Goal: Task Accomplishment & Management: Complete application form

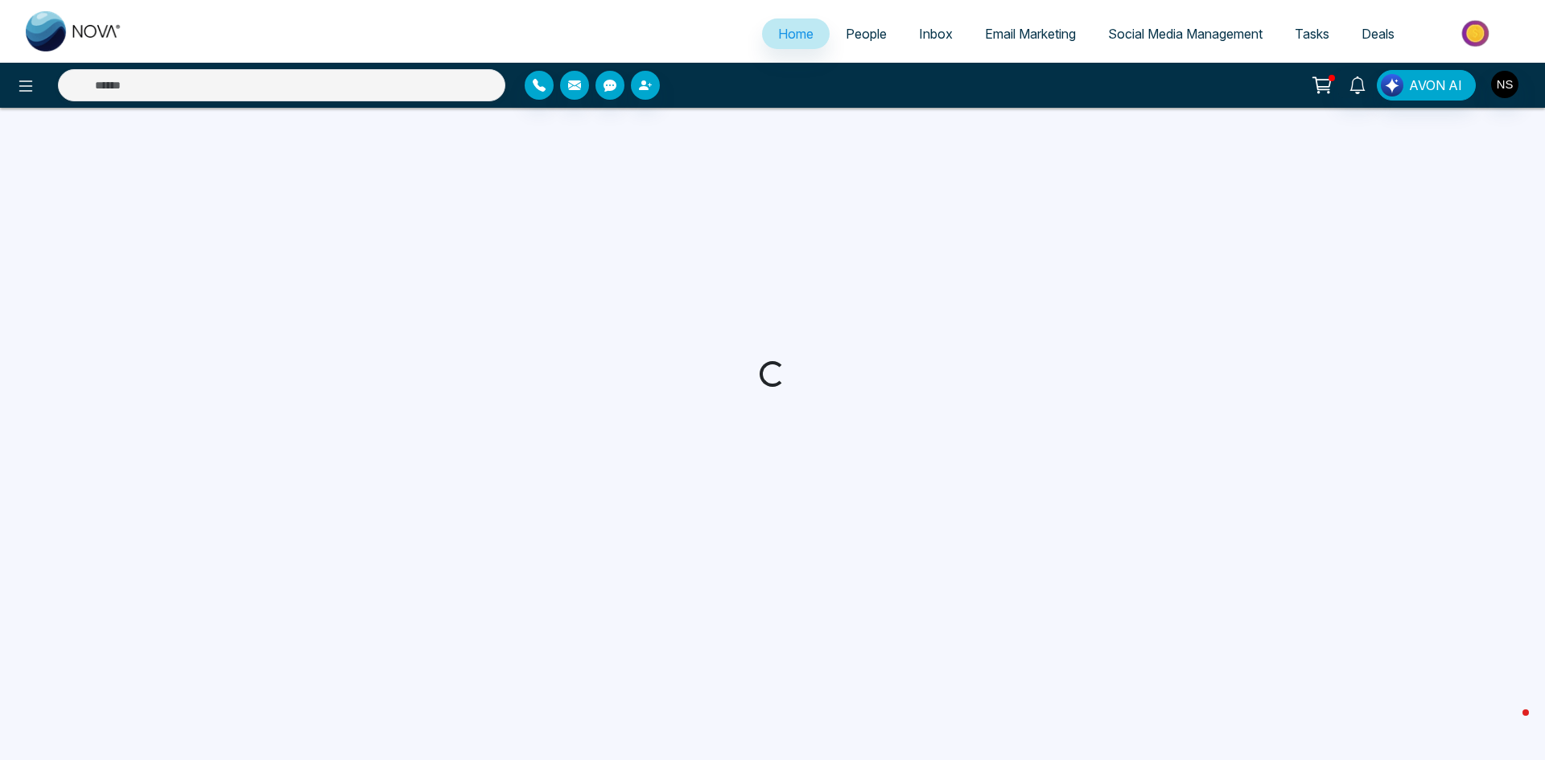
select select "*"
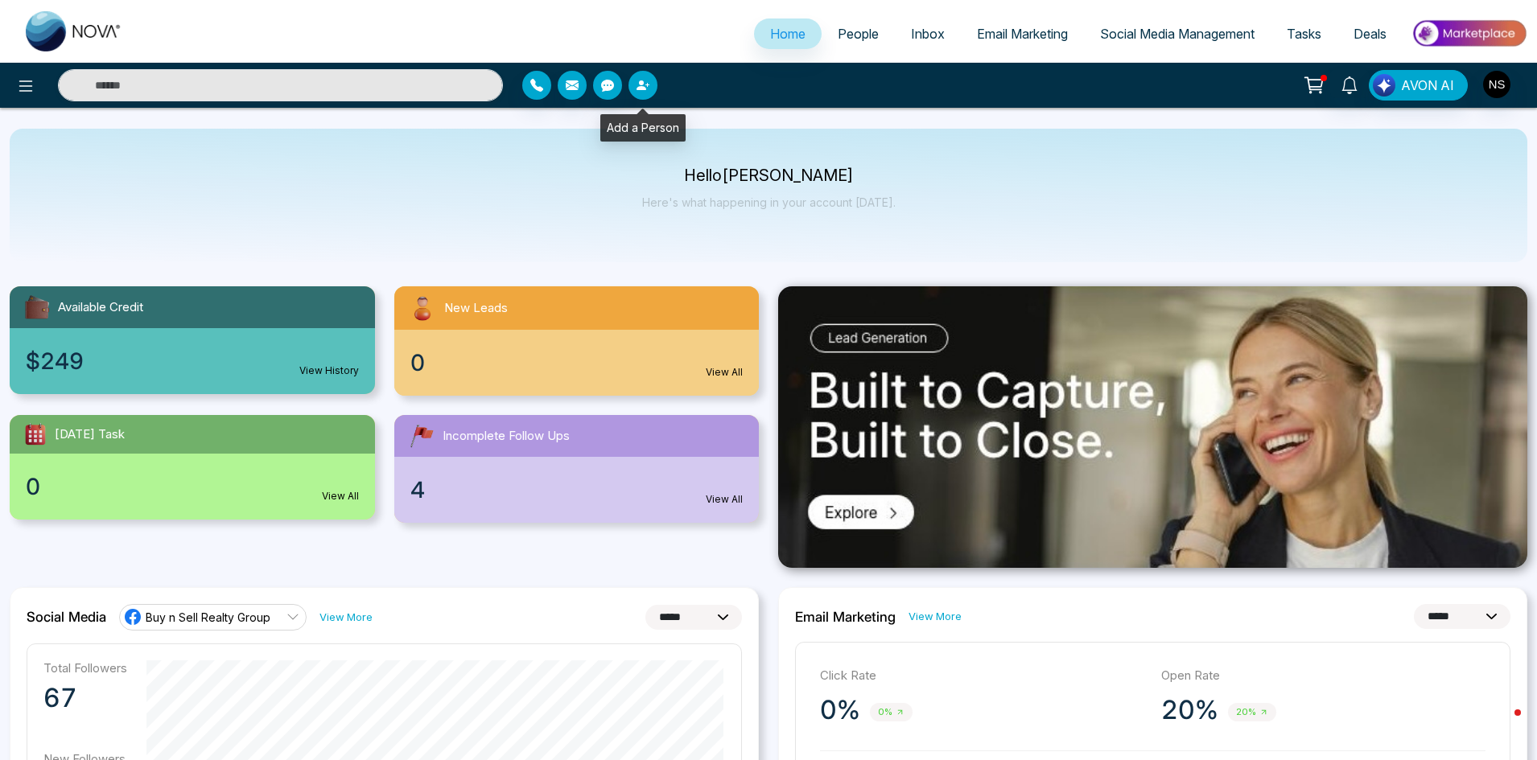
click at [639, 76] on button "button" at bounding box center [642, 85] width 29 height 29
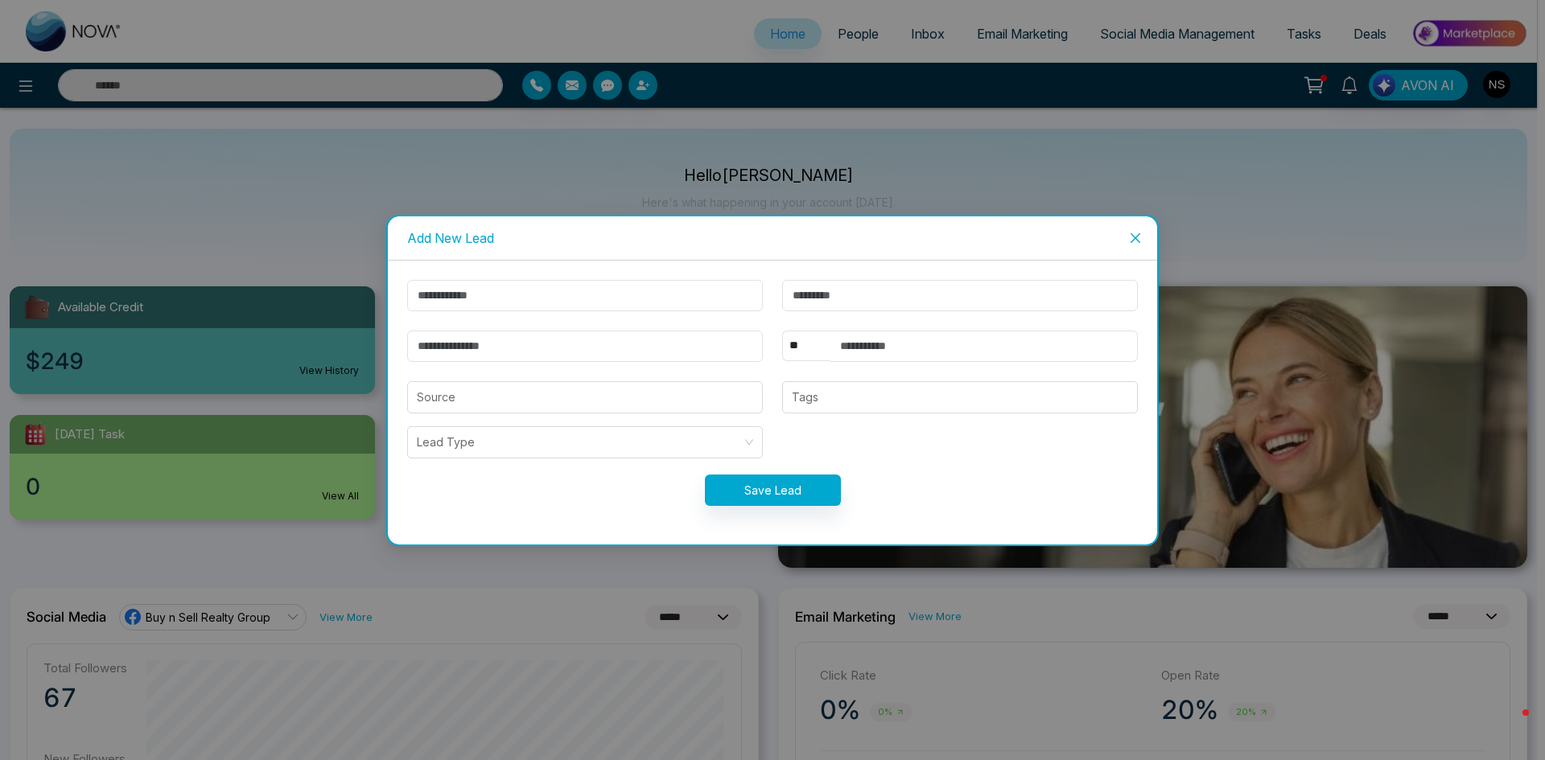
click at [1133, 235] on icon "close" at bounding box center [1135, 238] width 10 height 10
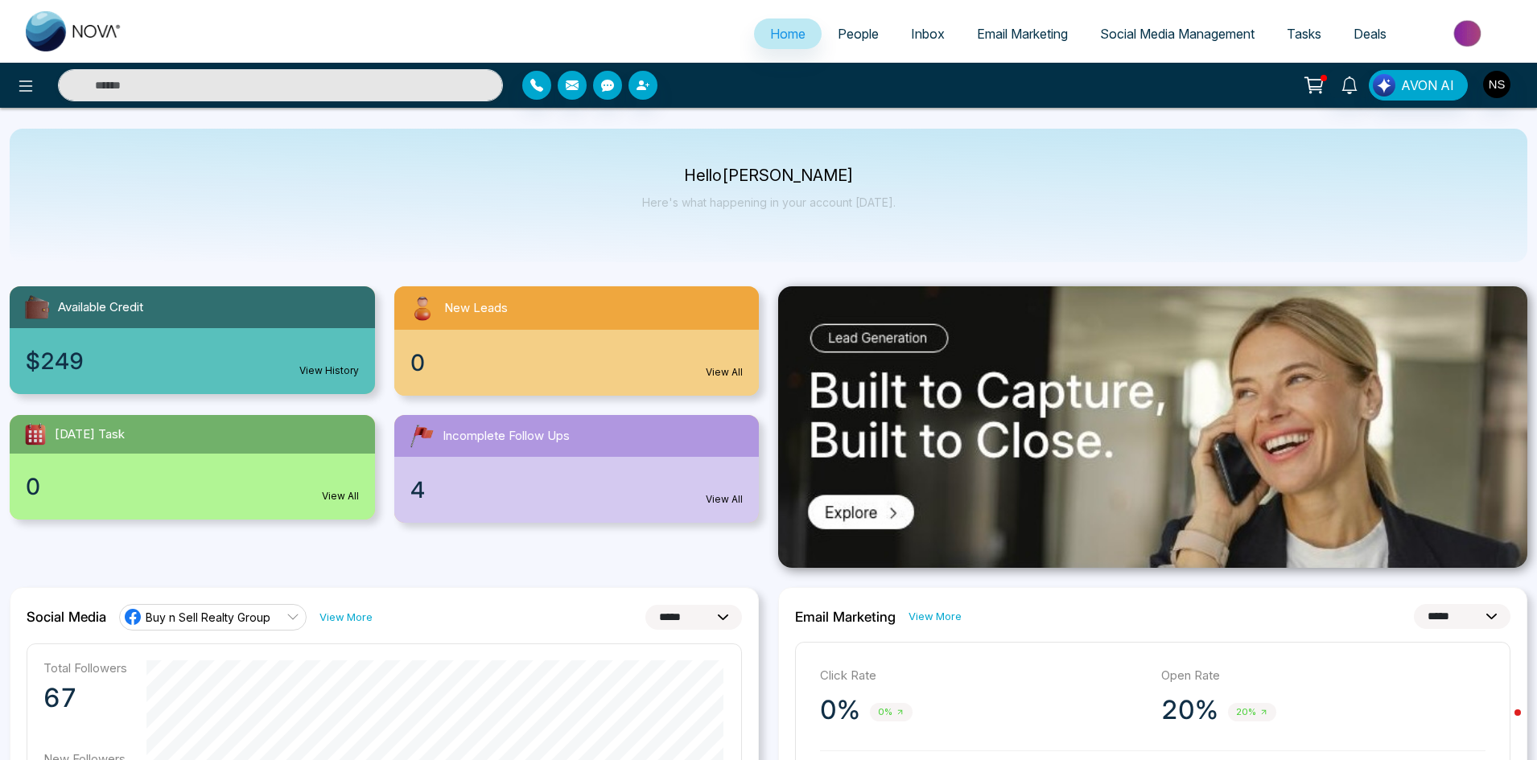
click at [851, 32] on span "People" at bounding box center [858, 34] width 41 height 16
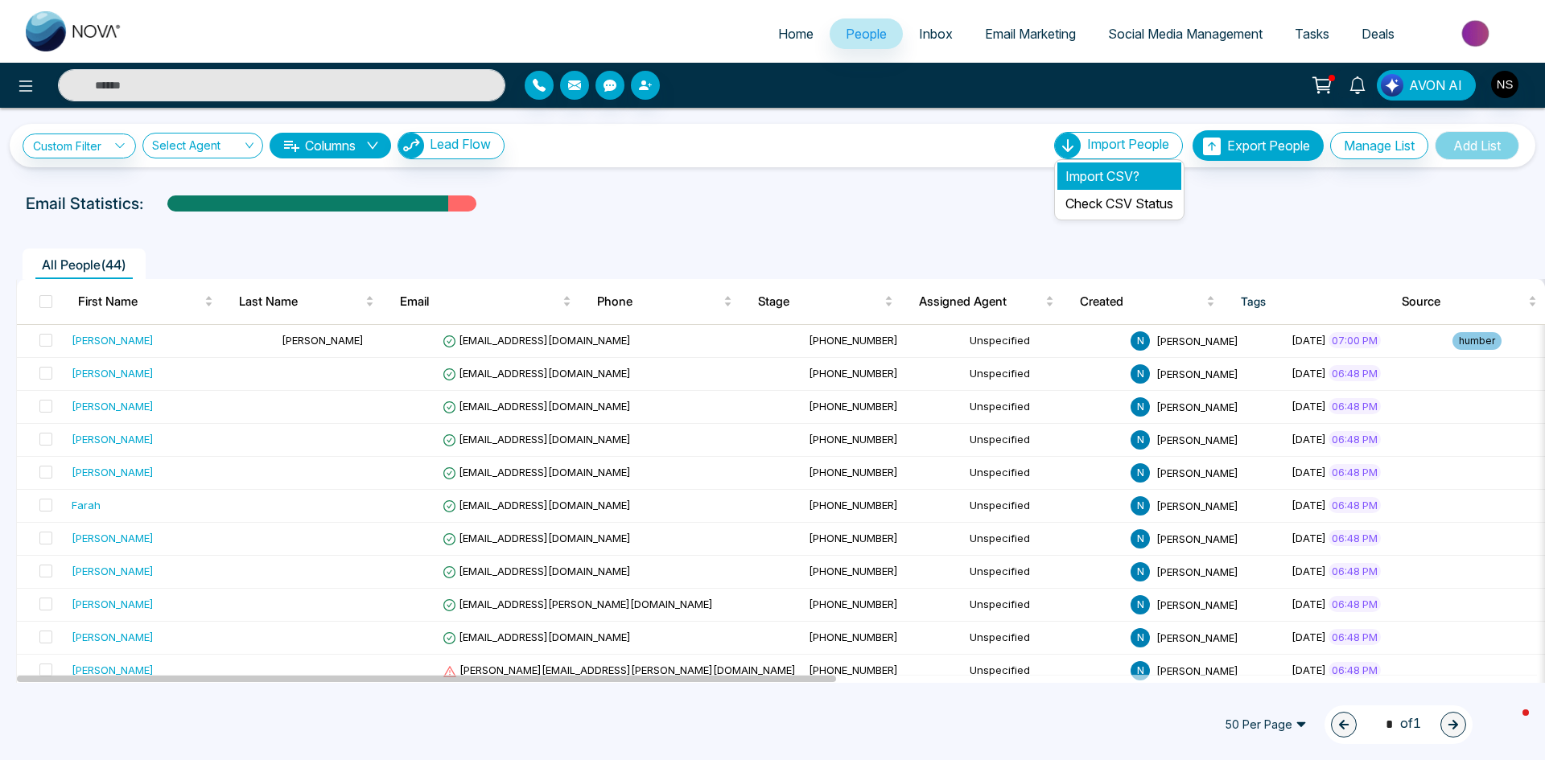
click at [1077, 176] on li "Import CSV?" at bounding box center [1119, 176] width 124 height 27
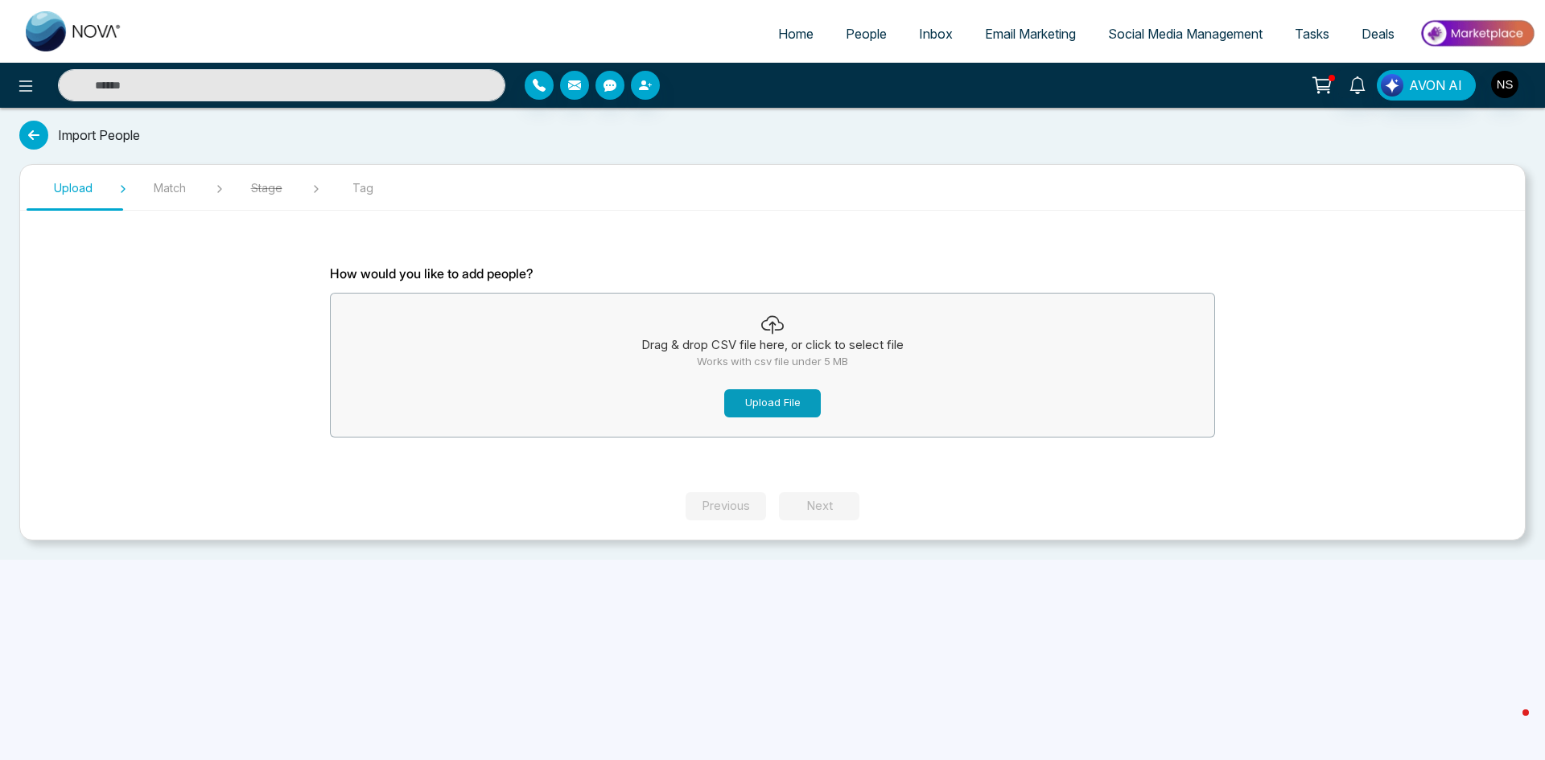
click at [772, 405] on button "Upload File" at bounding box center [772, 403] width 97 height 28
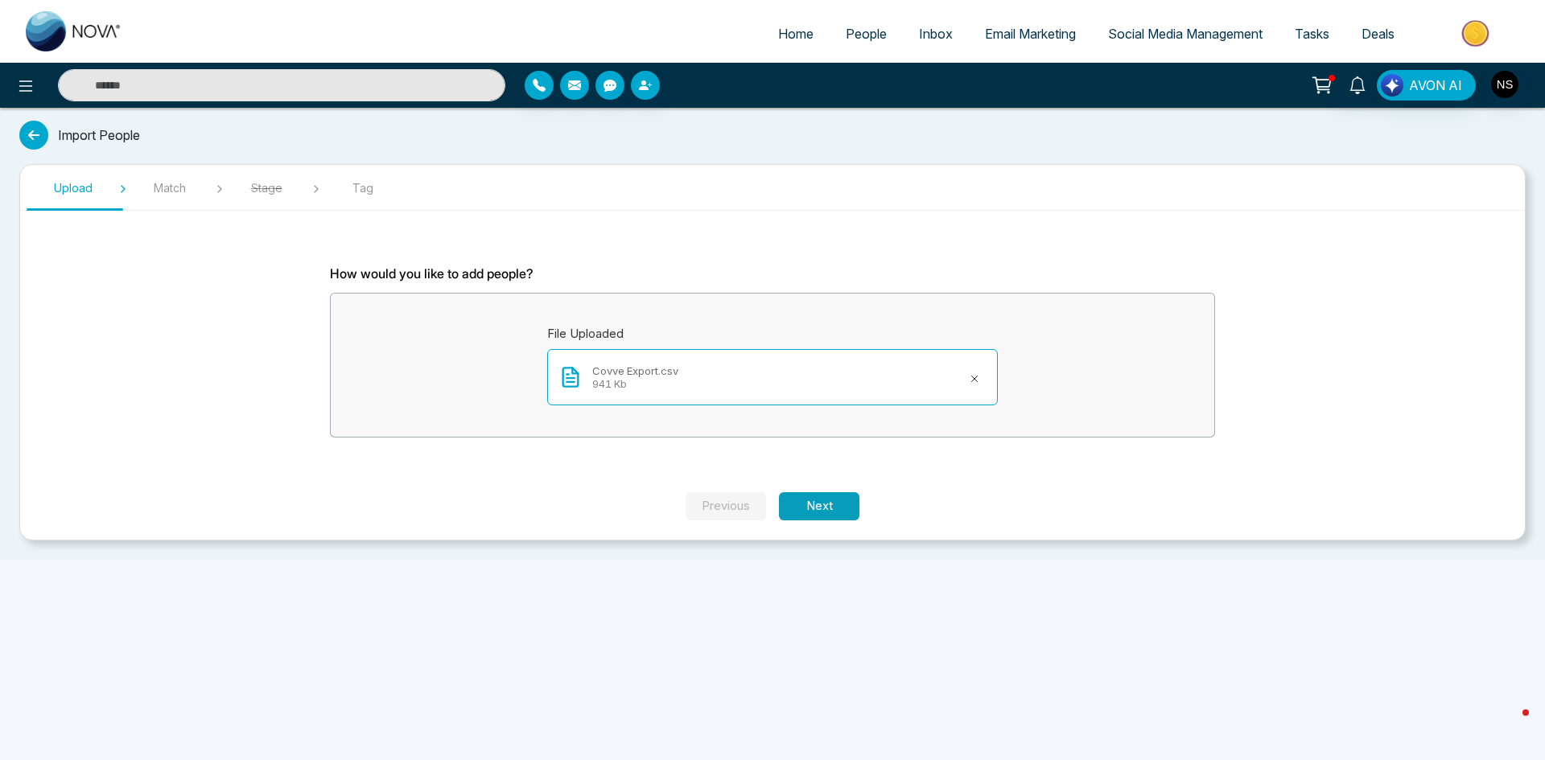
click at [832, 505] on button "Next" at bounding box center [819, 506] width 80 height 28
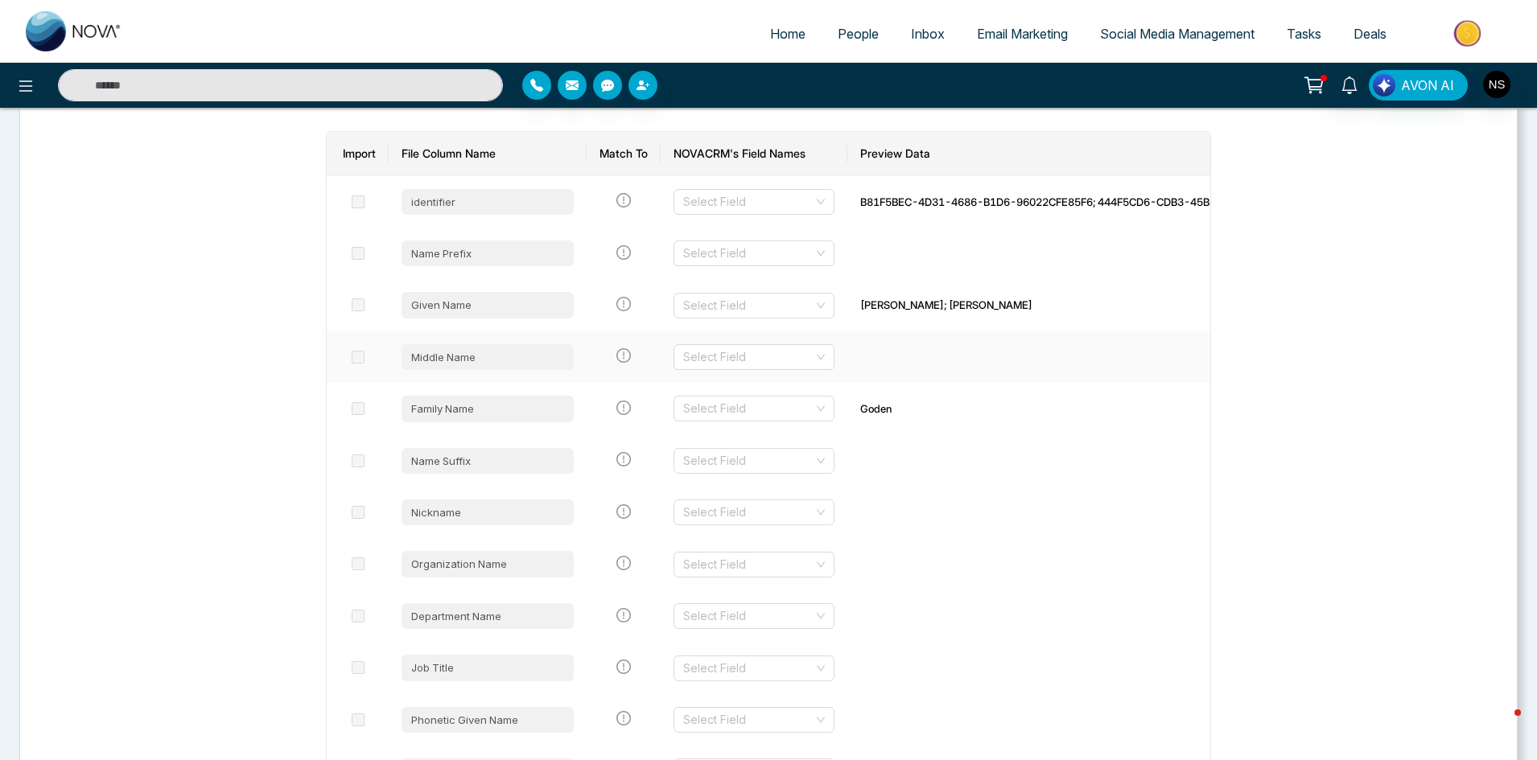
scroll to position [241, 0]
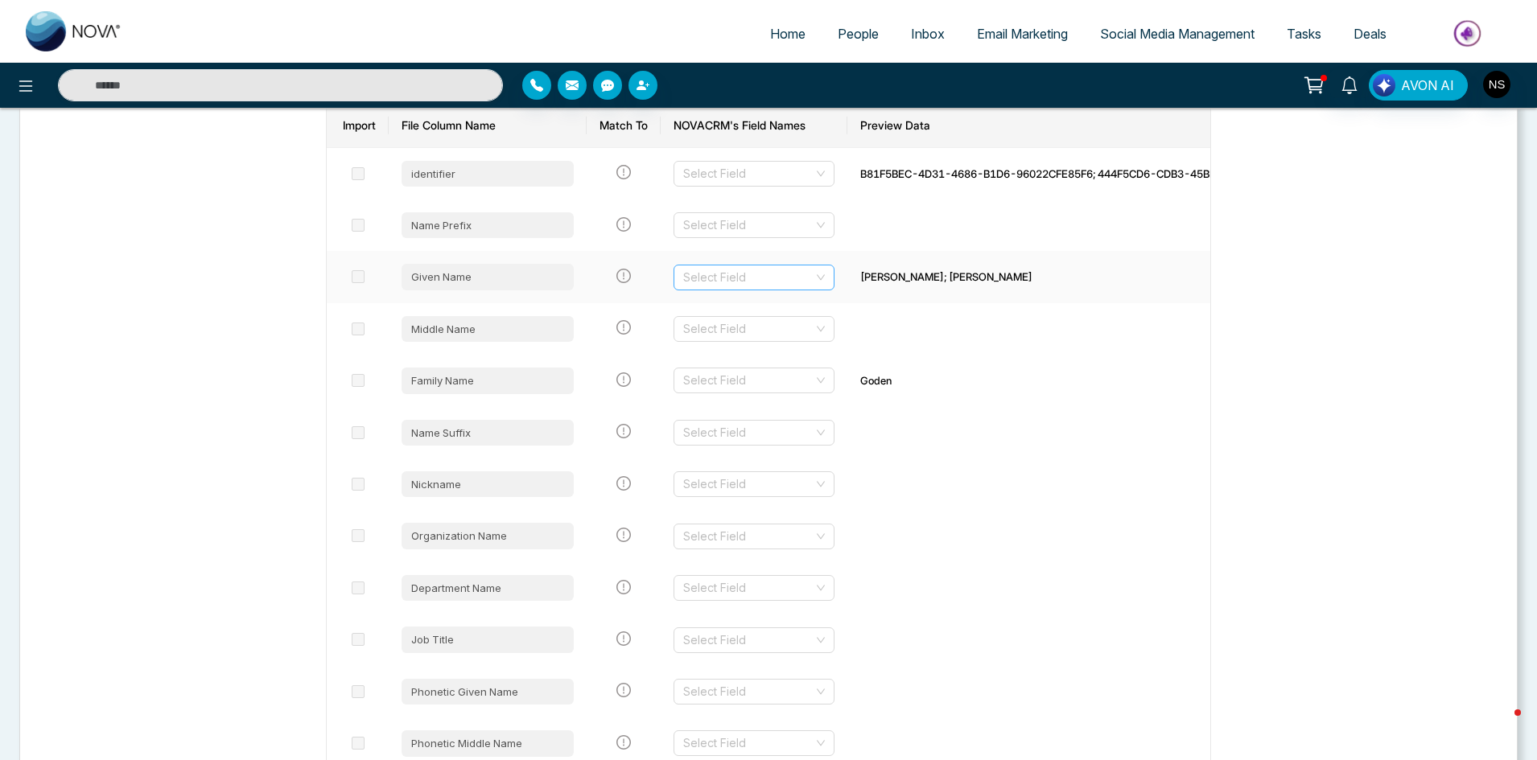
click at [736, 278] on input "search" at bounding box center [748, 278] width 130 height 24
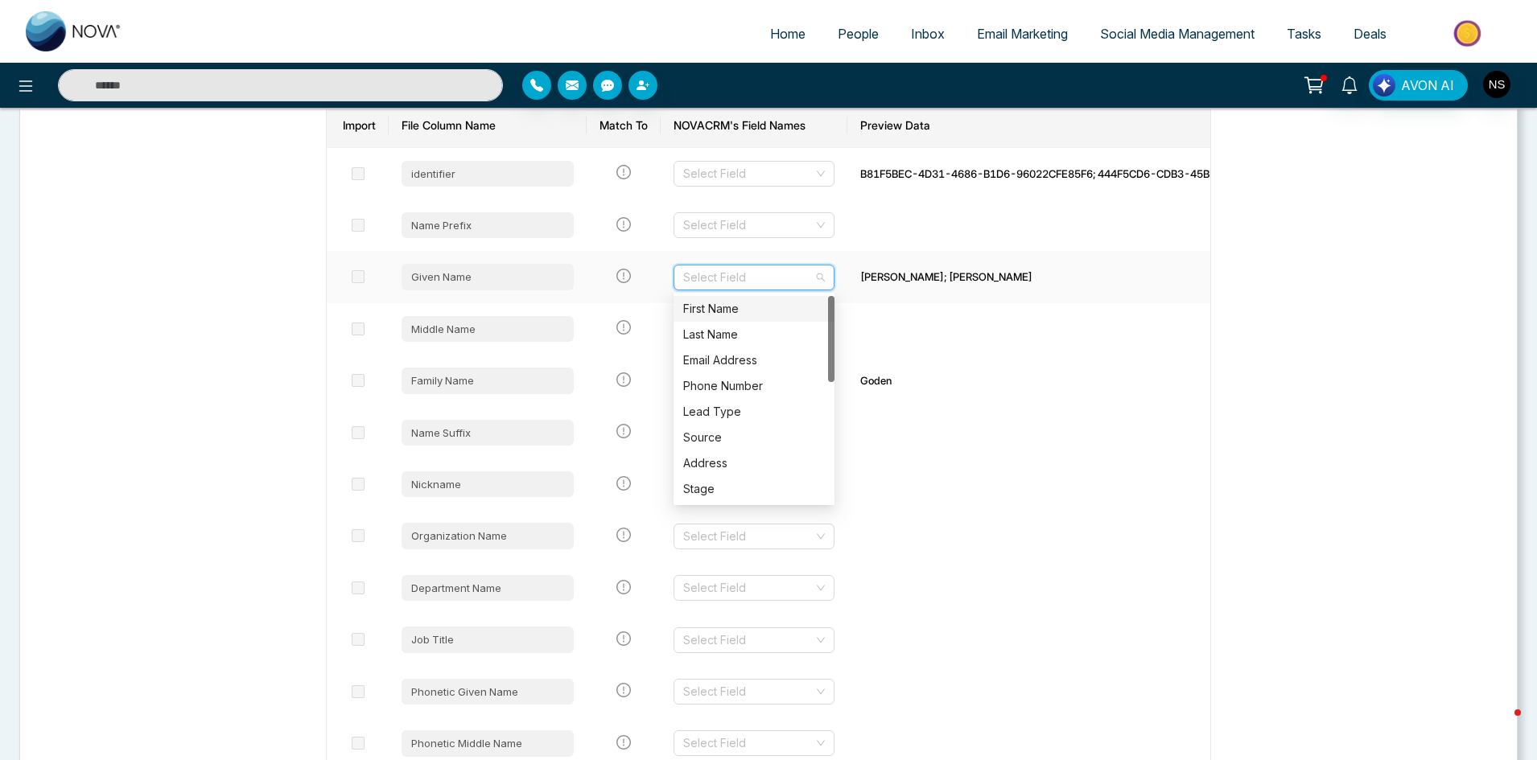
click at [734, 306] on div "First Name" at bounding box center [754, 309] width 142 height 18
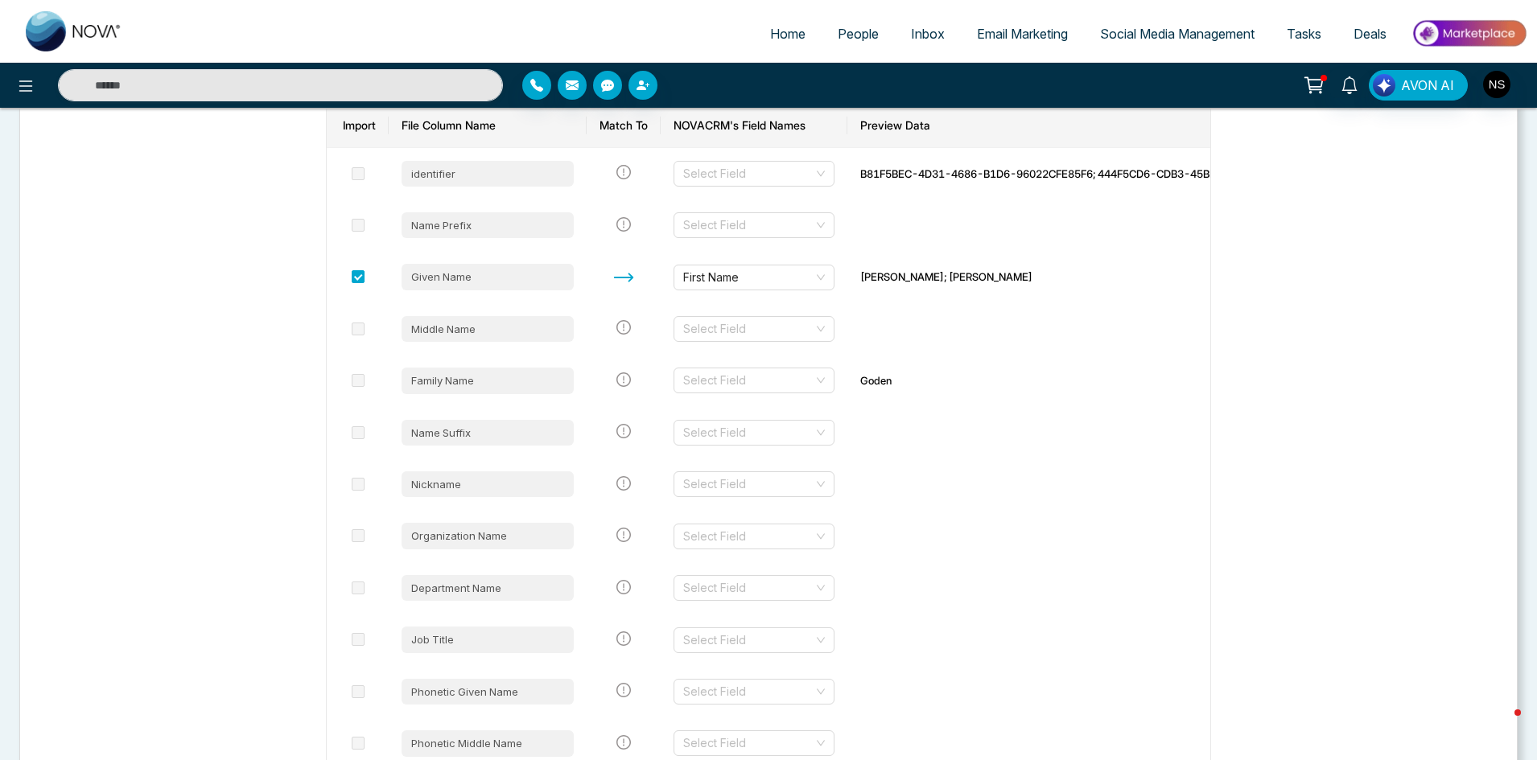
click at [741, 382] on input "search" at bounding box center [748, 380] width 130 height 24
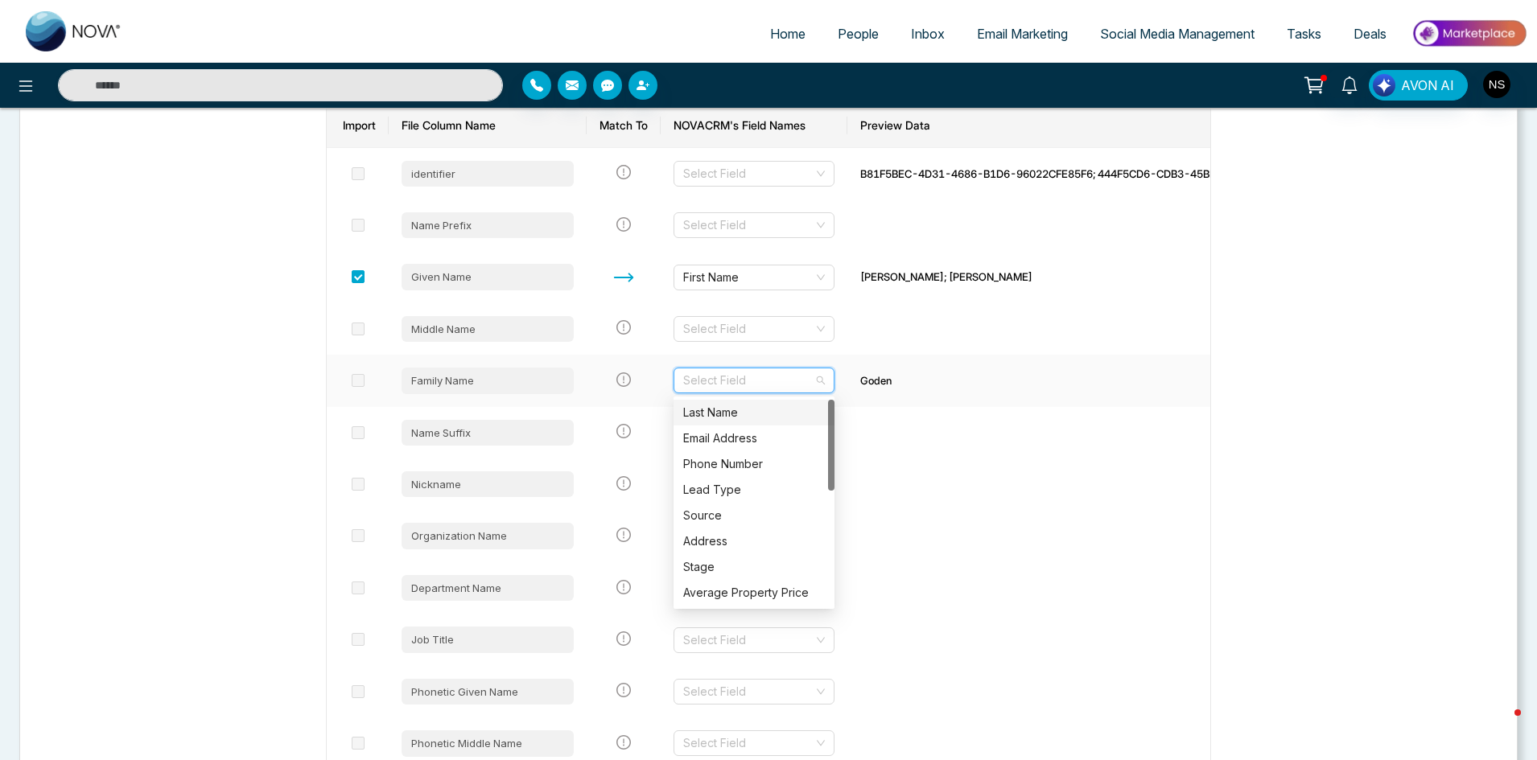
click at [738, 418] on div "Last Name" at bounding box center [754, 413] width 142 height 18
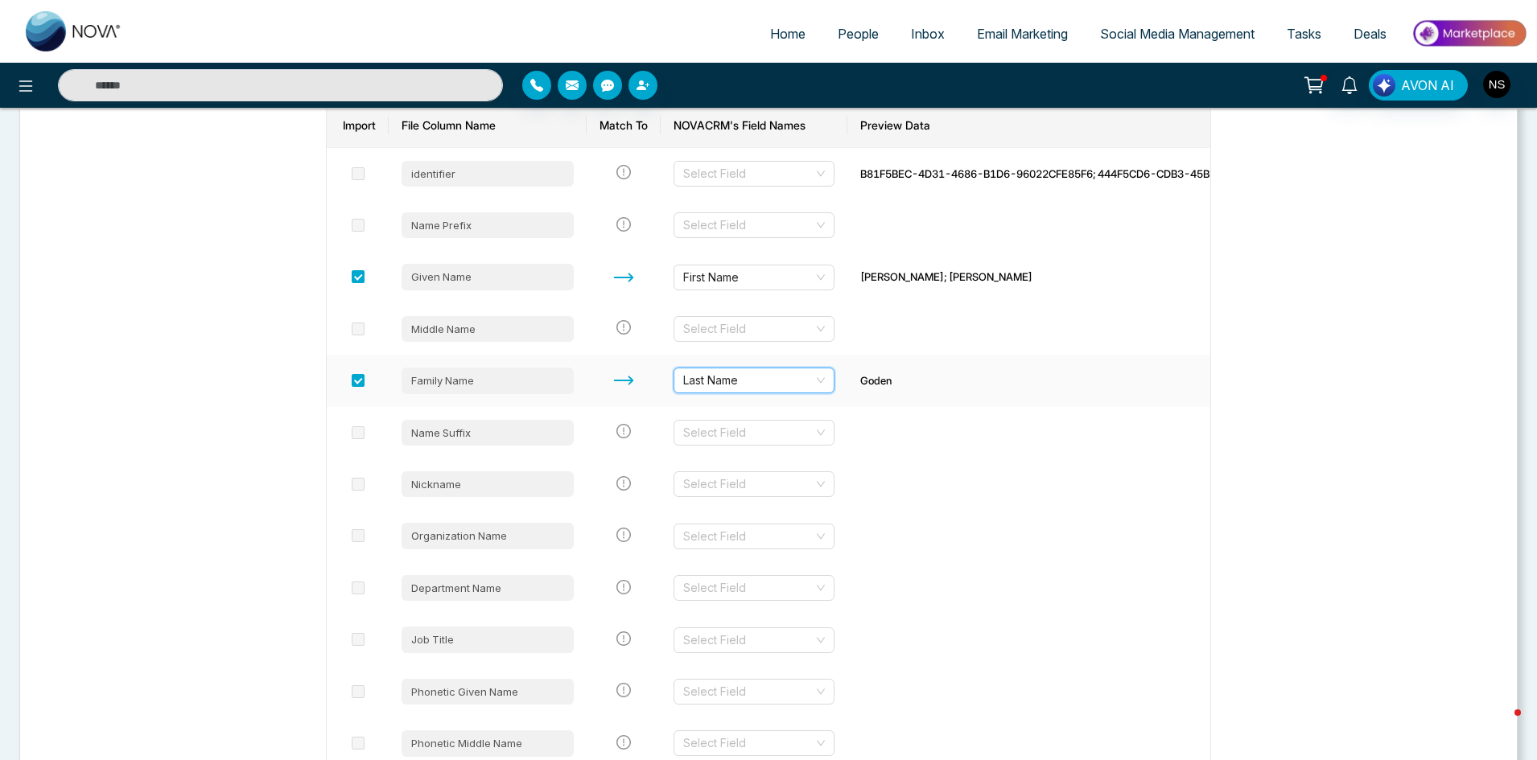
click at [424, 382] on div "Family Name" at bounding box center [487, 381] width 172 height 26
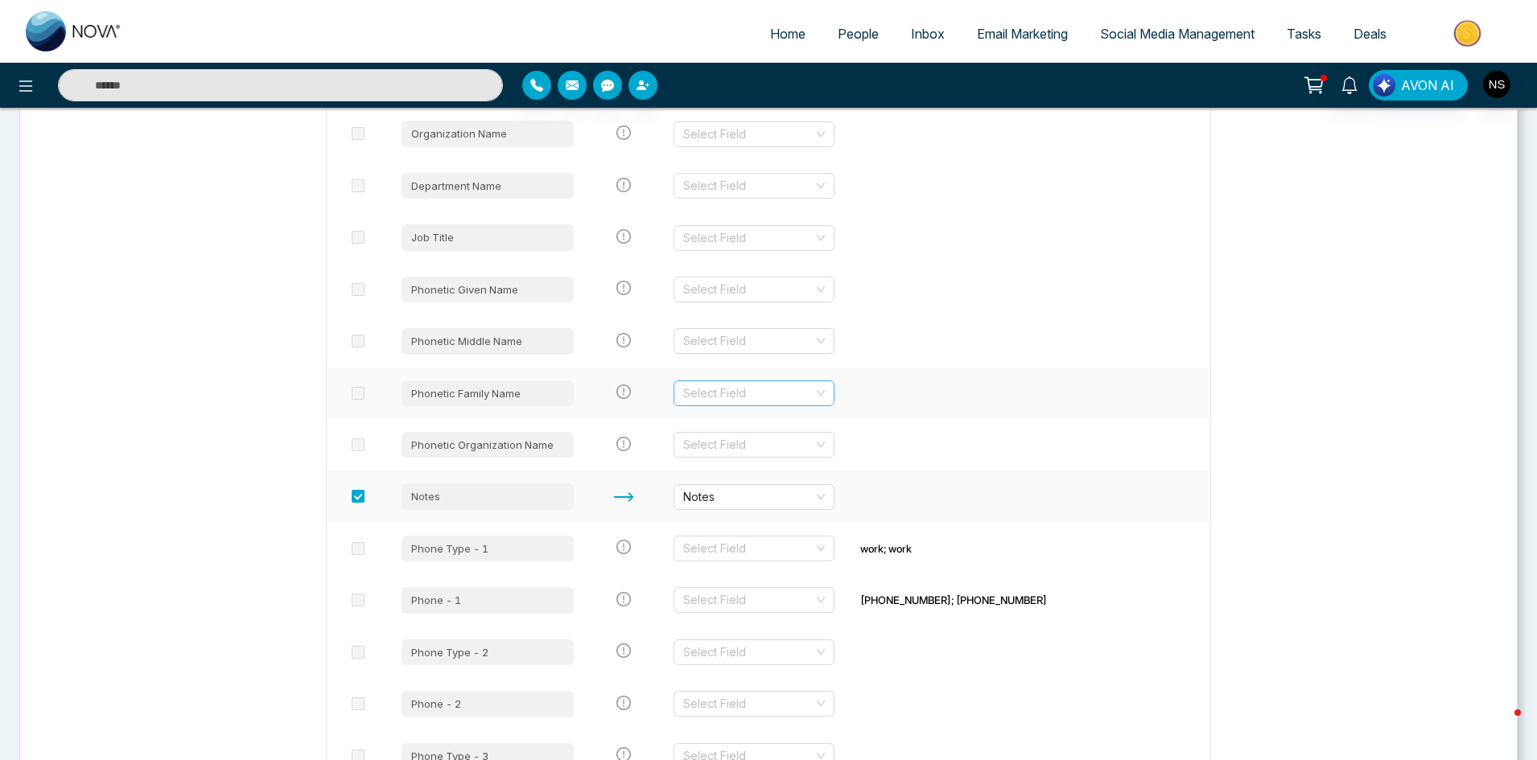
scroll to position [724, 0]
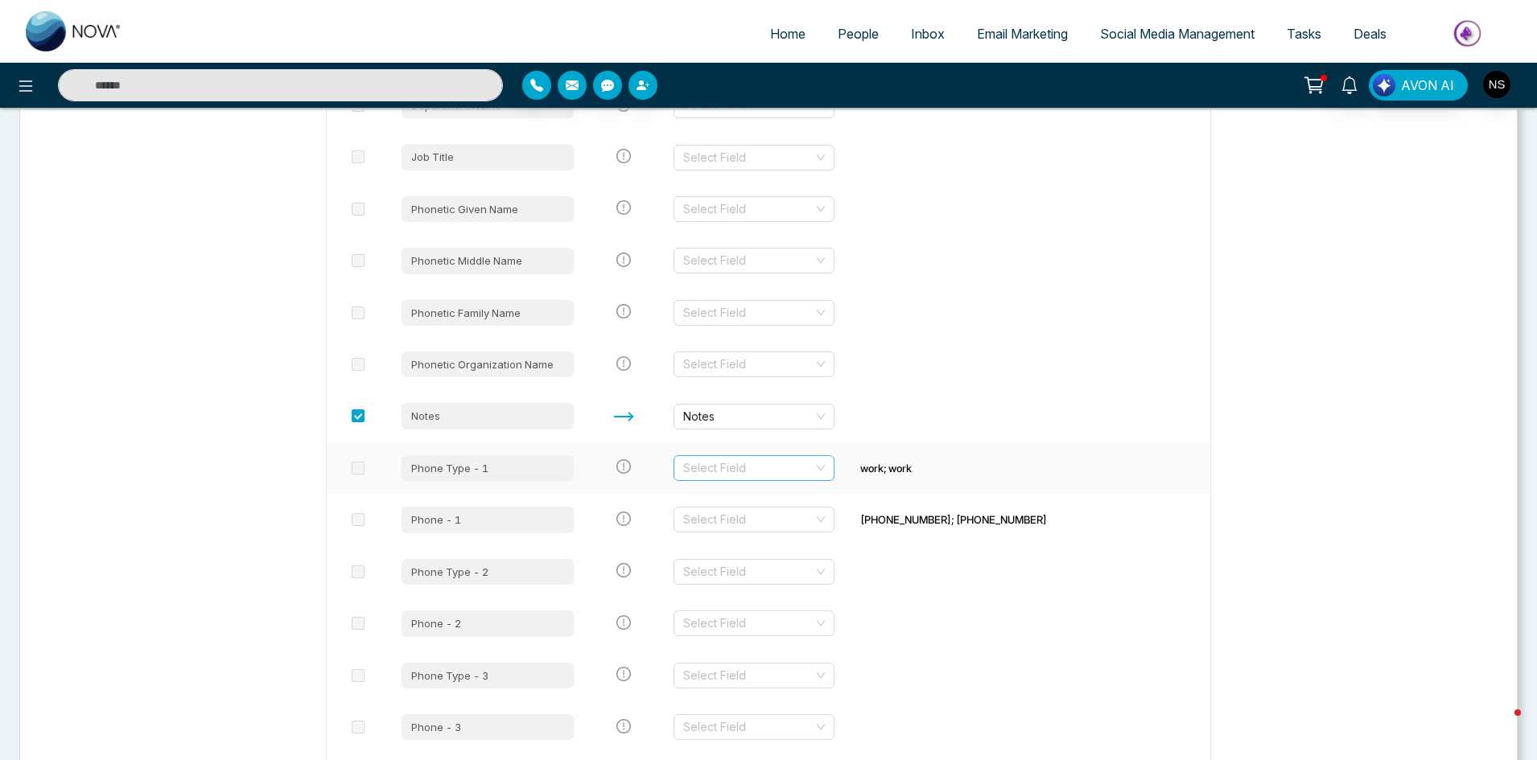
click at [723, 467] on input "search" at bounding box center [748, 468] width 130 height 24
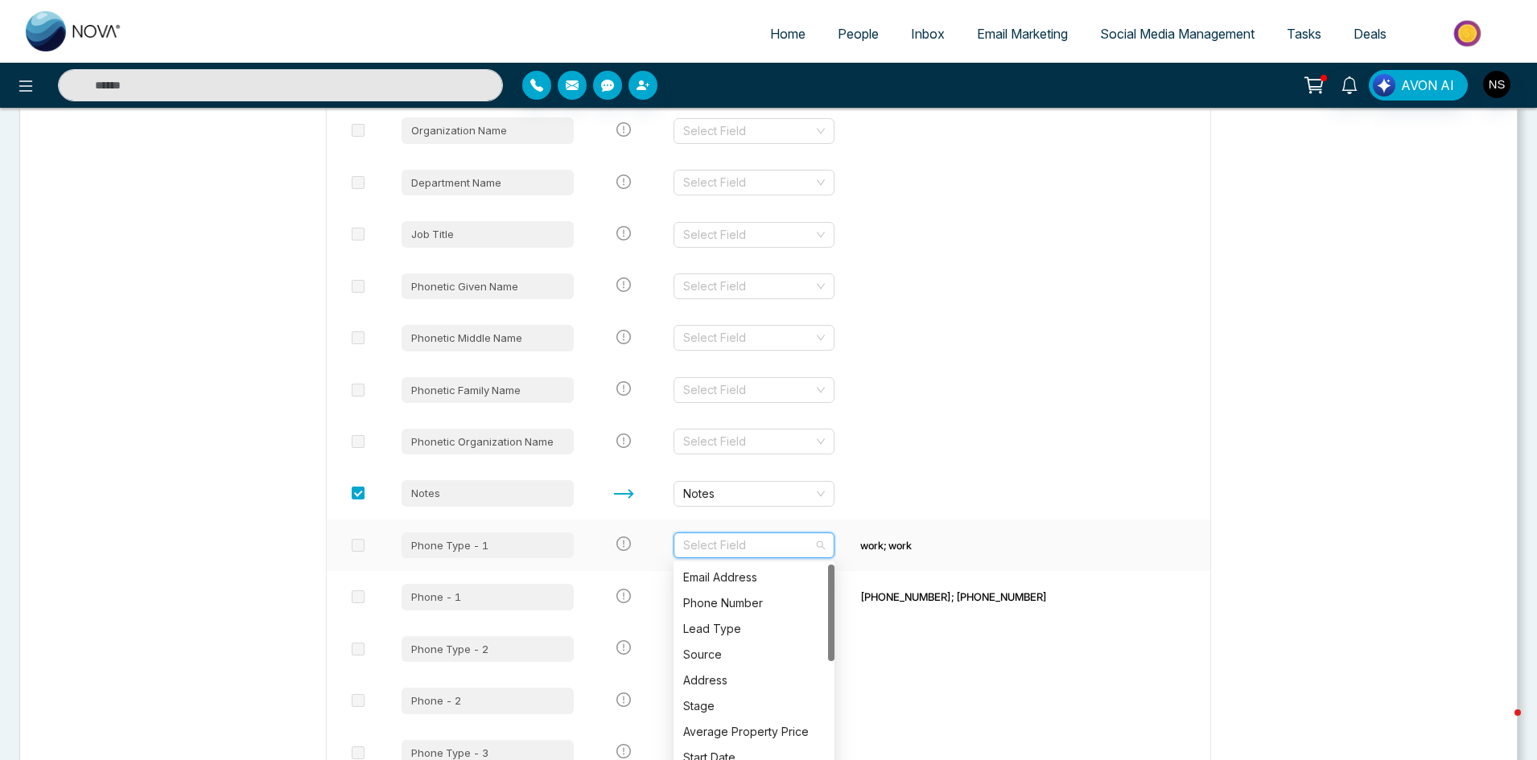
scroll to position [644, 0]
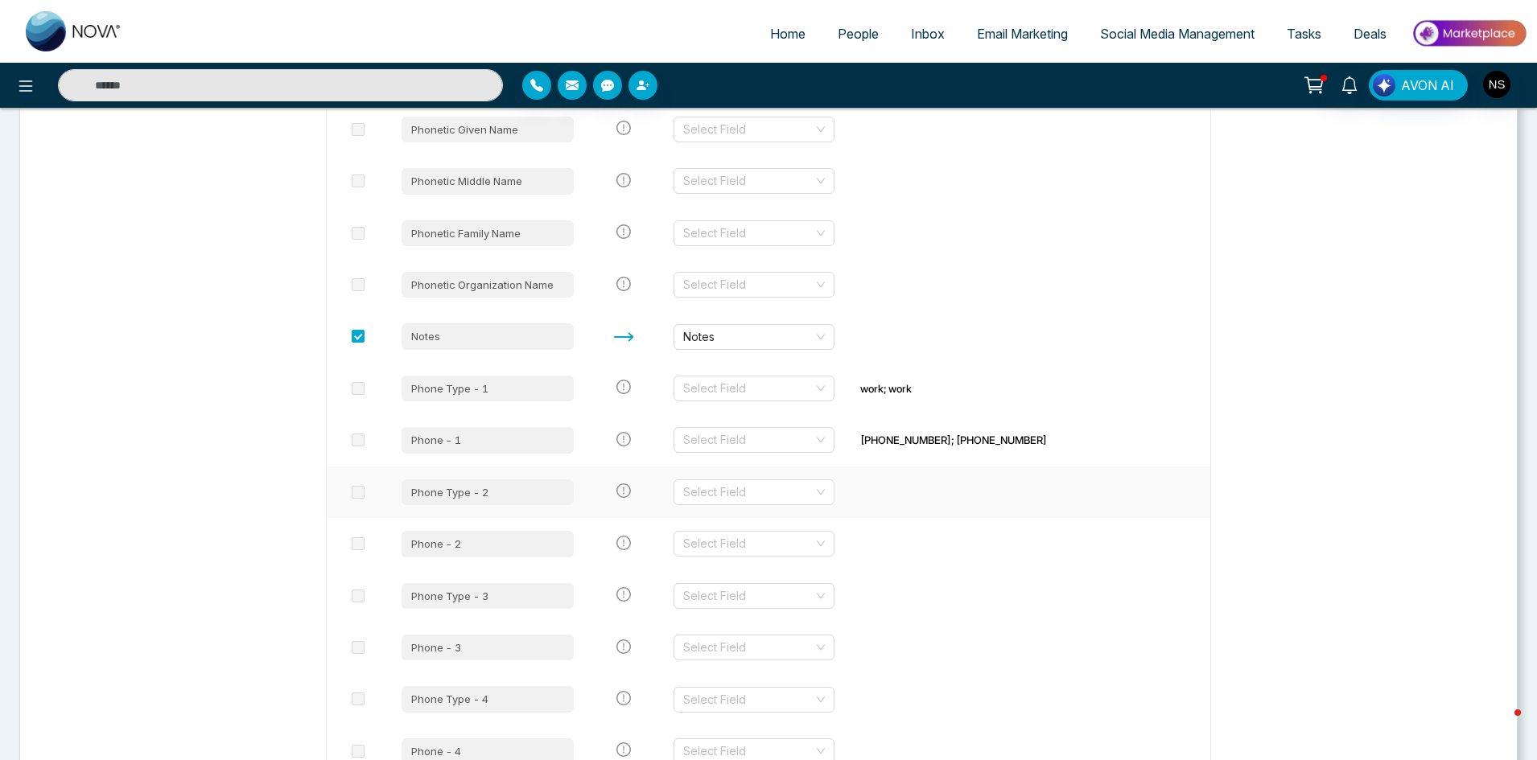
scroll to position [805, 0]
click at [801, 442] on input "search" at bounding box center [748, 439] width 130 height 24
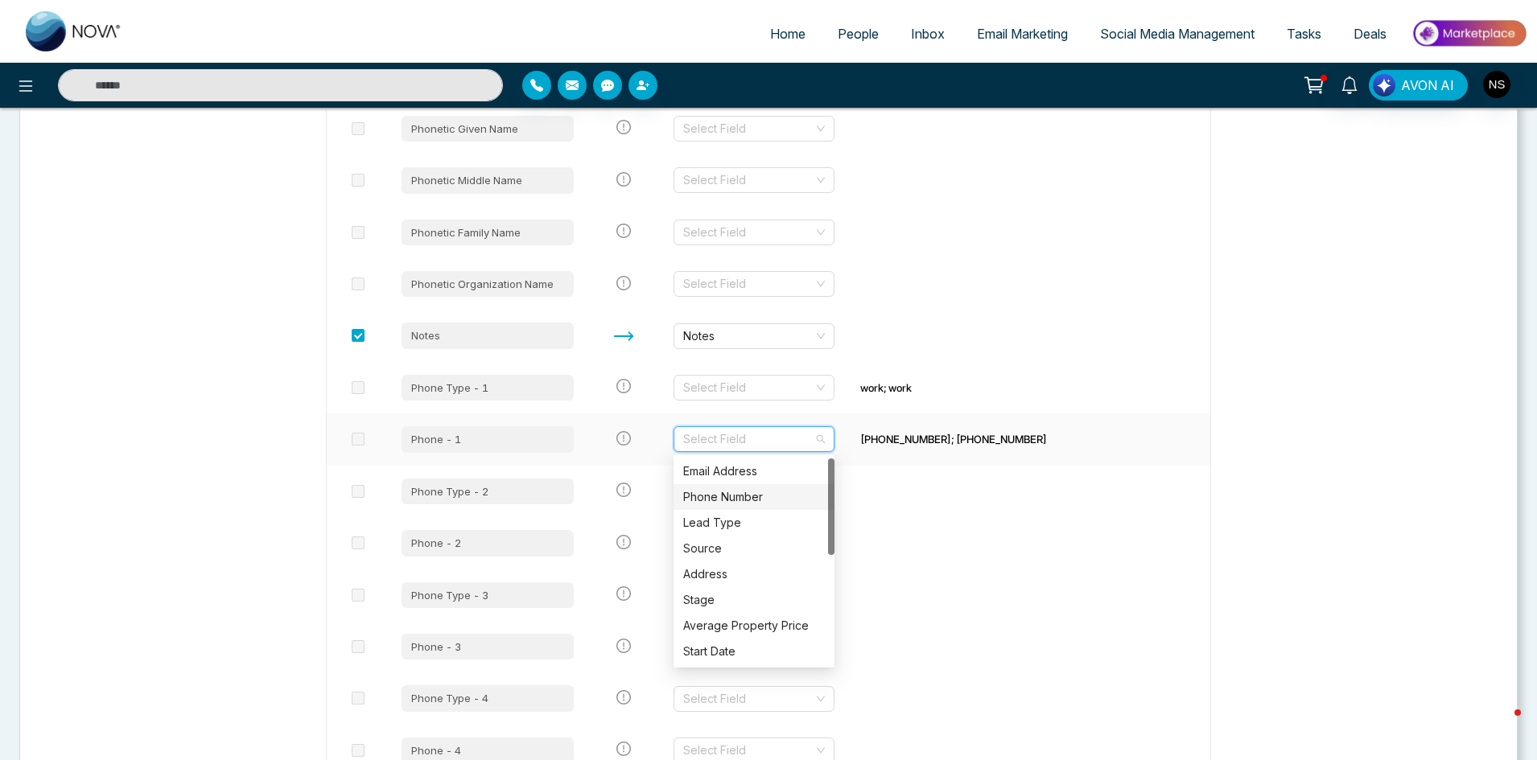
click at [764, 488] on div "Phone Number" at bounding box center [753, 497] width 161 height 26
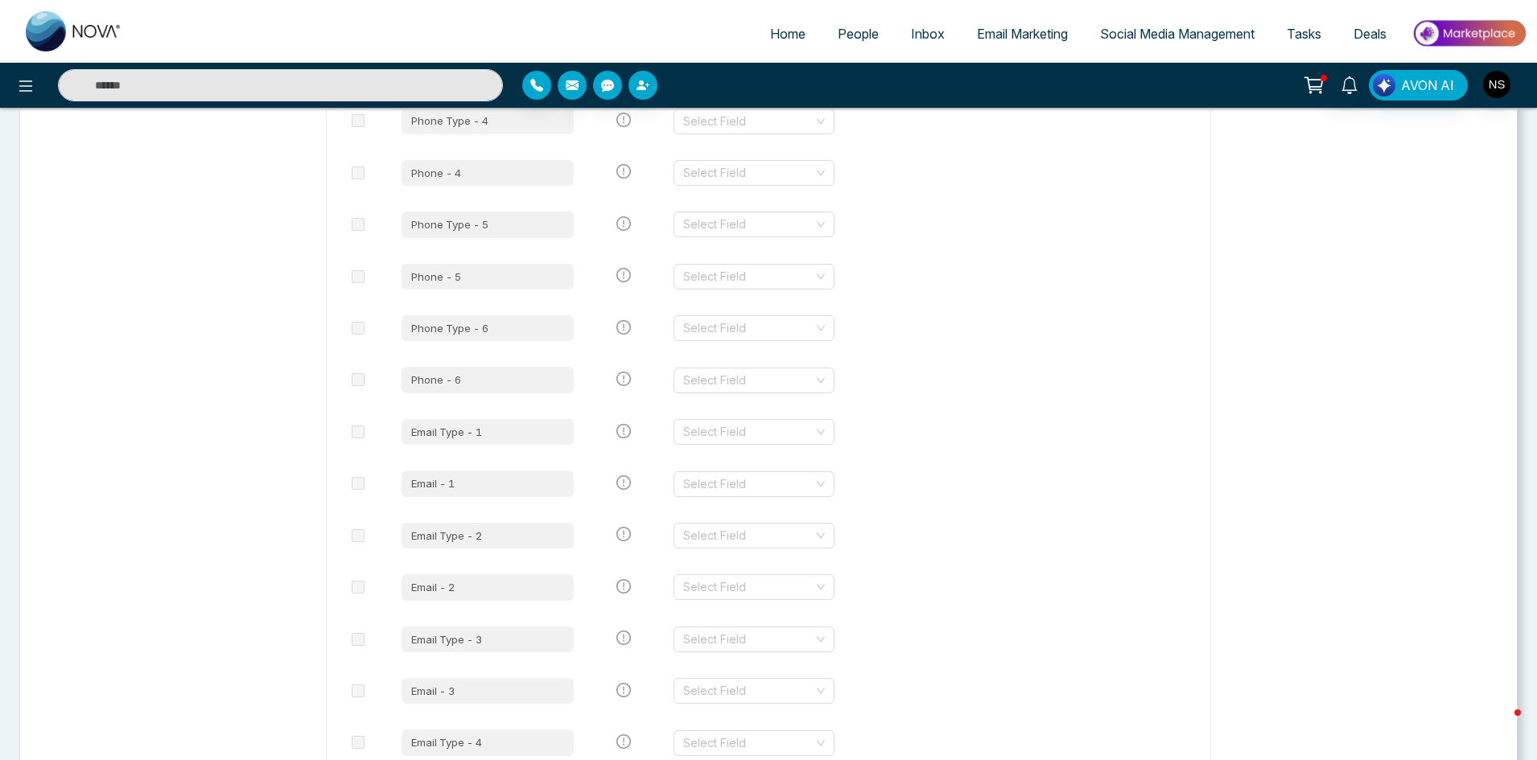
scroll to position [1529, 0]
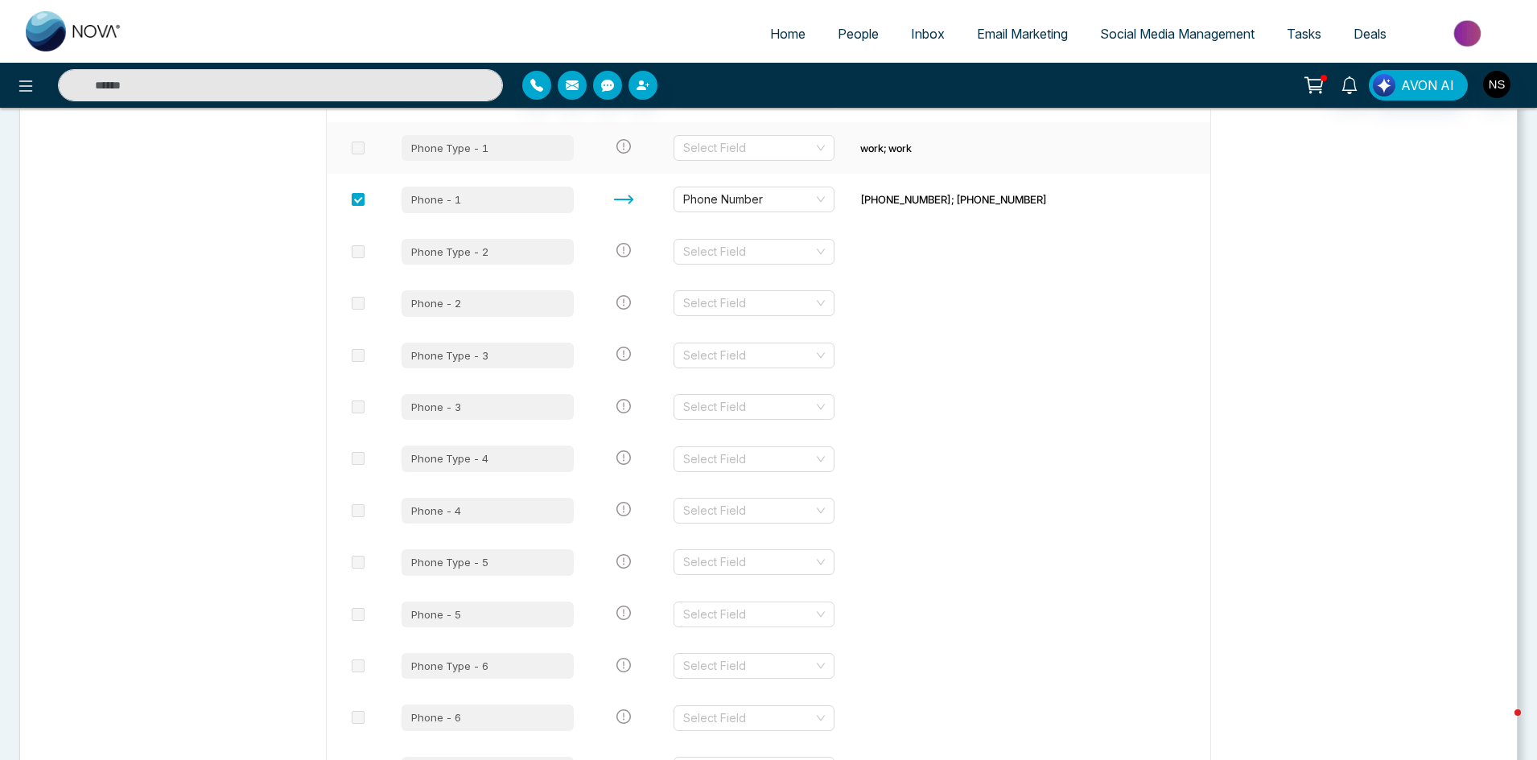
scroll to position [805, 0]
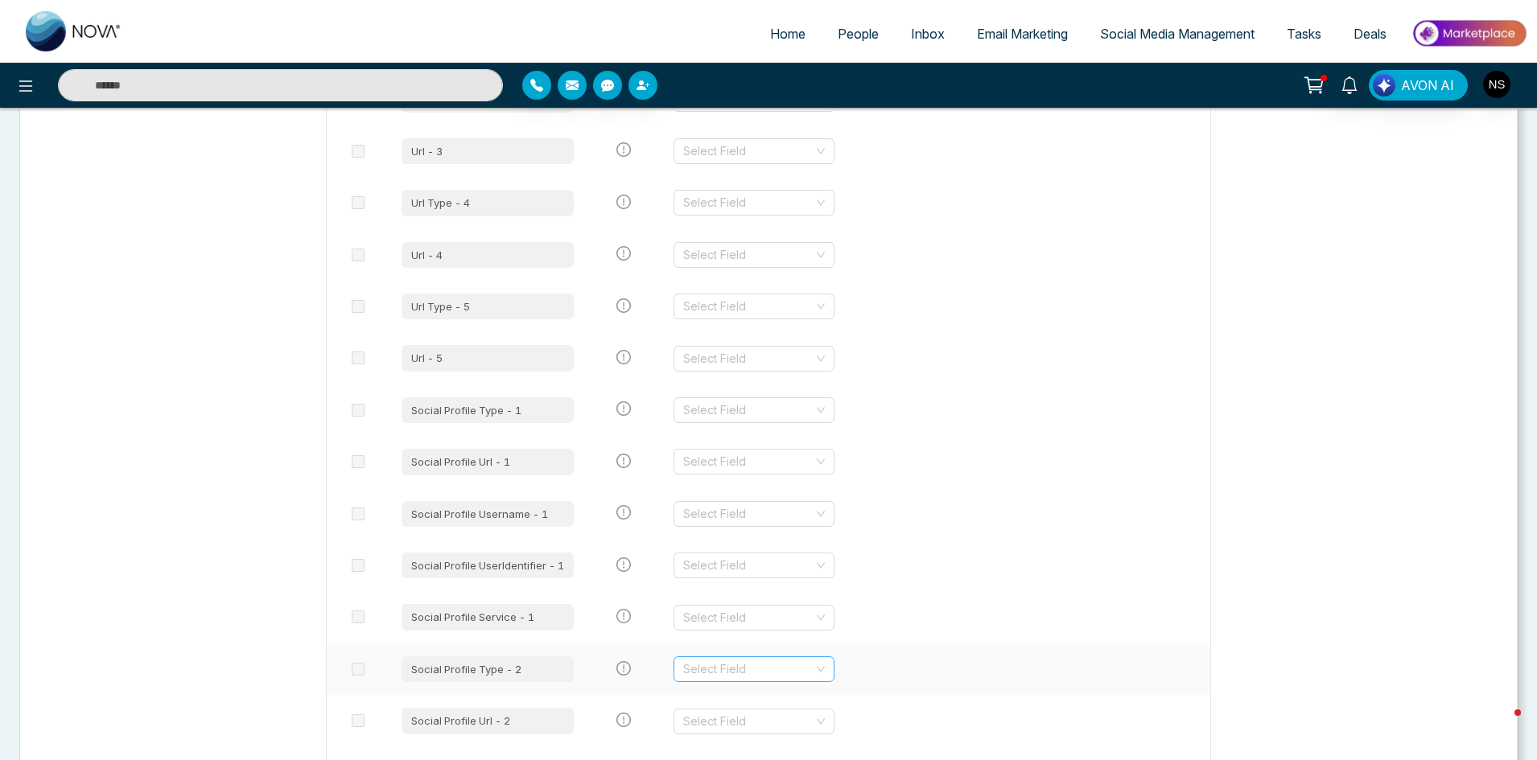
scroll to position [3799, 0]
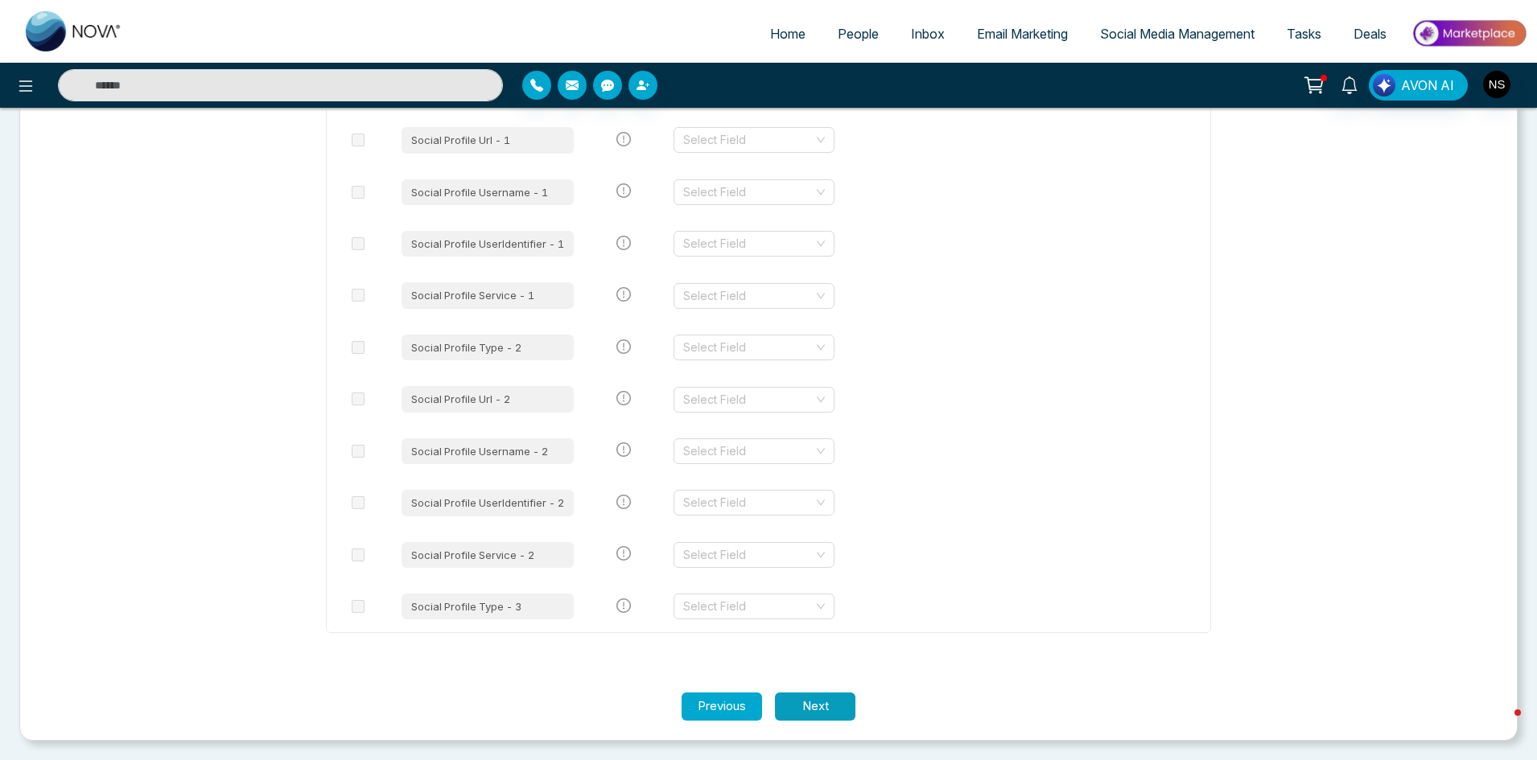
click at [832, 705] on button "Next" at bounding box center [815, 707] width 80 height 28
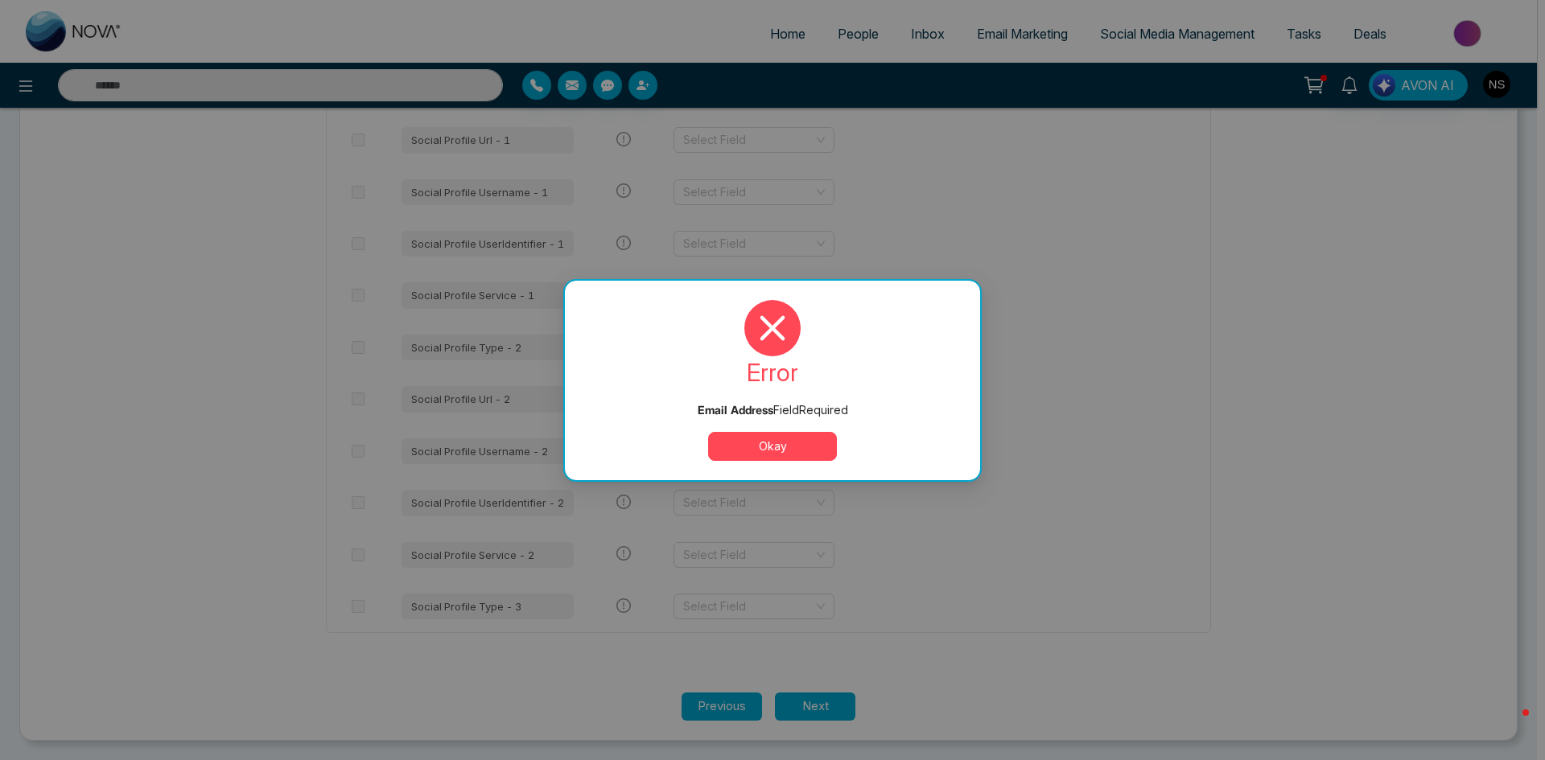
click at [776, 442] on button "Okay" at bounding box center [772, 446] width 129 height 29
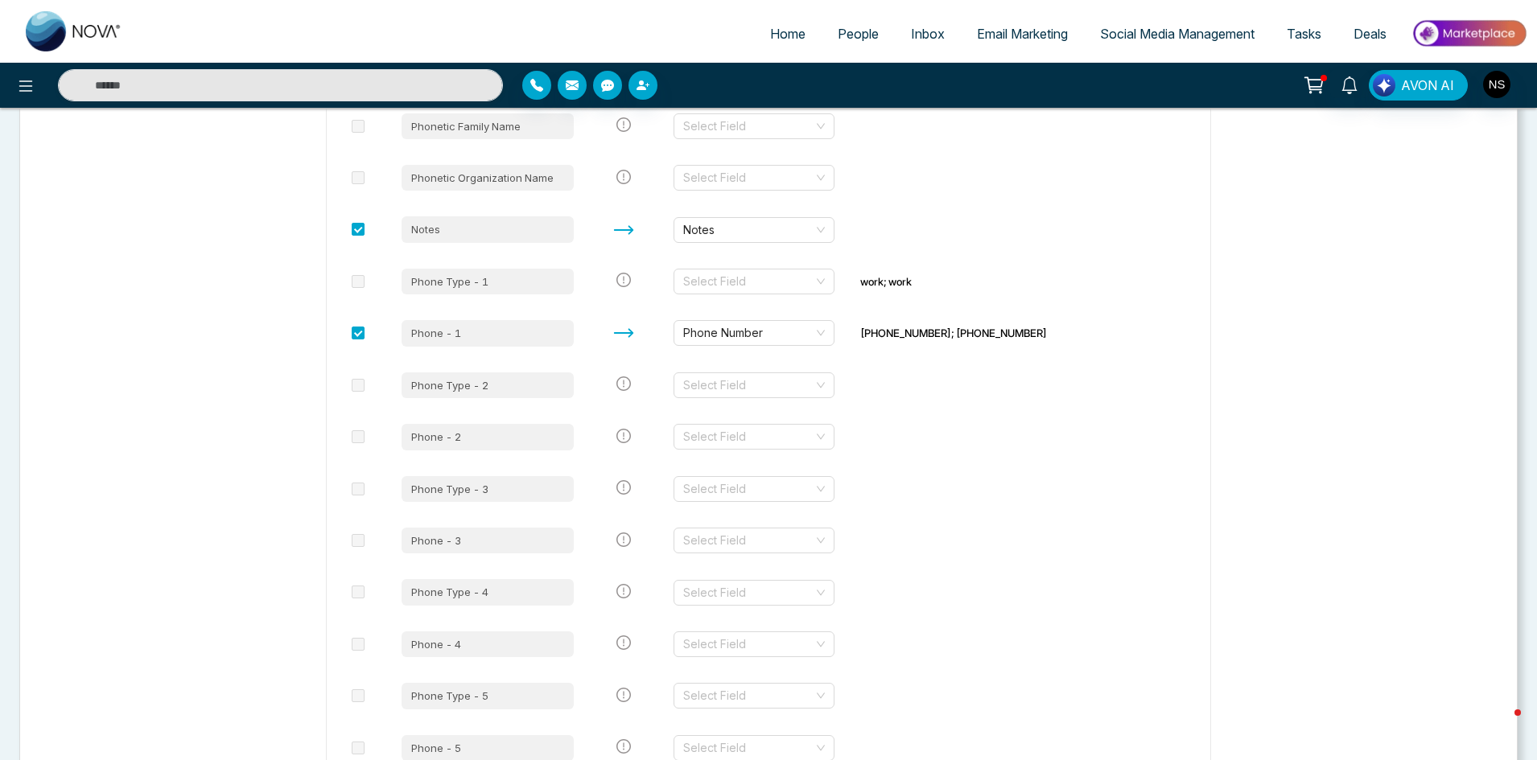
scroll to position [742, 0]
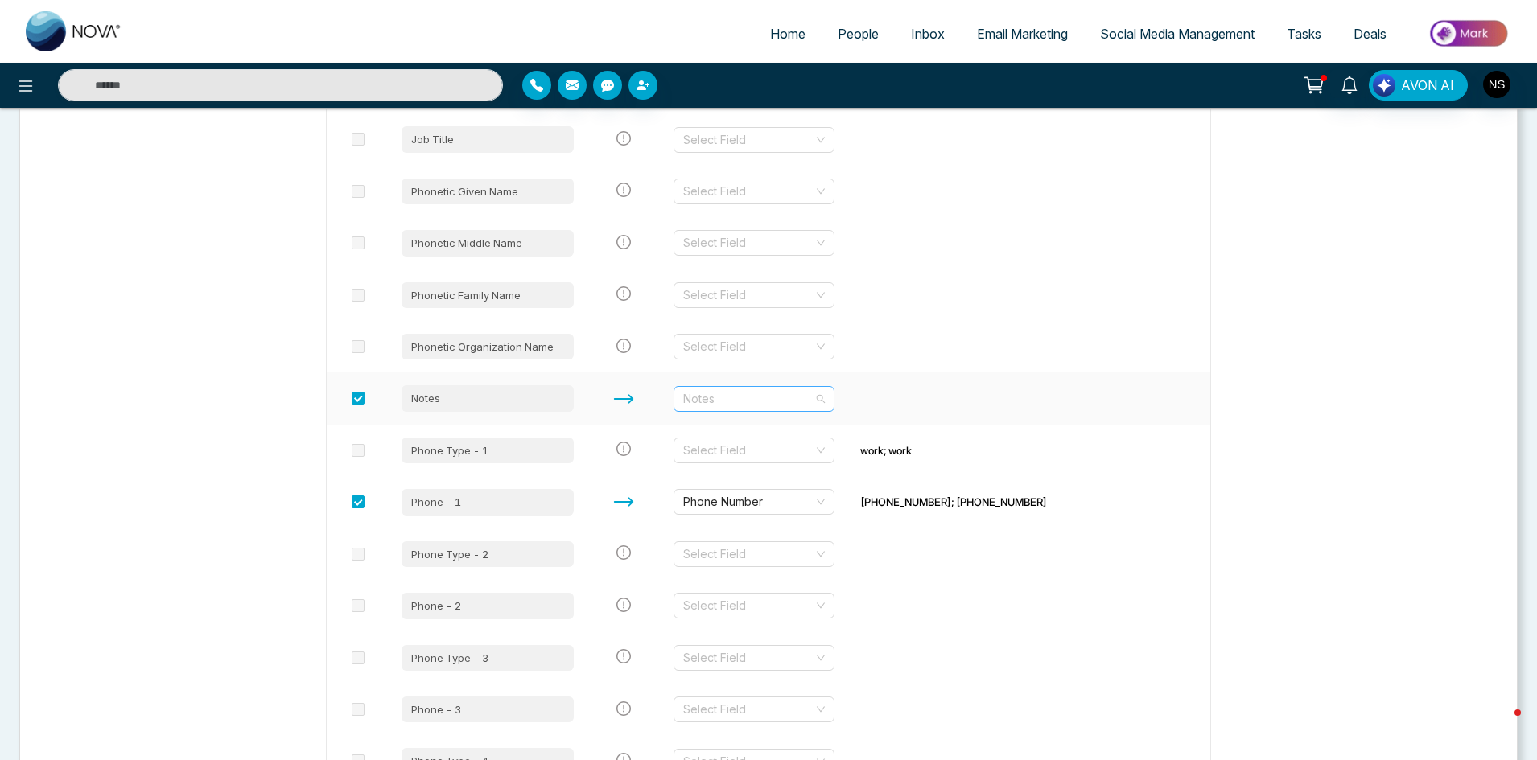
click at [701, 398] on span "Notes" at bounding box center [754, 399] width 142 height 24
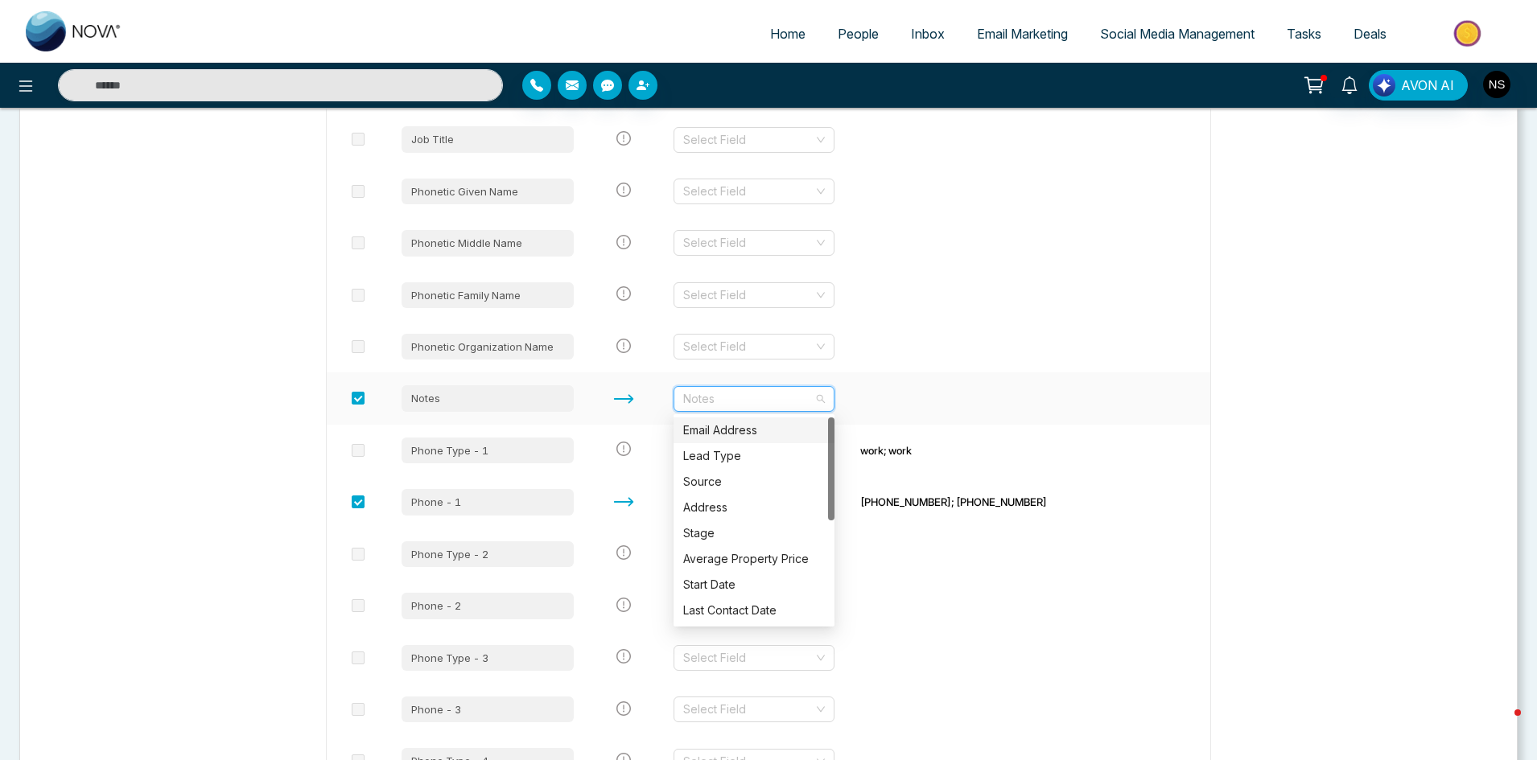
click at [731, 434] on div "Email Address" at bounding box center [754, 431] width 142 height 18
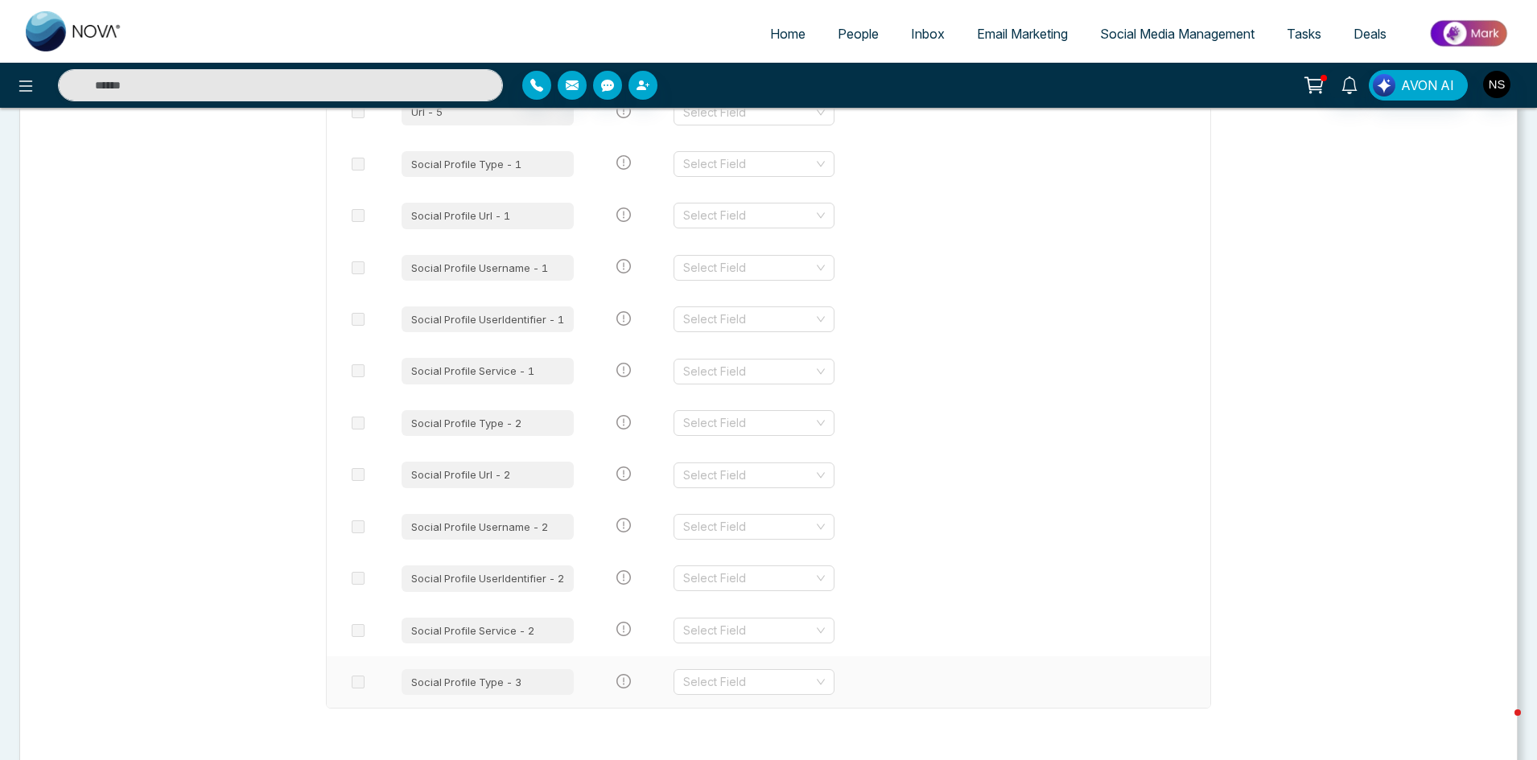
scroll to position [3799, 0]
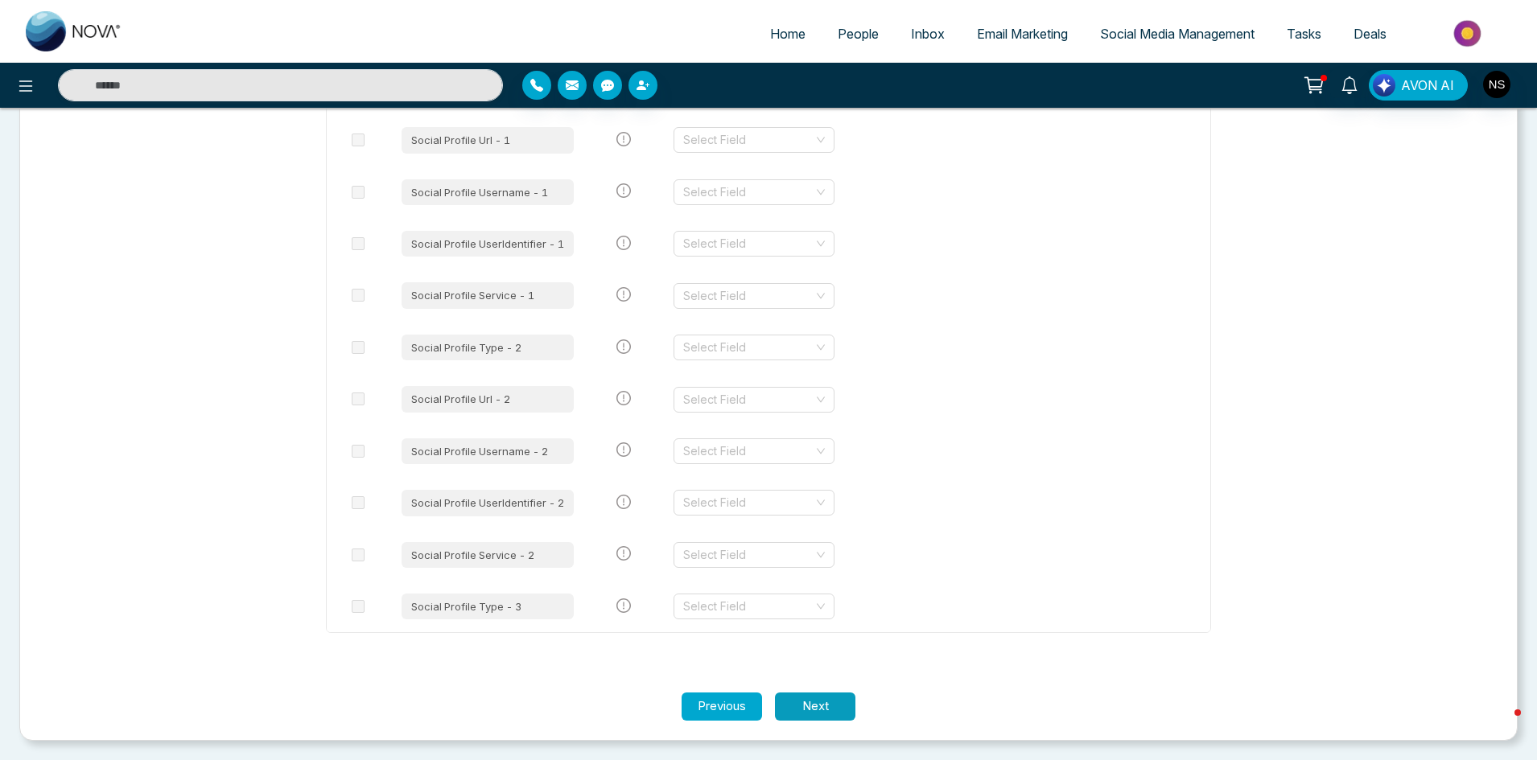
click at [826, 699] on button "Next" at bounding box center [815, 707] width 80 height 28
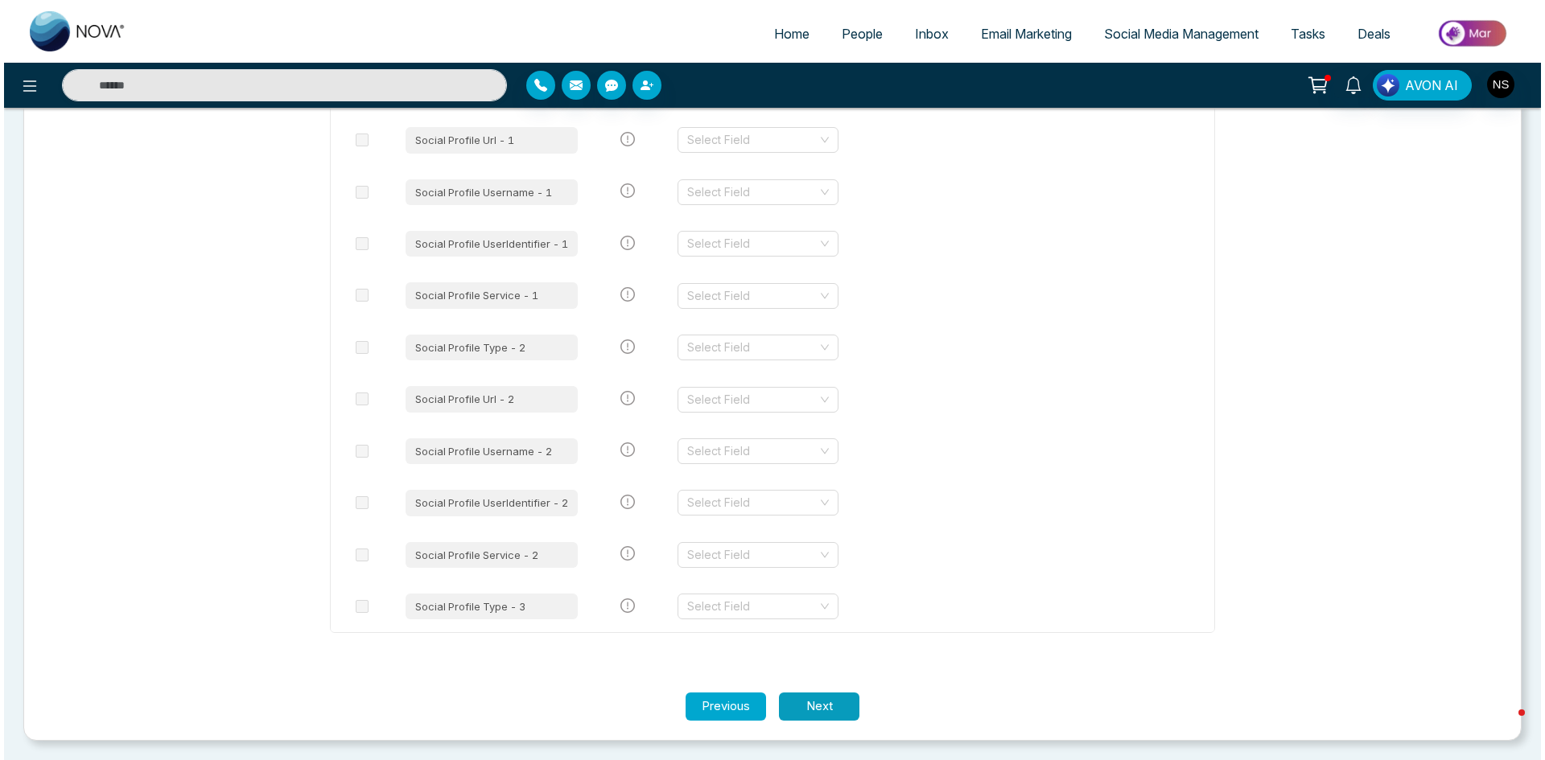
scroll to position [0, 0]
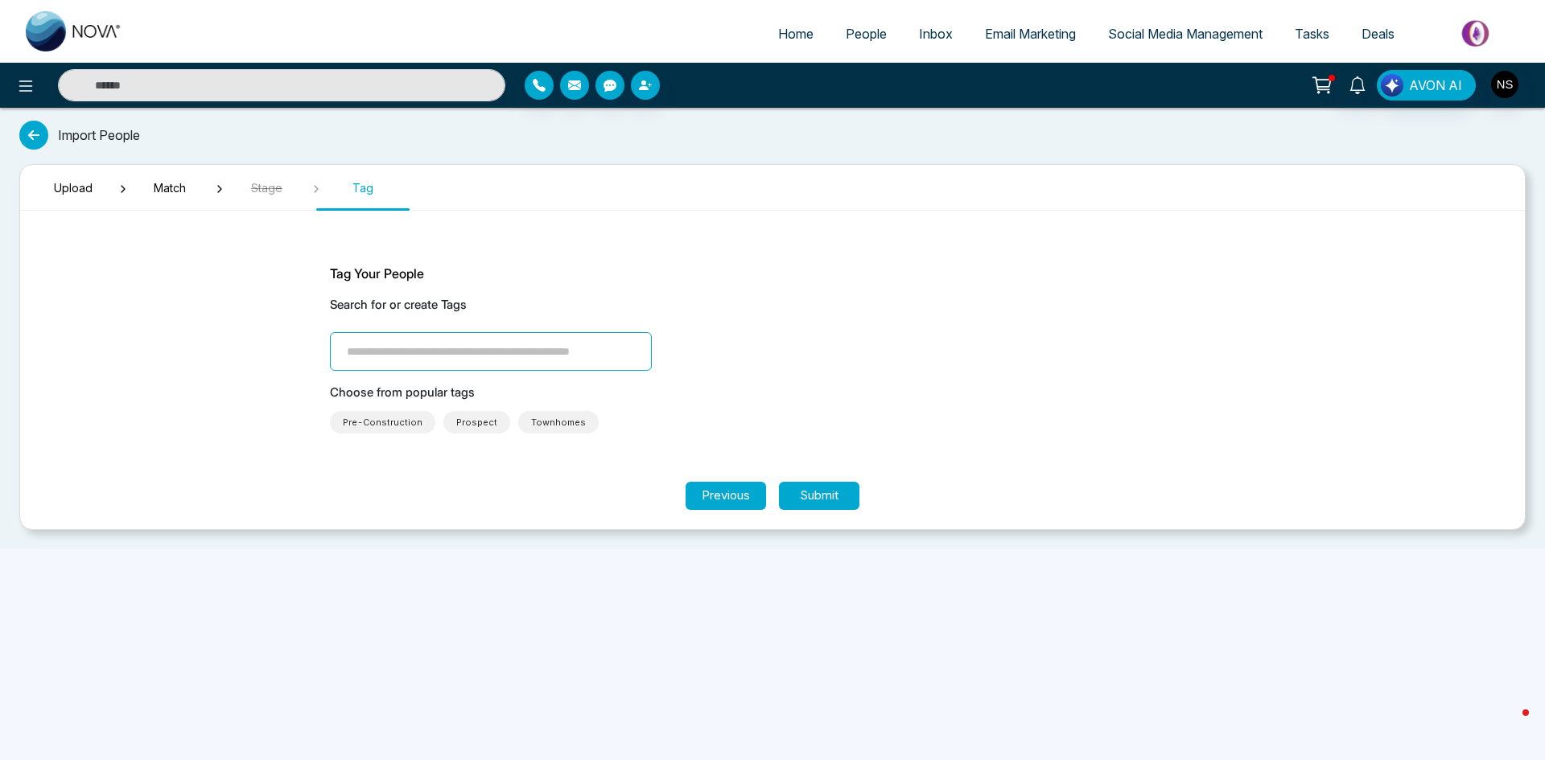
click at [462, 350] on input "search" at bounding box center [491, 351] width 322 height 39
type input "**********"
click at [818, 499] on button "Submit" at bounding box center [819, 496] width 80 height 28
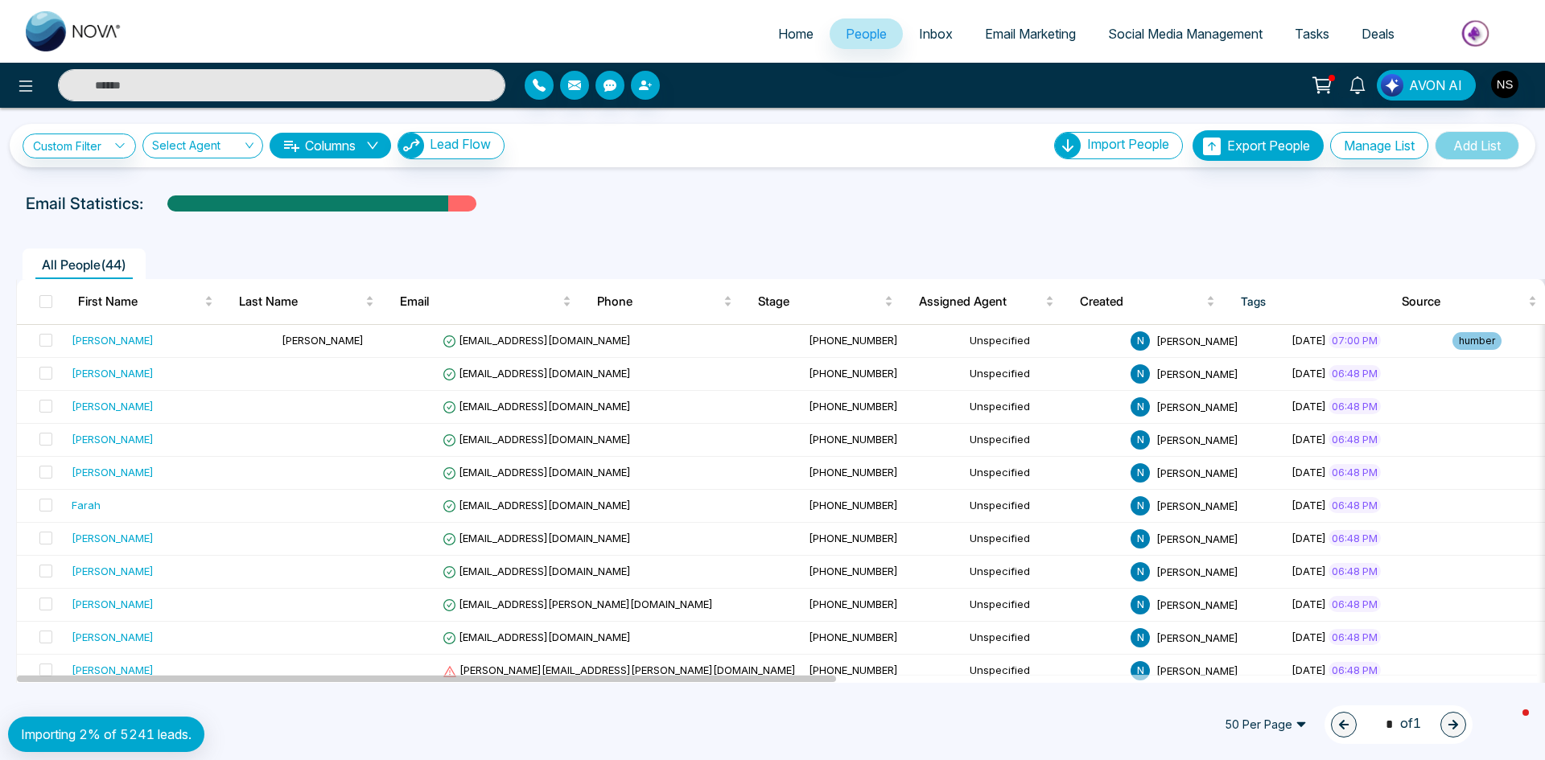
click at [270, 79] on input "text" at bounding box center [281, 85] width 447 height 32
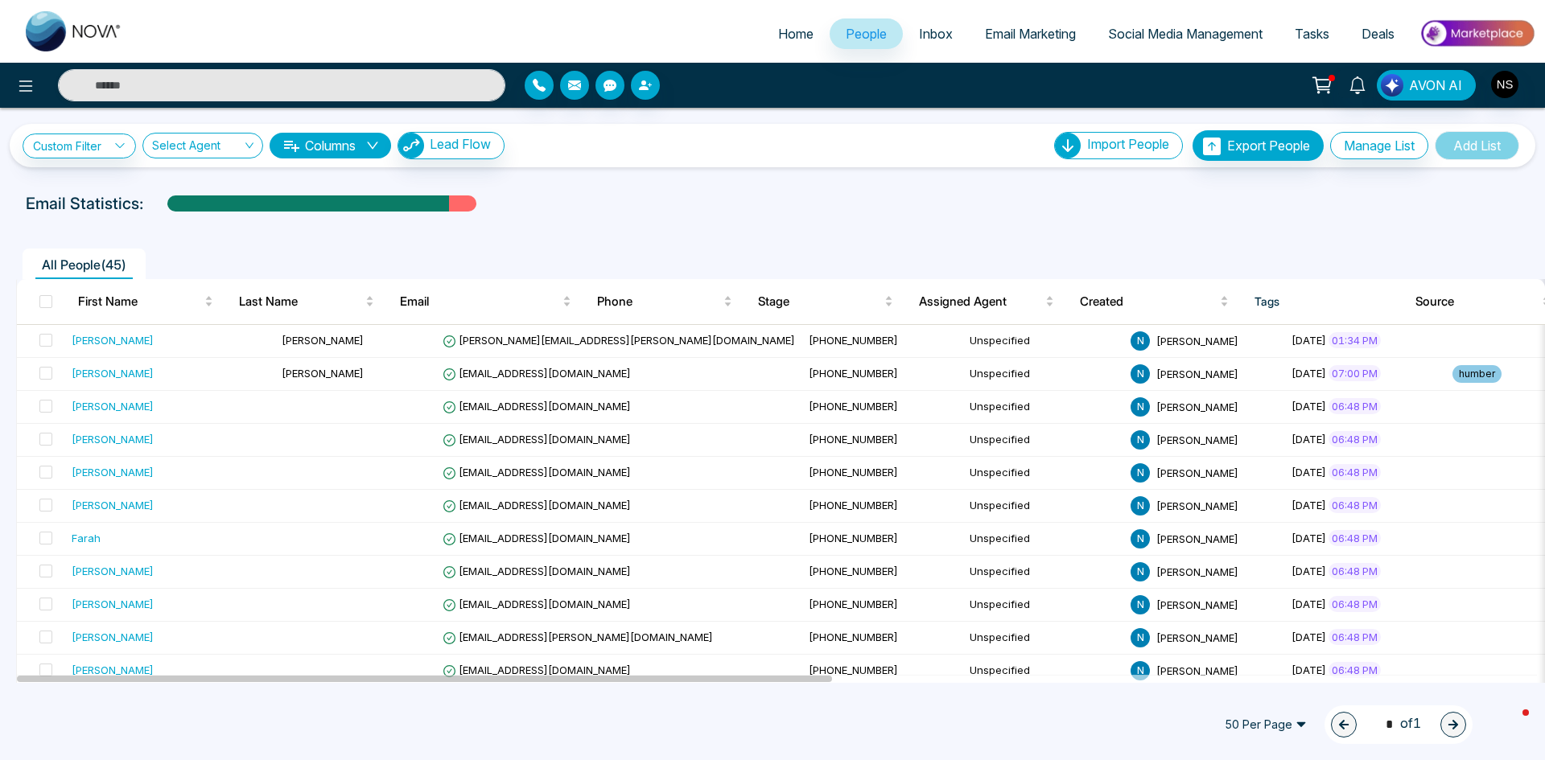
click at [363, 145] on button "Columns" at bounding box center [330, 146] width 121 height 26
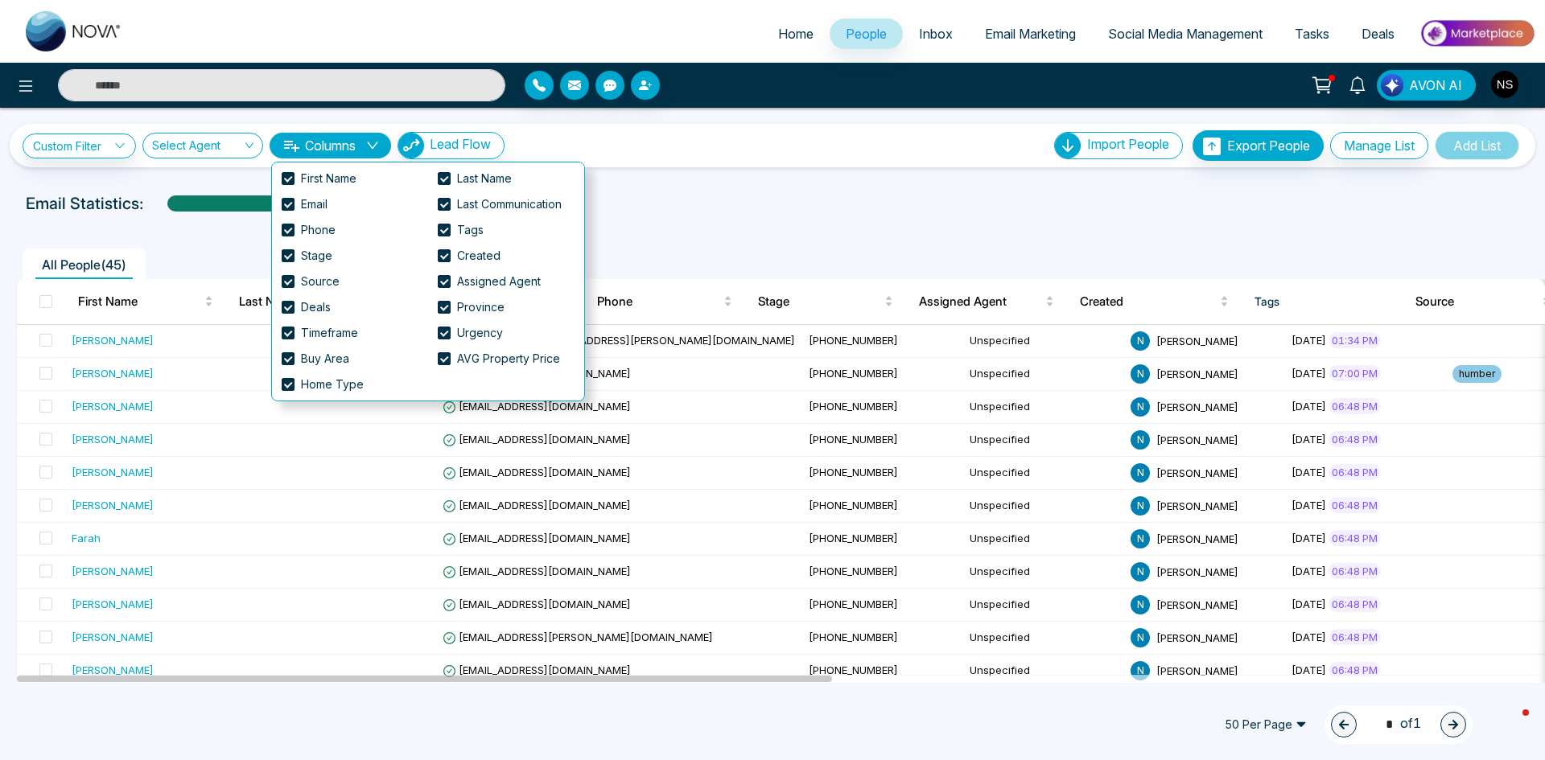
click at [712, 205] on div "Email Statistics:" at bounding box center [772, 203] width 1493 height 24
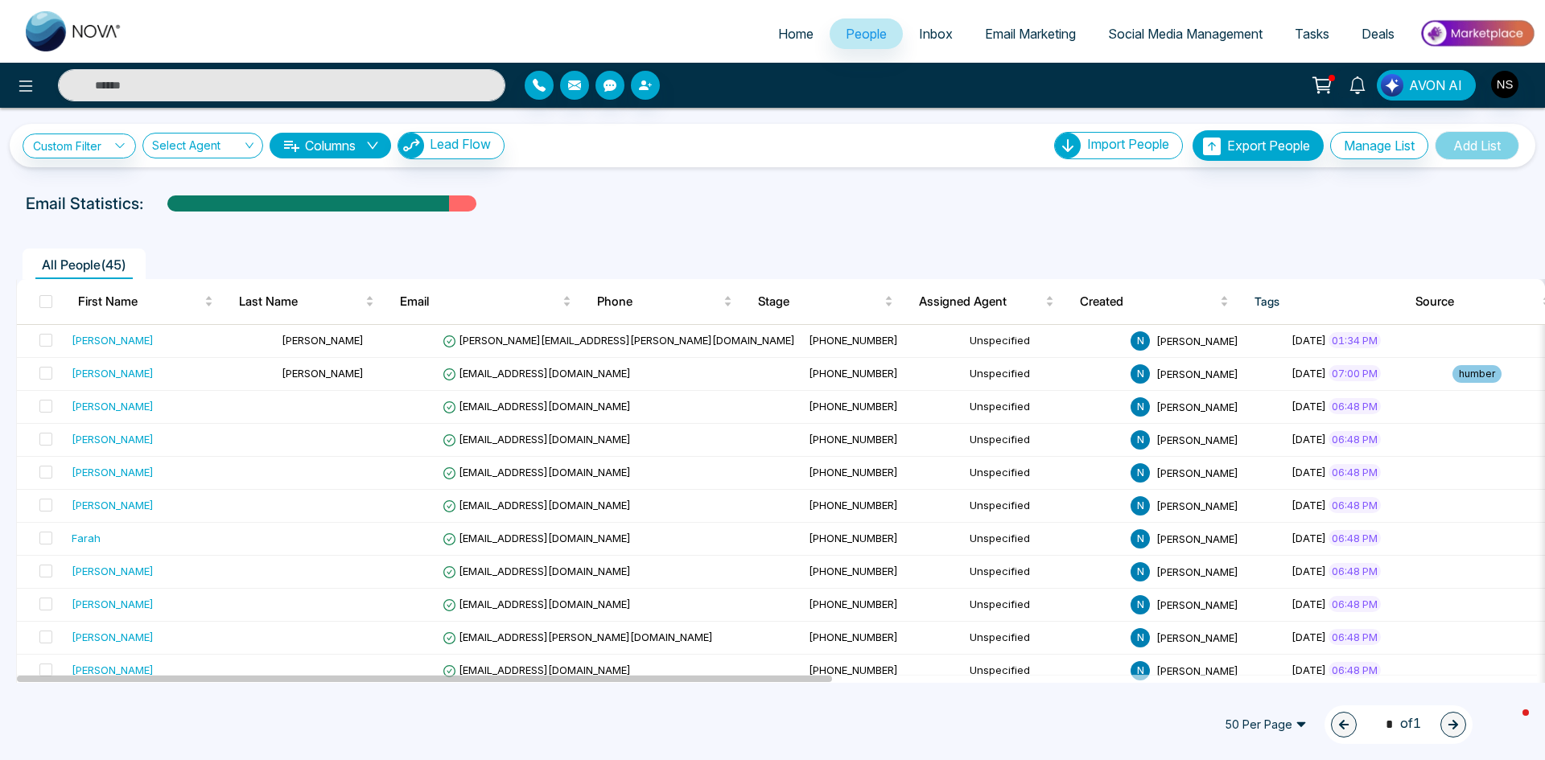
click at [852, 31] on span "People" at bounding box center [866, 34] width 41 height 16
click at [78, 146] on link "Custom Filter" at bounding box center [79, 146] width 113 height 25
click at [125, 190] on input "search" at bounding box center [112, 183] width 130 height 24
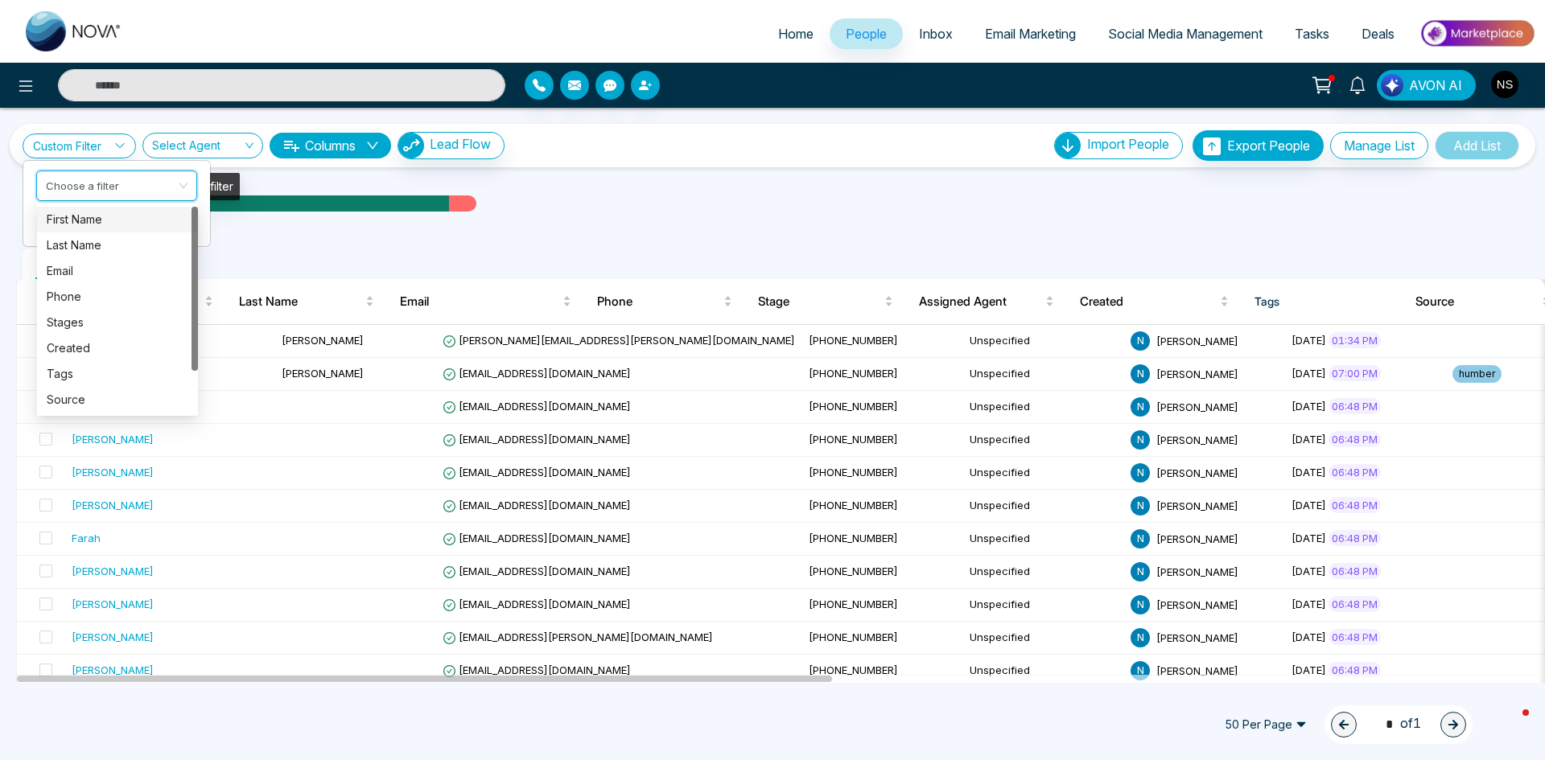
click at [204, 150] on input "search" at bounding box center [197, 149] width 90 height 31
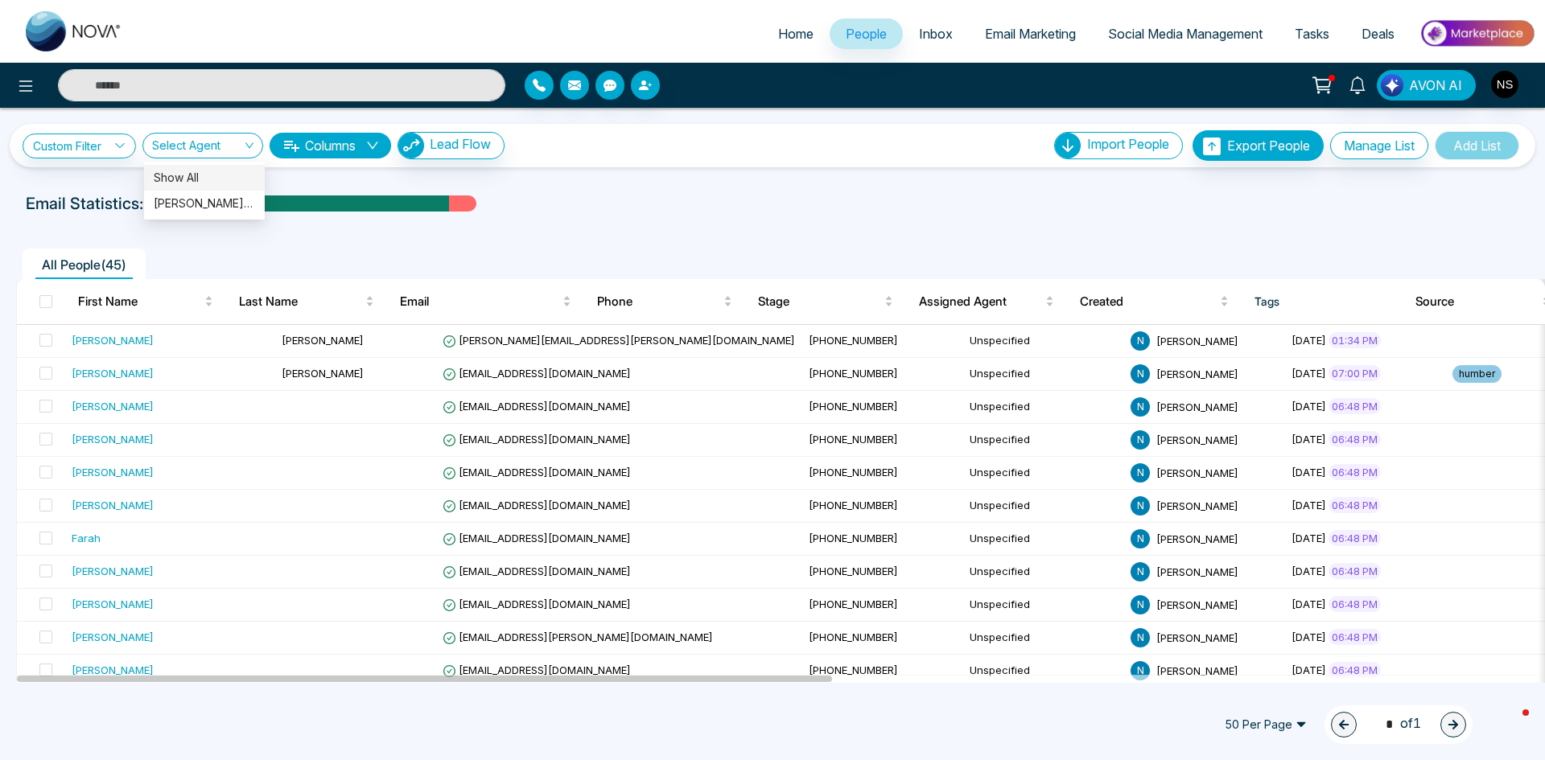
click at [338, 153] on button "Columns" at bounding box center [330, 146] width 121 height 26
click at [215, 164] on div "Custom Filter Choose a filter Cancel Apply Select Agent Columns Lead Flow Impor…" at bounding box center [772, 145] width 1525 height 43
click at [213, 155] on input "search" at bounding box center [197, 149] width 90 height 31
click at [217, 199] on div "Narender Sehgal (me)" at bounding box center [204, 204] width 101 height 18
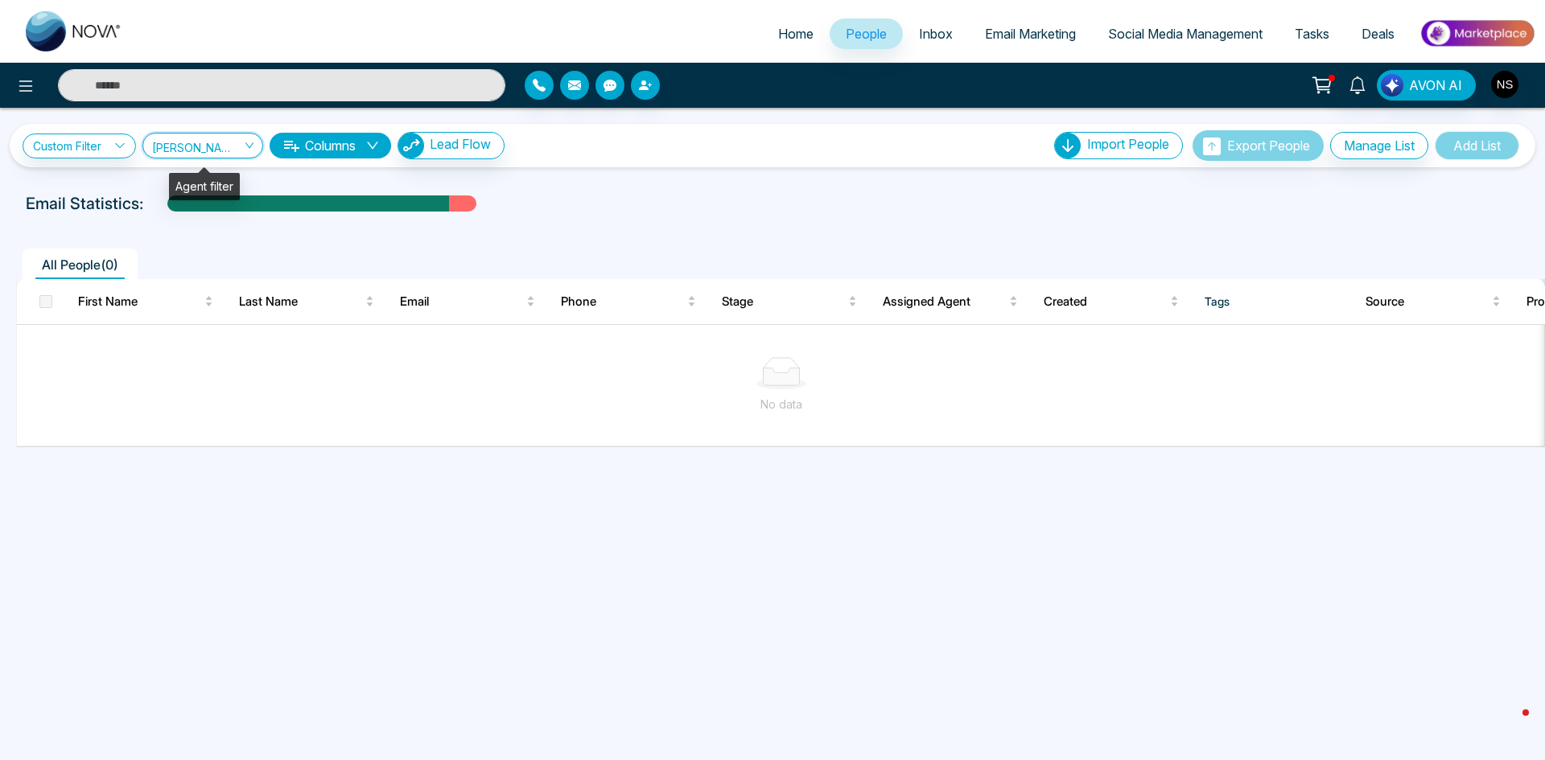
click at [222, 150] on span "Narender Sehgal (me)" at bounding box center [202, 145] width 101 height 15
click at [214, 175] on div "Show All" at bounding box center [204, 178] width 101 height 18
click at [1143, 204] on div "Email Statistics:" at bounding box center [772, 203] width 1493 height 24
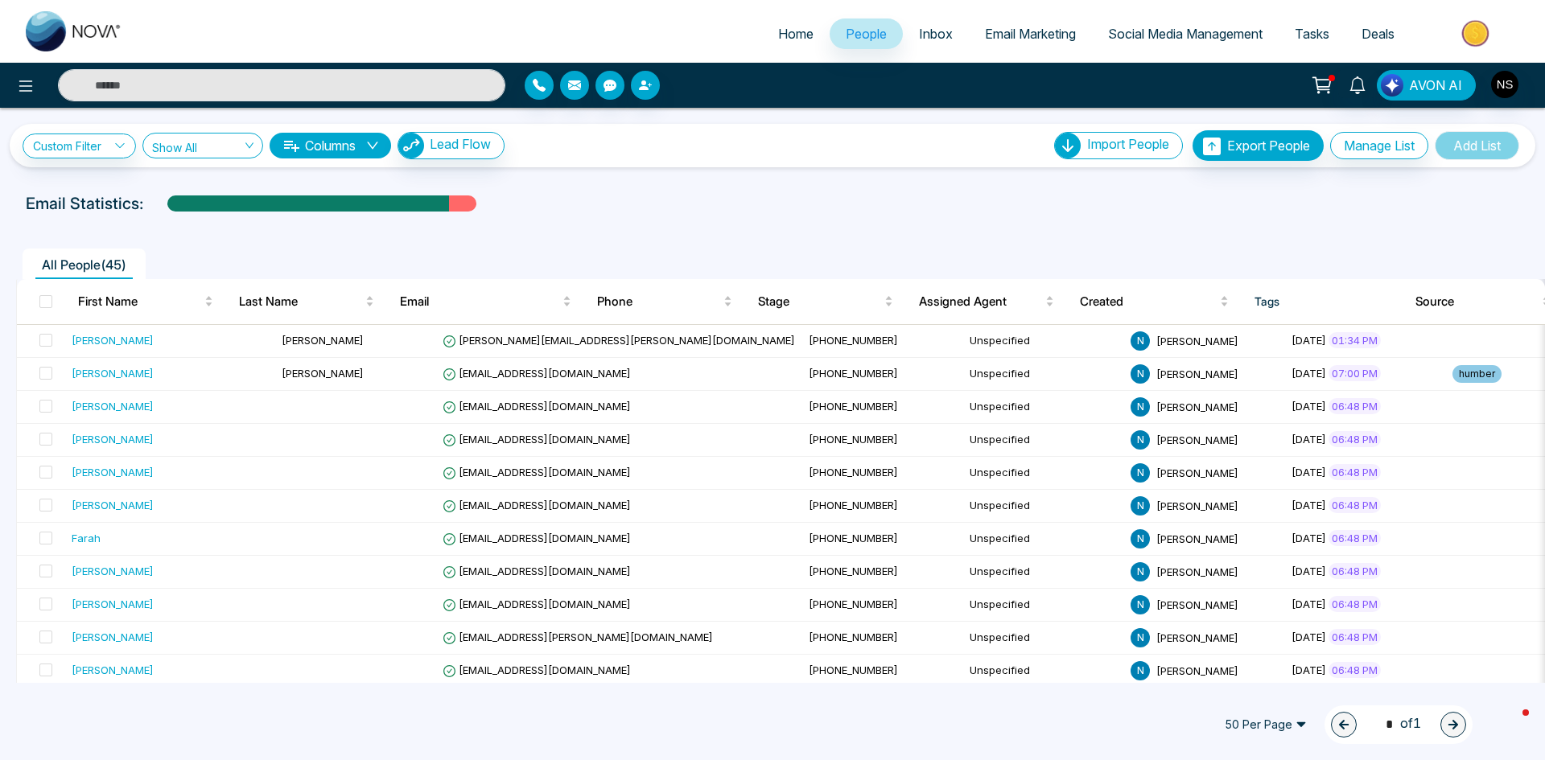
click at [1420, 144] on div "Import People Import CSV? Check CSV Status Export People Export People Check Ex…" at bounding box center [1288, 145] width 468 height 31
click at [1400, 146] on button "Manage List" at bounding box center [1379, 145] width 98 height 27
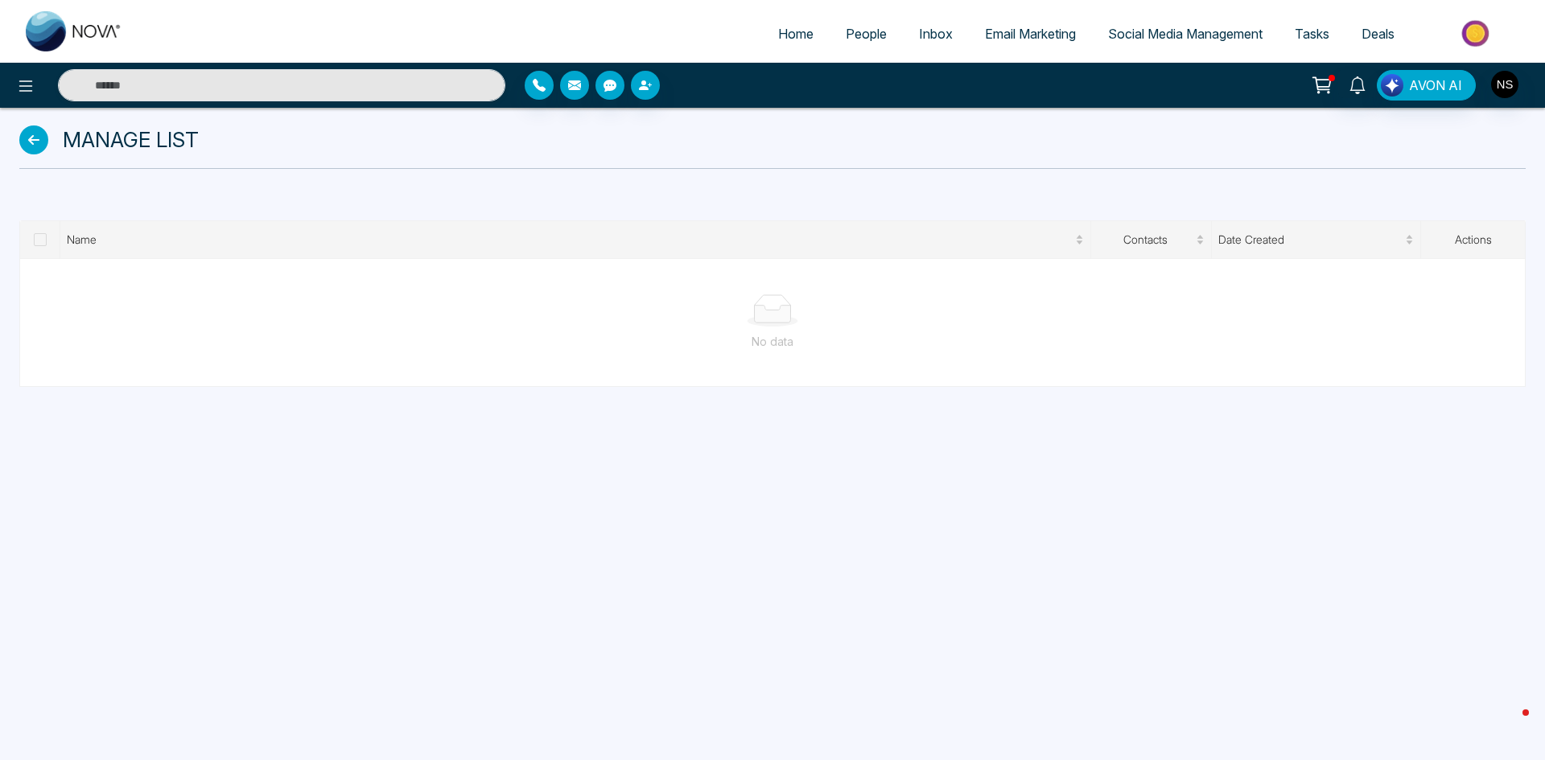
click at [878, 33] on link "People" at bounding box center [866, 34] width 73 height 31
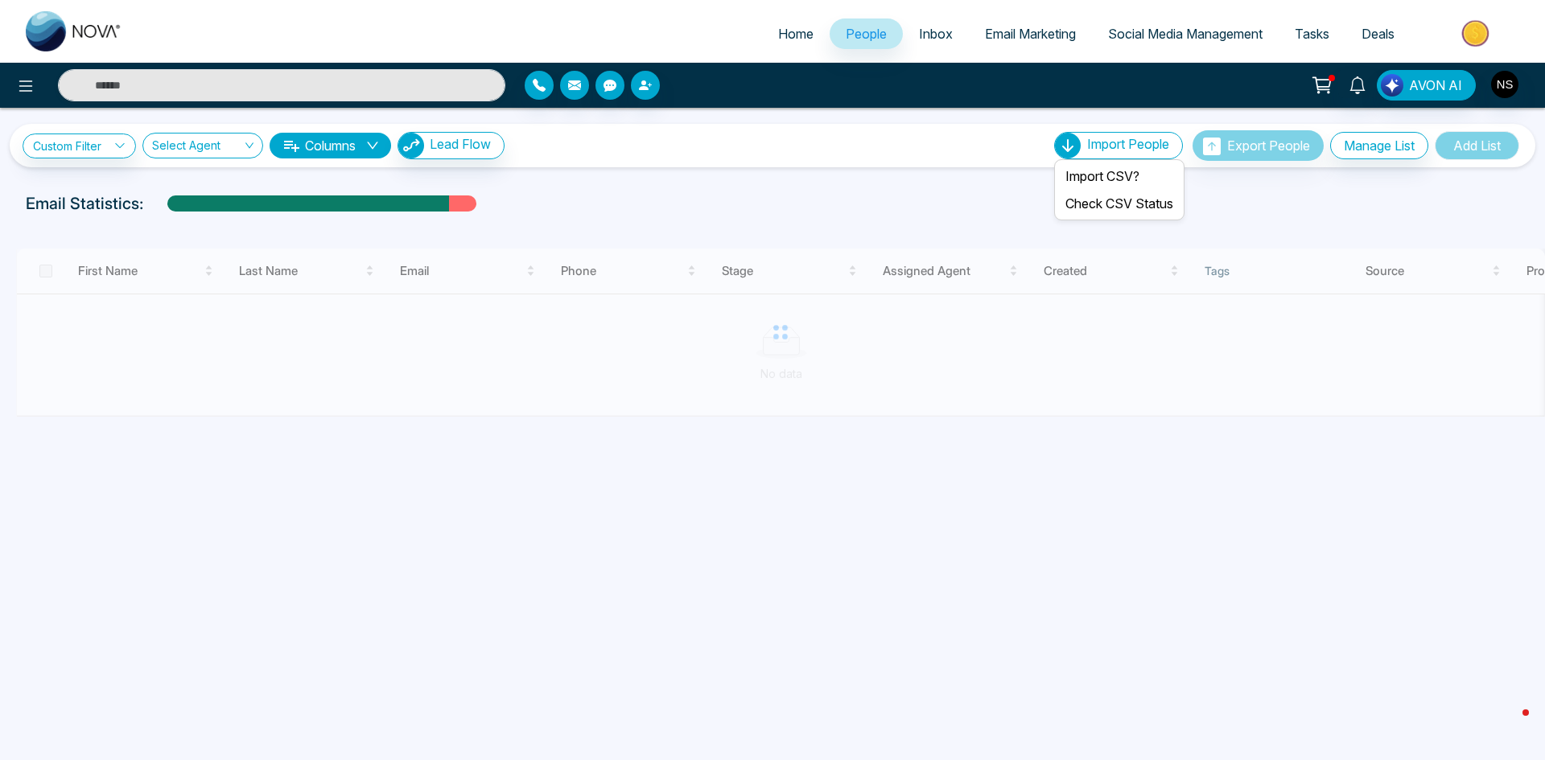
click at [1130, 147] on span "Import People" at bounding box center [1128, 144] width 82 height 16
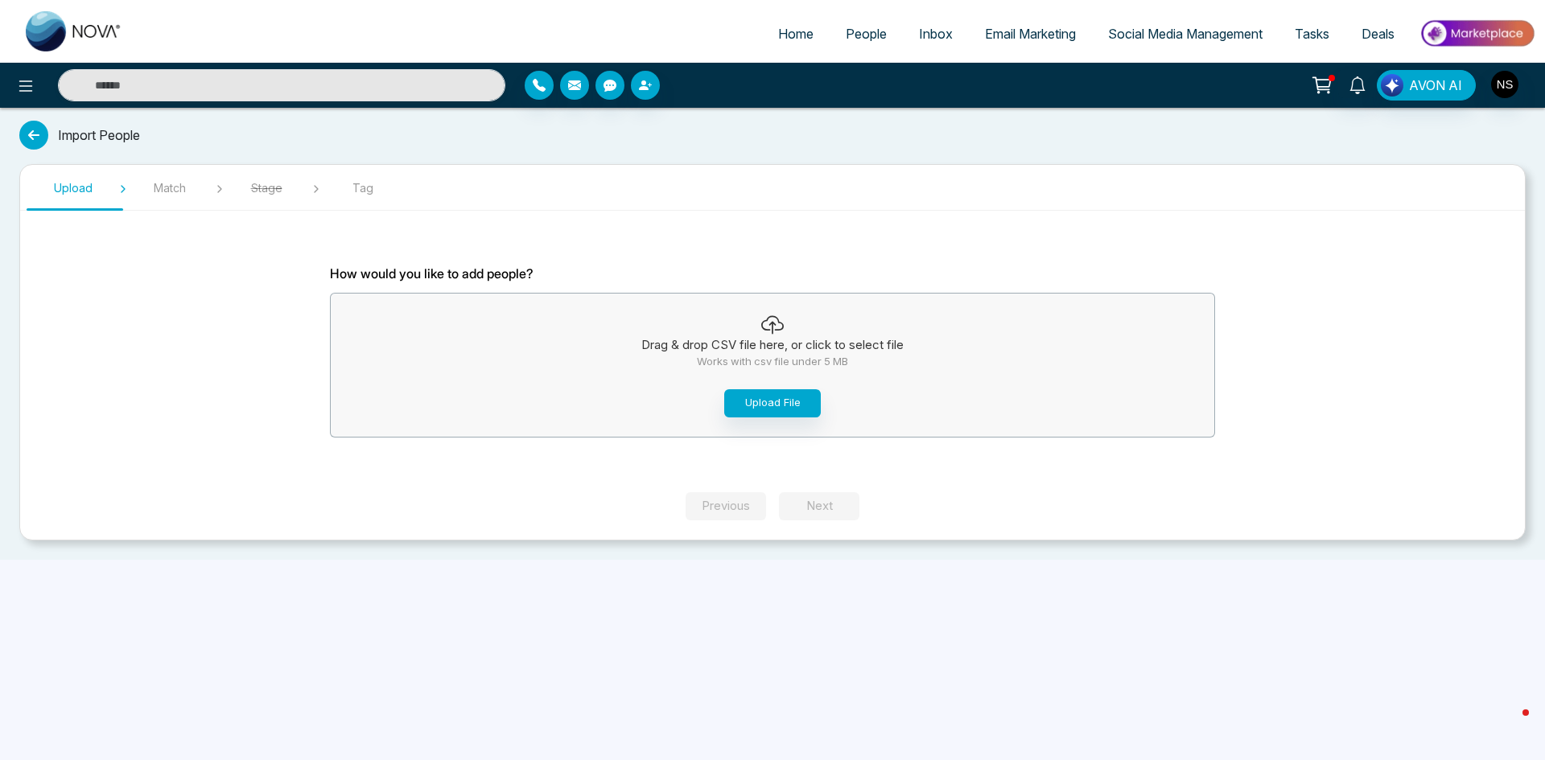
click at [797, 29] on span "Home" at bounding box center [795, 34] width 35 height 16
select select "*"
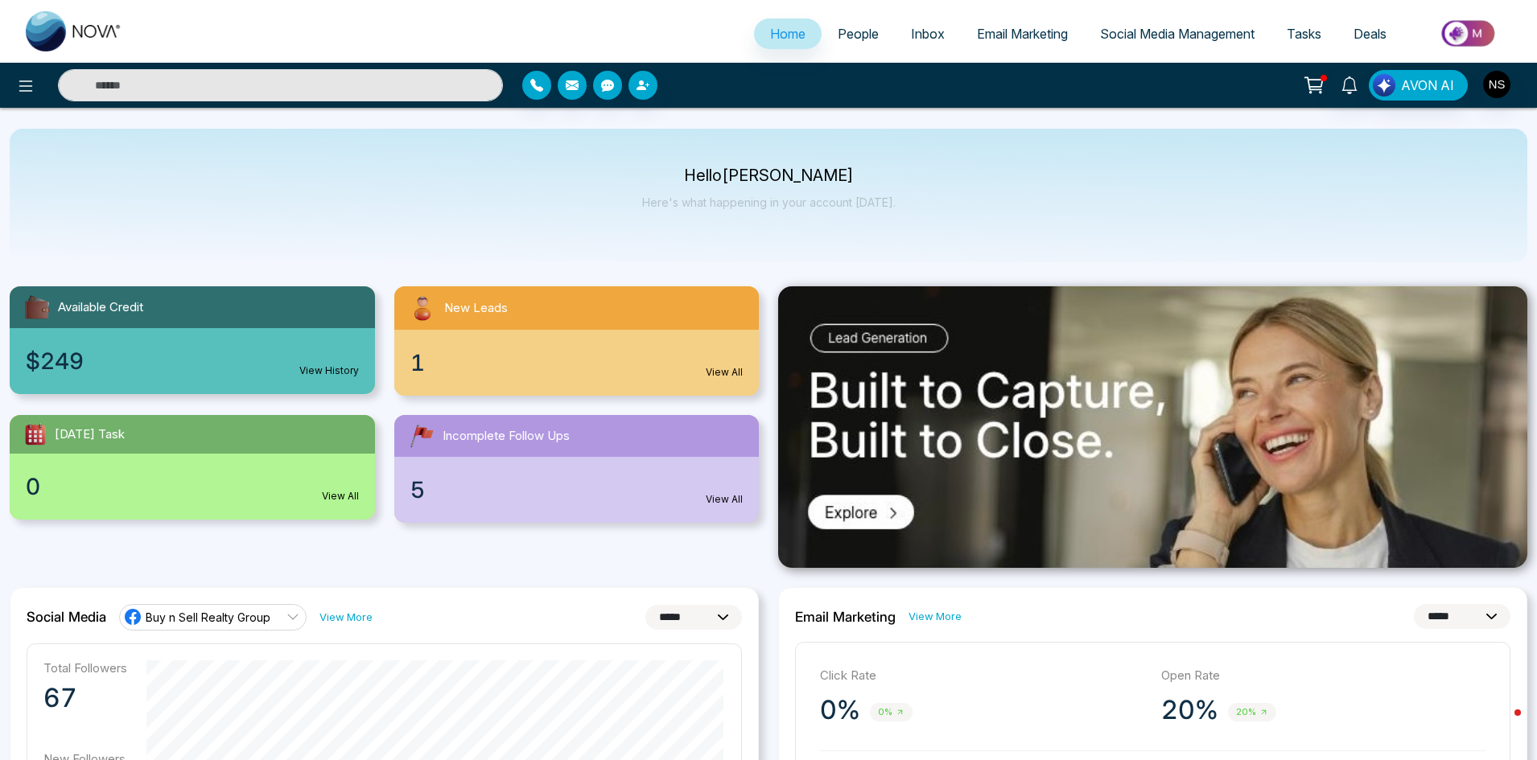
click at [858, 27] on span "People" at bounding box center [858, 34] width 41 height 16
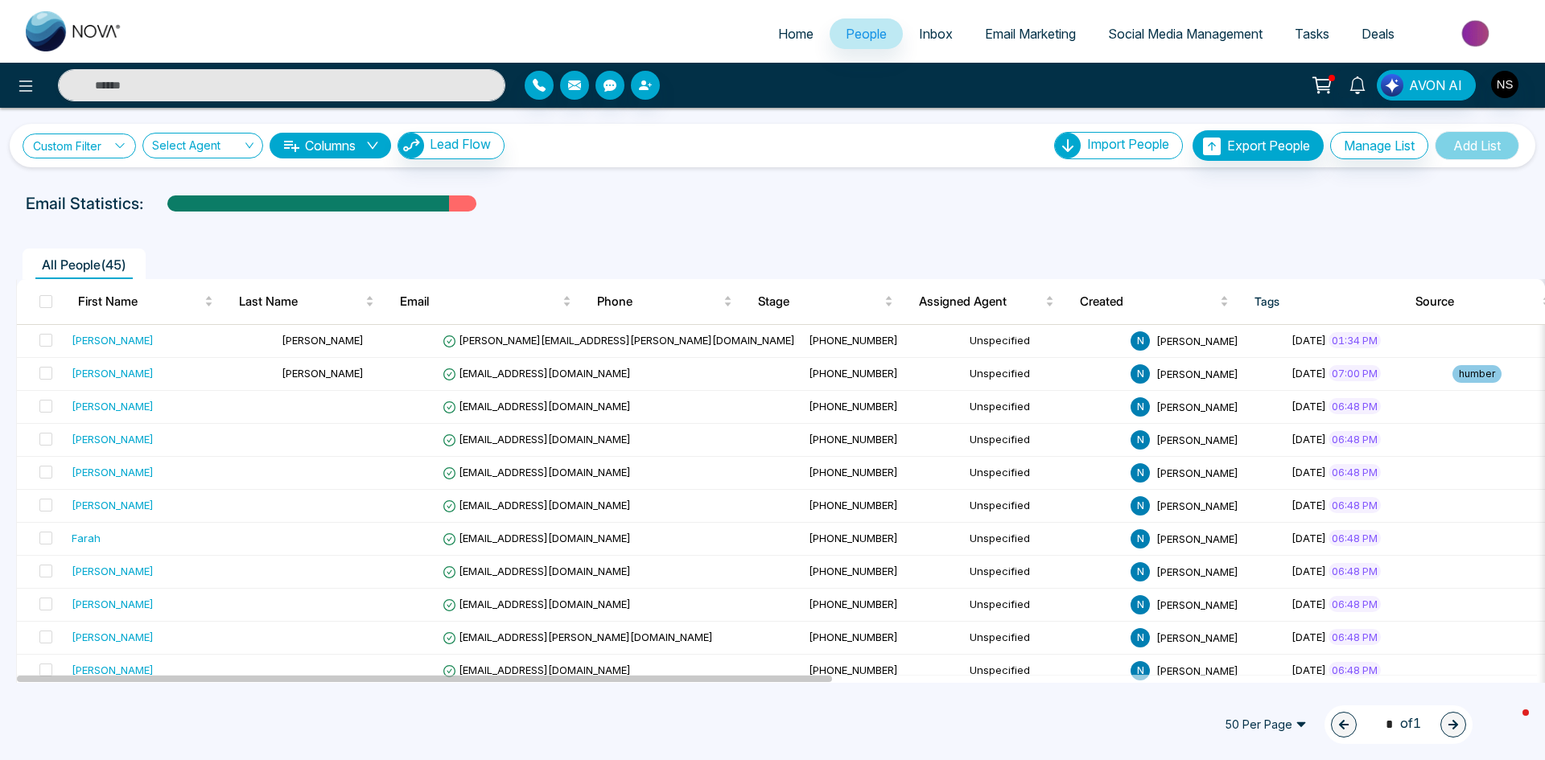
click at [91, 144] on link "Custom Filter" at bounding box center [79, 146] width 113 height 25
click at [94, 181] on input "search" at bounding box center [112, 183] width 130 height 24
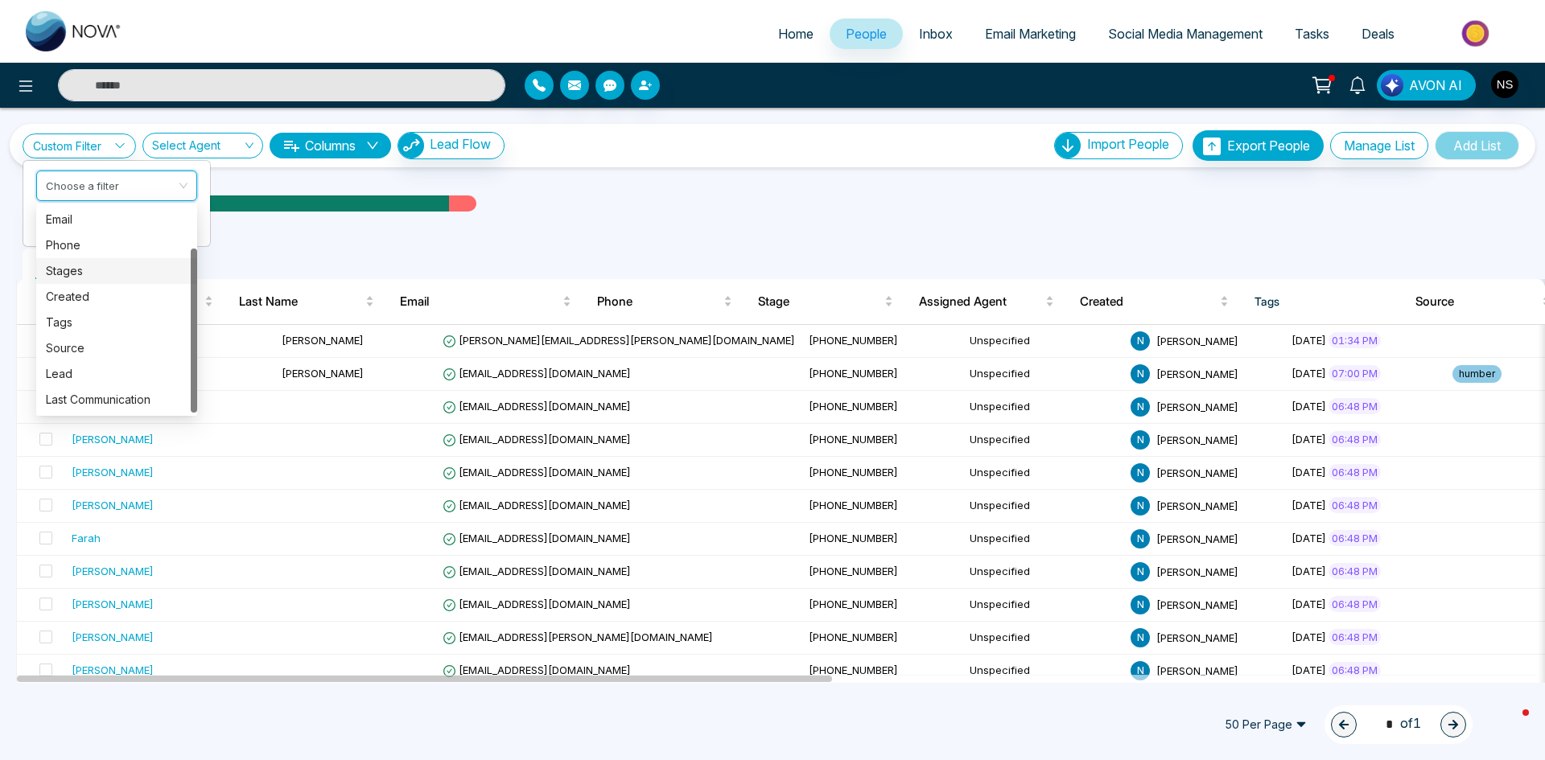
scroll to position [80, 0]
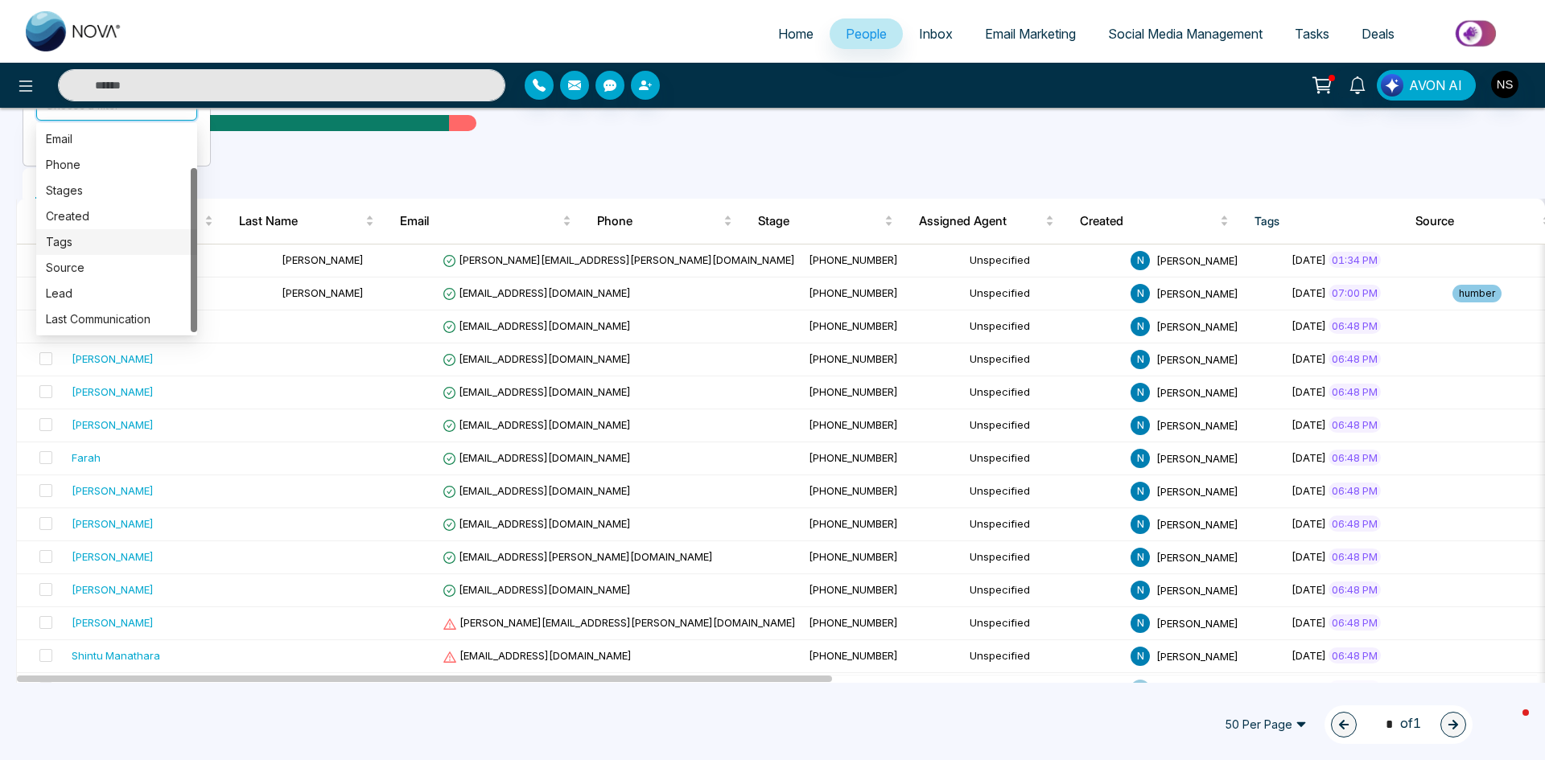
click at [78, 238] on div "Tags" at bounding box center [117, 242] width 142 height 18
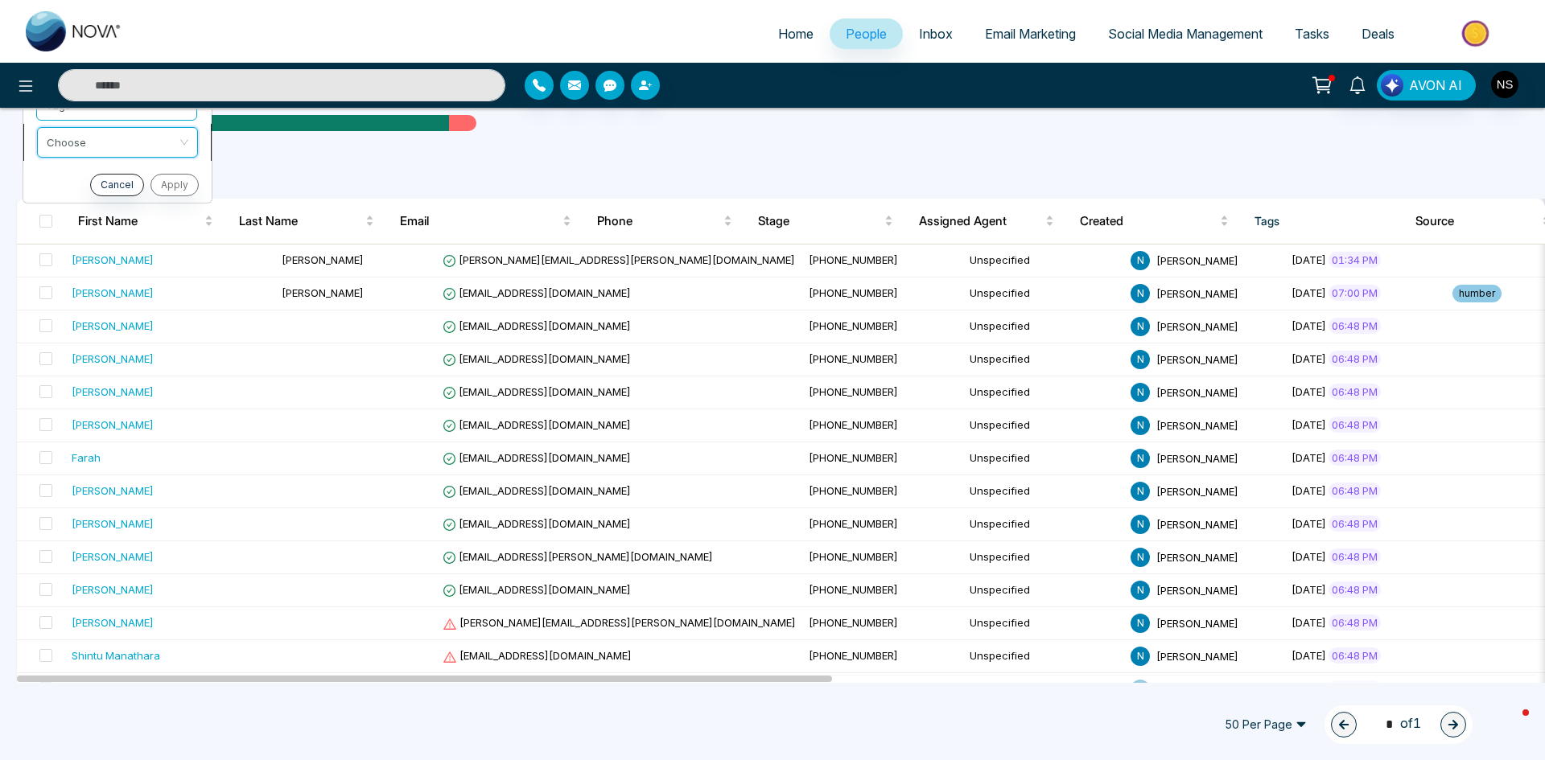
click at [108, 153] on span at bounding box center [112, 142] width 130 height 29
click at [101, 184] on div "include" at bounding box center [118, 176] width 142 height 18
click at [98, 191] on span at bounding box center [112, 179] width 130 height 29
click at [247, 183] on ul "All People ( 45 )" at bounding box center [736, 183] width 1440 height 31
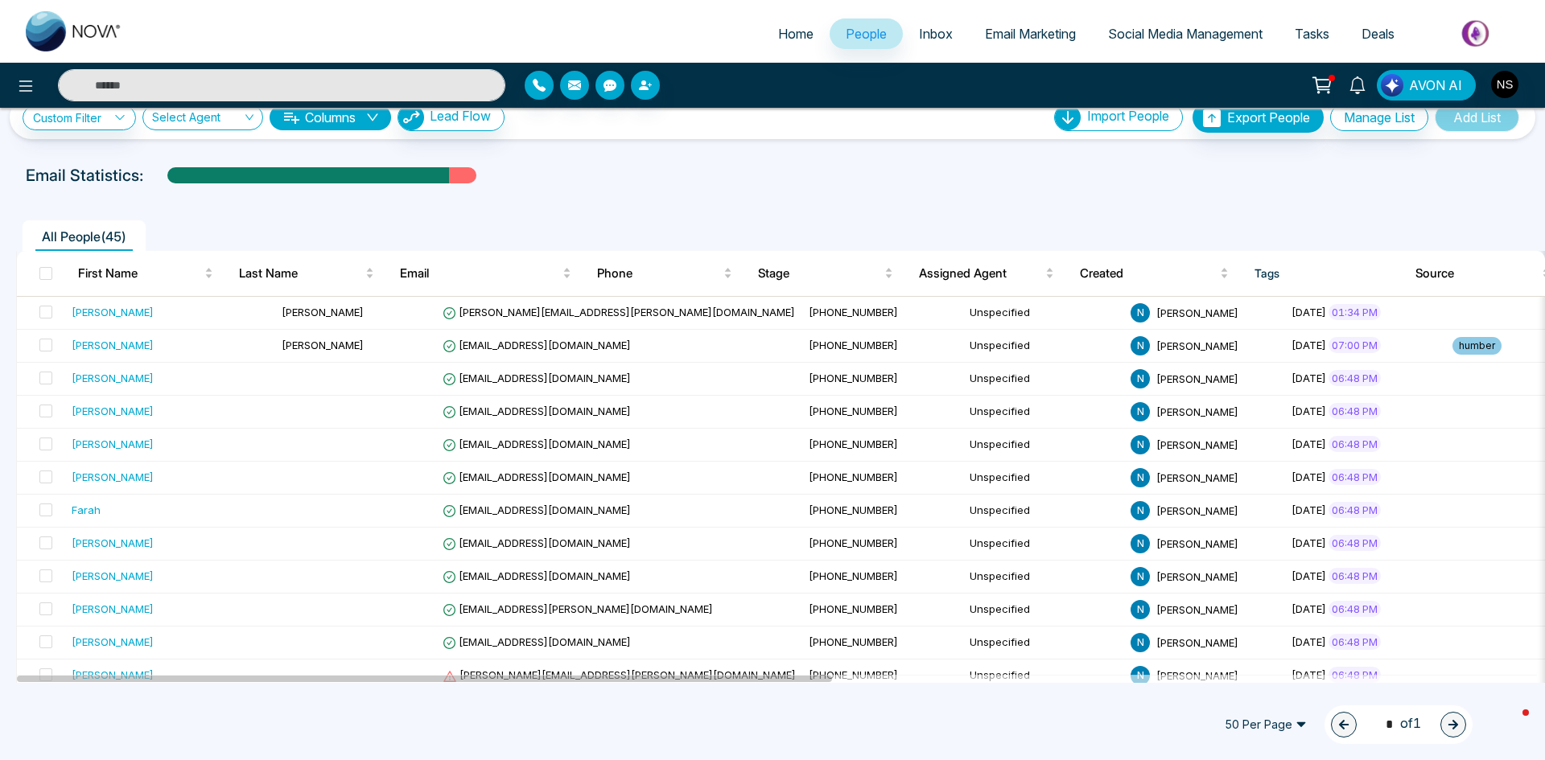
scroll to position [0, 0]
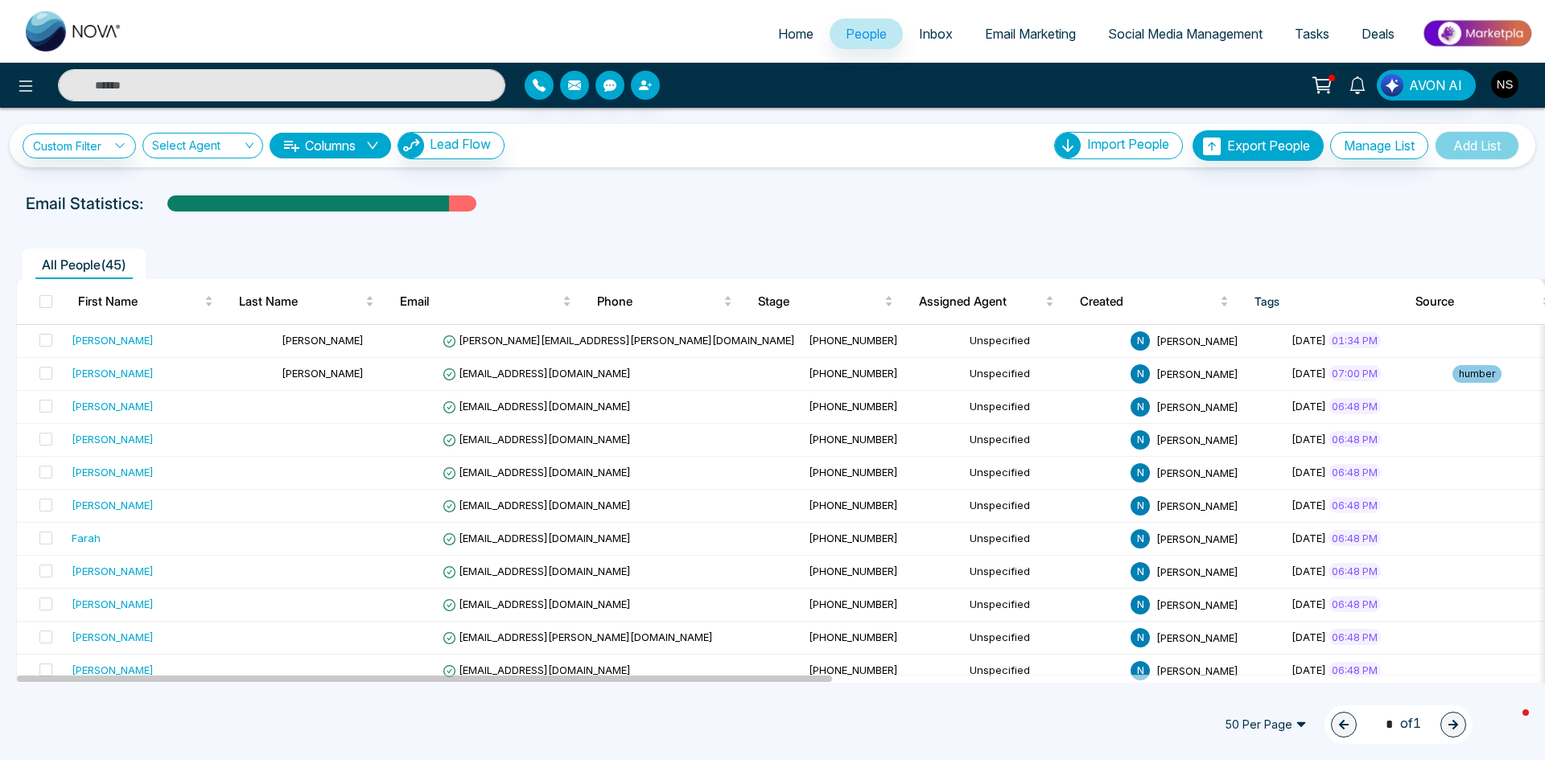
click at [858, 31] on span "People" at bounding box center [866, 34] width 41 height 16
click at [118, 142] on icon at bounding box center [119, 145] width 11 height 11
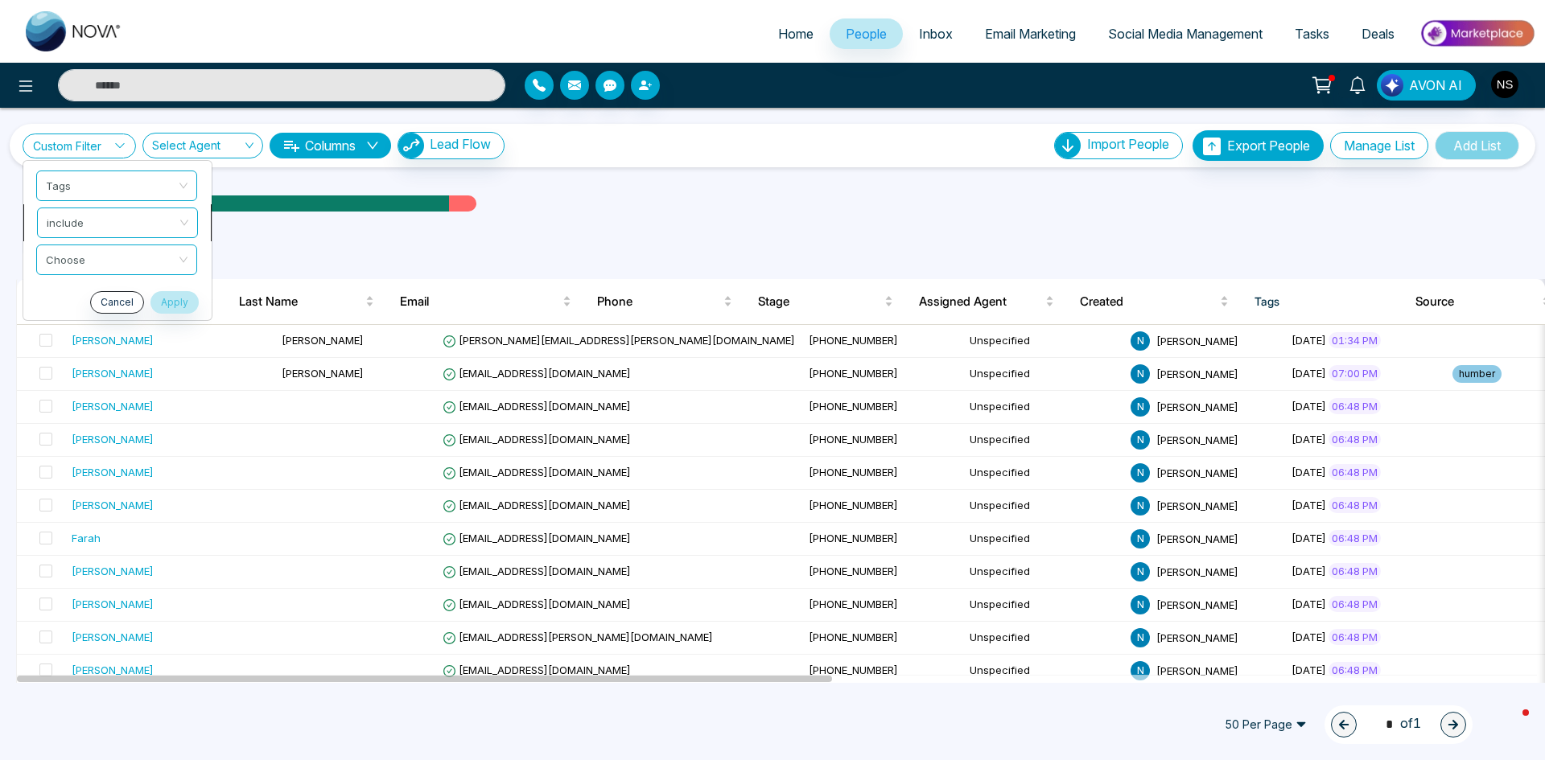
click at [89, 224] on span "include" at bounding box center [118, 222] width 142 height 29
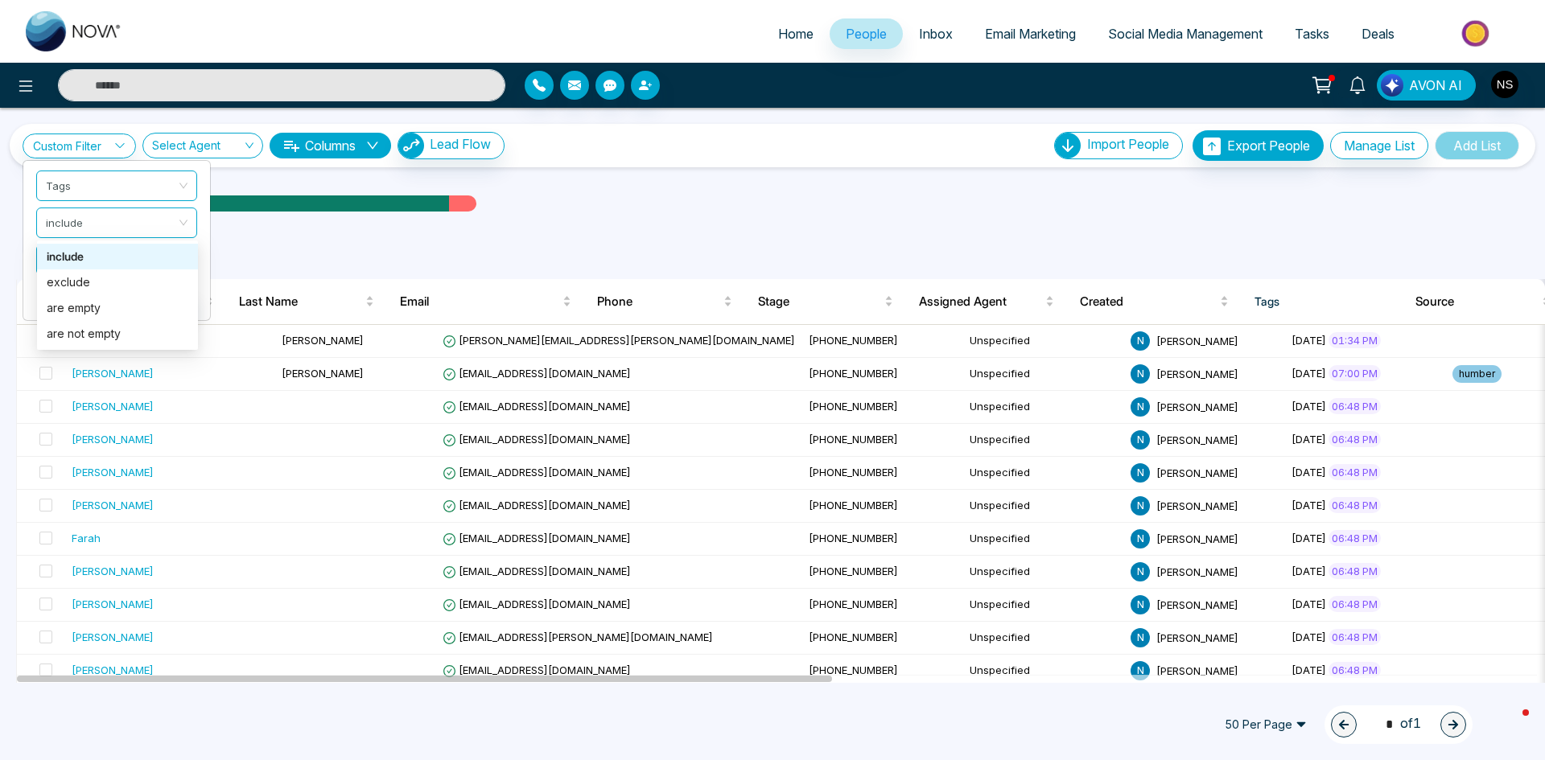
click at [361, 257] on ul "All People ( 45 )" at bounding box center [736, 264] width 1440 height 31
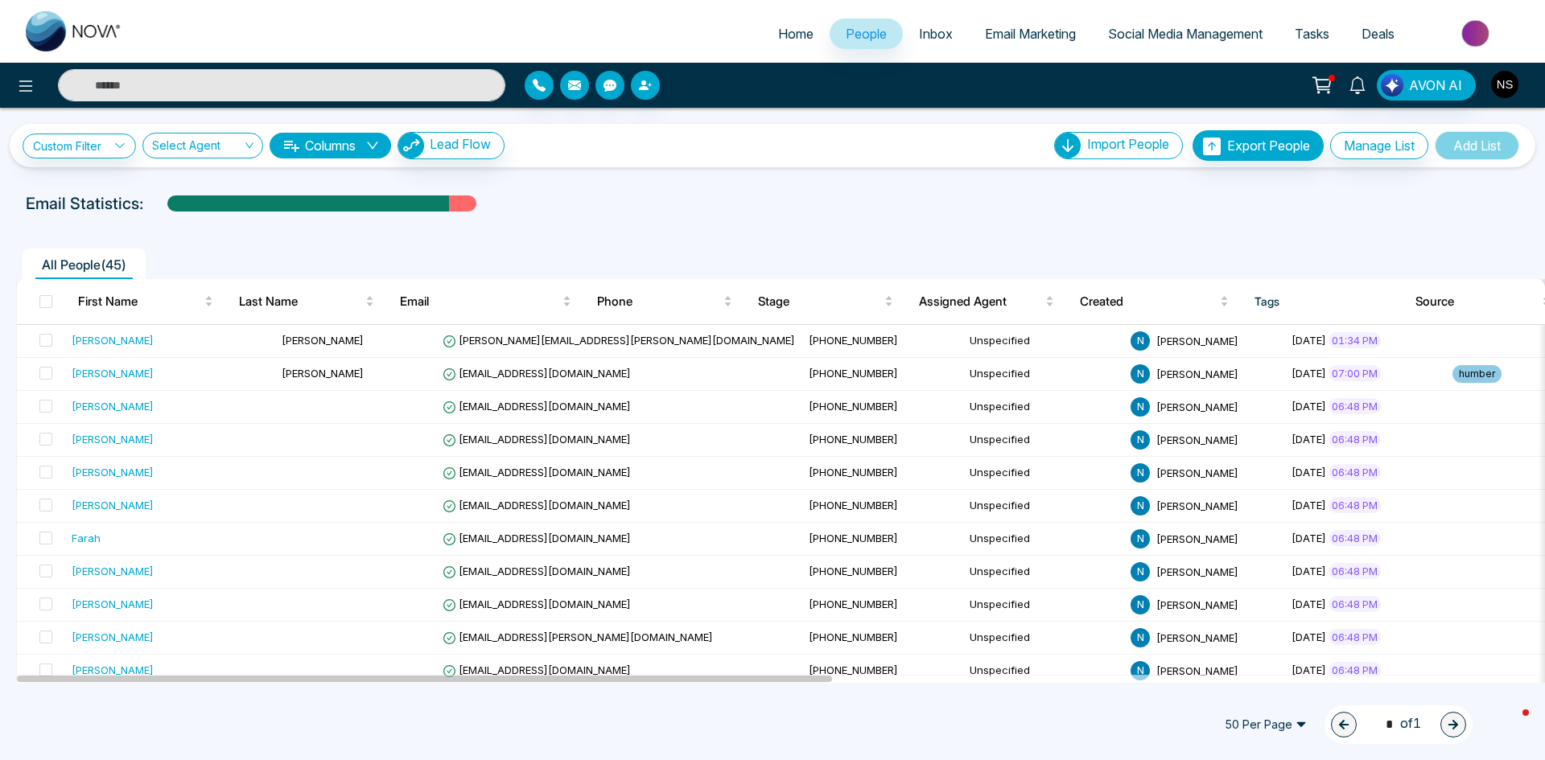
click at [1513, 89] on img "button" at bounding box center [1504, 84] width 27 height 27
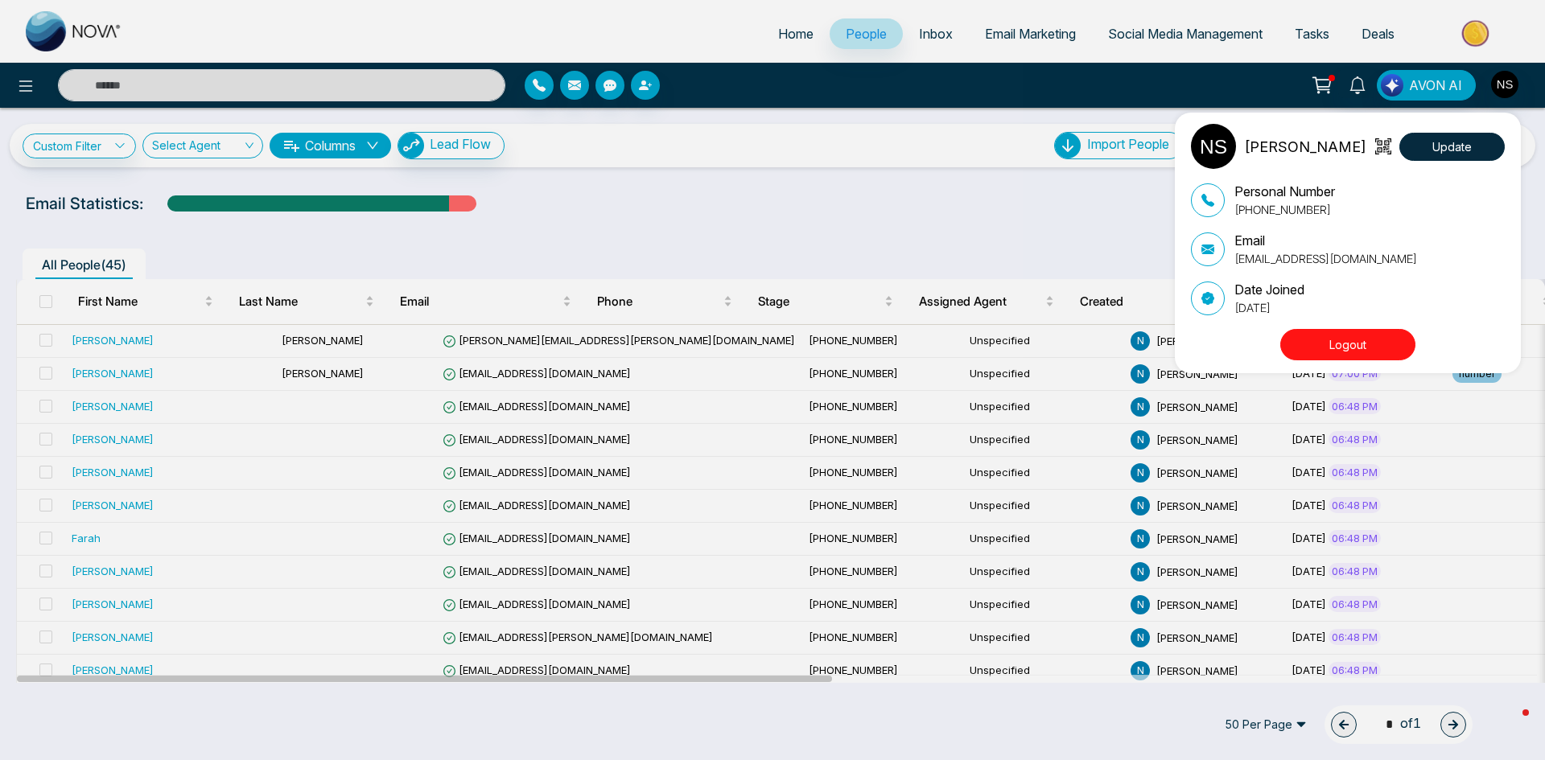
click at [1350, 341] on button "Logout" at bounding box center [1347, 344] width 135 height 31
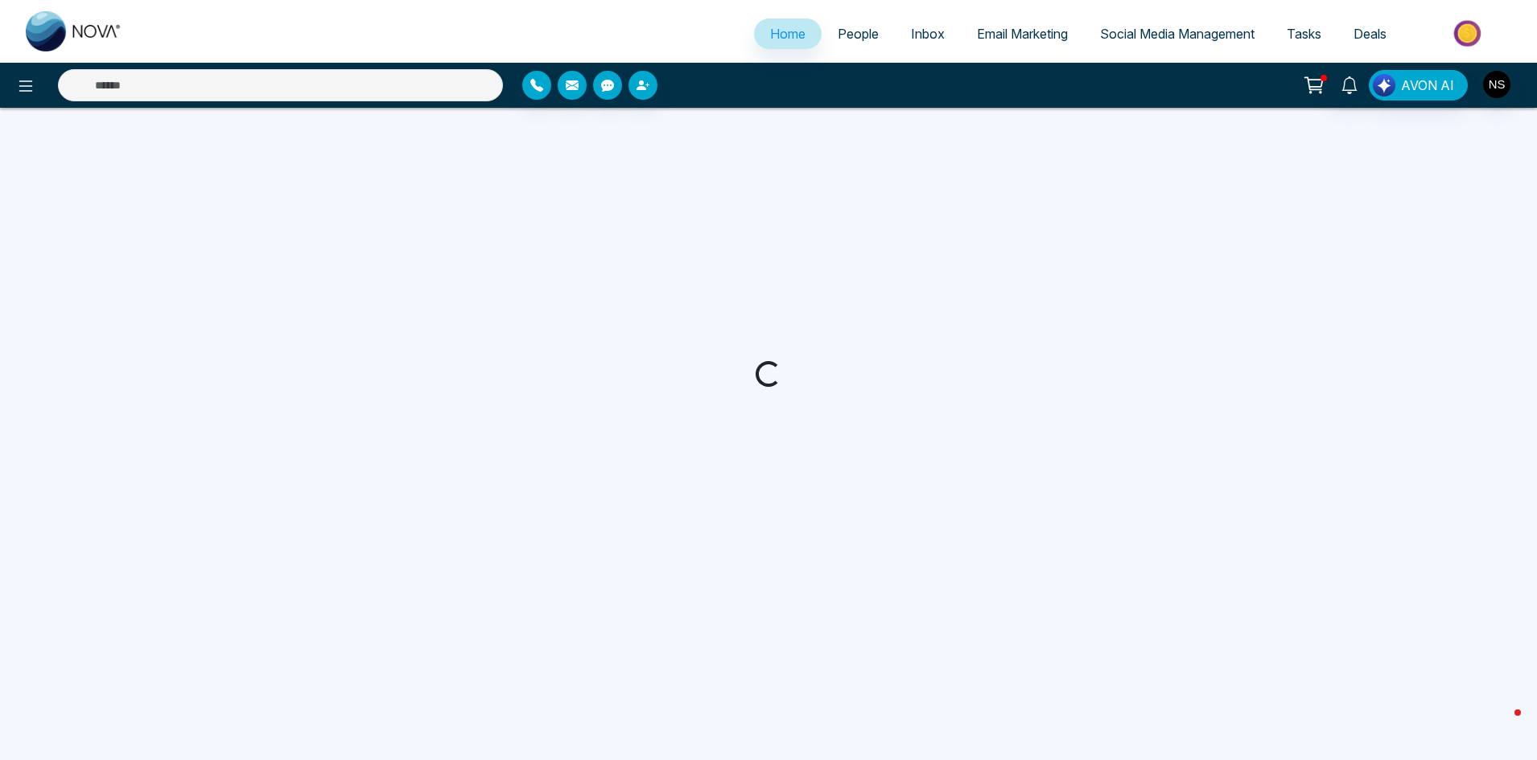
select select "*"
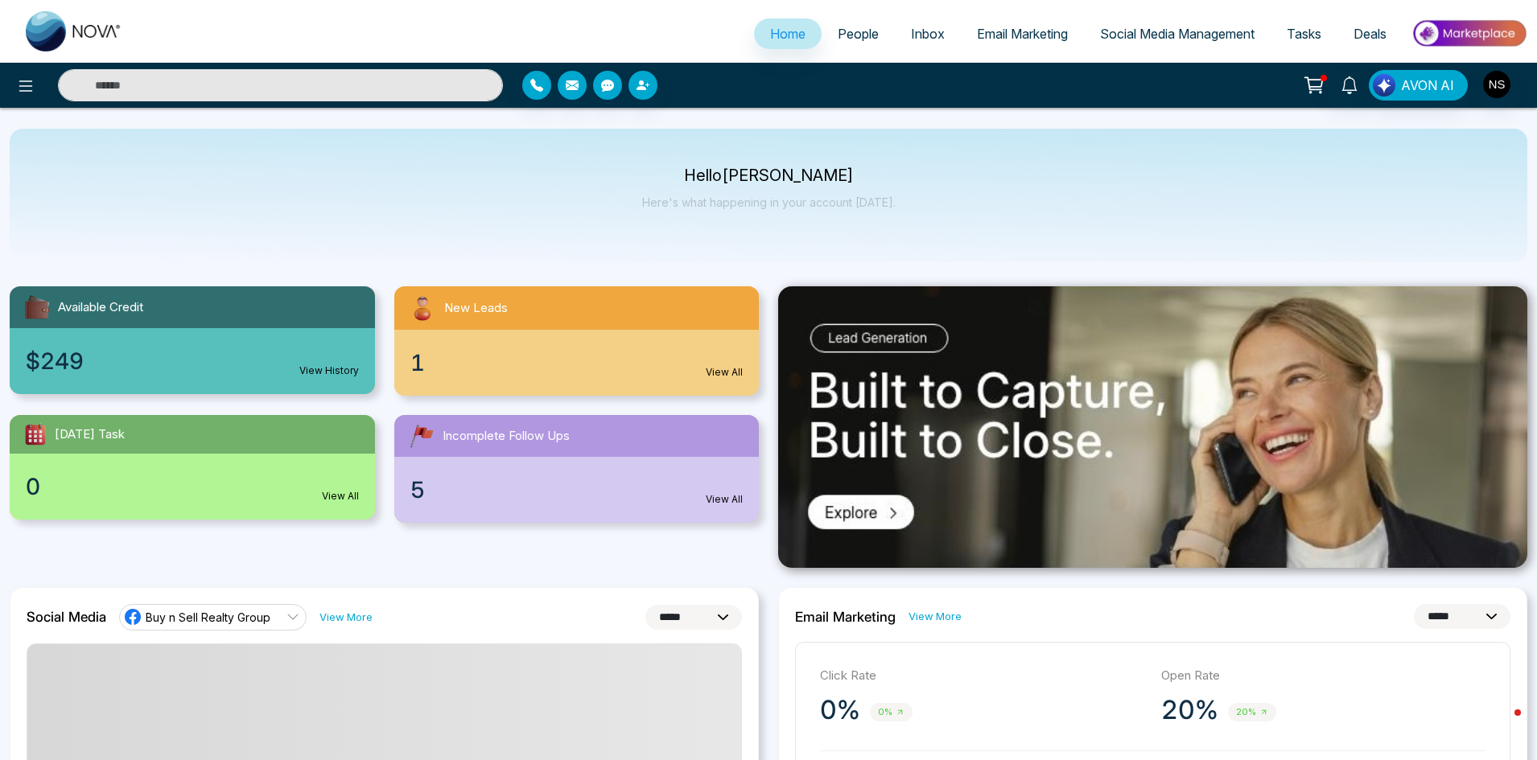
click at [854, 31] on span "People" at bounding box center [858, 34] width 41 height 16
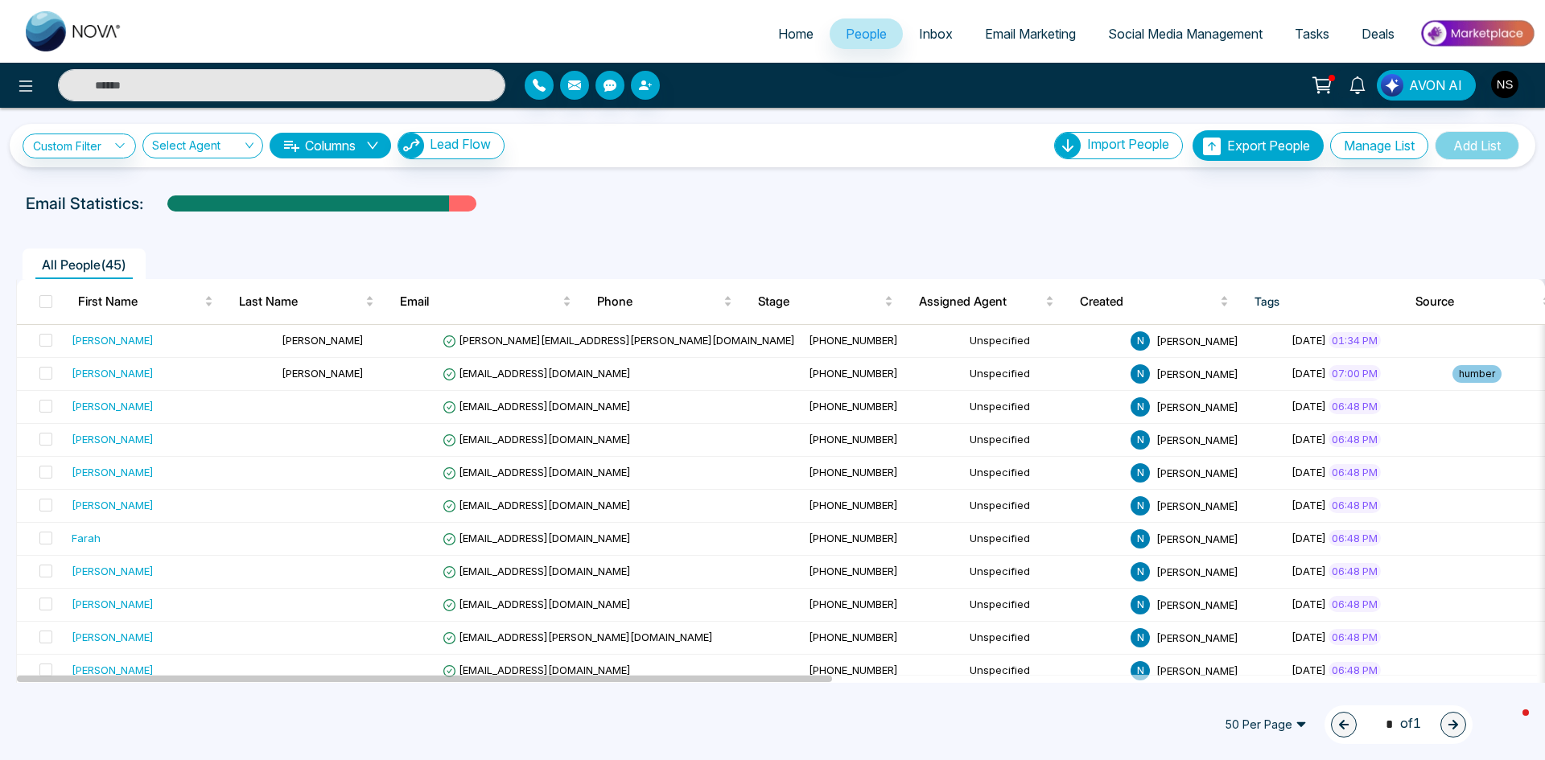
click at [1019, 38] on span "Email Marketing" at bounding box center [1030, 34] width 91 height 16
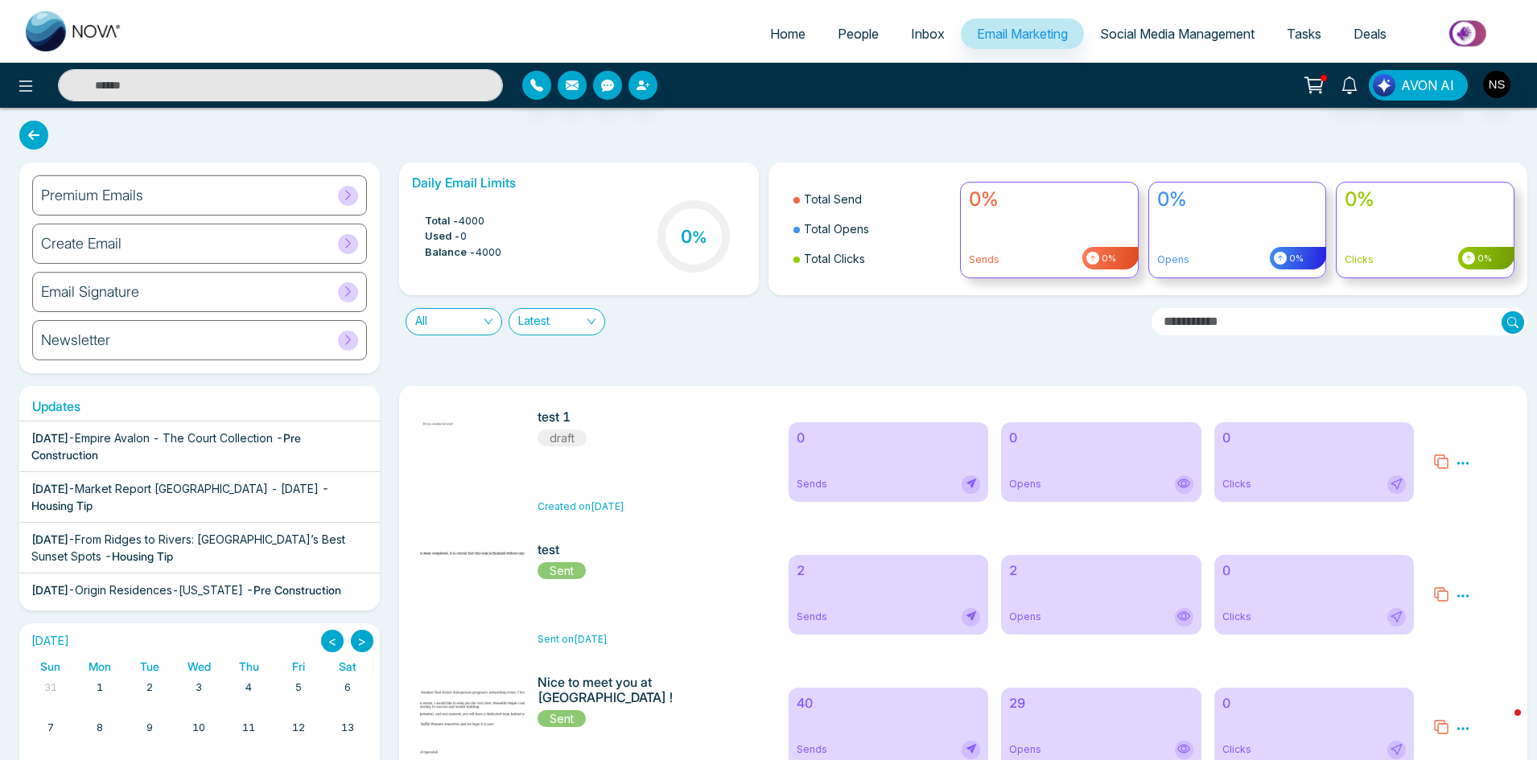
click at [318, 236] on div "Create Email" at bounding box center [199, 244] width 335 height 40
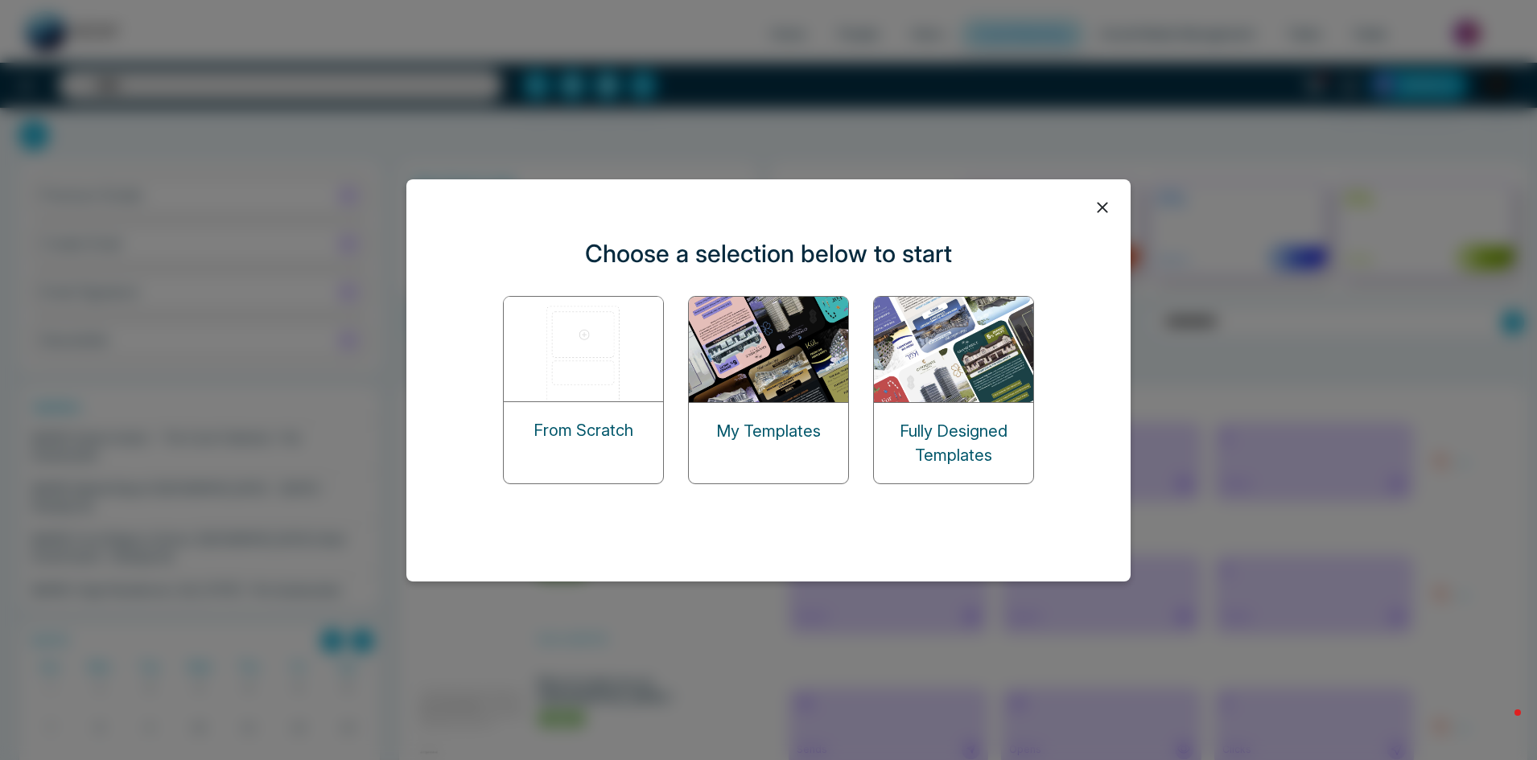
click at [793, 342] on img at bounding box center [769, 349] width 161 height 105
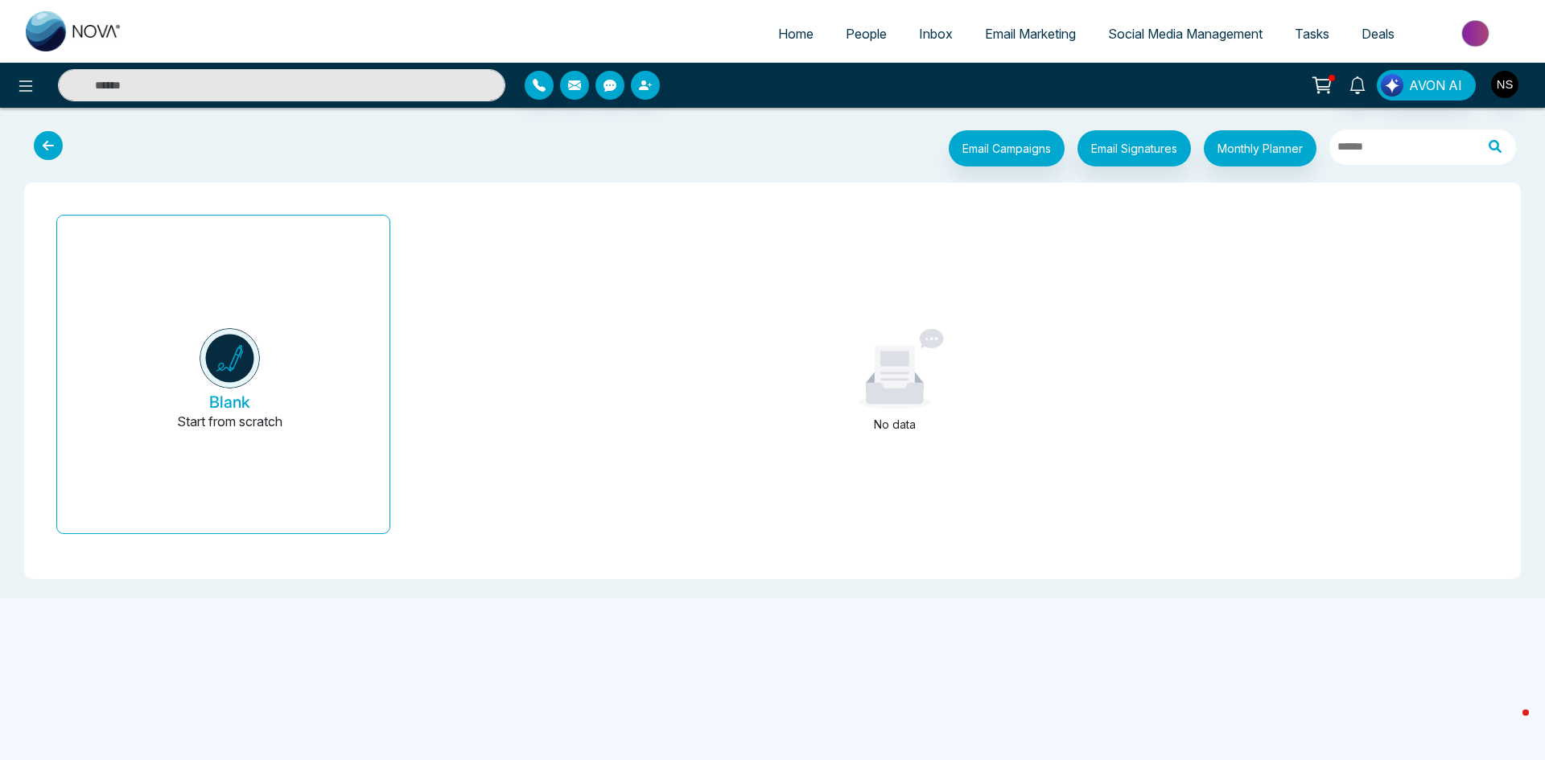
click at [1023, 32] on span "Email Marketing" at bounding box center [1030, 34] width 91 height 16
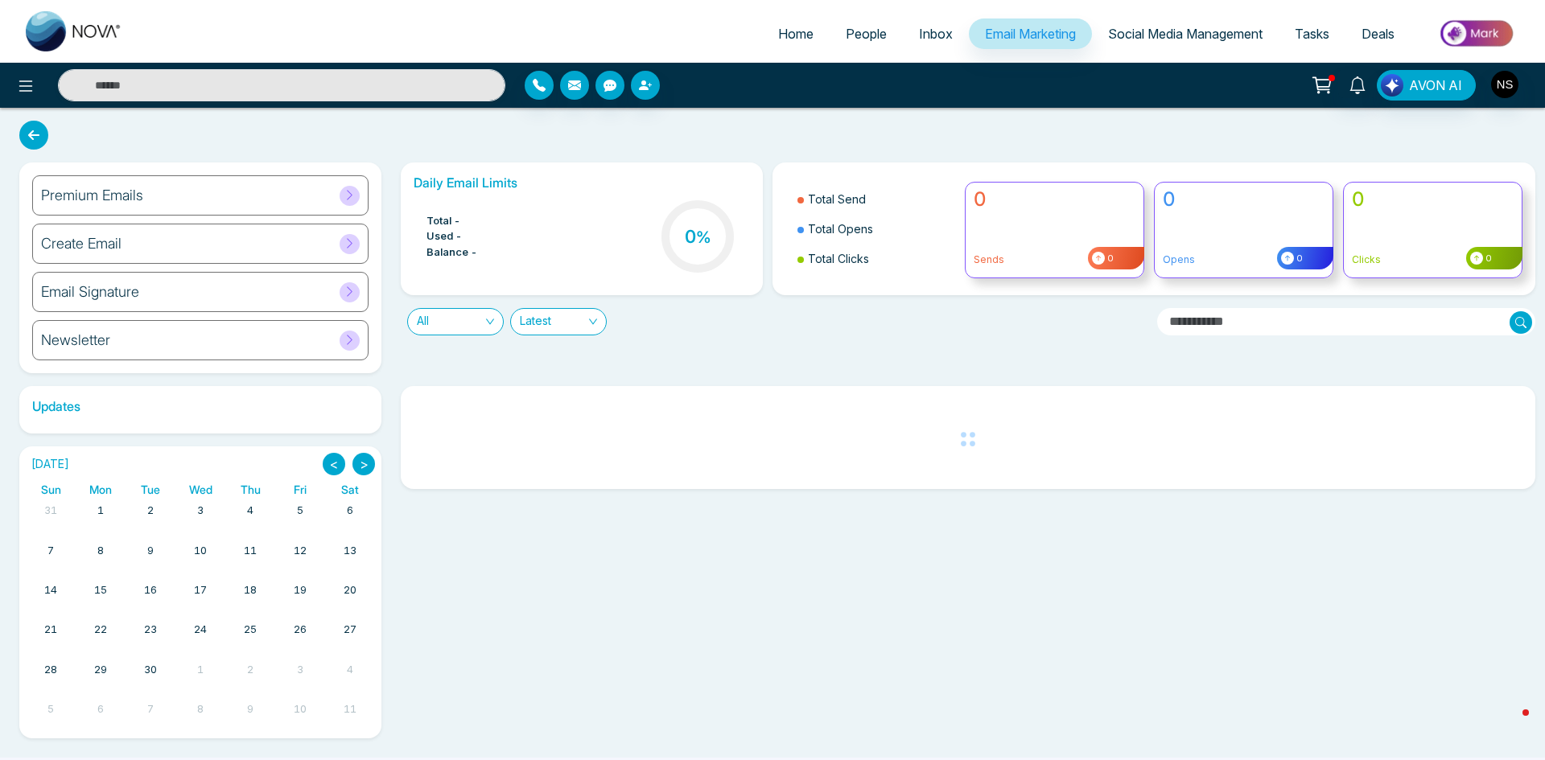
click at [169, 209] on div "Premium Emails" at bounding box center [200, 195] width 336 height 40
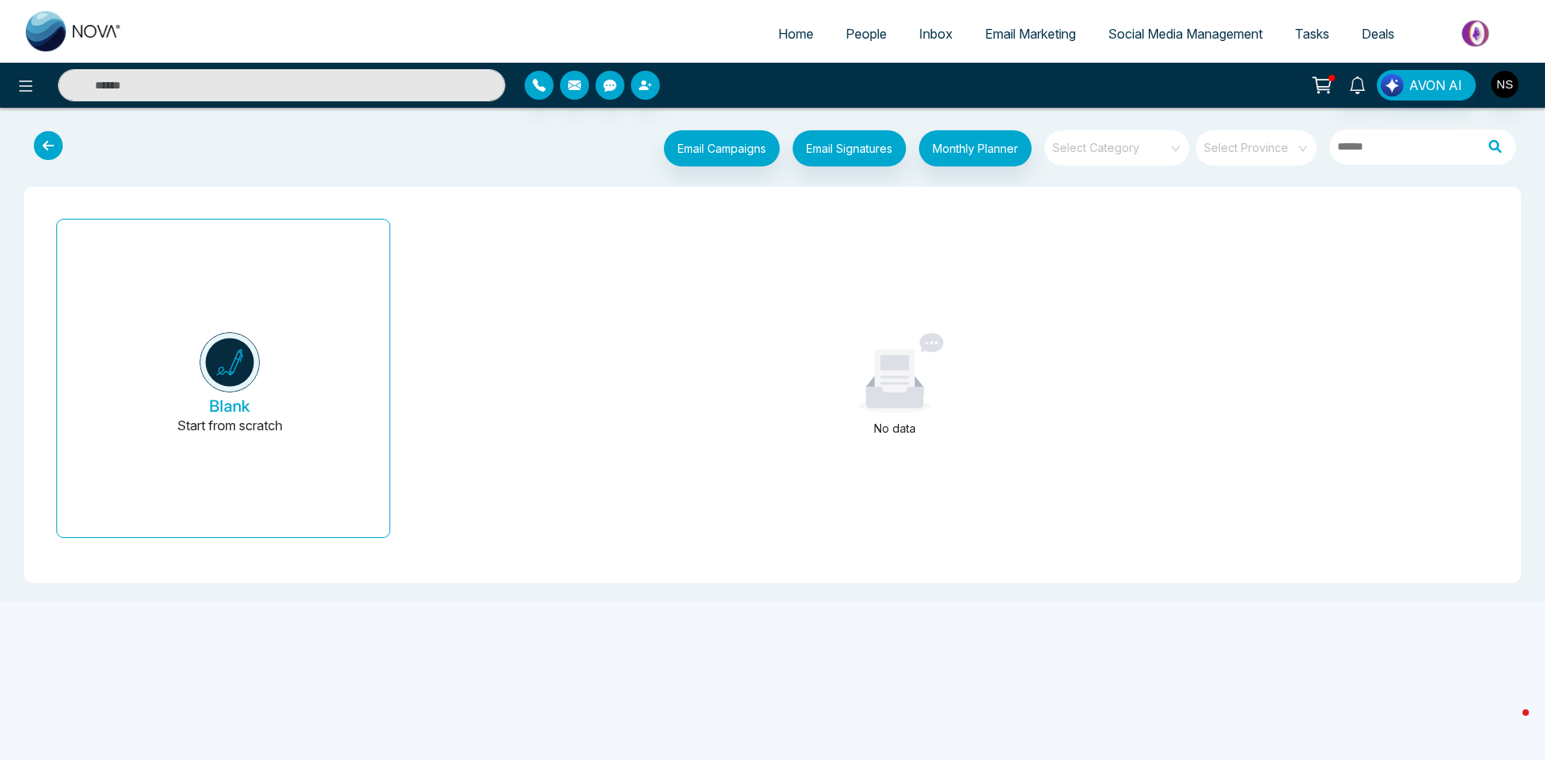
click at [1030, 38] on span "Email Marketing" at bounding box center [1030, 34] width 91 height 16
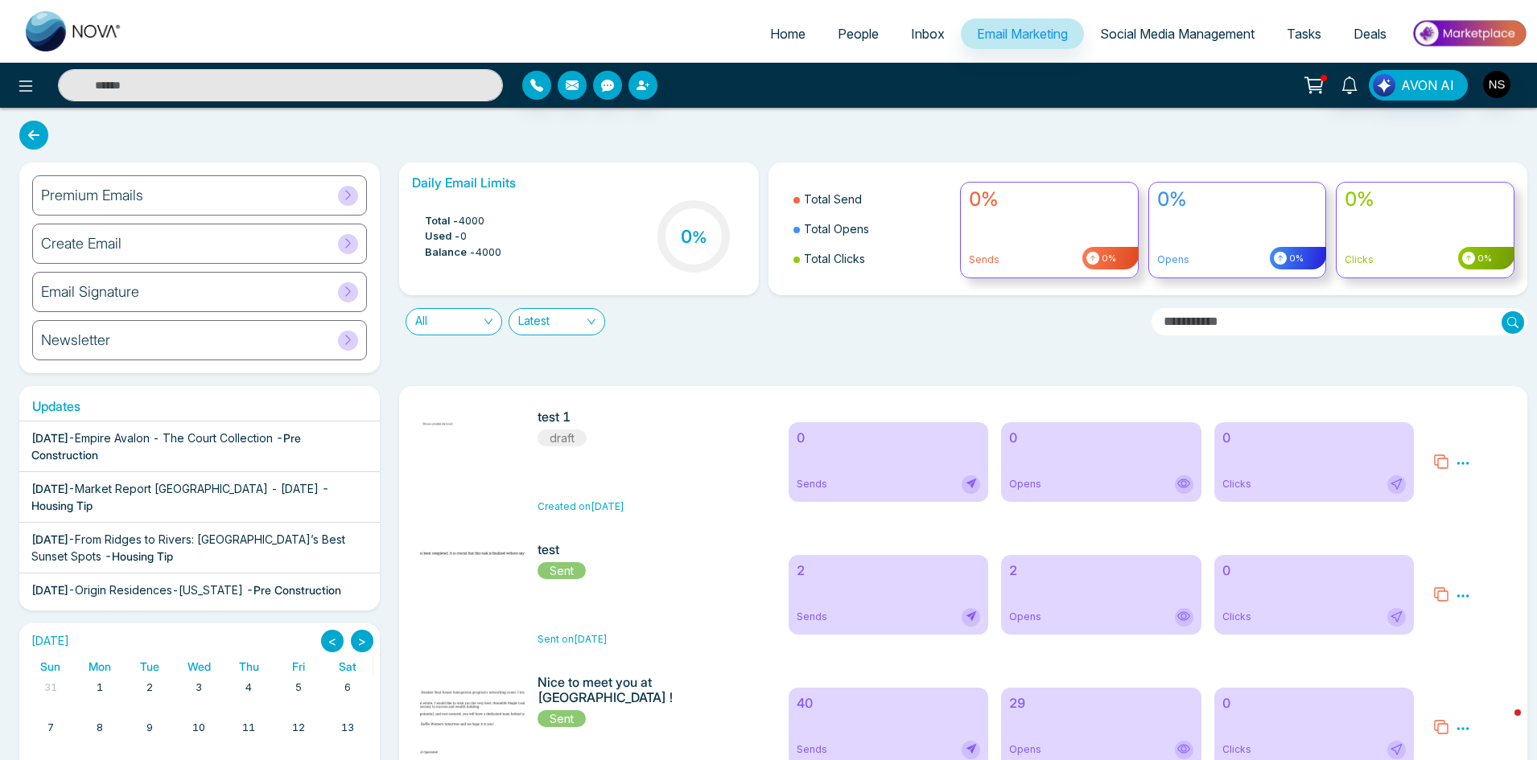
click at [142, 241] on div "Create Email" at bounding box center [199, 244] width 335 height 40
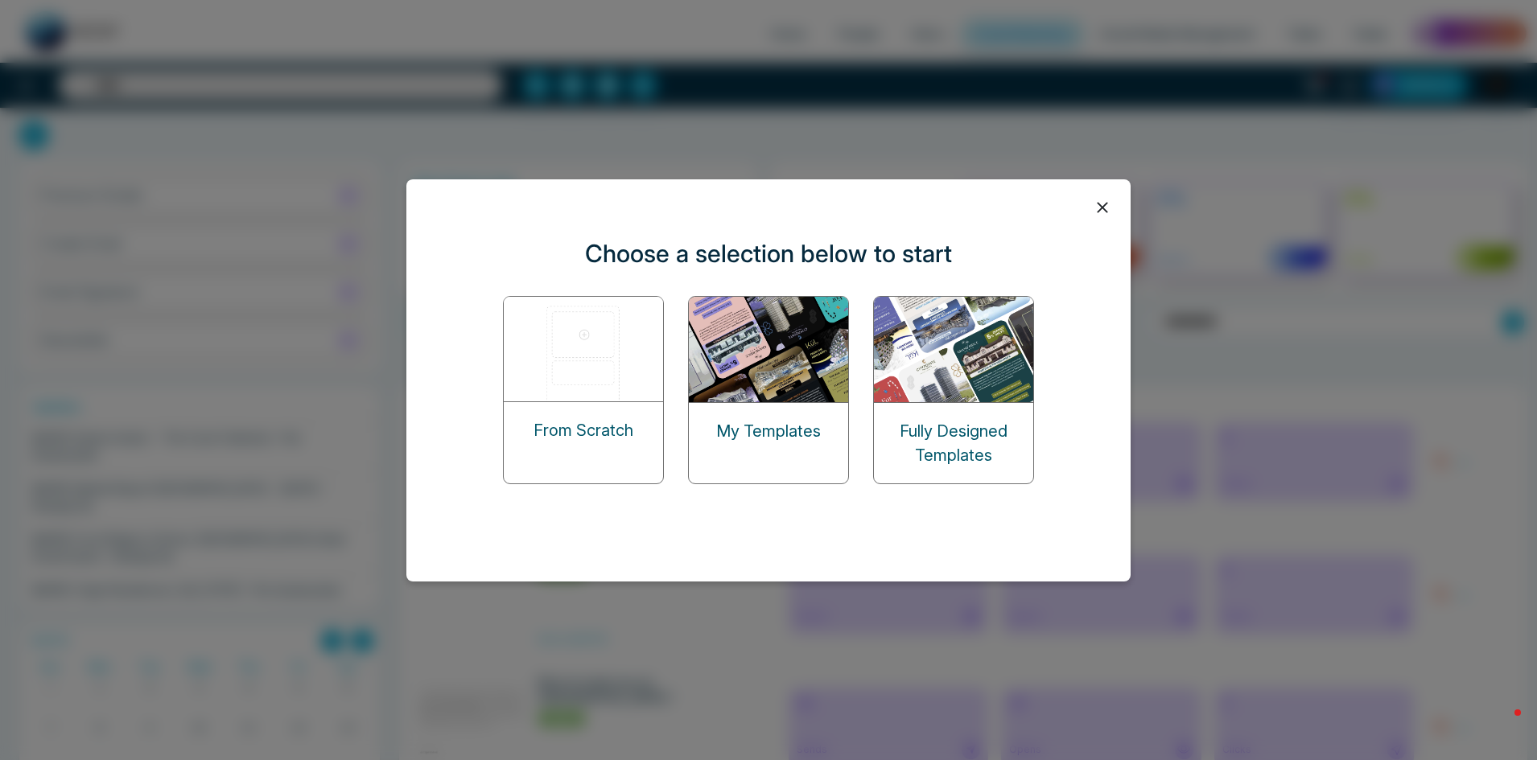
click at [953, 397] on img at bounding box center [954, 349] width 161 height 105
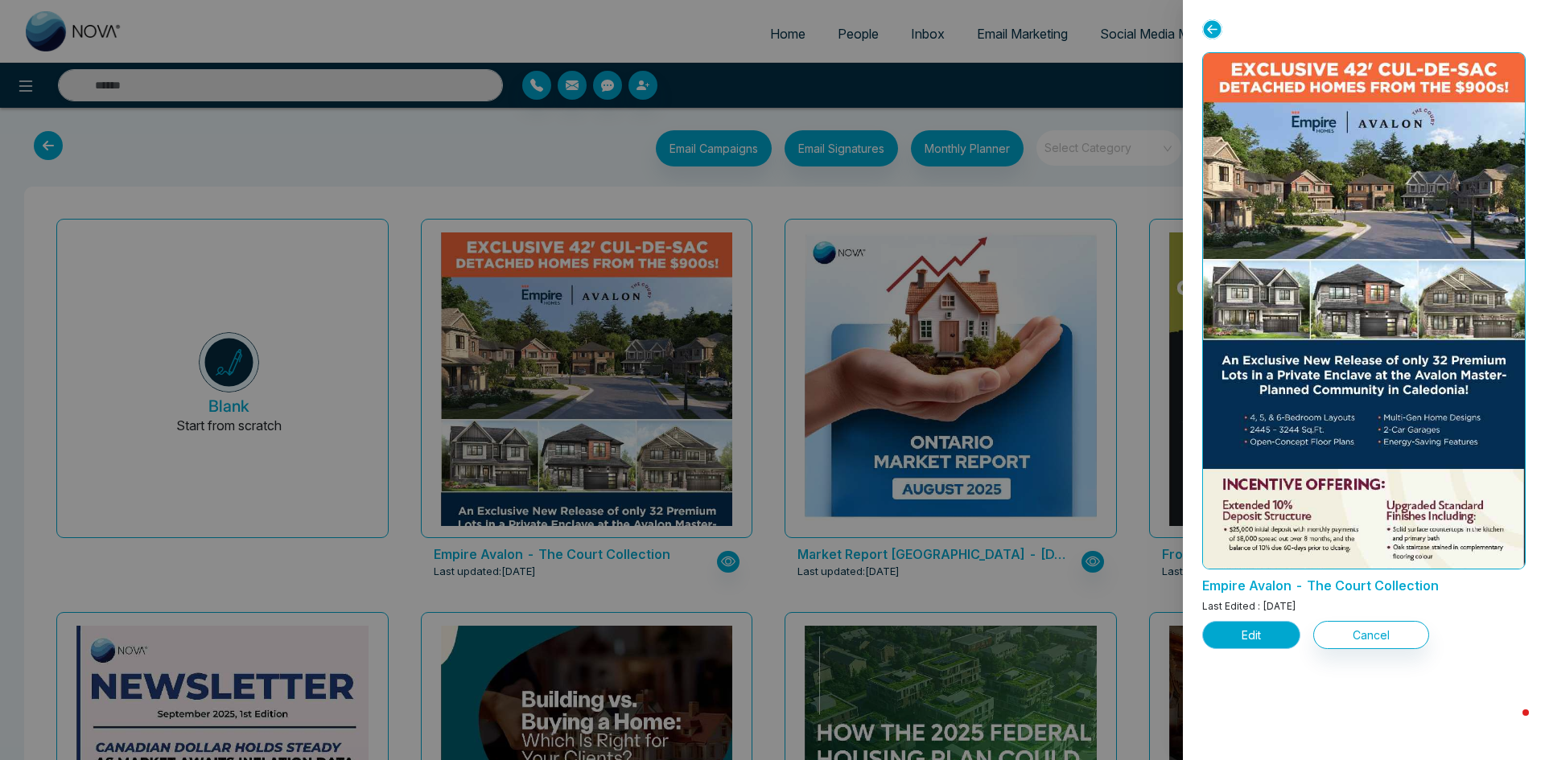
click at [1253, 630] on button "Edit" at bounding box center [1251, 635] width 98 height 28
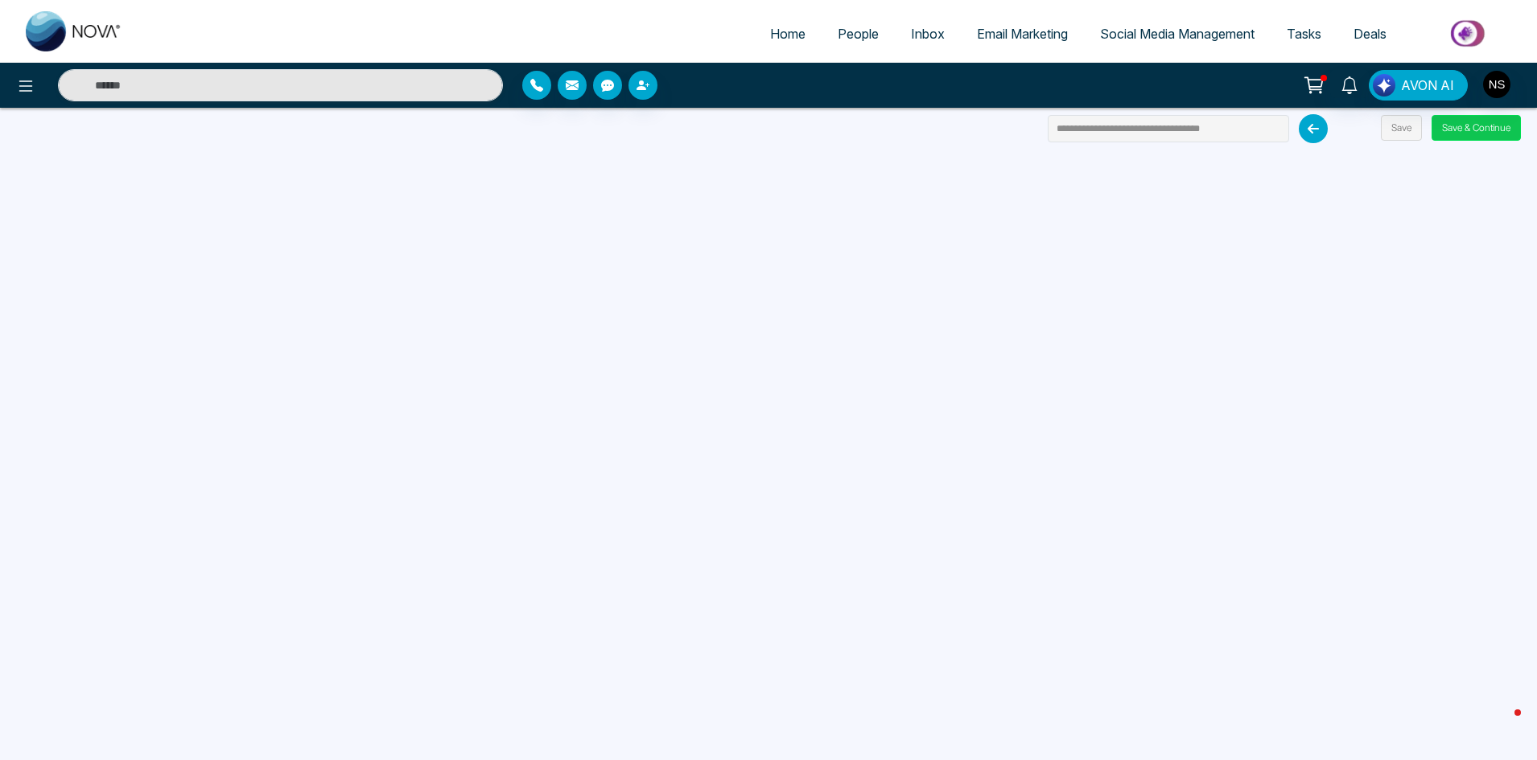
click at [1482, 125] on button "Save & Continue" at bounding box center [1475, 128] width 89 height 26
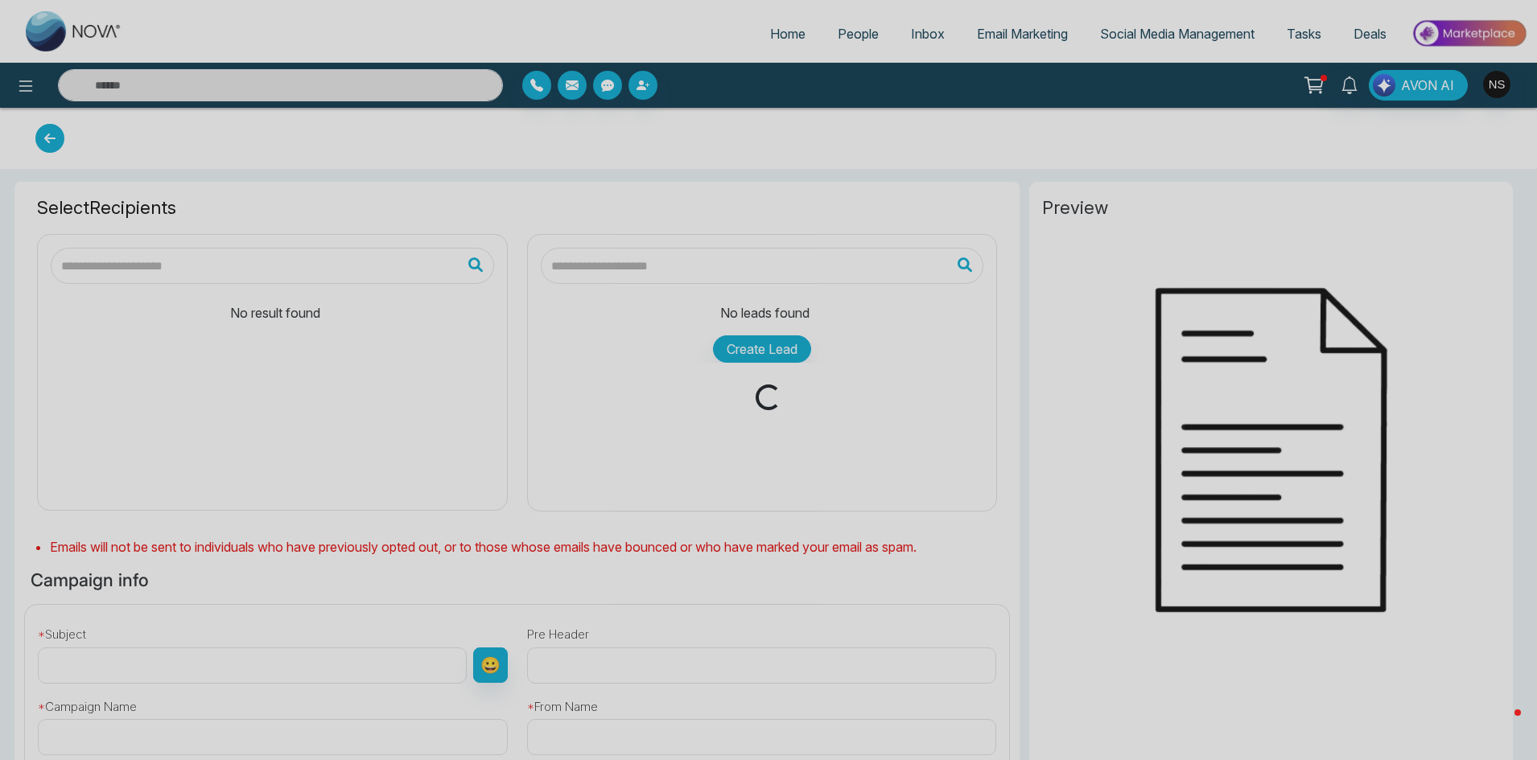
type input "**********"
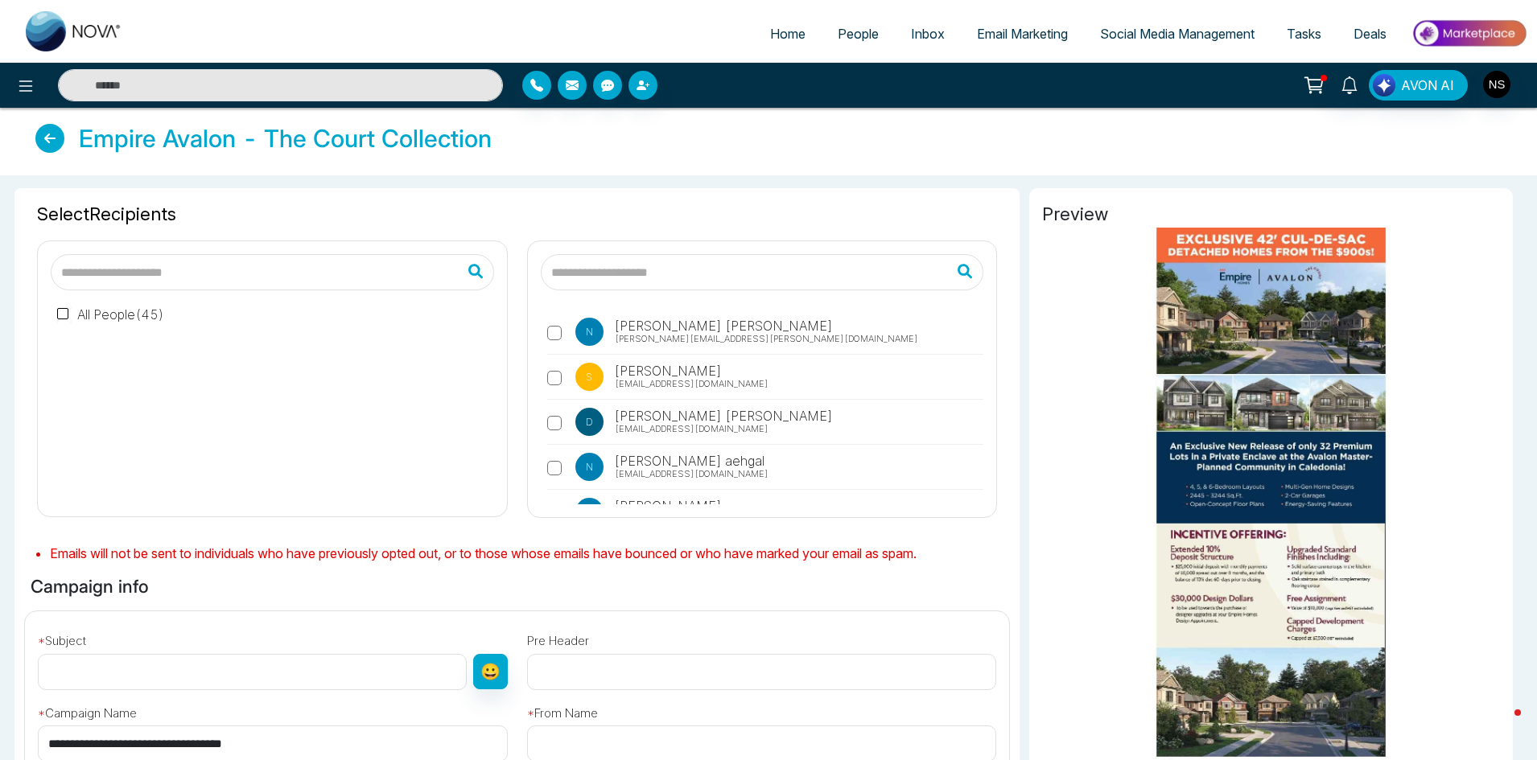
scroll to position [241, 0]
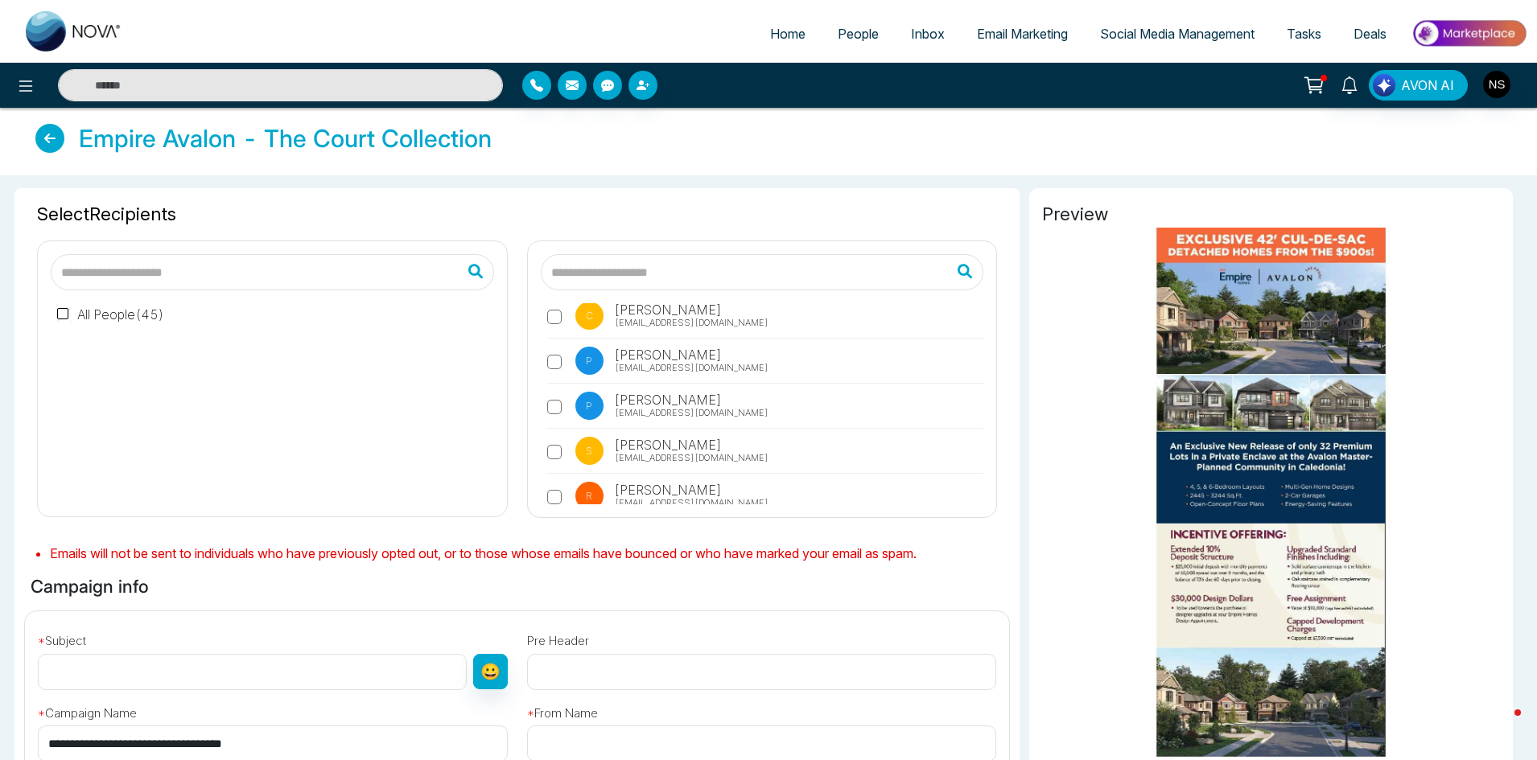
click at [286, 275] on input "text" at bounding box center [272, 272] width 443 height 36
click at [838, 33] on span "People" at bounding box center [858, 34] width 41 height 16
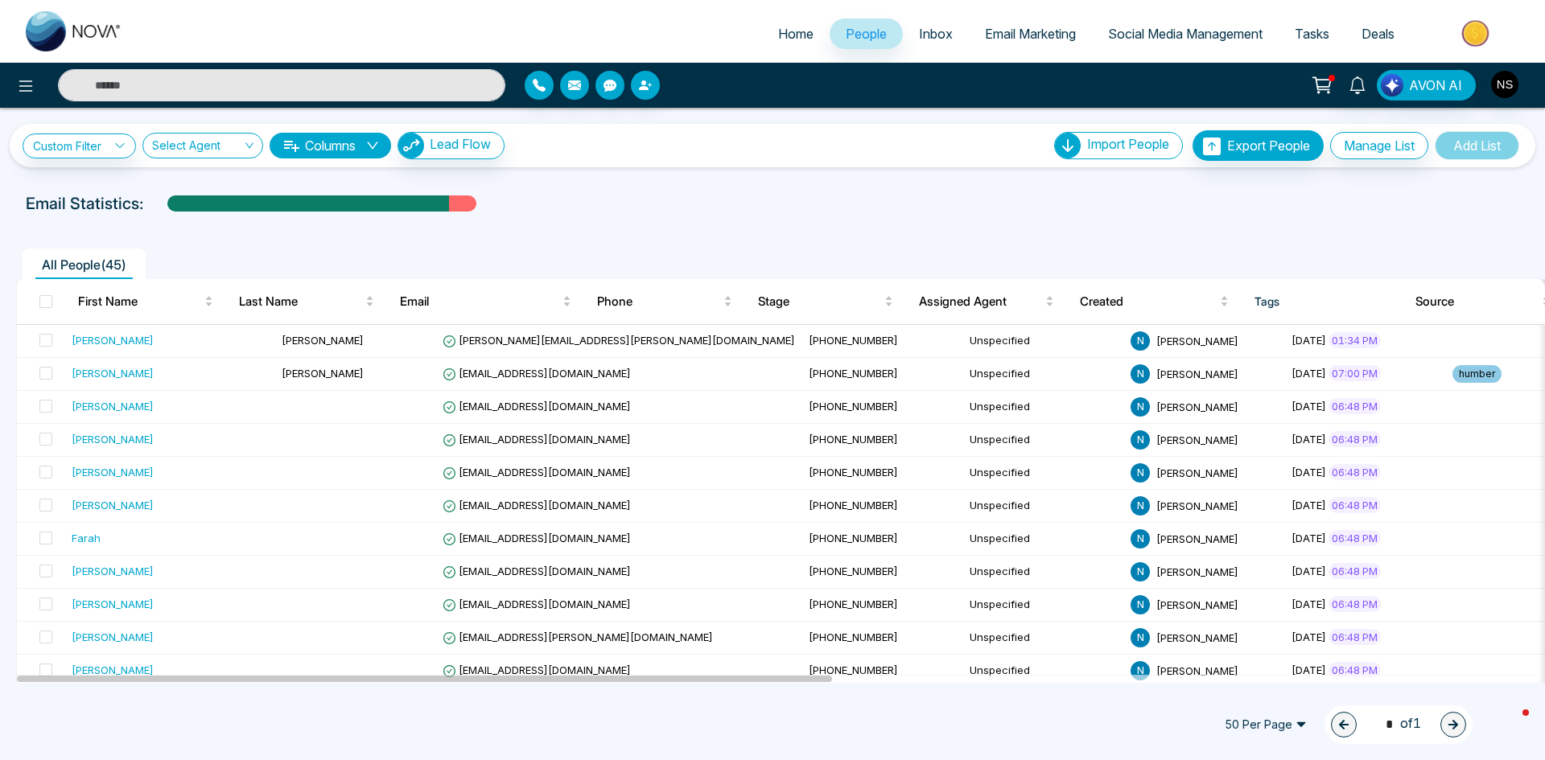
drag, startPoint x: 0, startPoint y: -70, endPoint x: 150, endPoint y: -70, distance: 149.6
drag, startPoint x: 150, startPoint y: -70, endPoint x: 1123, endPoint y: 138, distance: 995.6
click at [1123, 146] on span "Import People" at bounding box center [1128, 144] width 82 height 16
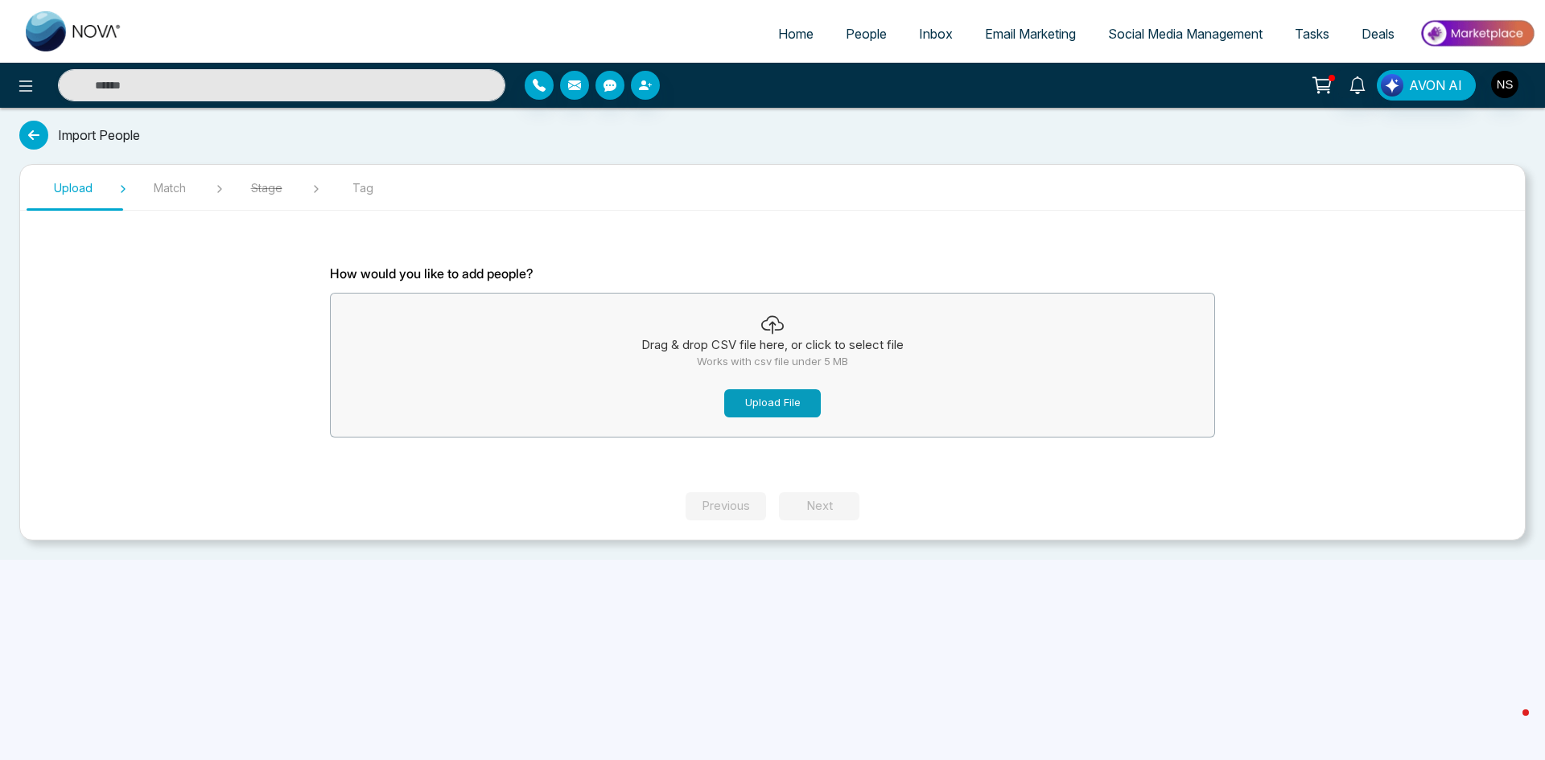
click at [772, 404] on button "Upload File" at bounding box center [772, 403] width 97 height 28
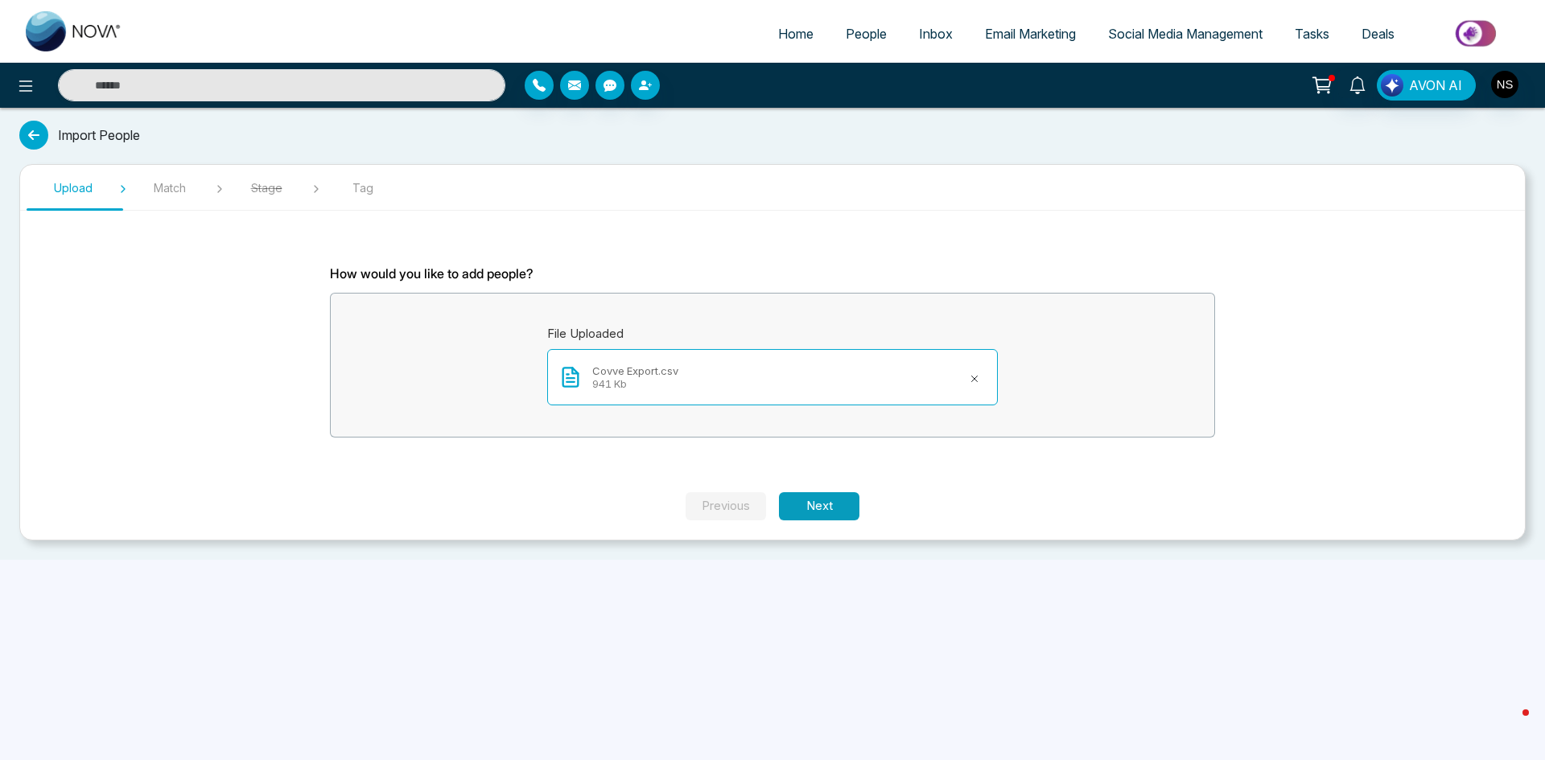
click at [802, 510] on button "Next" at bounding box center [819, 506] width 80 height 28
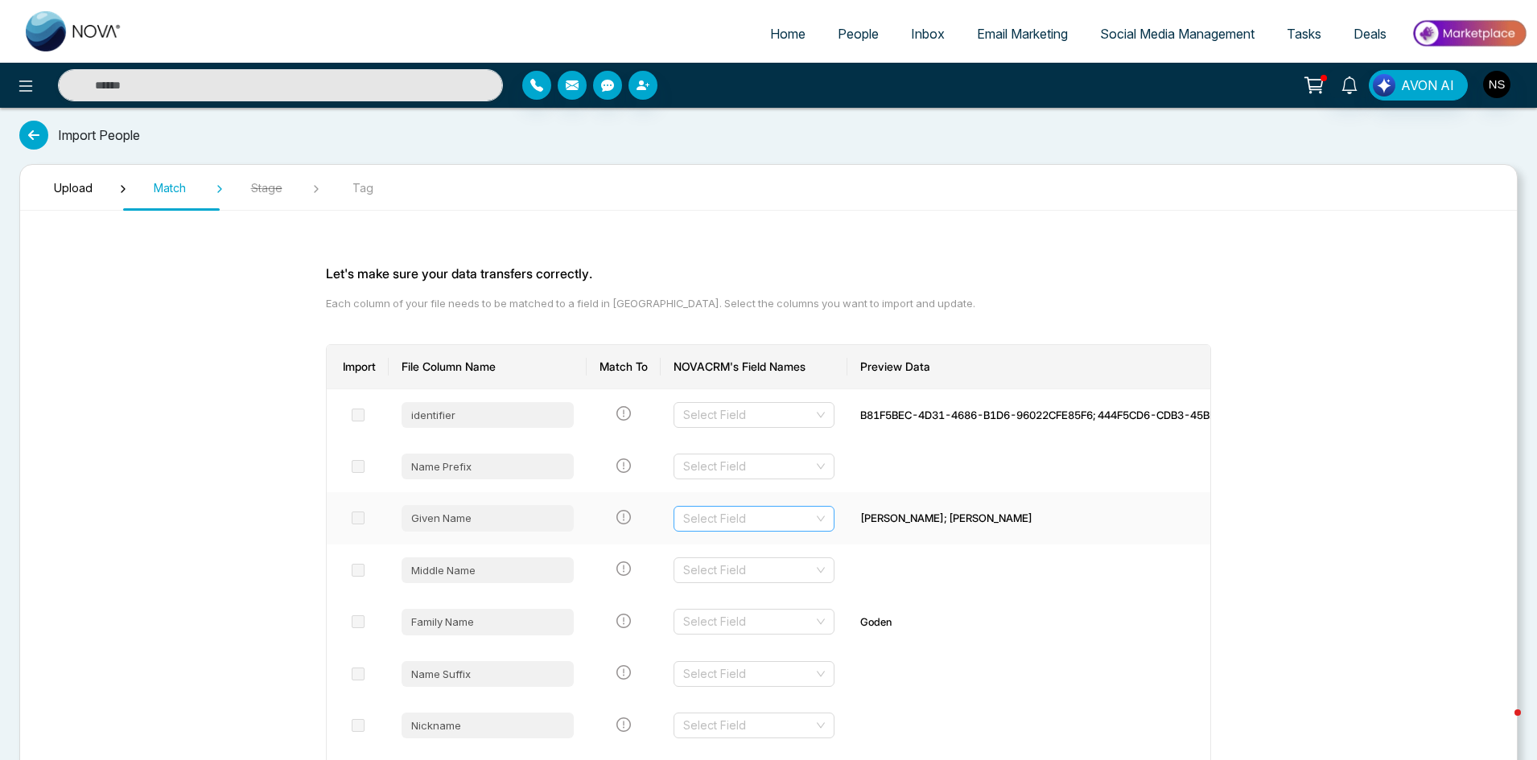
click at [791, 508] on input "search" at bounding box center [748, 519] width 130 height 24
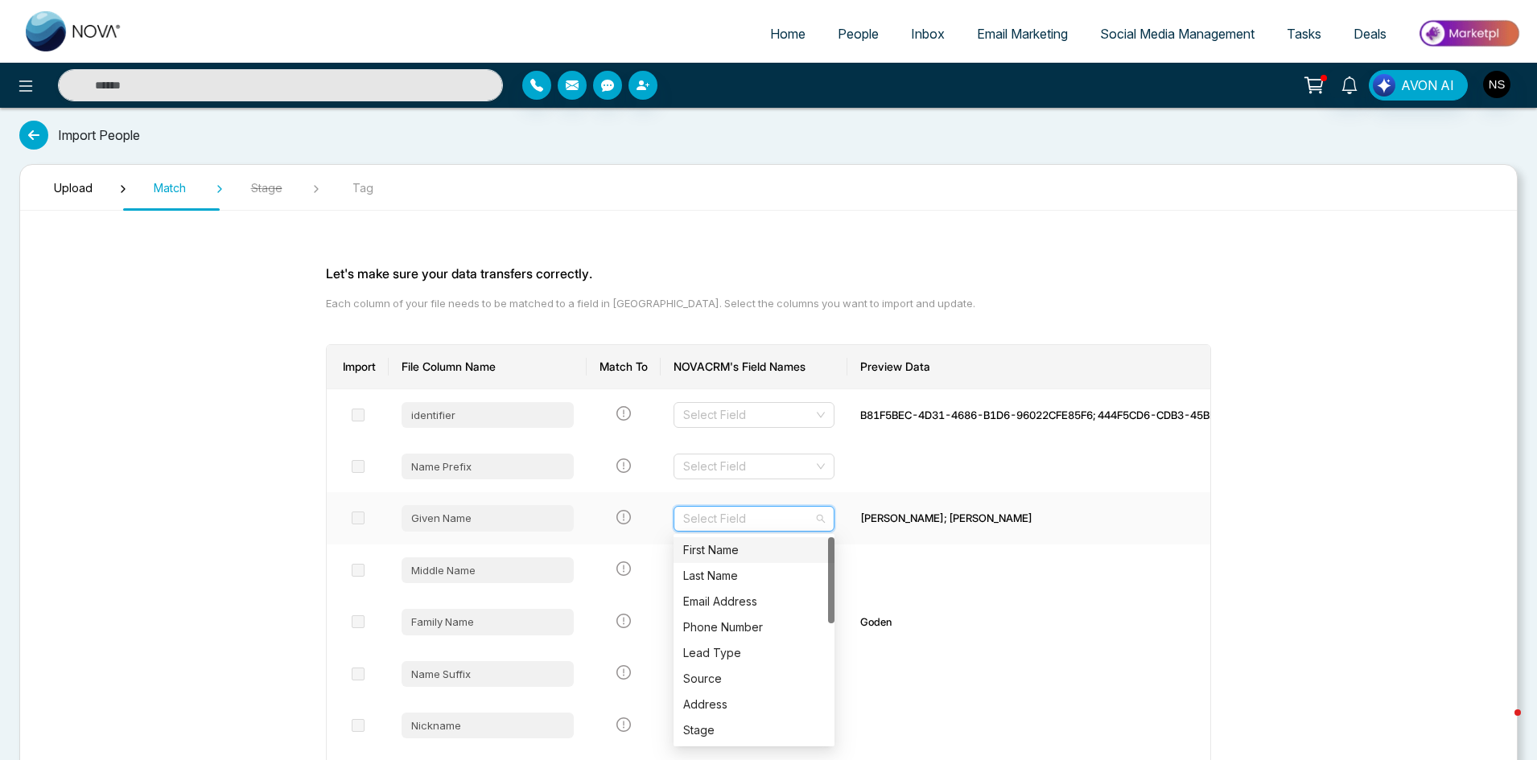
click at [764, 554] on div "First Name" at bounding box center [754, 550] width 142 height 18
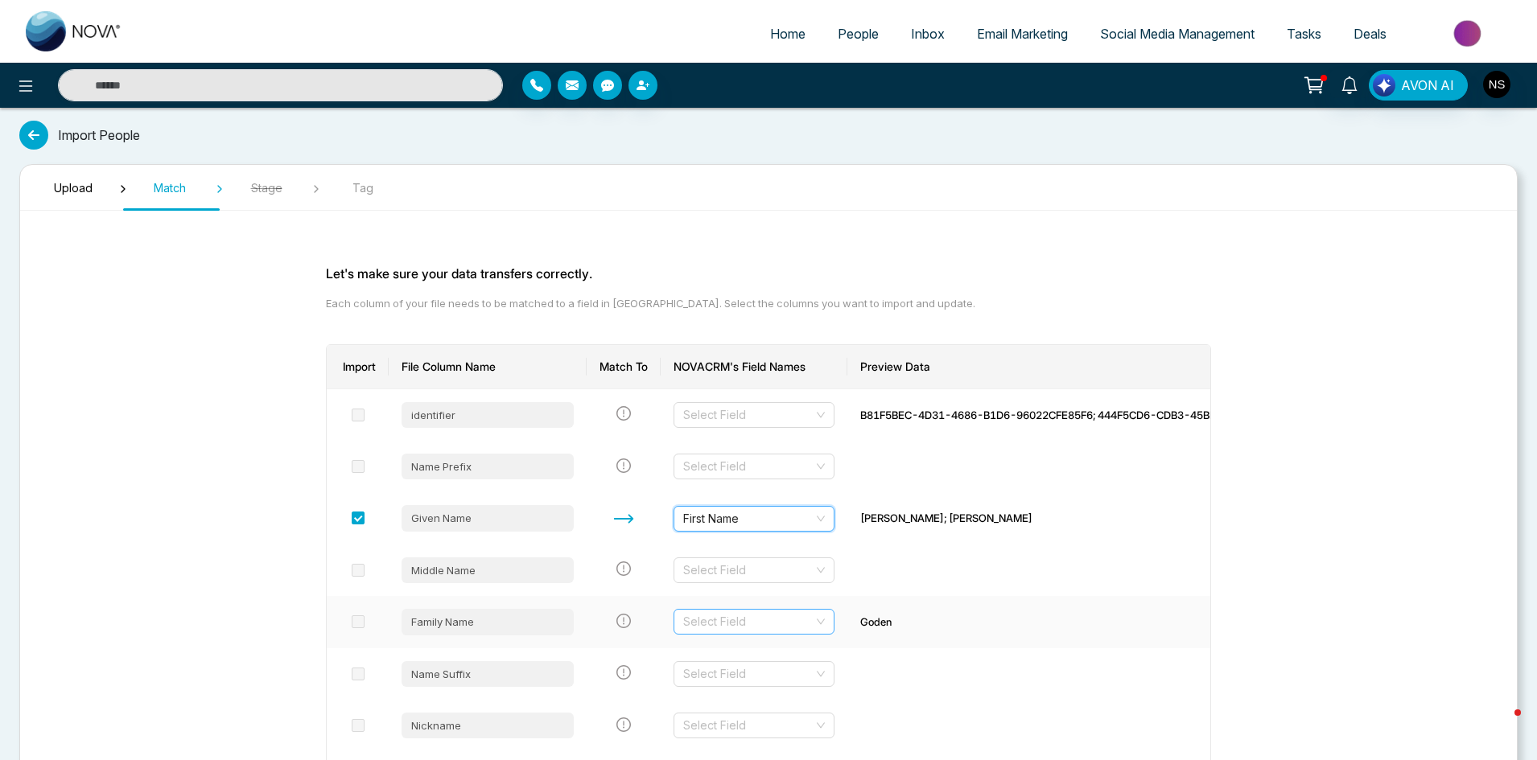
click at [754, 628] on input "search" at bounding box center [748, 622] width 130 height 24
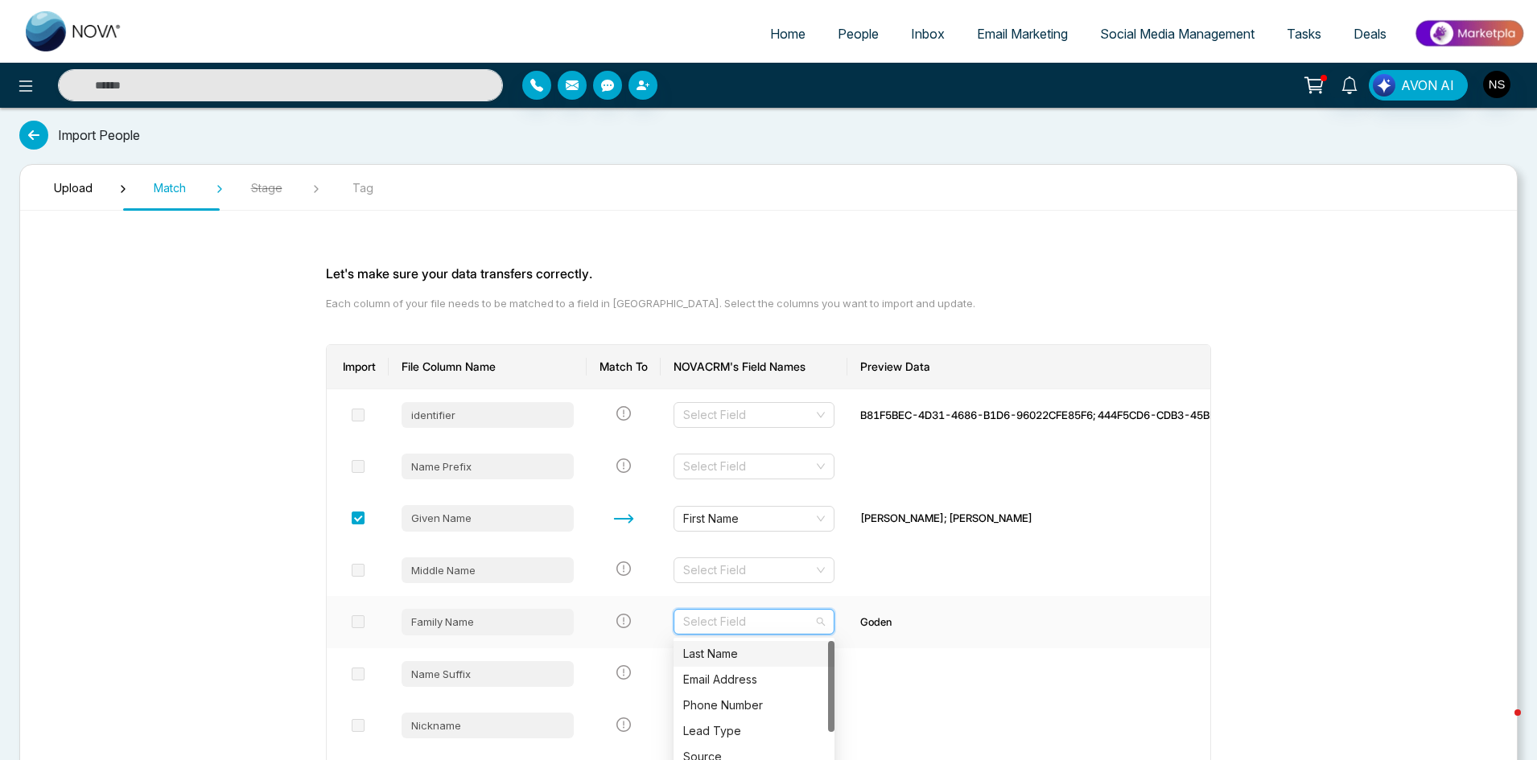
click at [735, 657] on div "Last Name" at bounding box center [754, 654] width 142 height 18
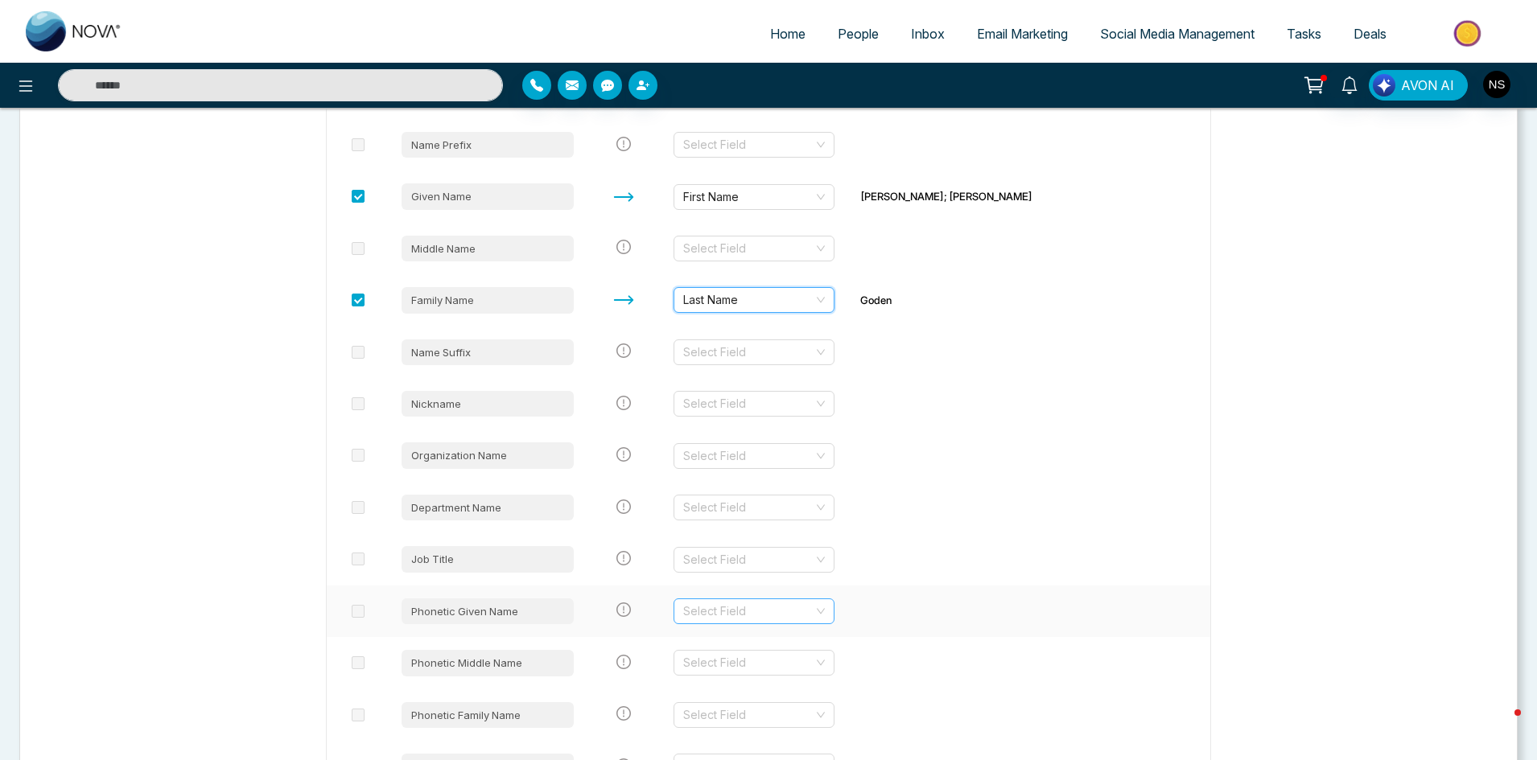
scroll to position [402, 0]
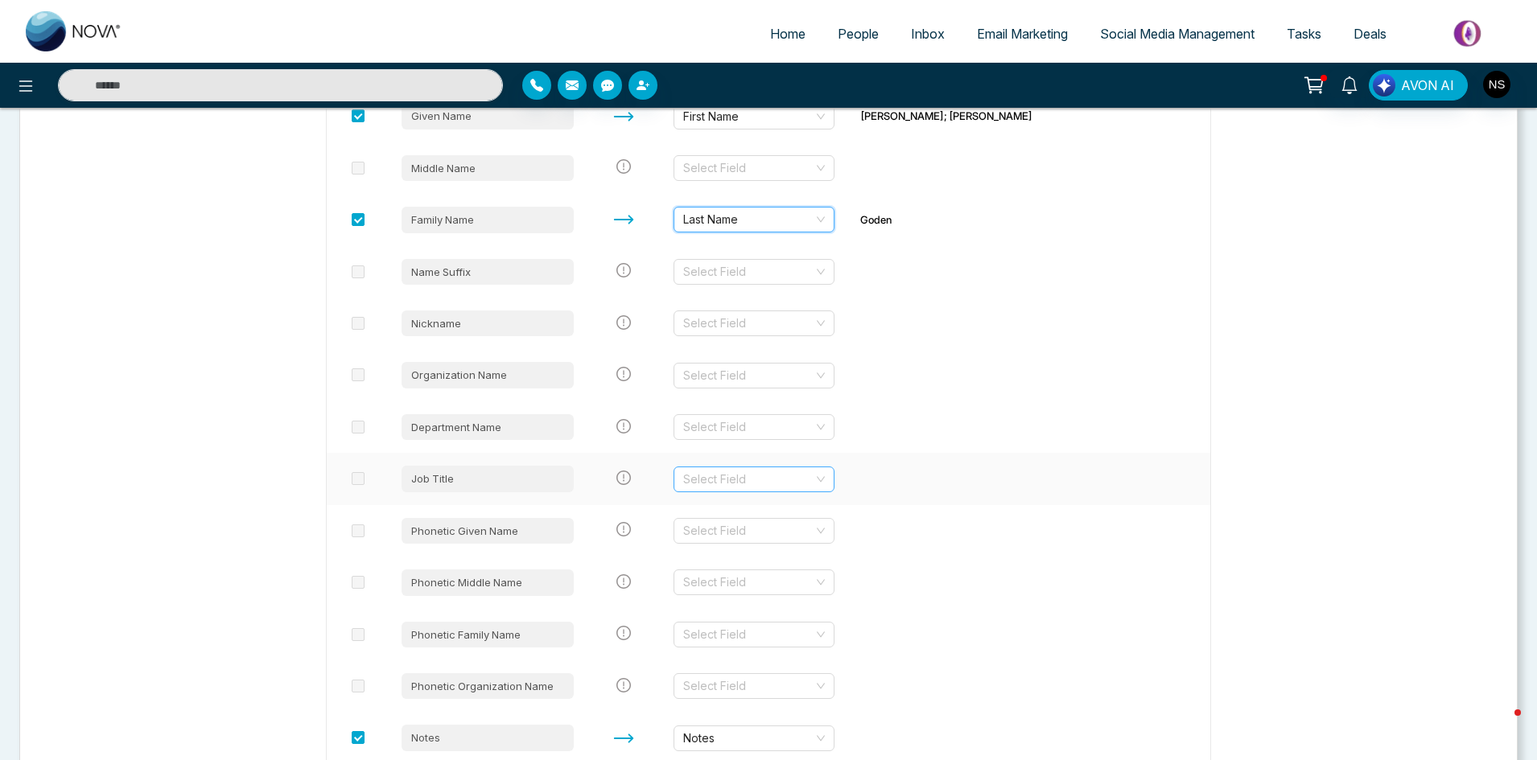
click at [760, 473] on input "search" at bounding box center [748, 479] width 130 height 24
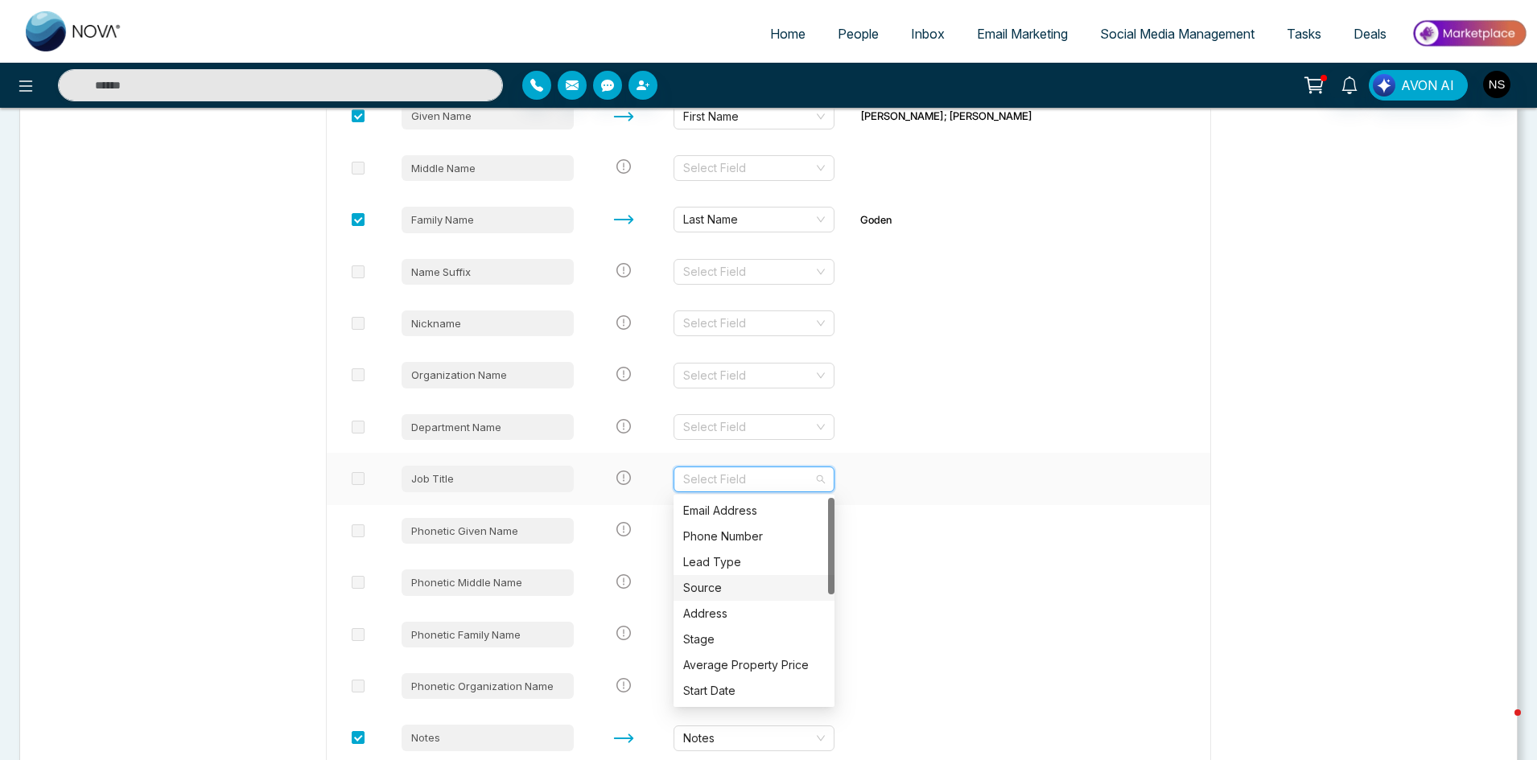
scroll to position [161, 0]
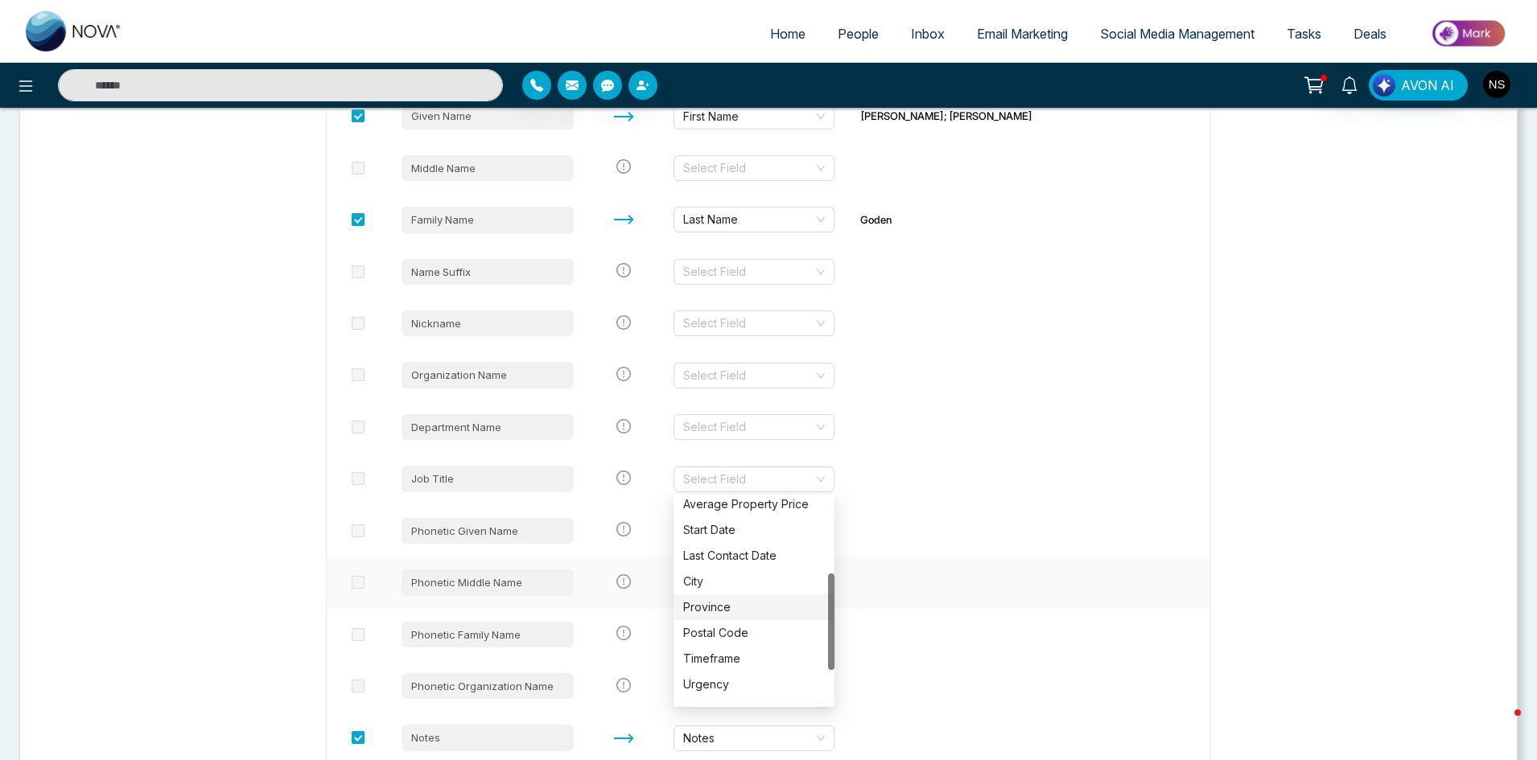
click at [949, 575] on td at bounding box center [1095, 582] width 497 height 51
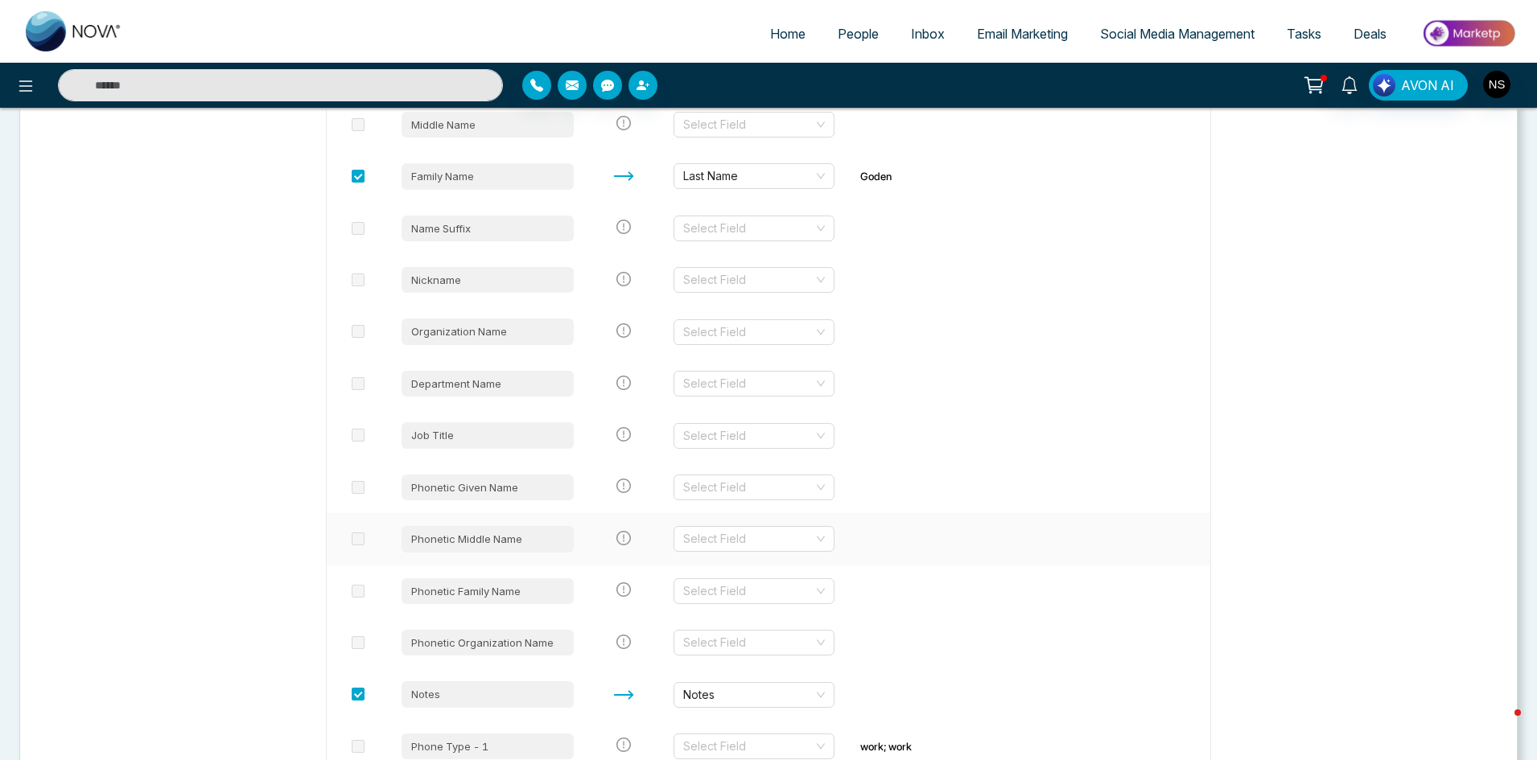
scroll to position [483, 0]
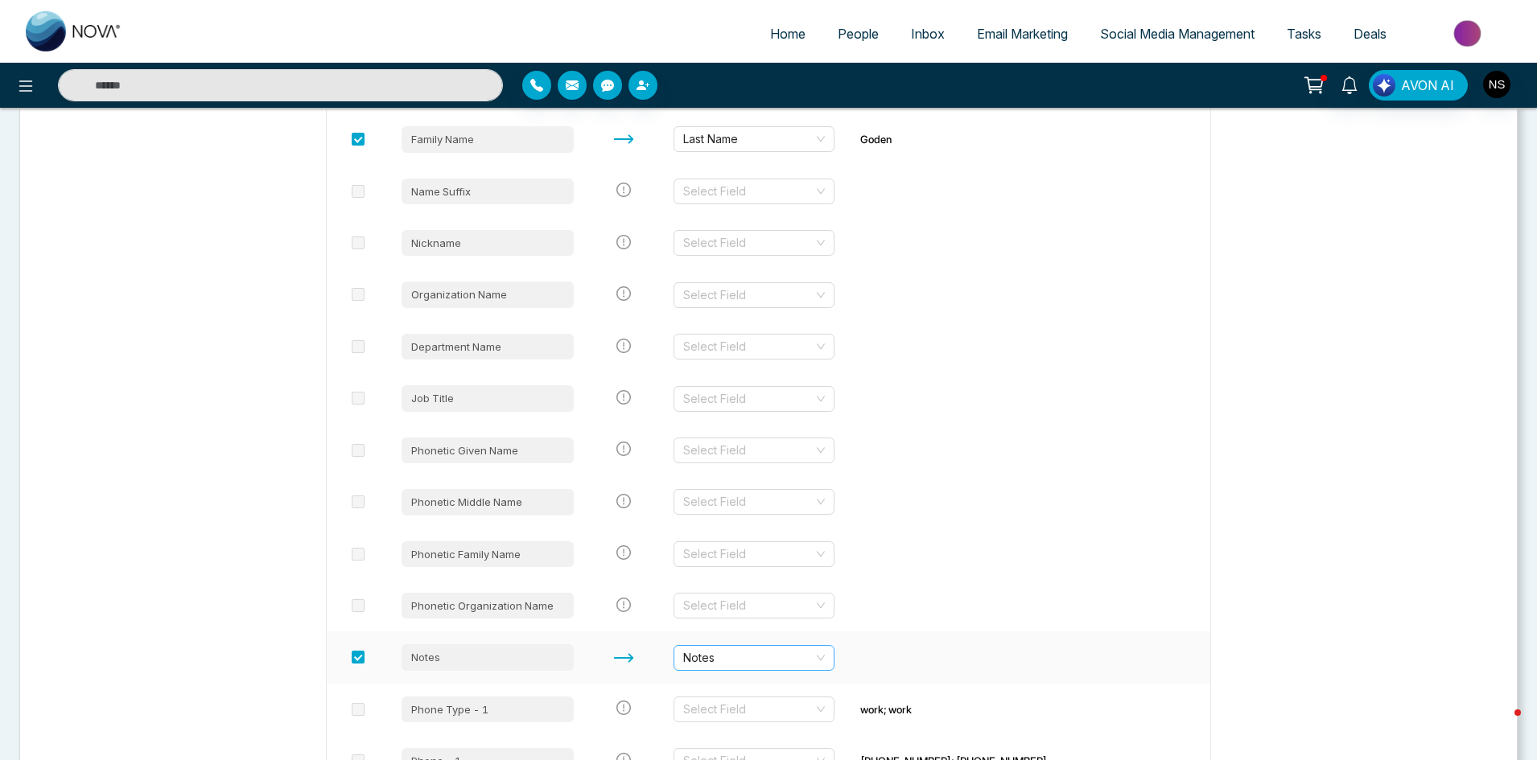
click at [765, 670] on div "Notes" at bounding box center [753, 658] width 161 height 26
click at [733, 685] on div "Email Address" at bounding box center [754, 690] width 142 height 18
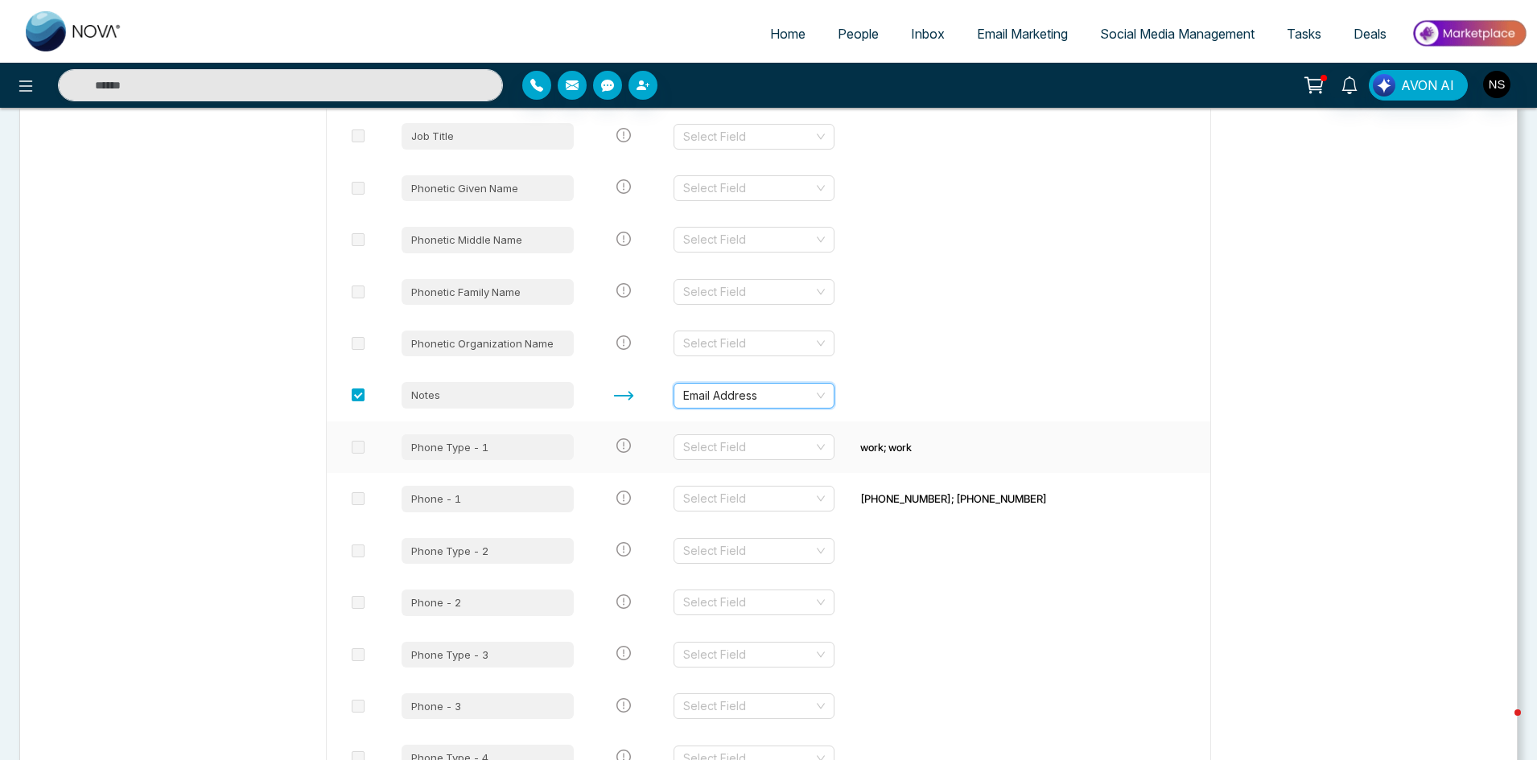
scroll to position [805, 0]
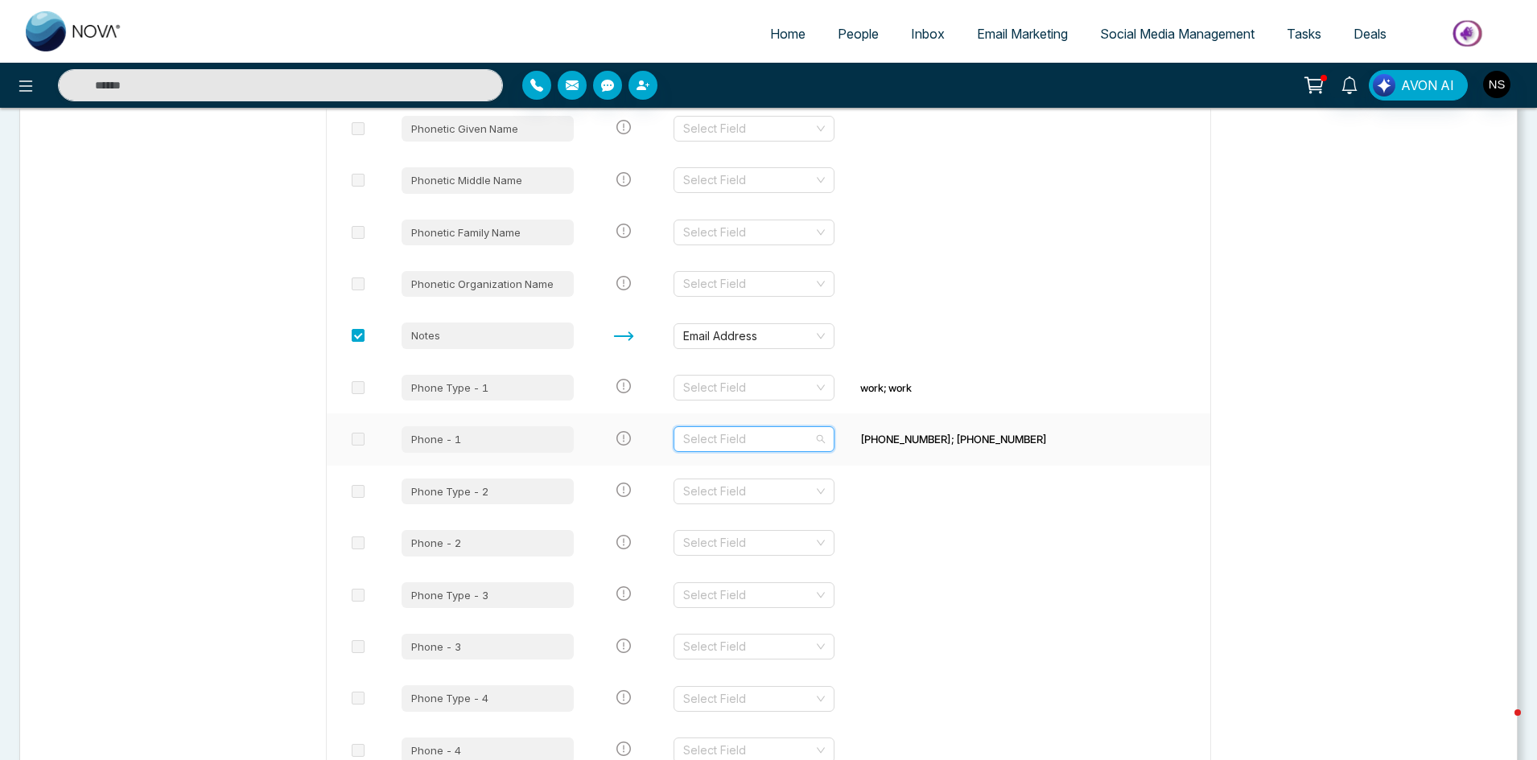
click at [774, 443] on input "search" at bounding box center [748, 439] width 130 height 24
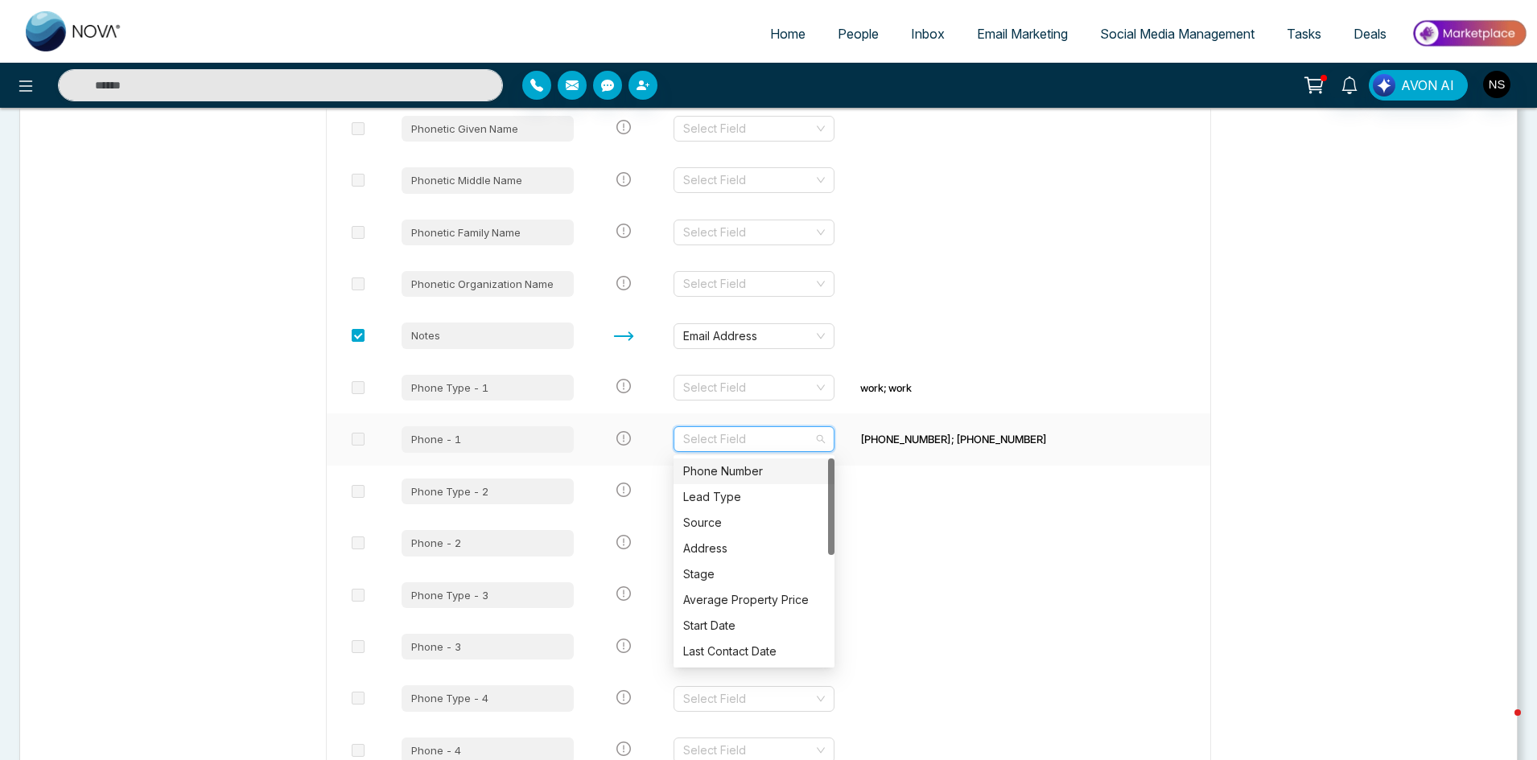
click at [760, 470] on div "Phone Number" at bounding box center [754, 472] width 142 height 18
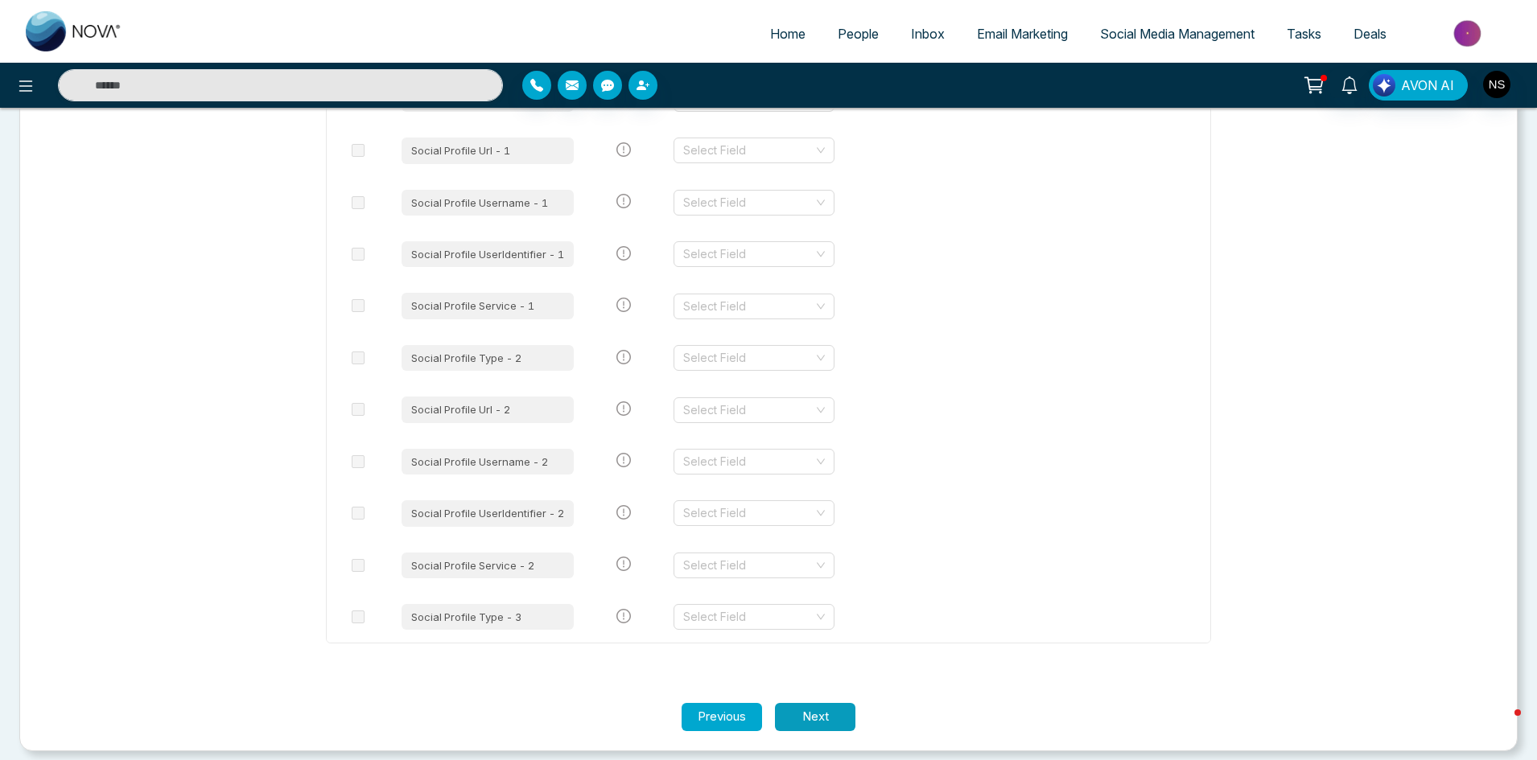
scroll to position [3799, 0]
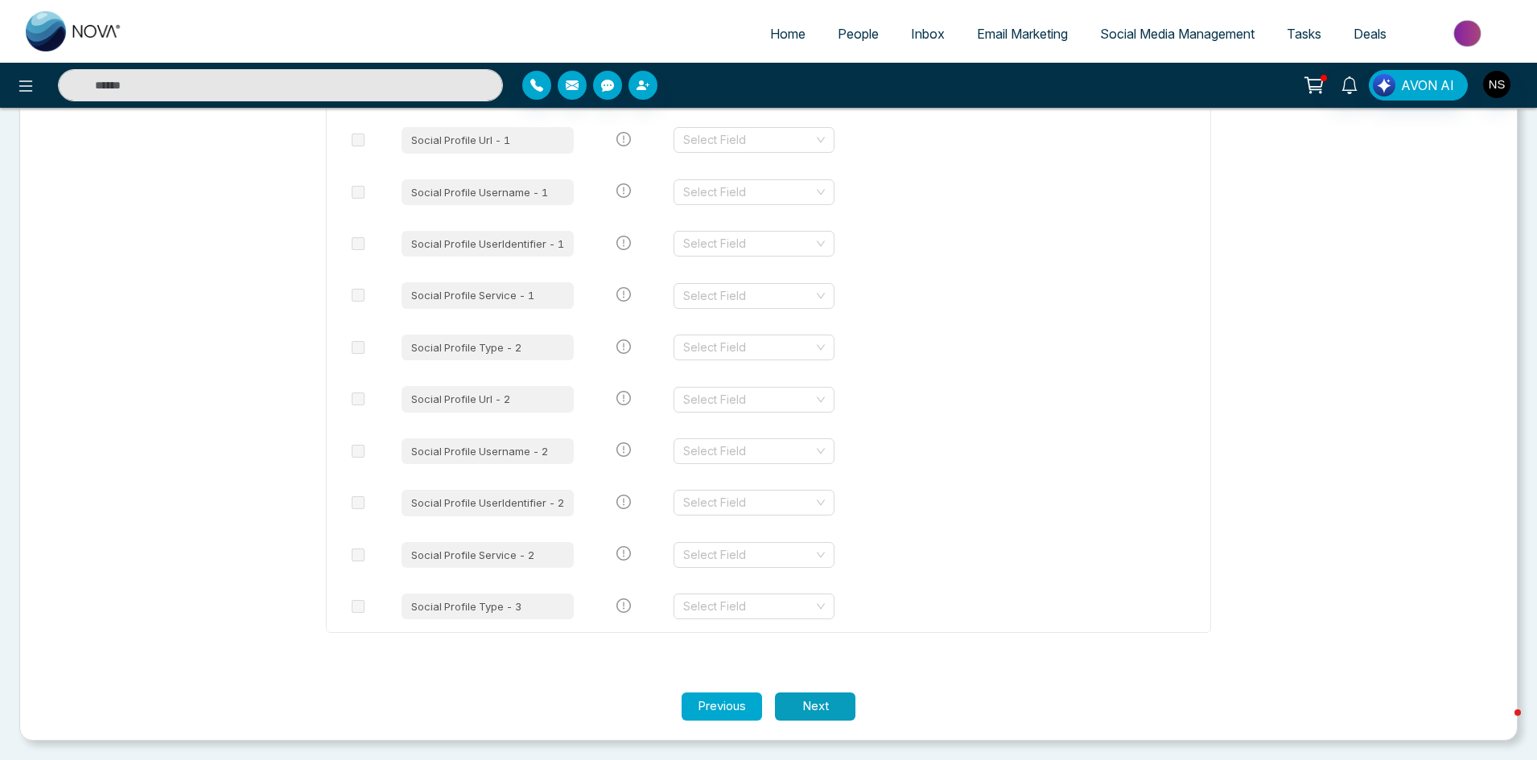
click at [824, 709] on button "Next" at bounding box center [815, 707] width 80 height 28
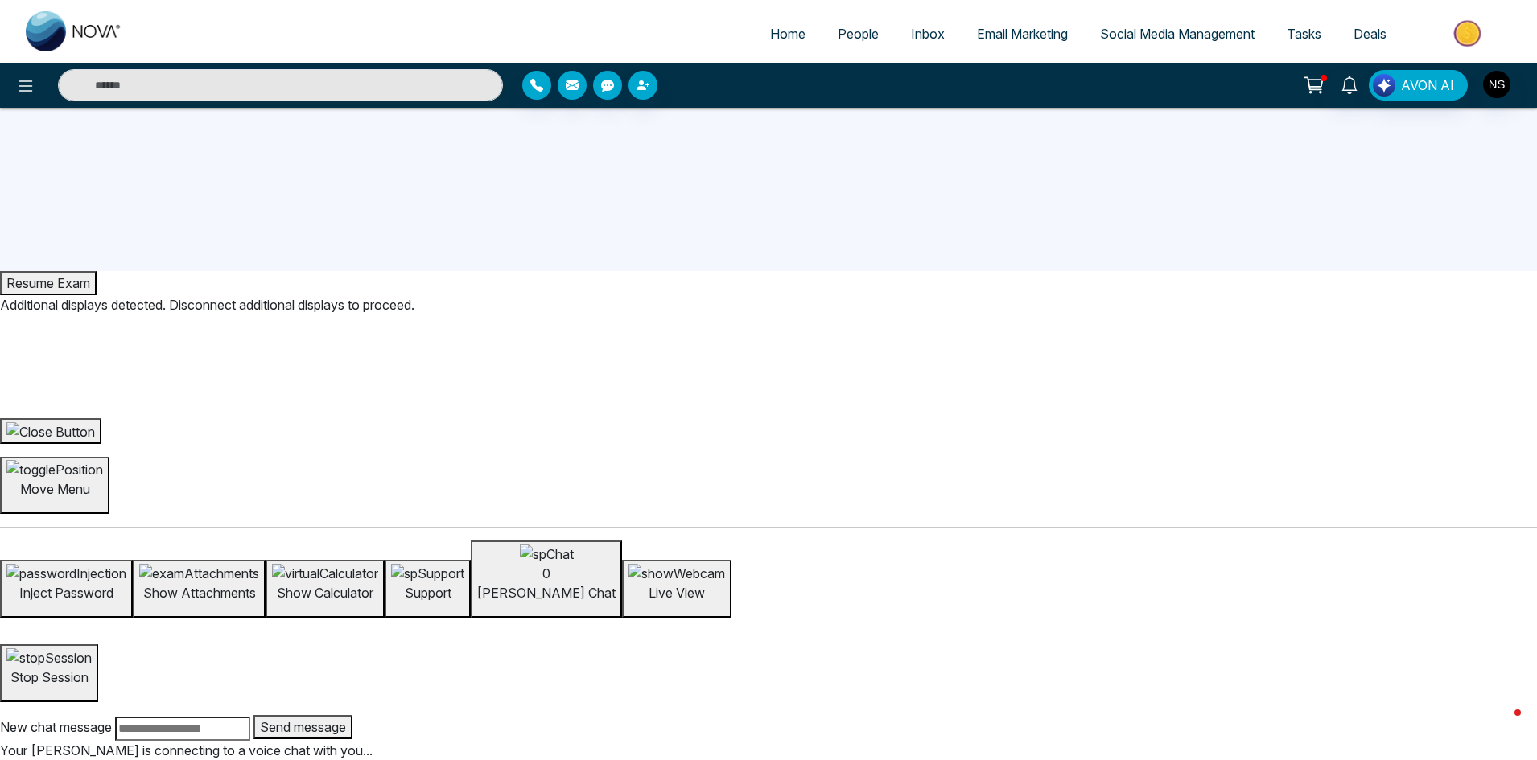
scroll to position [0, 0]
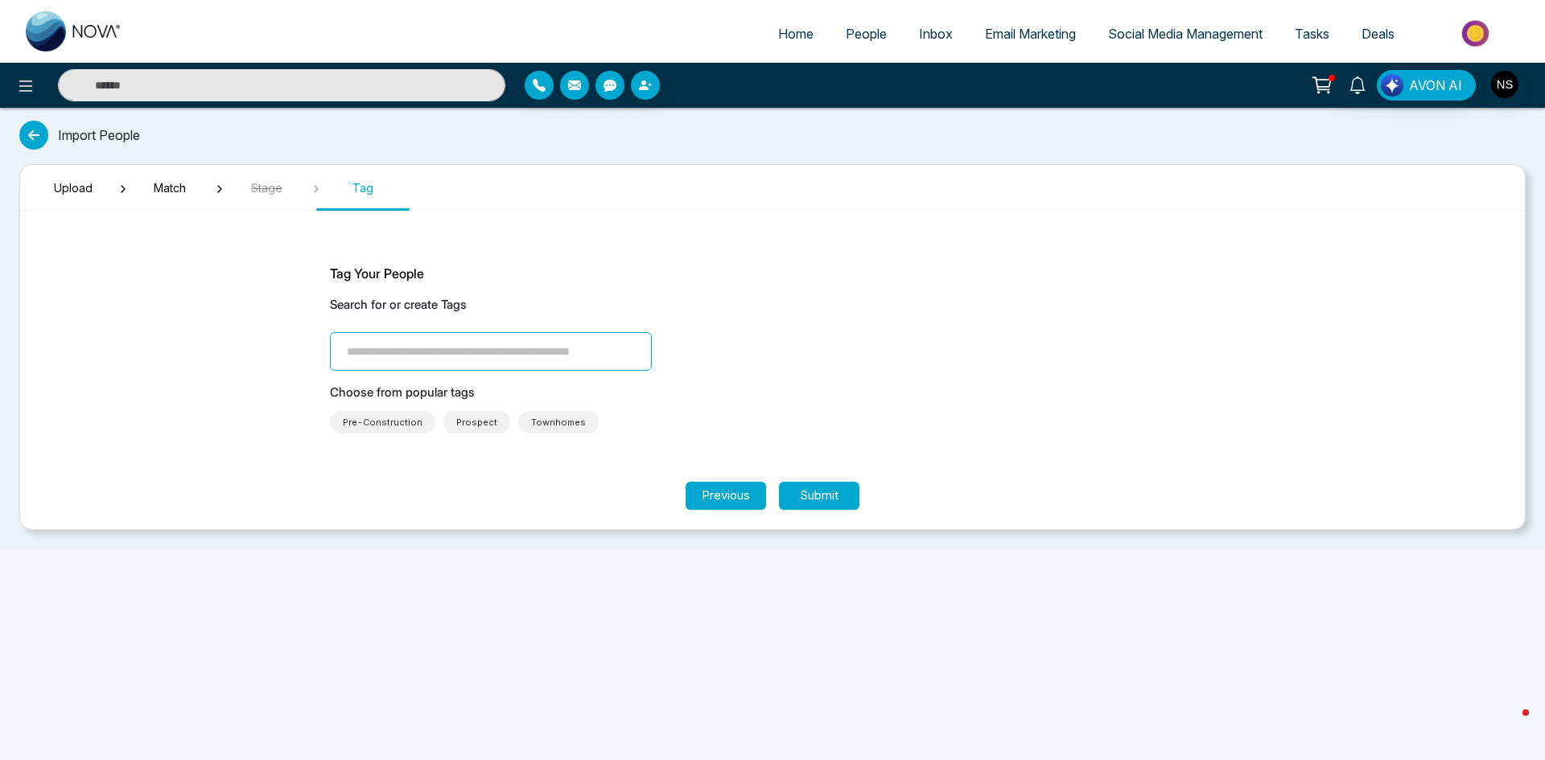
click at [457, 356] on input "search" at bounding box center [491, 351] width 322 height 39
type input "**********"
click at [872, 363] on div "**********" at bounding box center [772, 333] width 885 height 75
click at [838, 495] on button "Submit" at bounding box center [819, 496] width 80 height 28
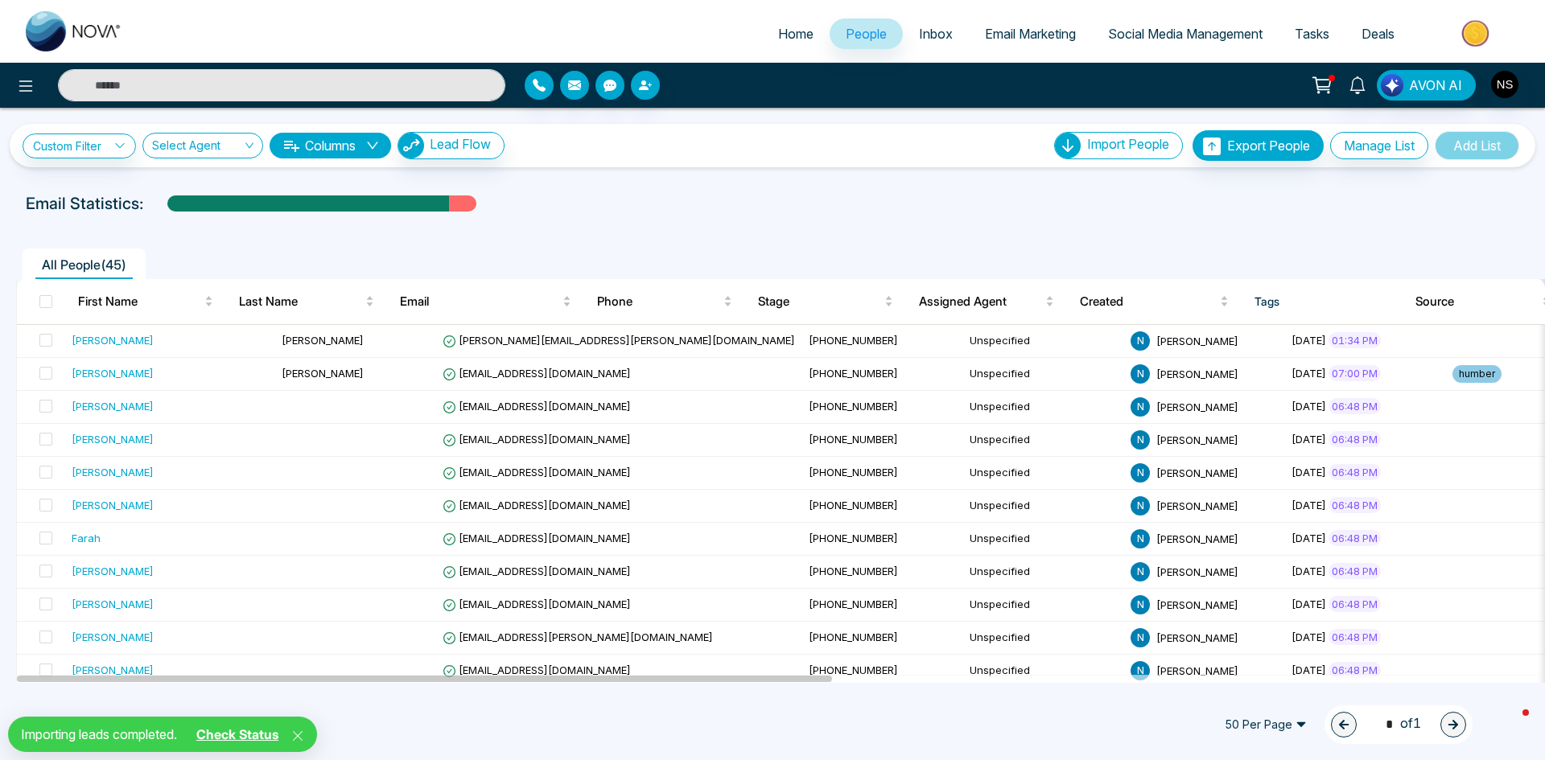
click at [262, 732] on link "Check Status" at bounding box center [237, 735] width 95 height 16
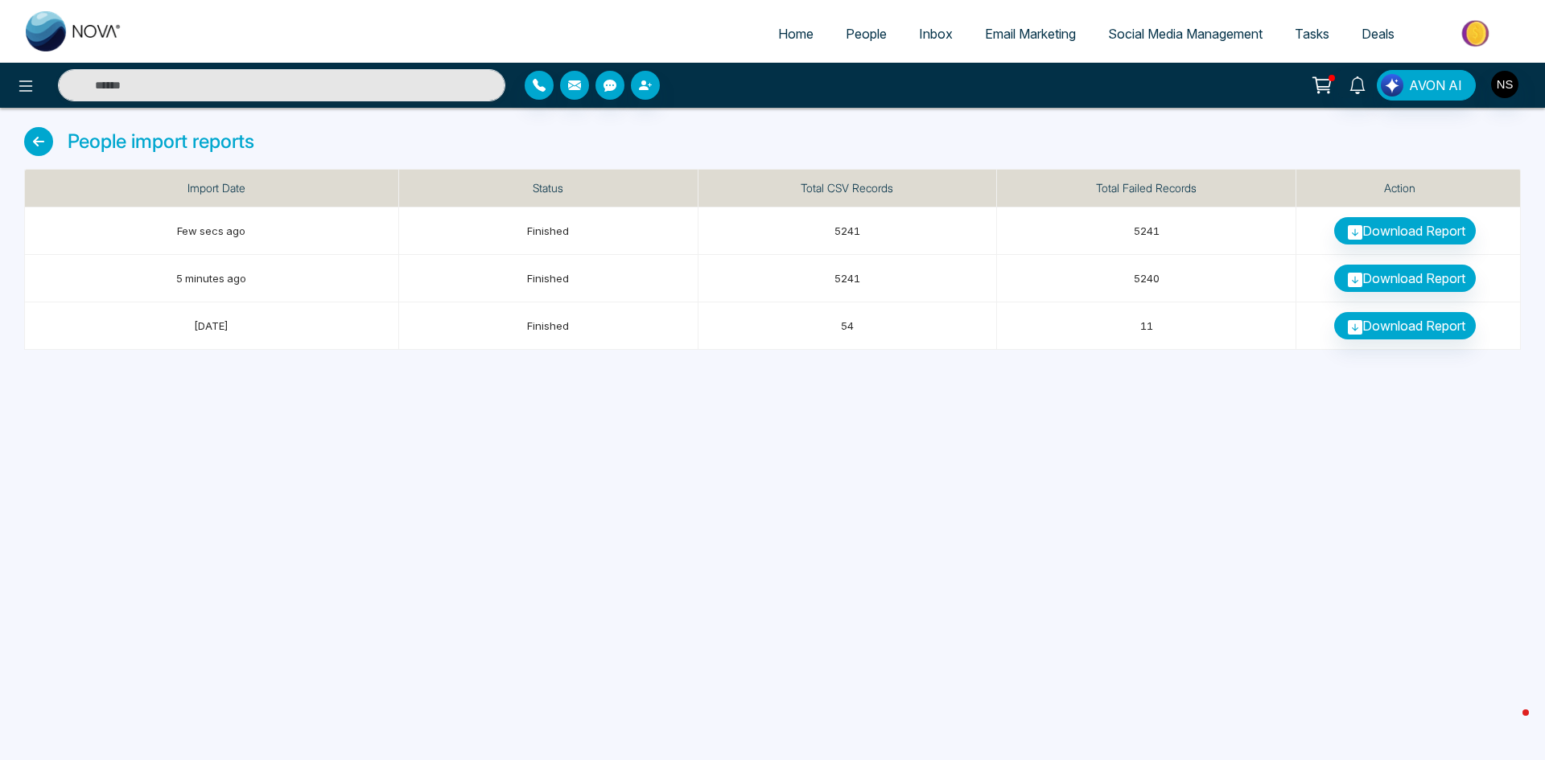
click at [941, 488] on div "Home People Inbox Email Marketing Social Media Management Tasks Deals AVON AI P…" at bounding box center [772, 380] width 1545 height 760
click at [1436, 285] on link "Download Report" at bounding box center [1405, 278] width 142 height 27
click at [1373, 428] on div "Home People Inbox Email Marketing Social Media Management Tasks Deals AVON AI P…" at bounding box center [772, 380] width 1545 height 760
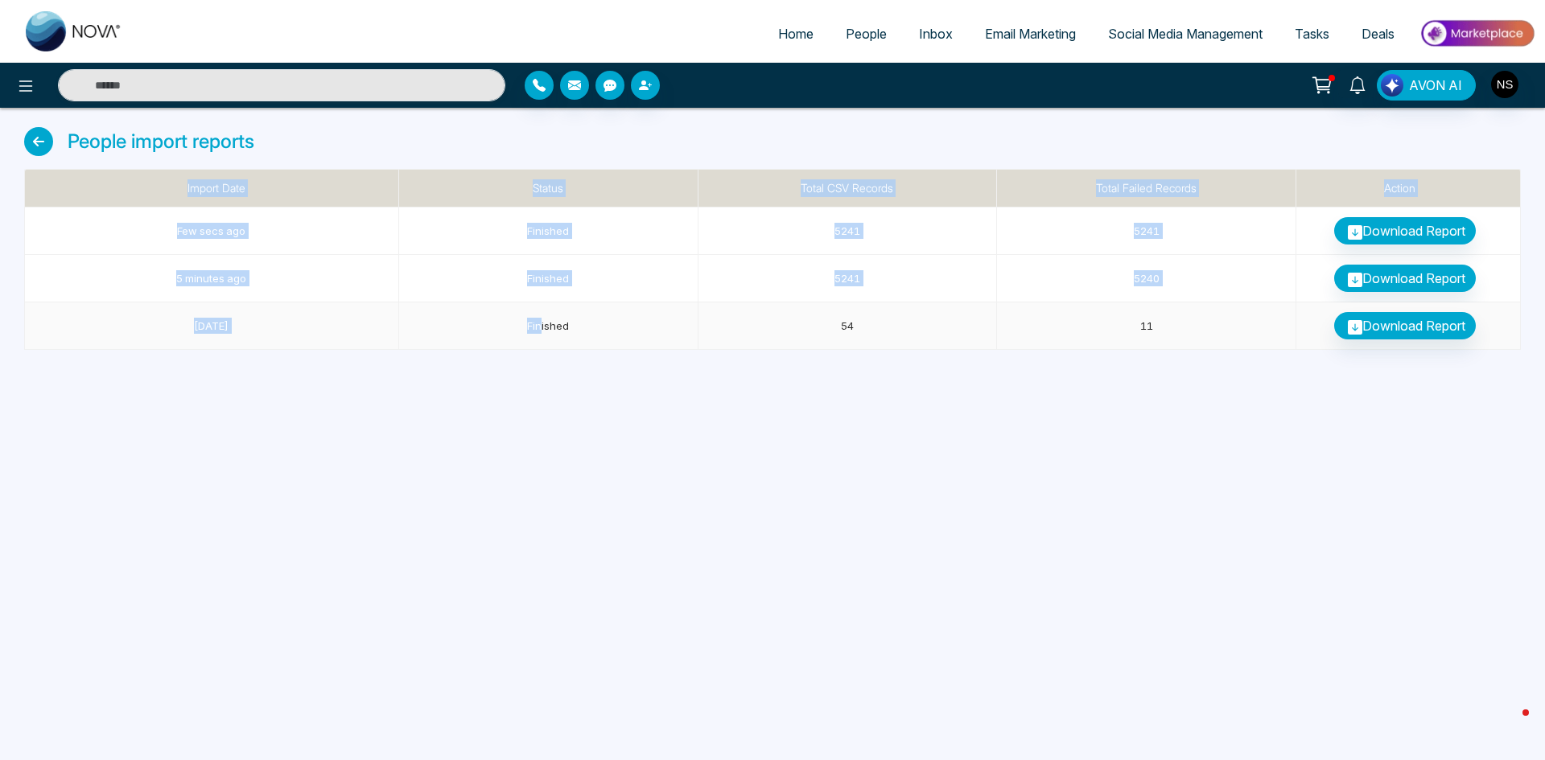
drag, startPoint x: 539, startPoint y: 331, endPoint x: 601, endPoint y: 352, distance: 65.4
click at [601, 352] on div "Home People Inbox Email Marketing Social Media Management Tasks Deals AVON AI P…" at bounding box center [772, 380] width 1545 height 760
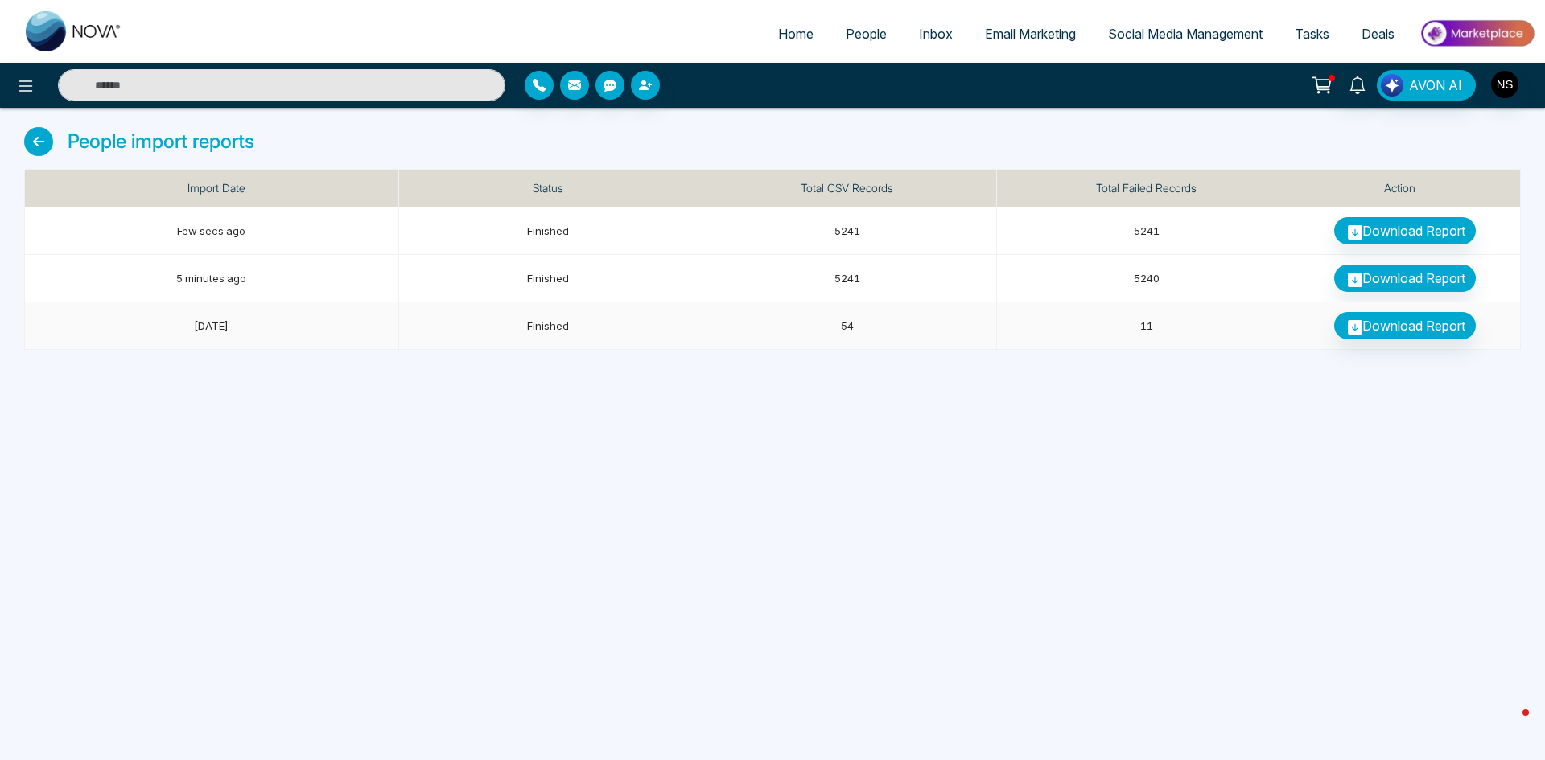
click at [910, 329] on td "54" at bounding box center [847, 326] width 299 height 47
click at [952, 460] on div "Home People Inbox Email Marketing Social Media Management Tasks Deals AVON AI P…" at bounding box center [772, 380] width 1545 height 760
click at [39, 138] on icon at bounding box center [38, 141] width 29 height 29
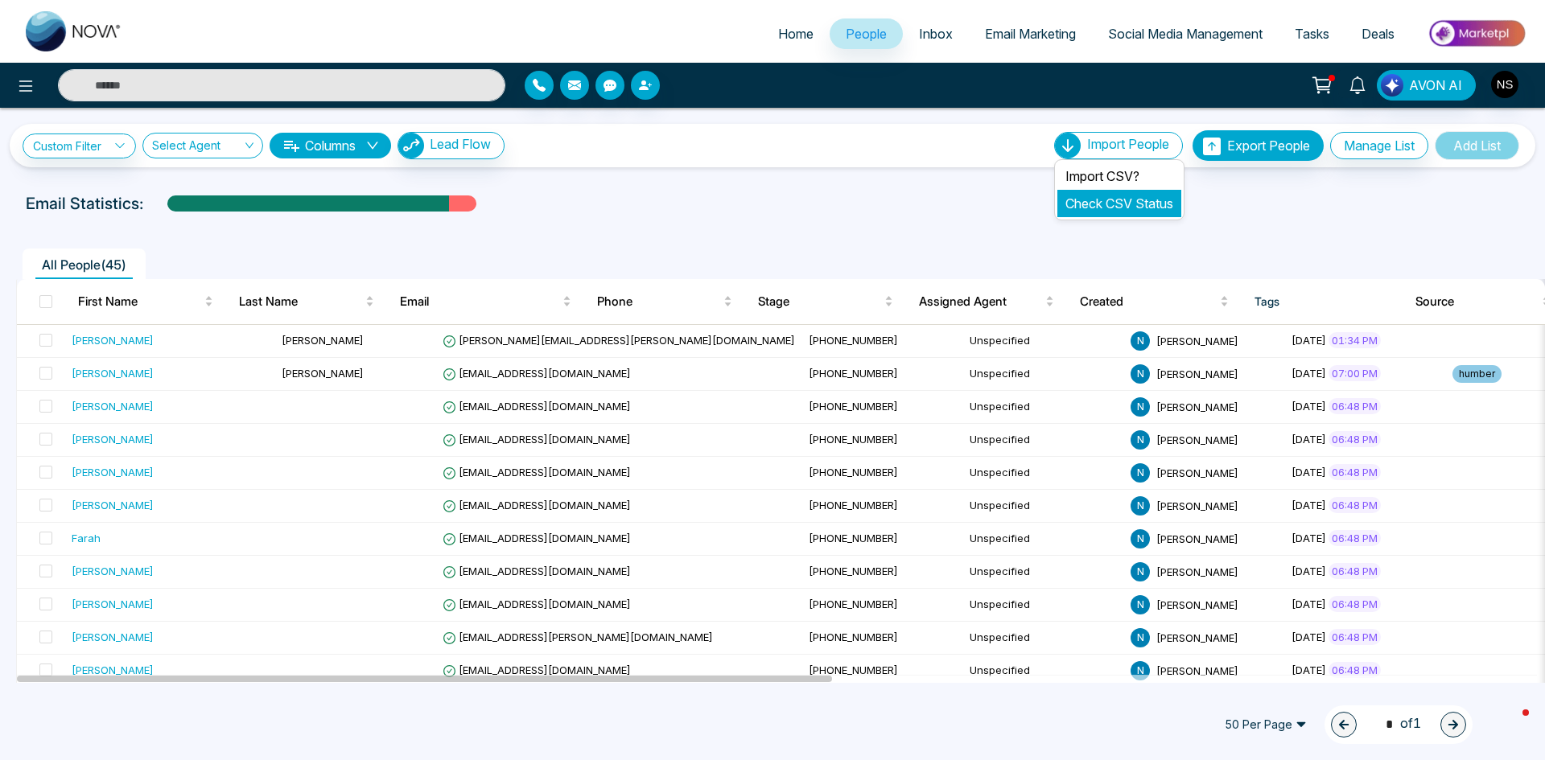
click at [1129, 197] on link "Check CSV Status" at bounding box center [1119, 204] width 108 height 16
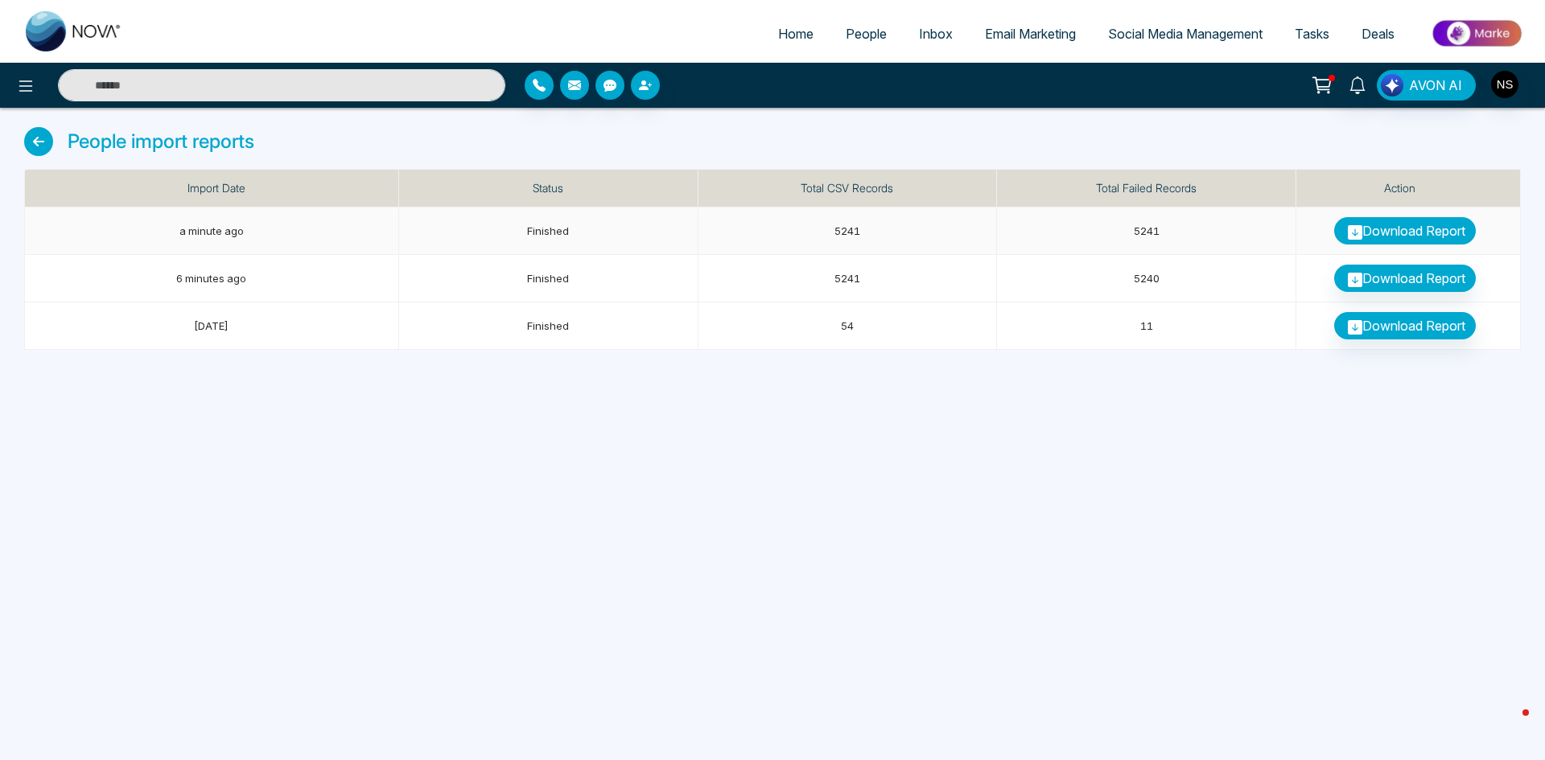
click at [1397, 222] on link "Download Report" at bounding box center [1405, 230] width 142 height 27
click at [1501, 89] on img "button" at bounding box center [1504, 84] width 27 height 27
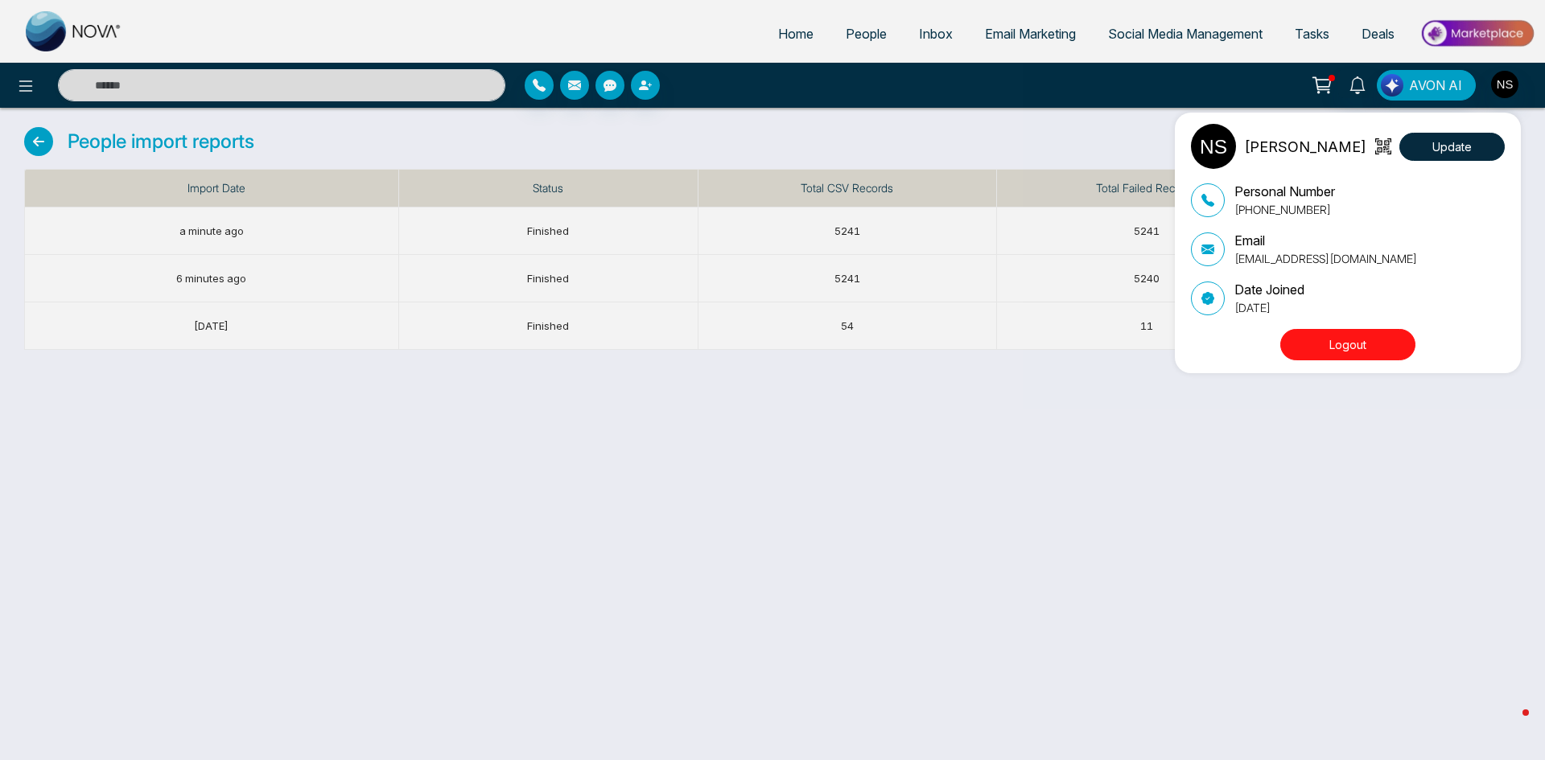
click at [796, 750] on div "Narender Sehgal Update Personal Number +14165697737 Email nsehgal62@yahoo.ca Da…" at bounding box center [772, 380] width 1545 height 760
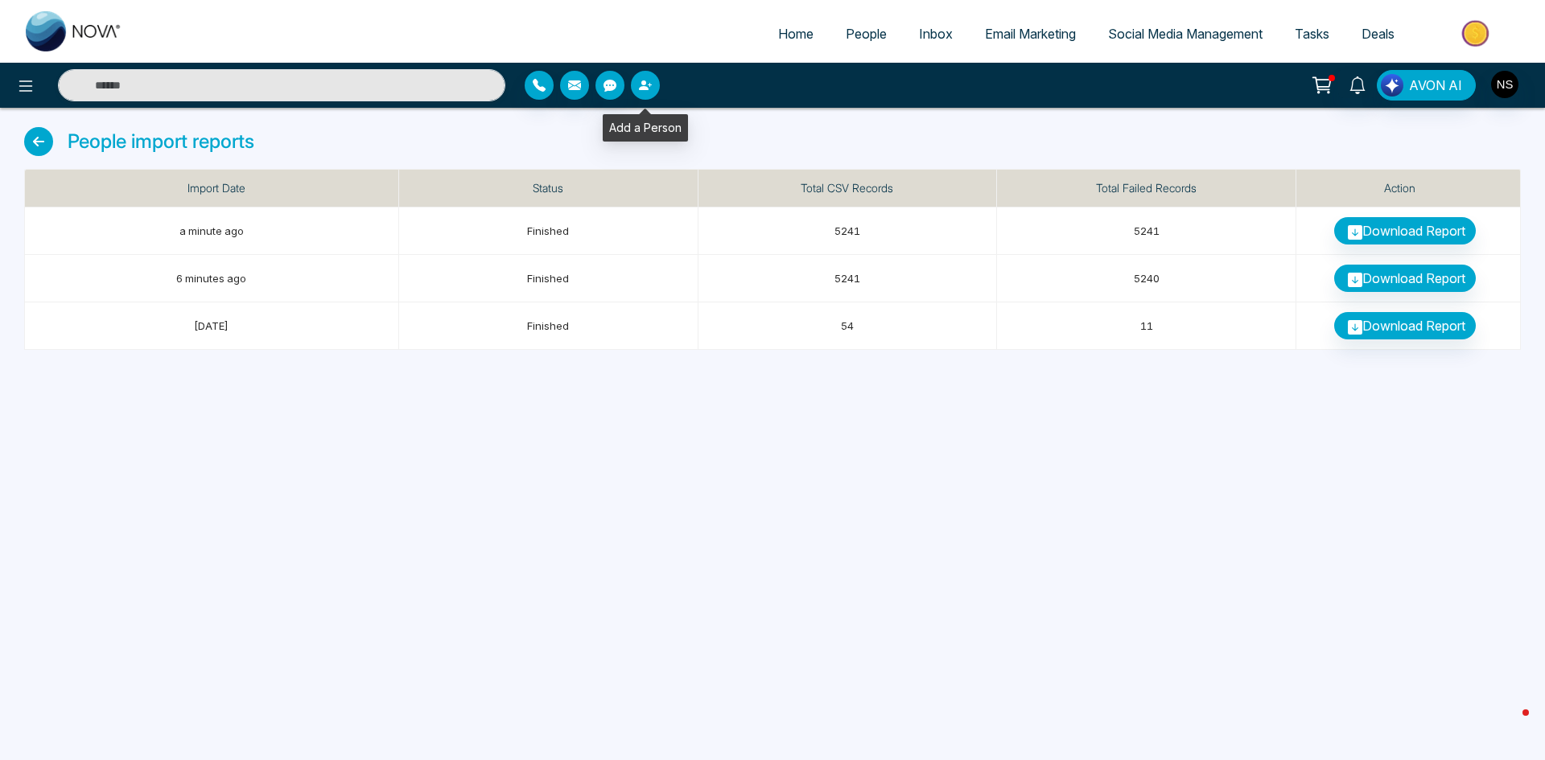
click at [653, 84] on button "button" at bounding box center [645, 85] width 29 height 29
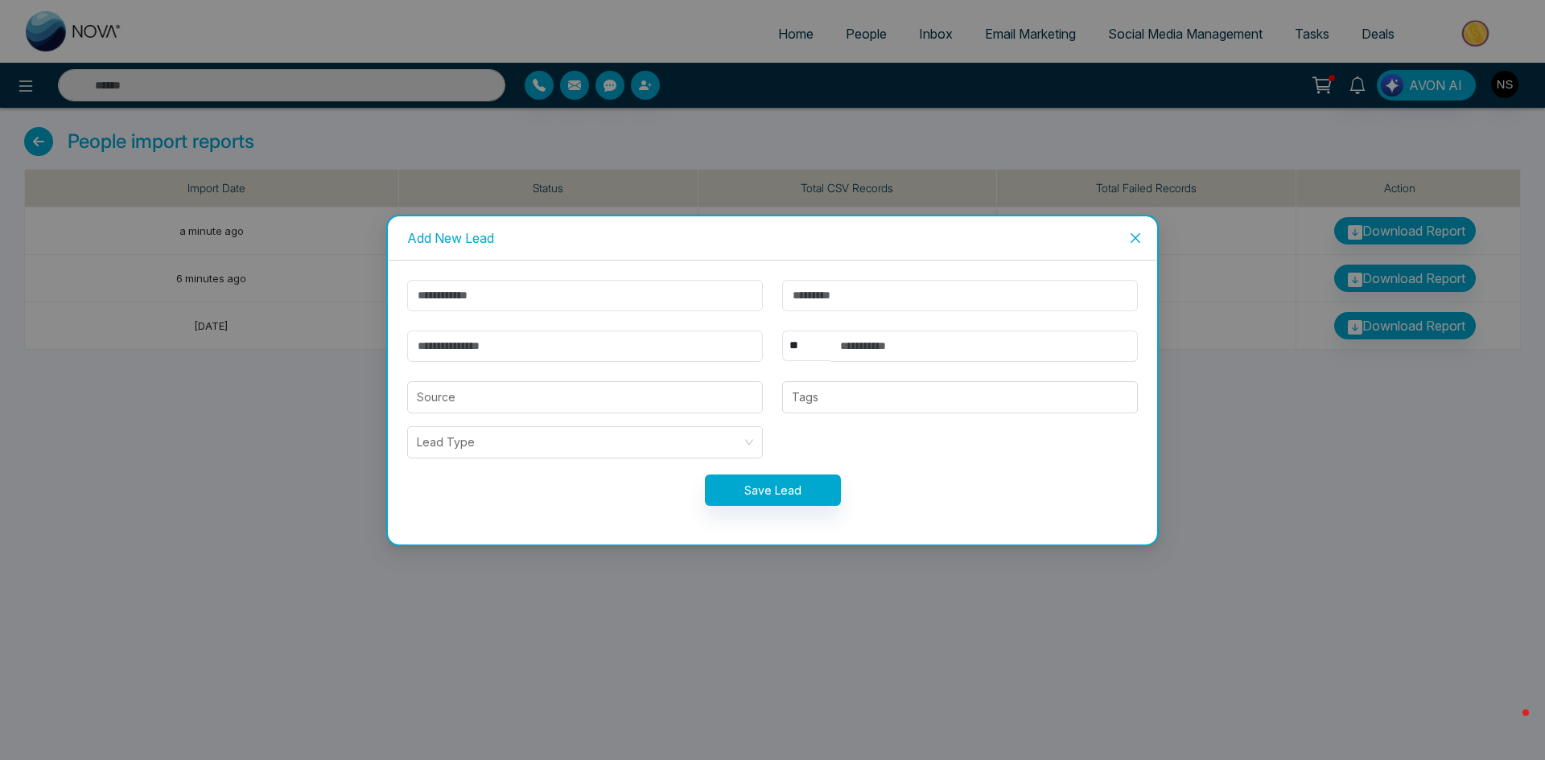
click at [1137, 232] on icon "close" at bounding box center [1135, 238] width 13 height 13
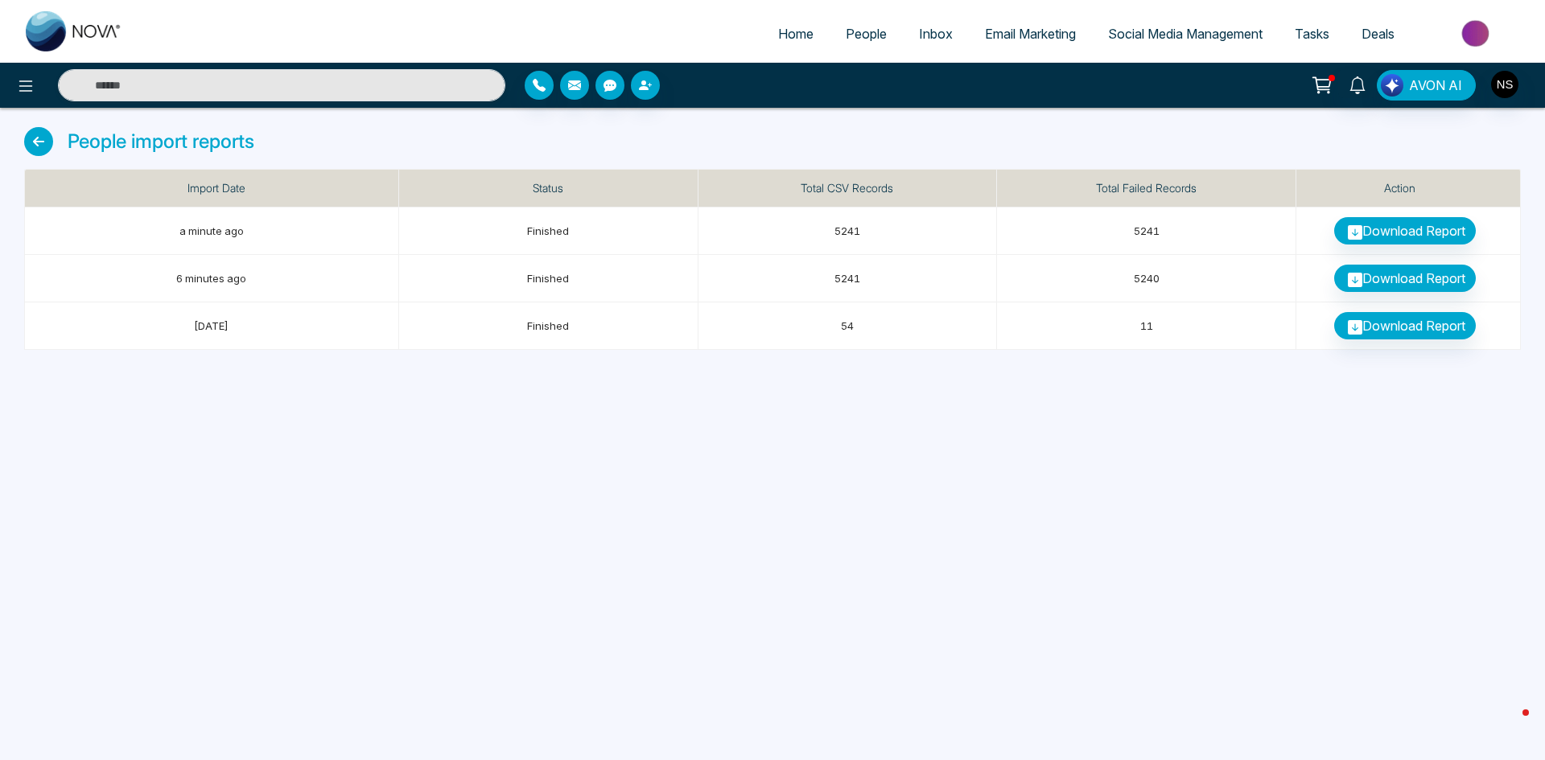
click at [850, 30] on span "People" at bounding box center [866, 34] width 41 height 16
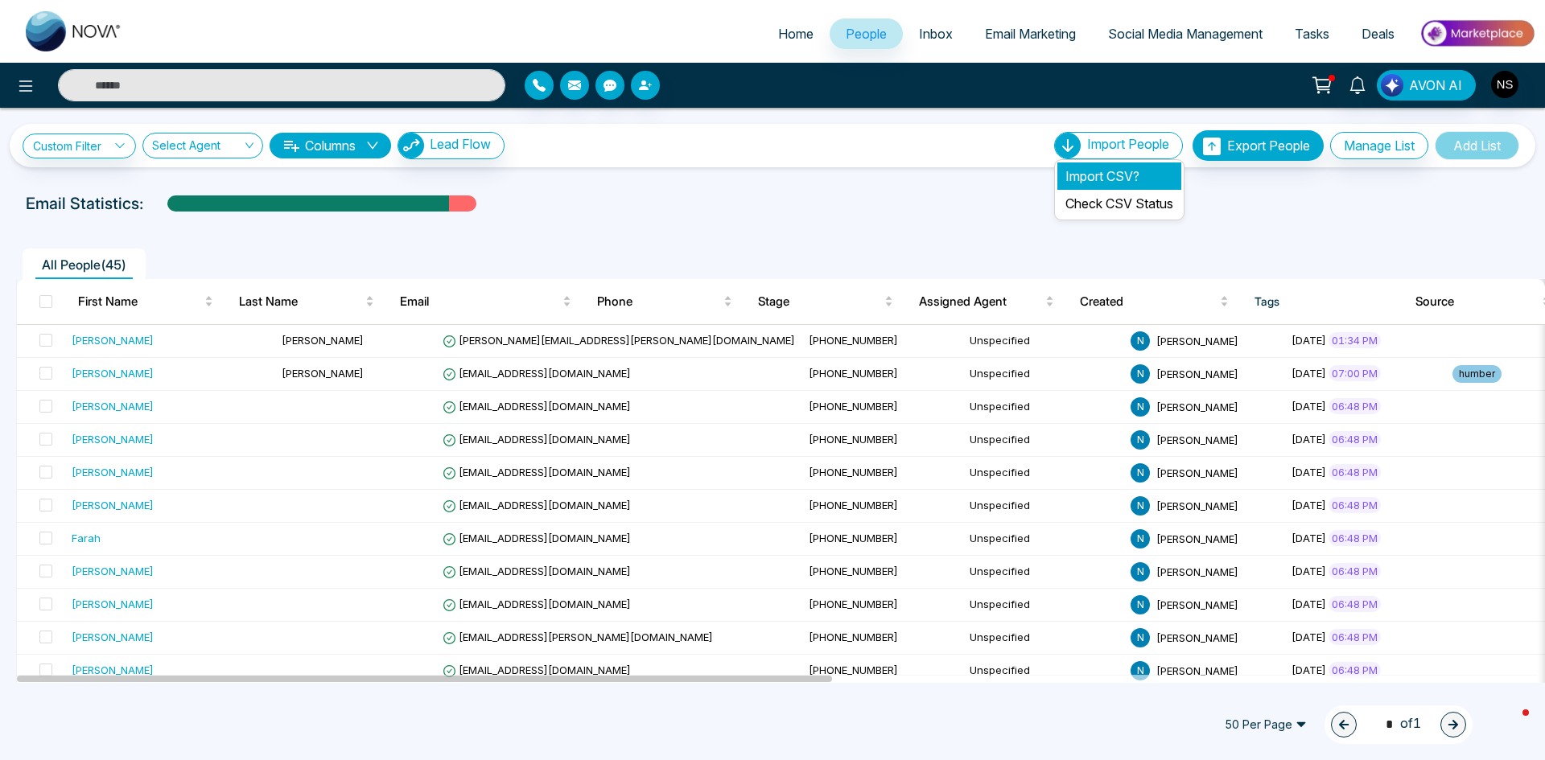
click at [1102, 174] on li "Import CSV?" at bounding box center [1119, 176] width 124 height 27
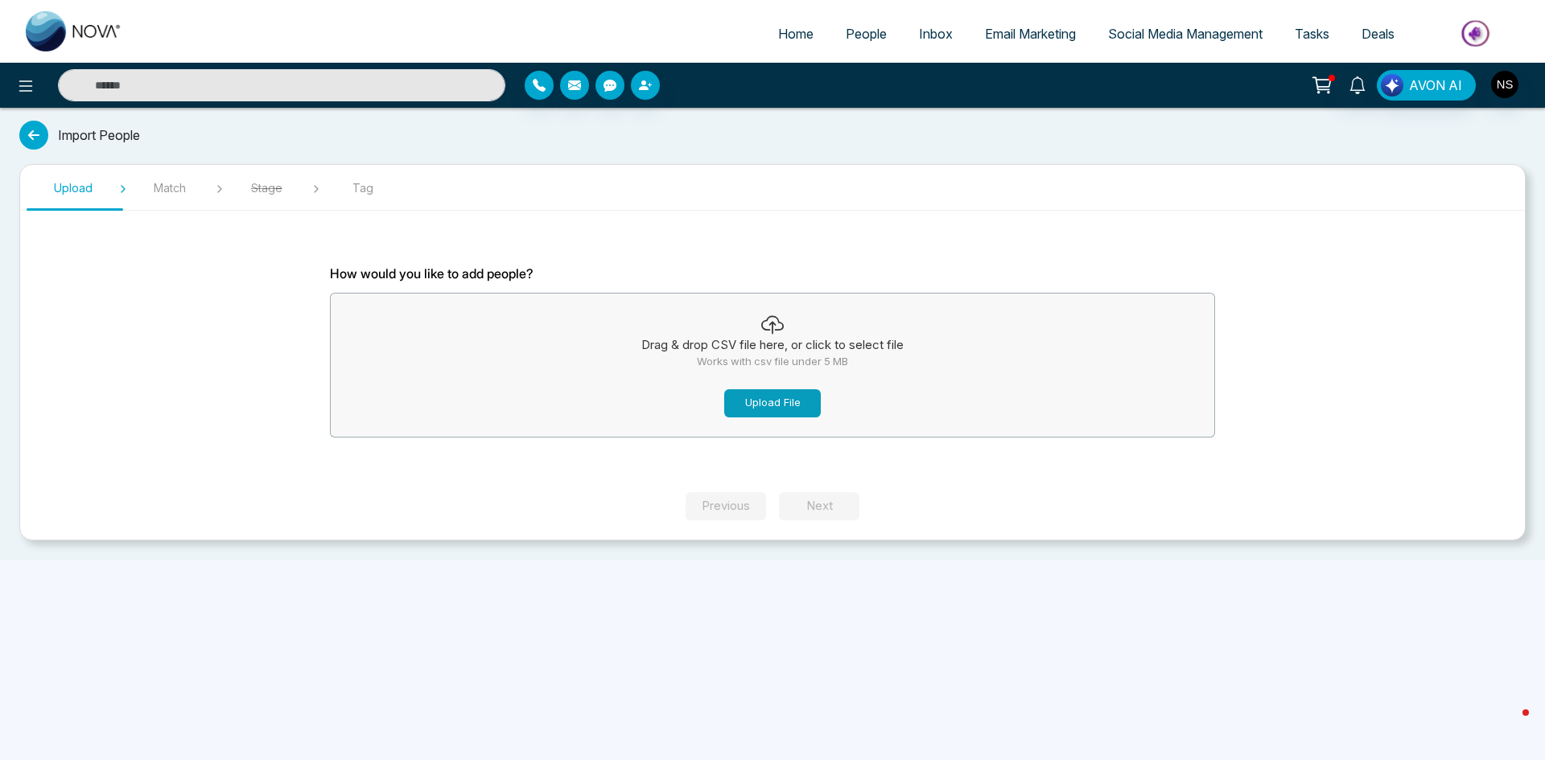
click at [766, 402] on button "Upload File" at bounding box center [772, 403] width 97 height 28
drag, startPoint x: 188, startPoint y: 402, endPoint x: 465, endPoint y: 269, distance: 307.3
click at [188, 402] on section "Upload Match Stage Tag How would you like to add people? Drag & drop CSV file h…" at bounding box center [772, 352] width 1506 height 377
click at [784, 399] on button "Upload File" at bounding box center [772, 403] width 97 height 28
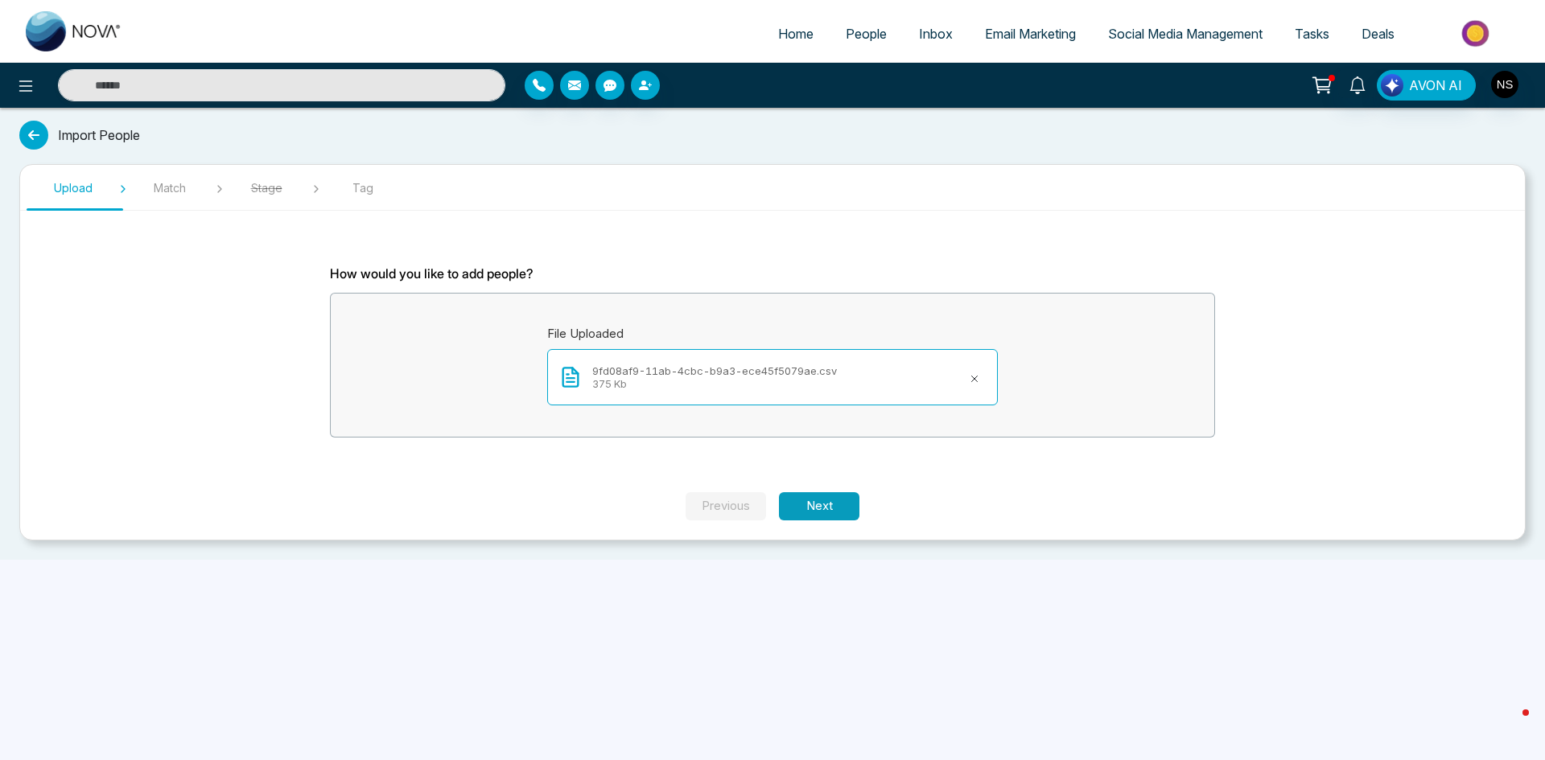
click at [819, 494] on button "Next" at bounding box center [819, 506] width 80 height 28
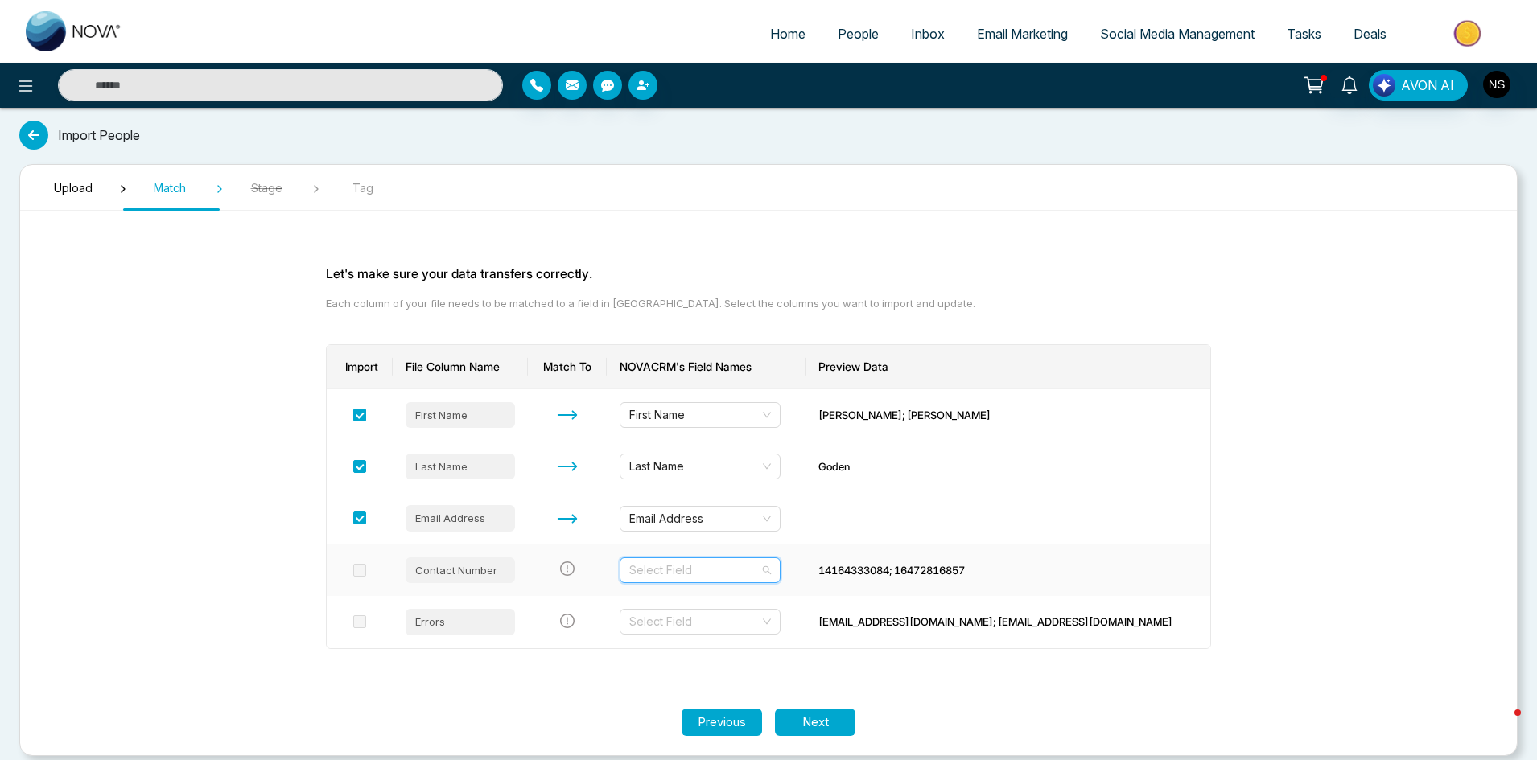
click at [760, 570] on input "search" at bounding box center [694, 570] width 130 height 24
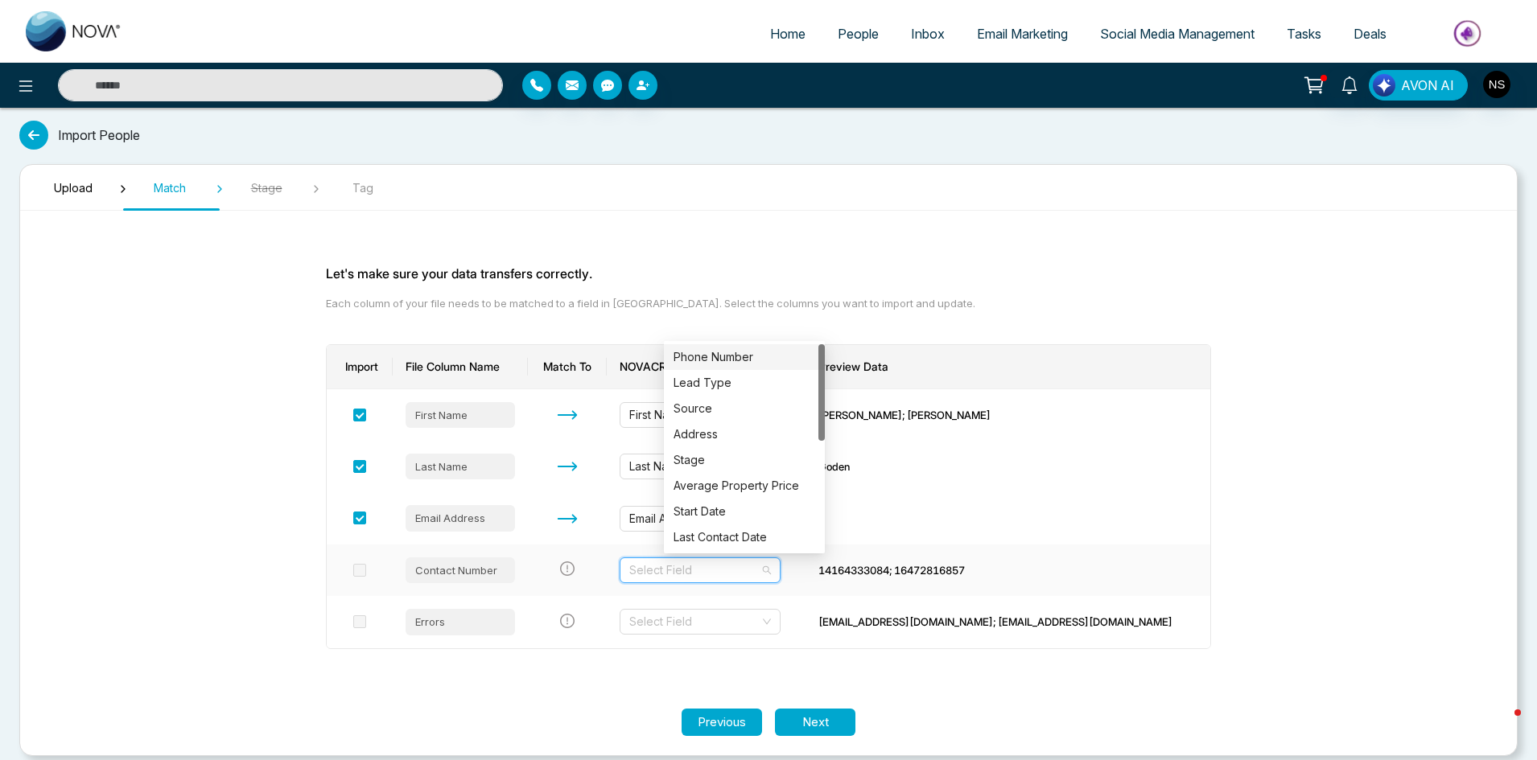
click at [733, 365] on div "Phone Number" at bounding box center [744, 357] width 142 height 18
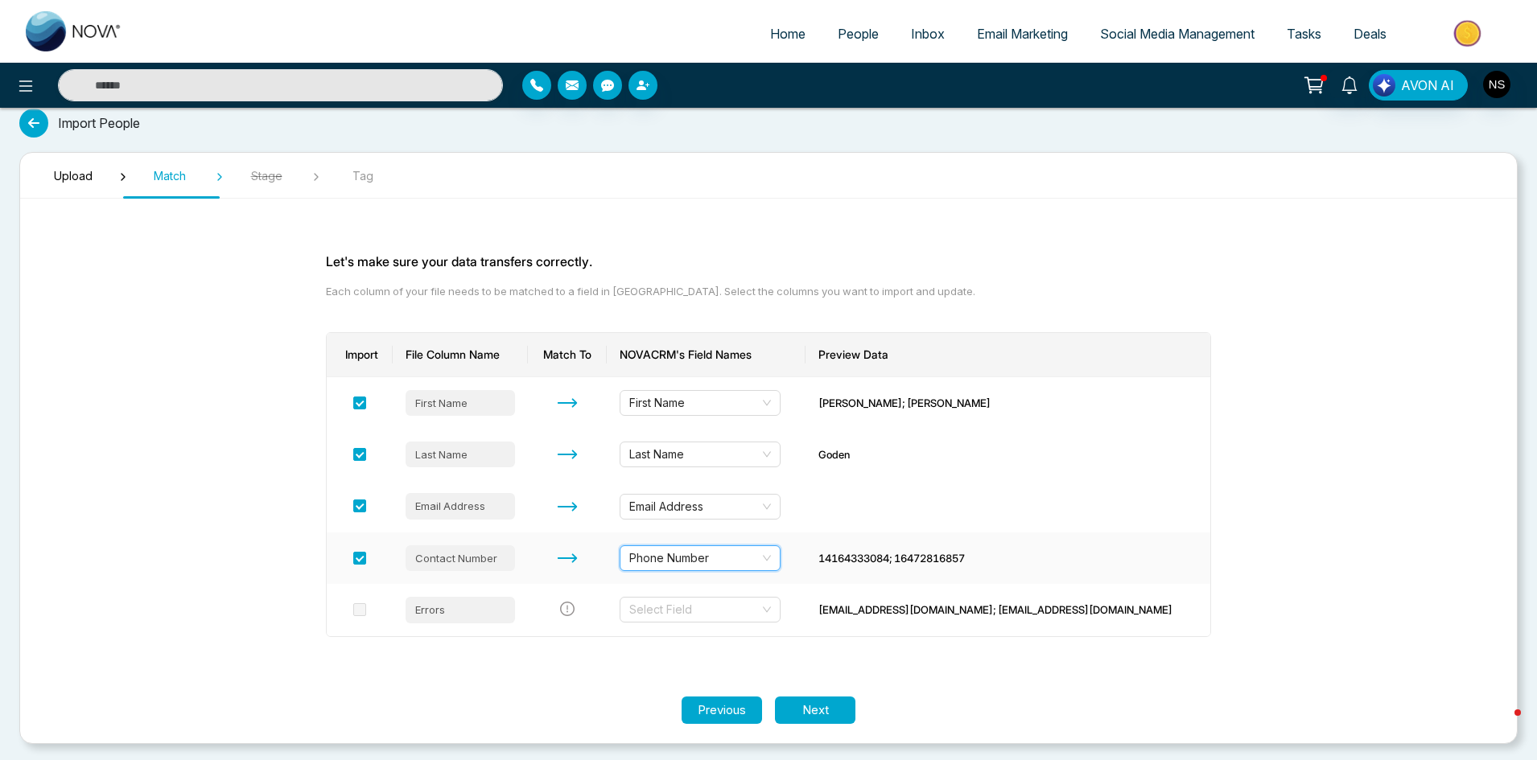
scroll to position [15, 0]
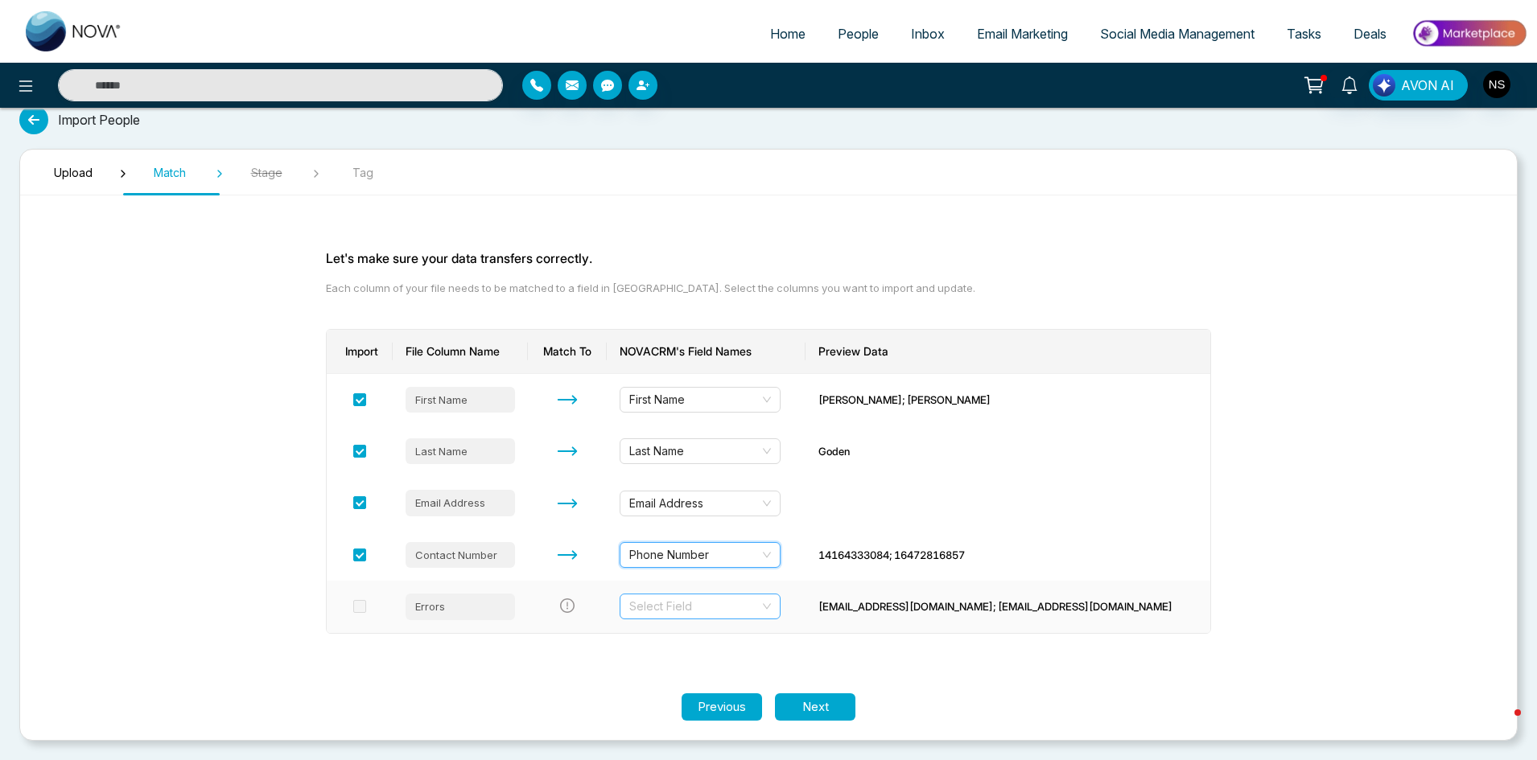
click at [732, 611] on input "search" at bounding box center [694, 607] width 130 height 24
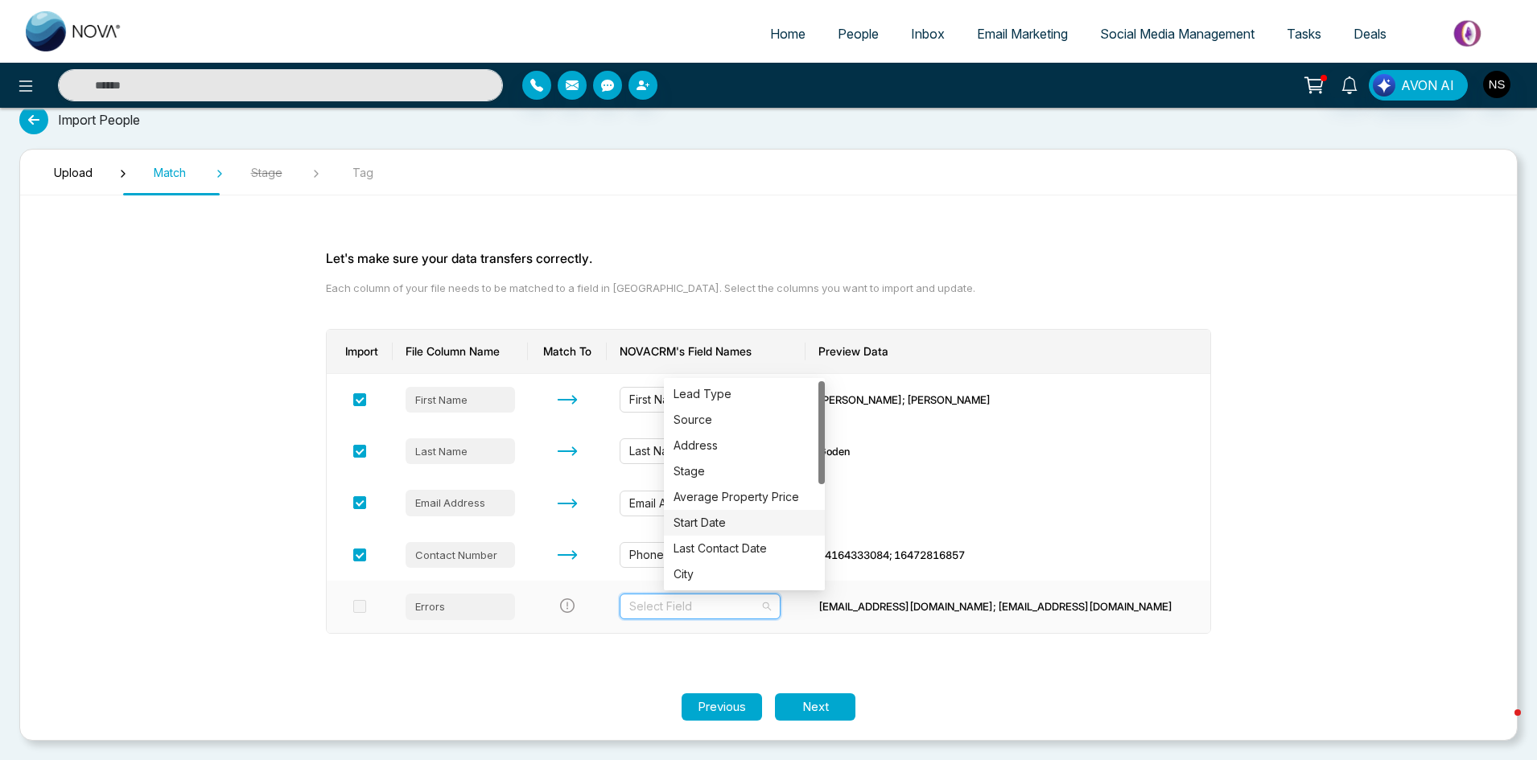
scroll to position [80, 0]
click at [172, 492] on section "Upload Match Stage Tag Let's make sure your data transfers correctly. Each colu…" at bounding box center [768, 445] width 1498 height 592
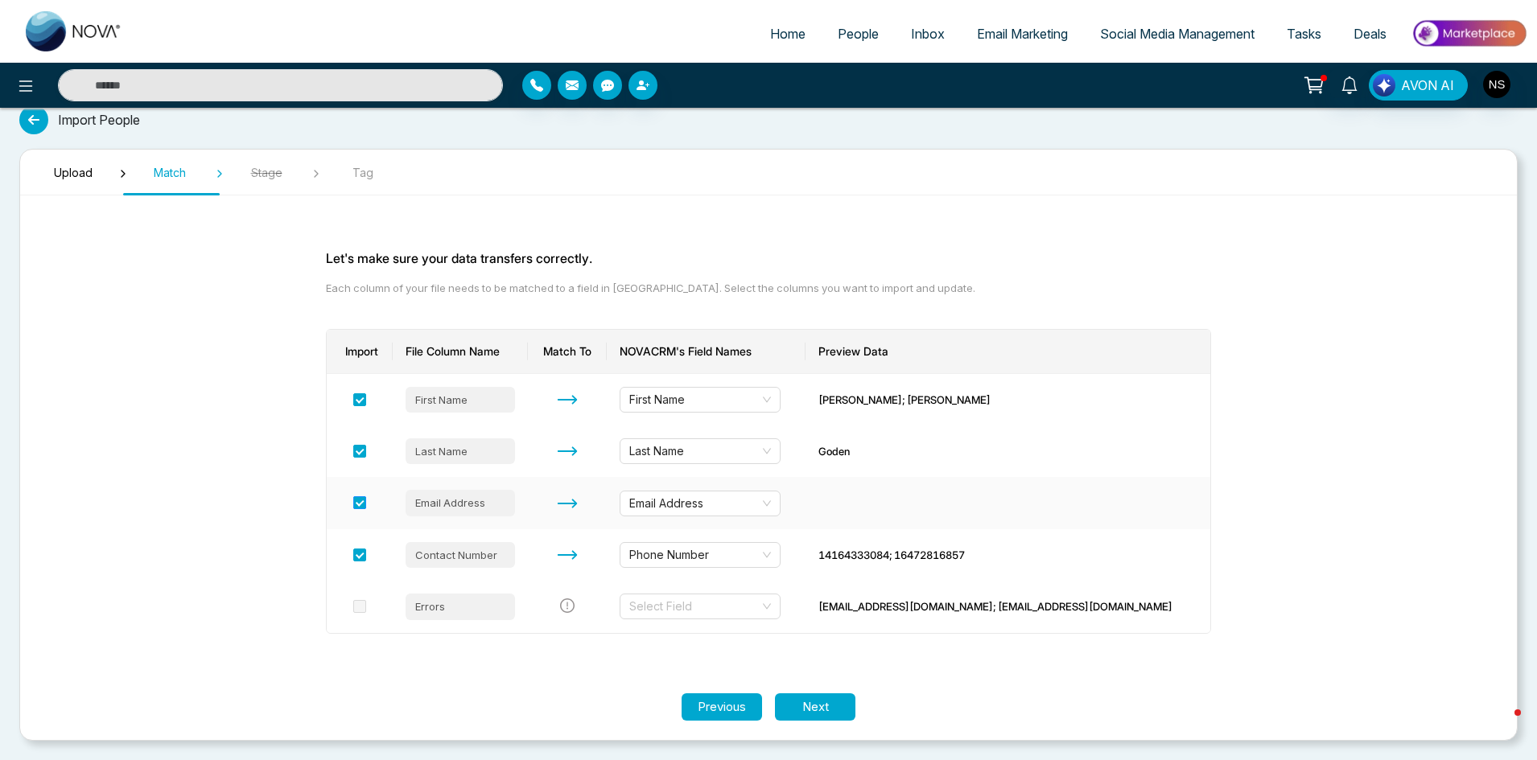
click at [366, 501] on span at bounding box center [359, 502] width 13 height 13
click at [747, 619] on input "search" at bounding box center [694, 607] width 130 height 24
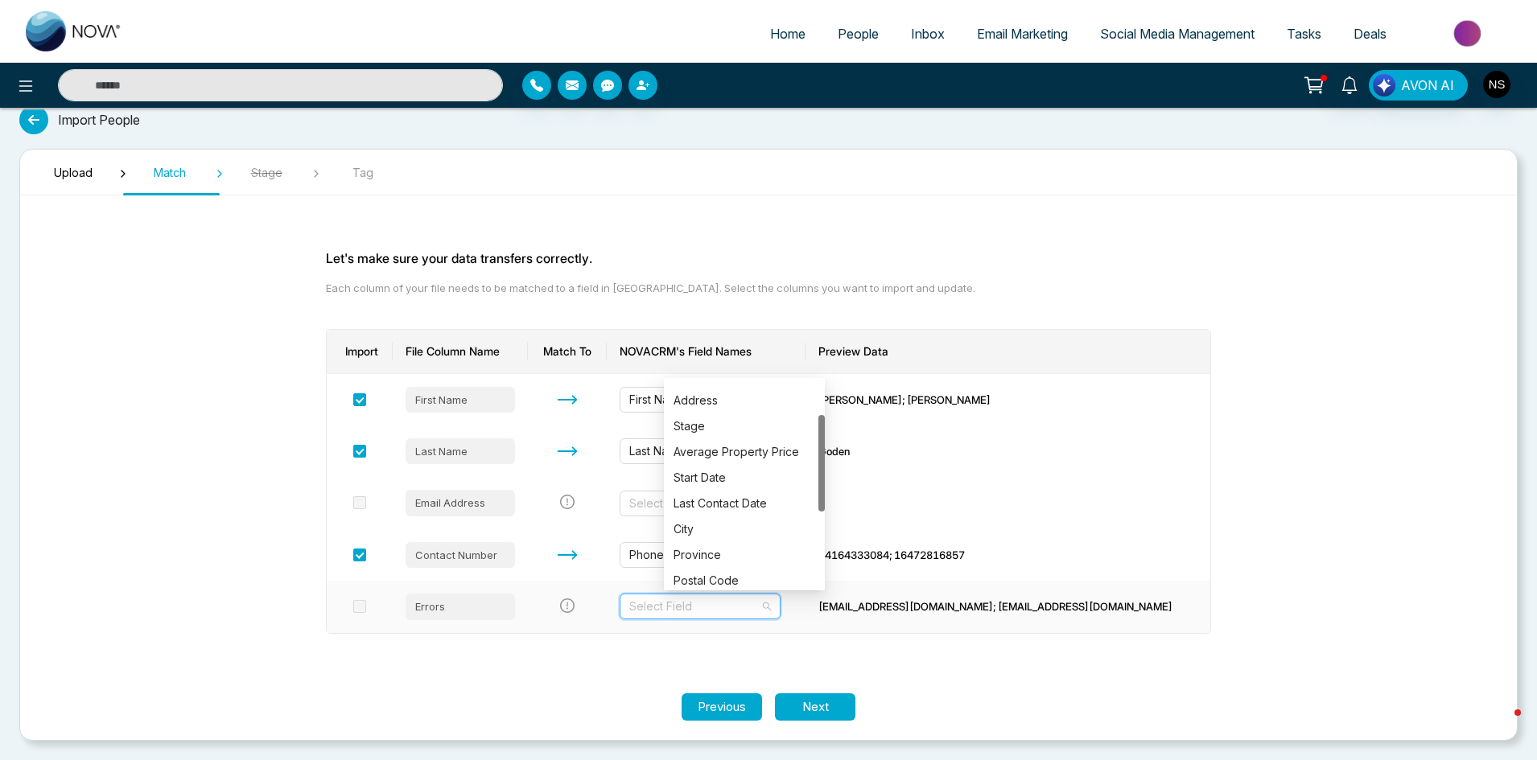
scroll to position [0, 0]
click at [729, 390] on div "Email Address" at bounding box center [744, 394] width 142 height 18
click at [1276, 360] on section "Upload Match Stage Tag Let's make sure your data transfers correctly. Each colu…" at bounding box center [768, 445] width 1498 height 592
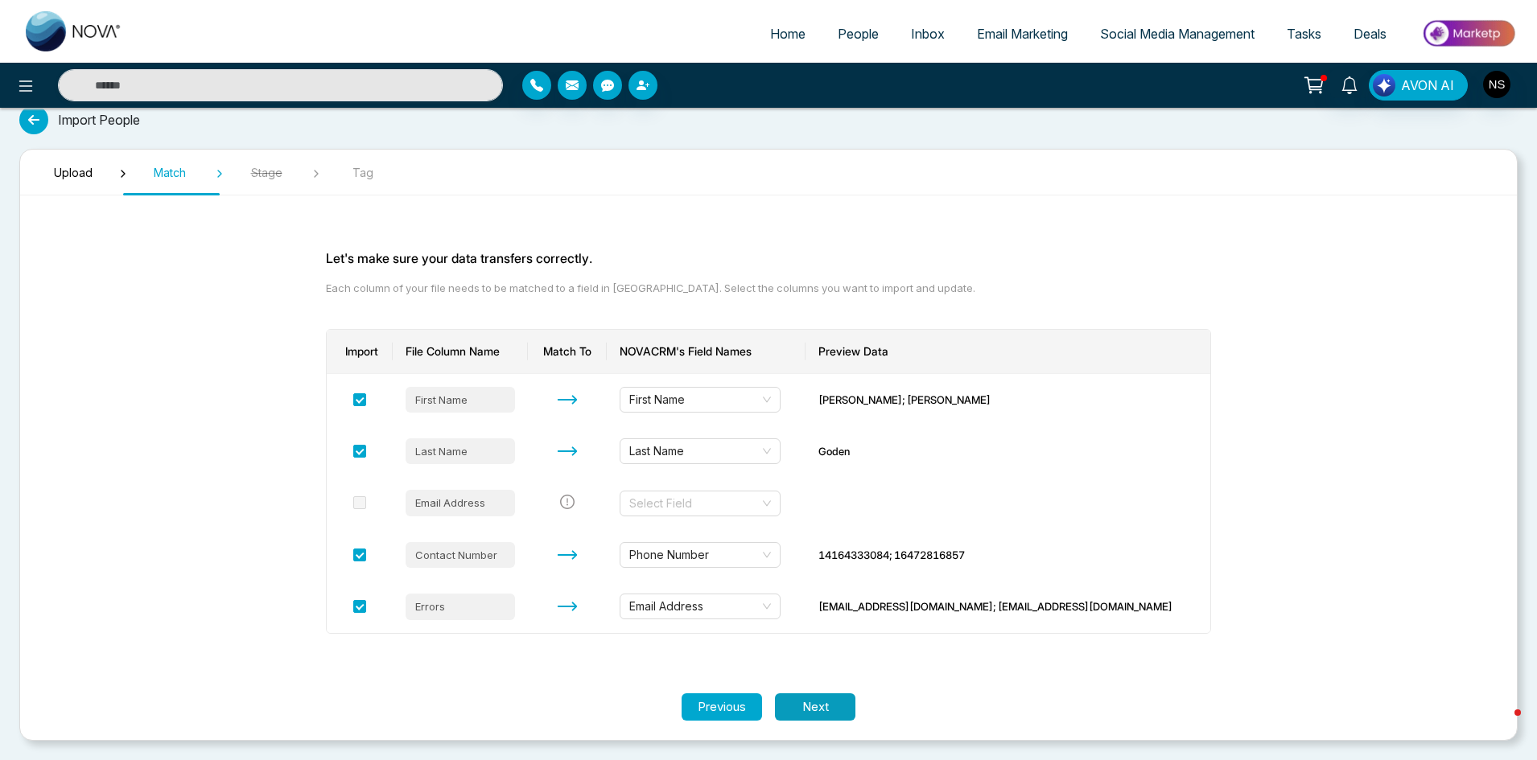
click at [835, 700] on button "Next" at bounding box center [815, 708] width 80 height 28
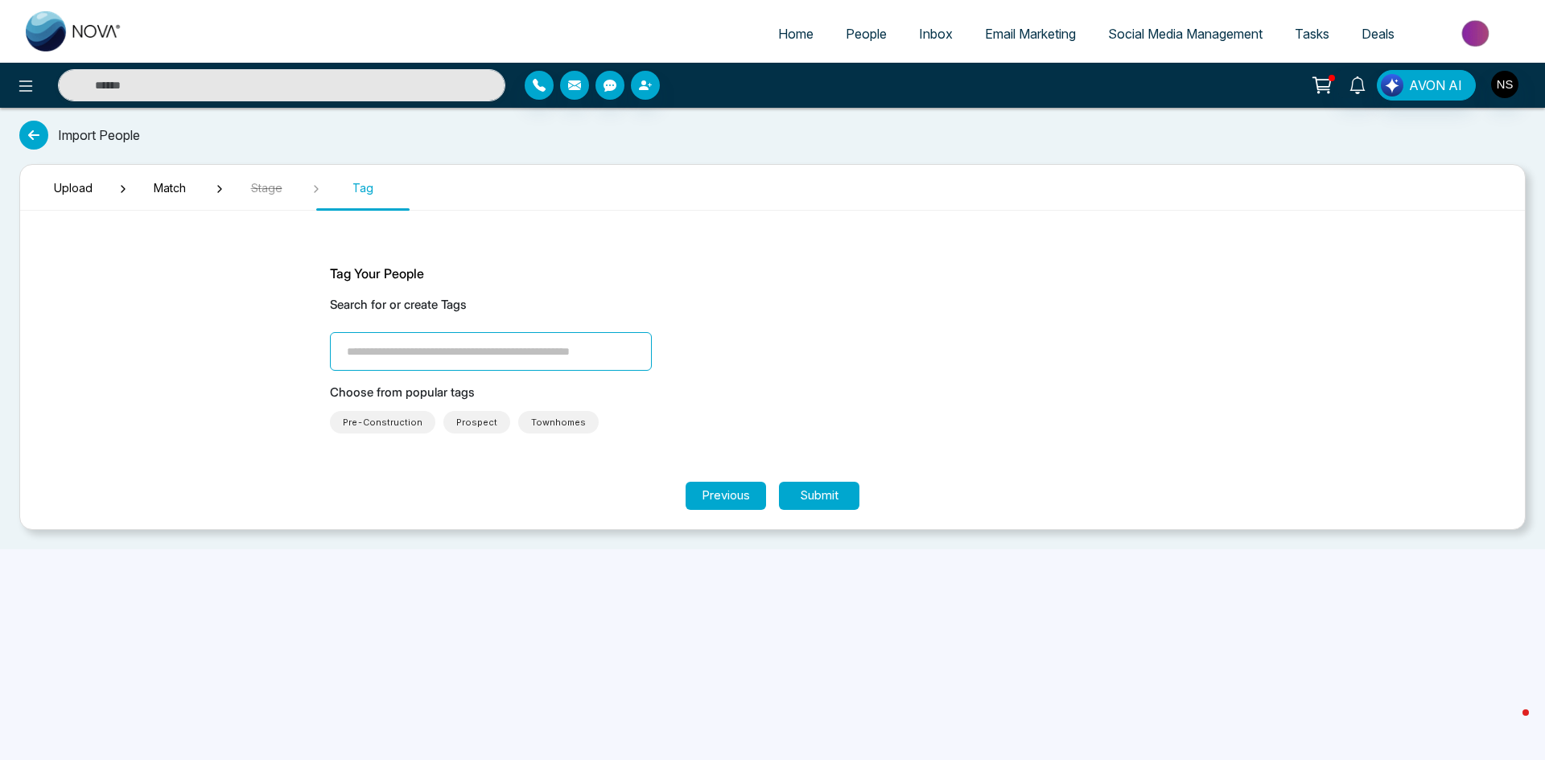
click at [534, 352] on input "search" at bounding box center [491, 351] width 322 height 39
type input "**********"
click at [914, 458] on section "**********" at bounding box center [772, 353] width 965 height 258
click at [833, 497] on button "Submit" at bounding box center [819, 496] width 80 height 28
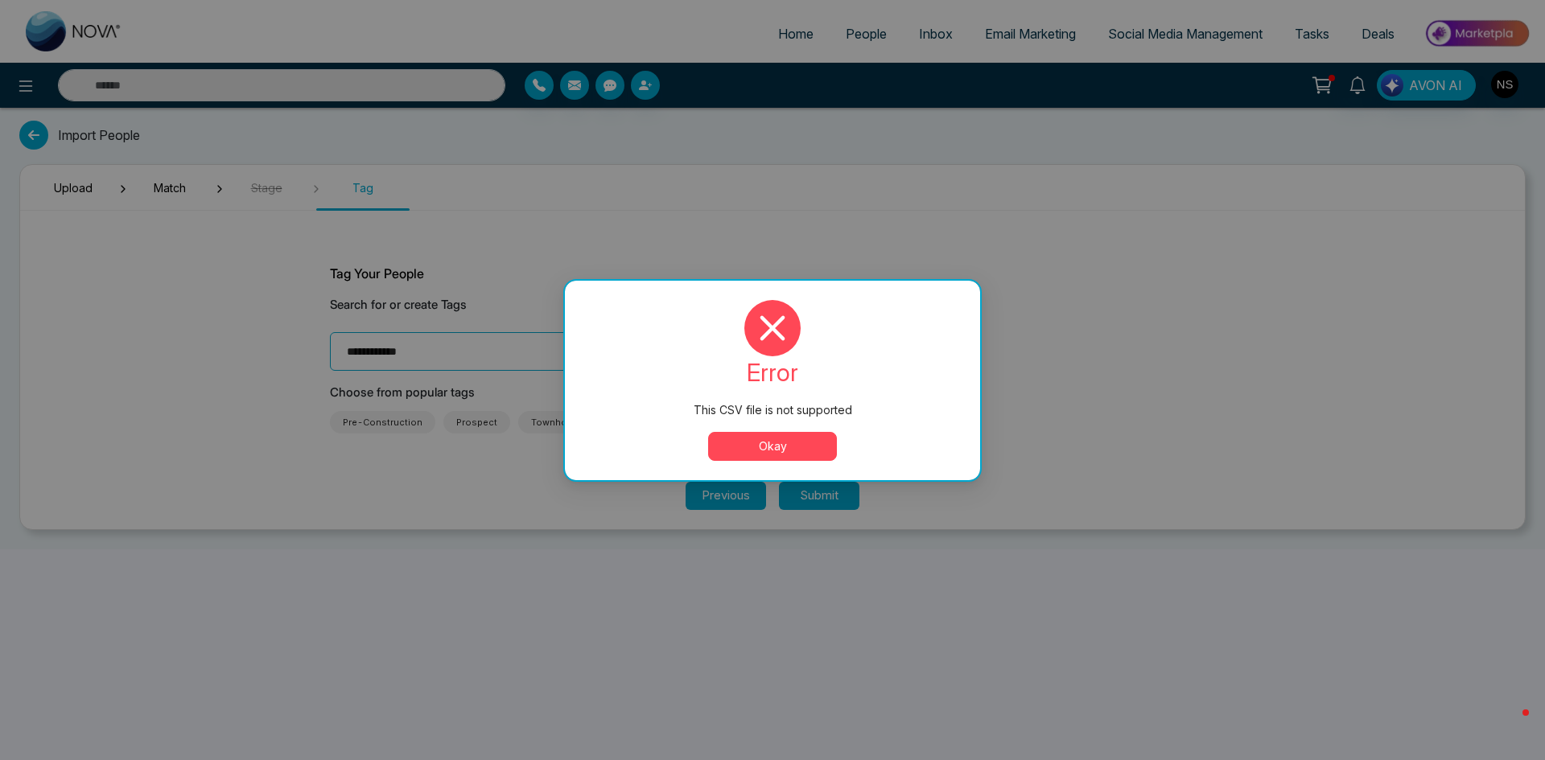
click at [805, 448] on button "Okay" at bounding box center [772, 446] width 129 height 29
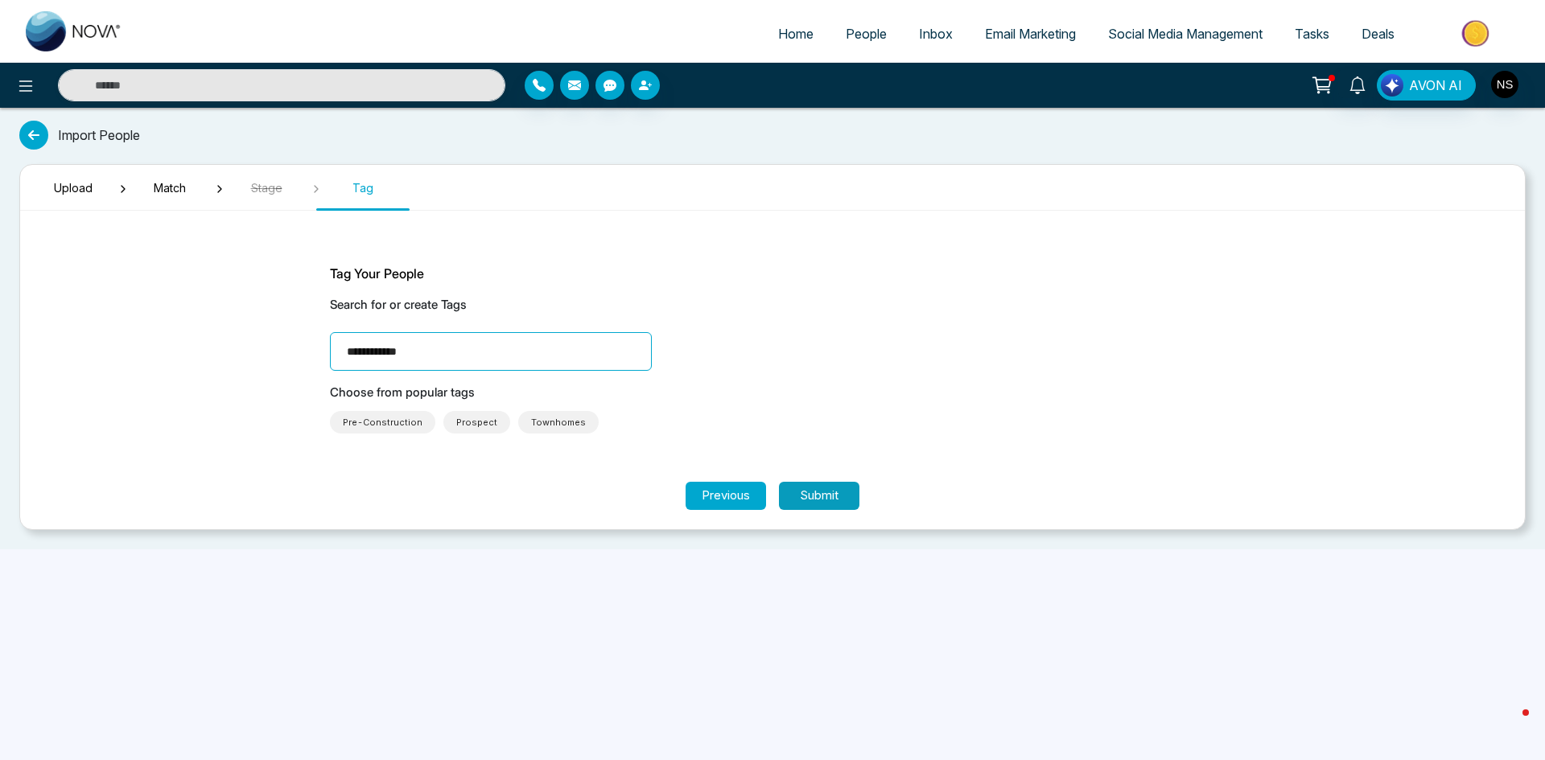
click at [828, 494] on button "Submit" at bounding box center [819, 496] width 80 height 28
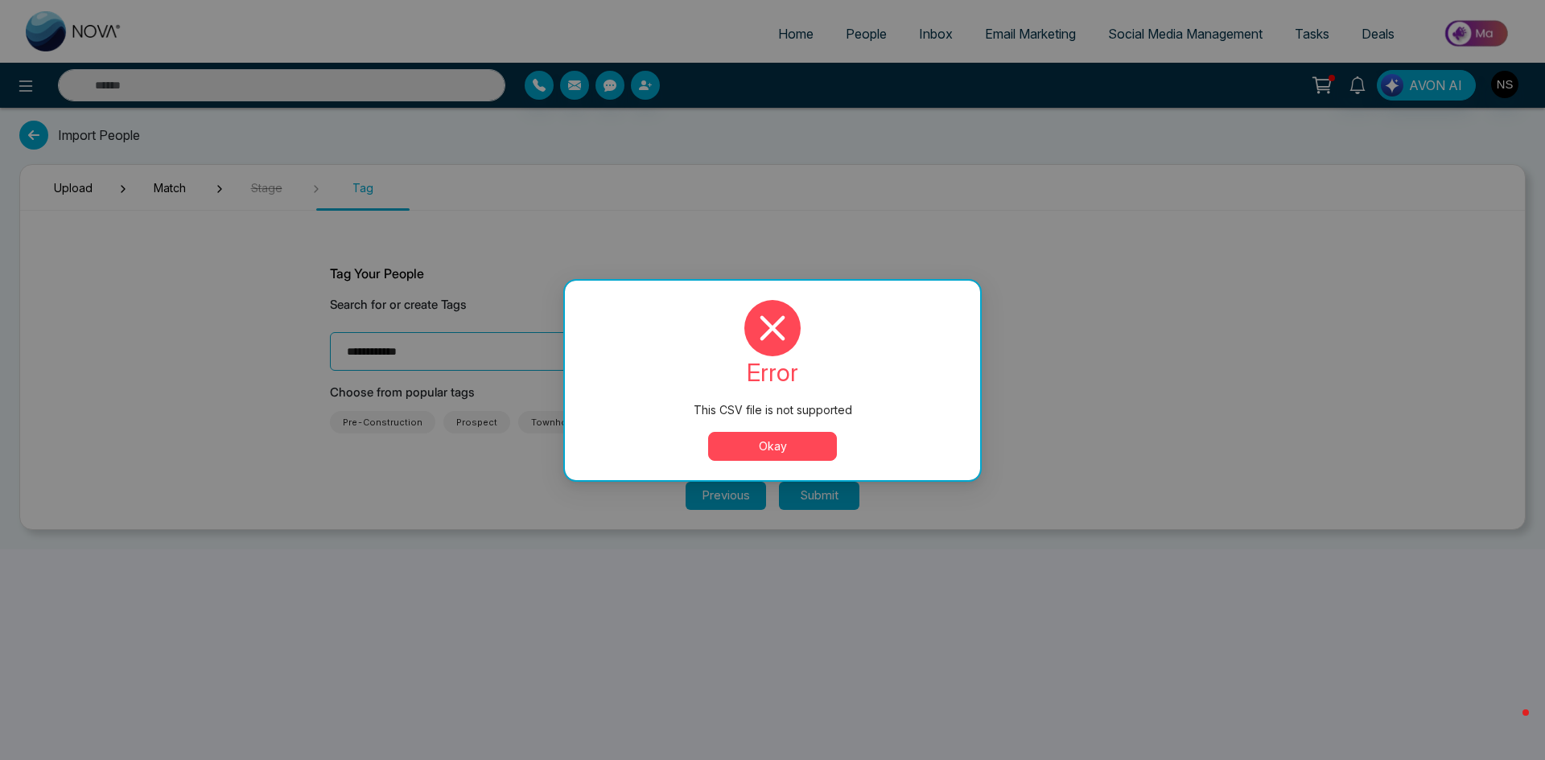
click at [817, 451] on button "Okay" at bounding box center [772, 446] width 129 height 29
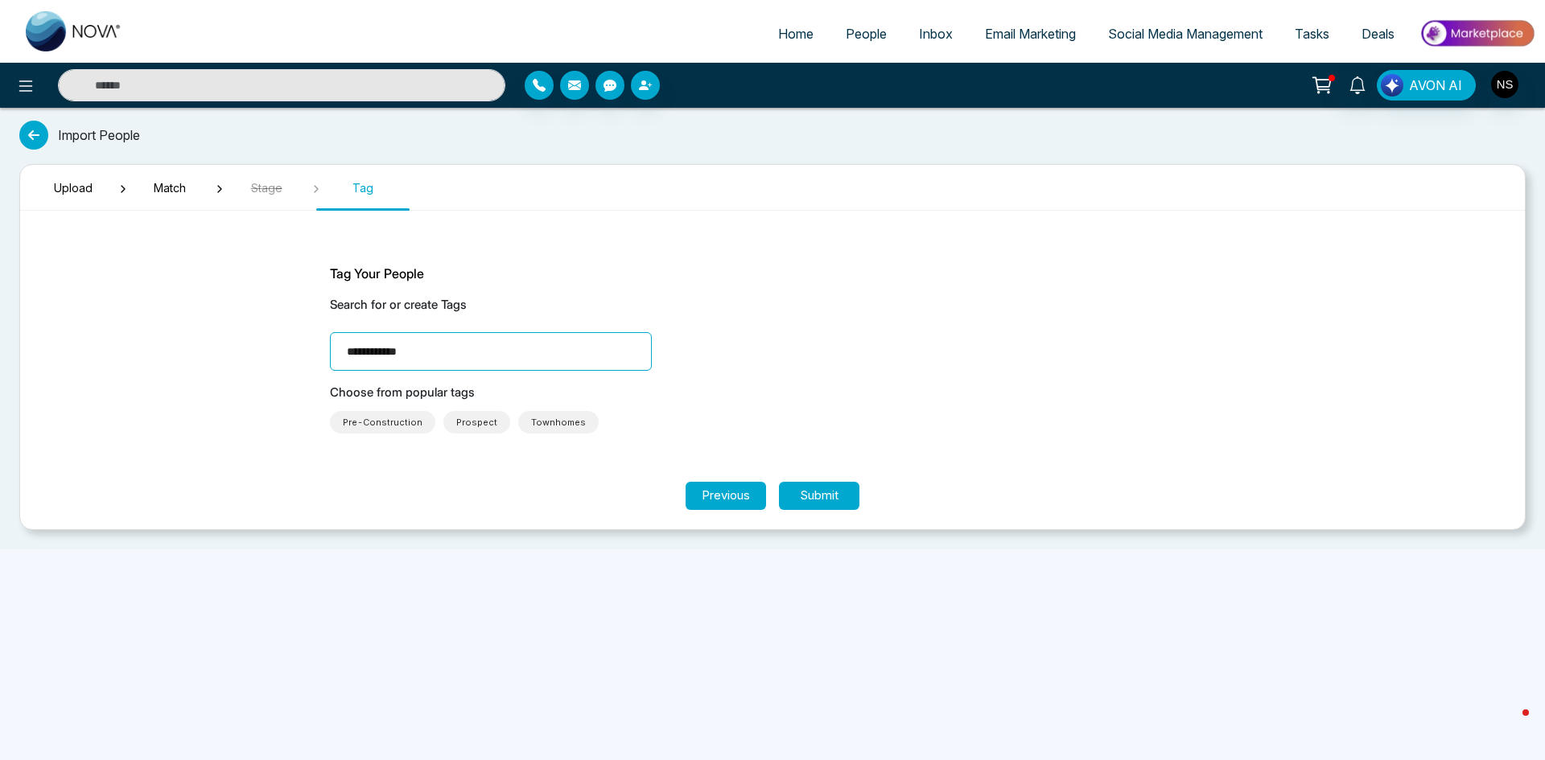
click at [877, 400] on p "Choose from popular tags" at bounding box center [772, 393] width 885 height 19
click at [30, 141] on icon at bounding box center [33, 135] width 29 height 29
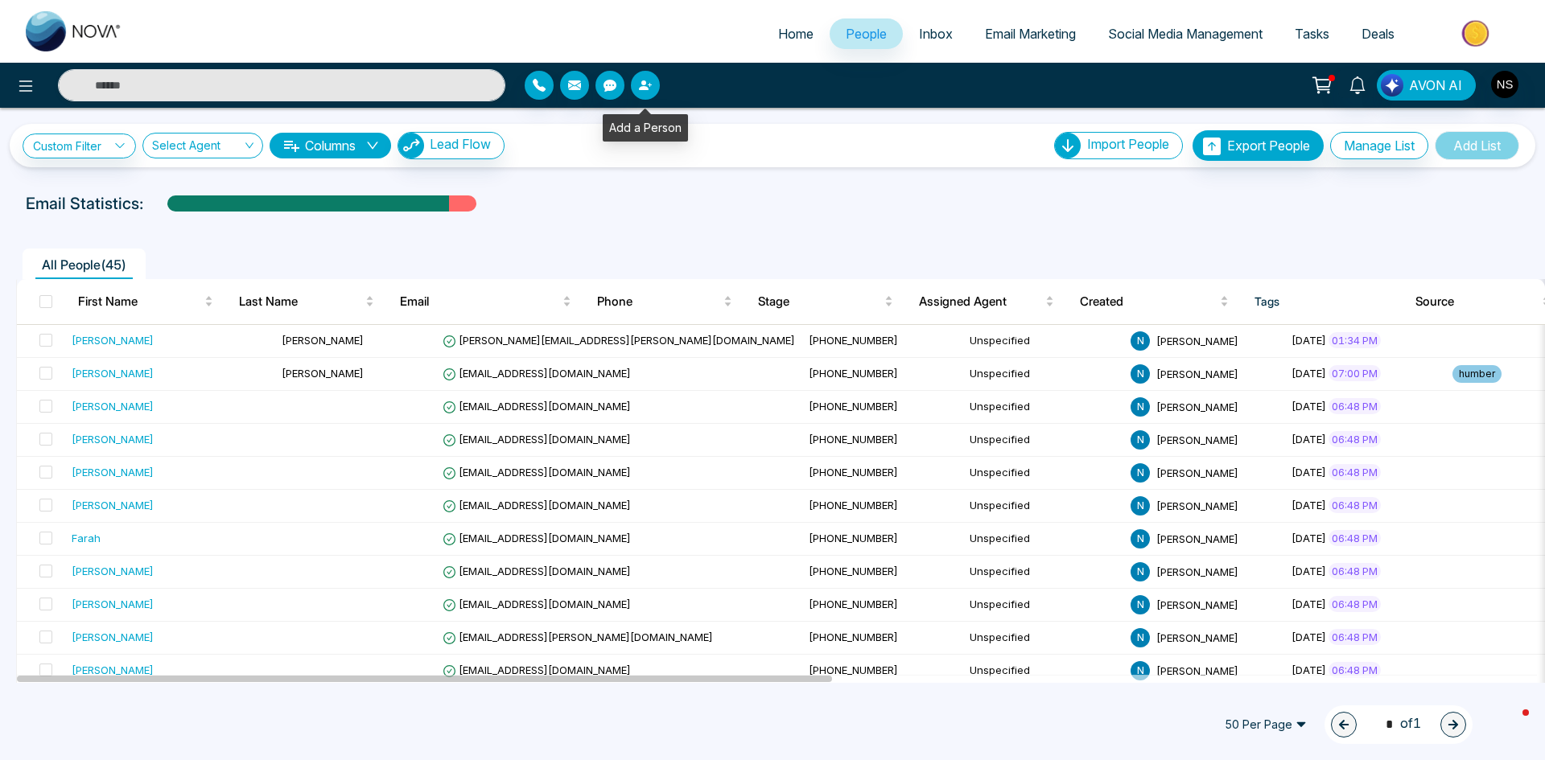
click at [640, 86] on icon "button" at bounding box center [645, 85] width 13 height 13
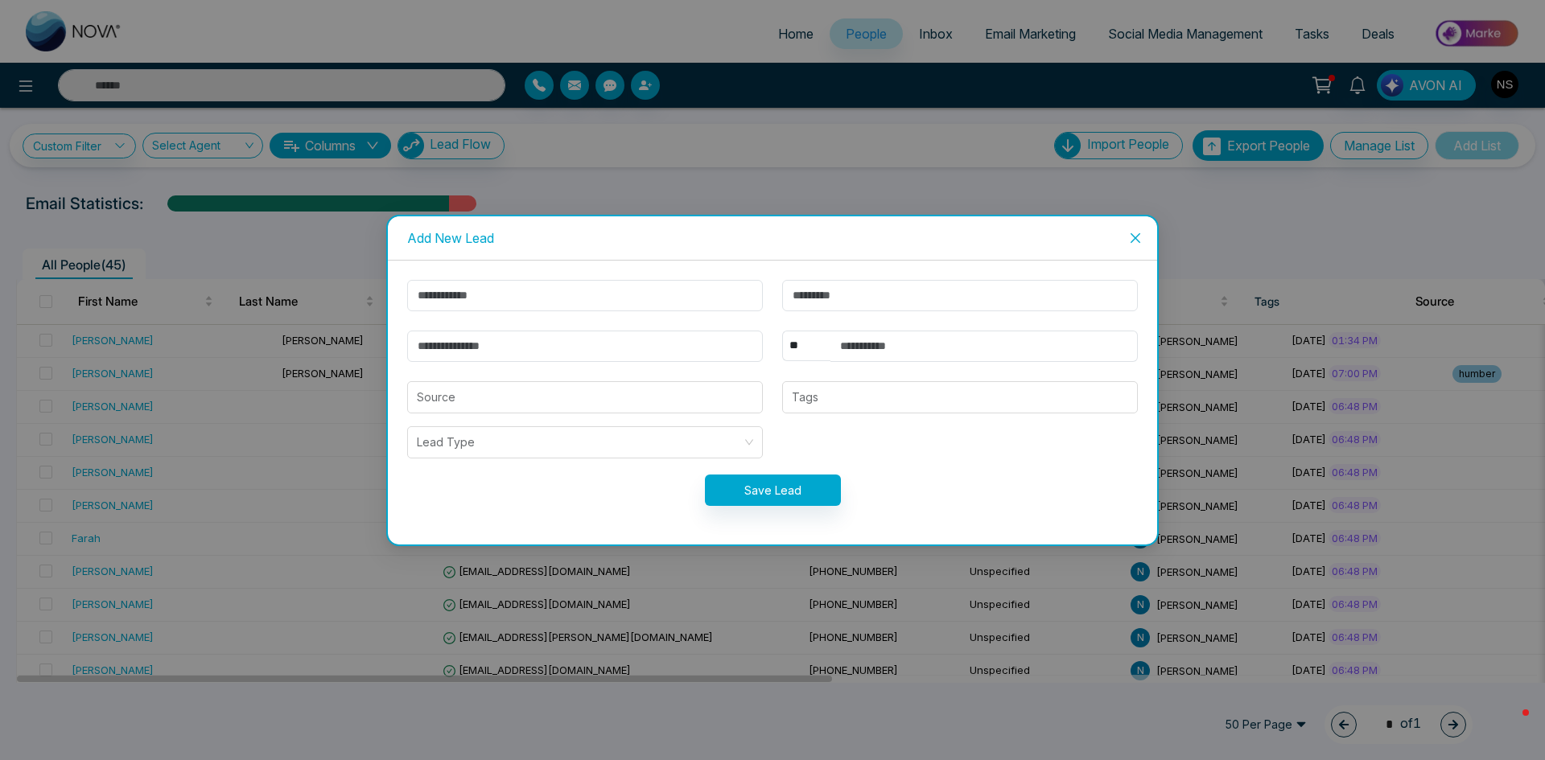
click at [1134, 237] on icon "close" at bounding box center [1135, 238] width 10 height 10
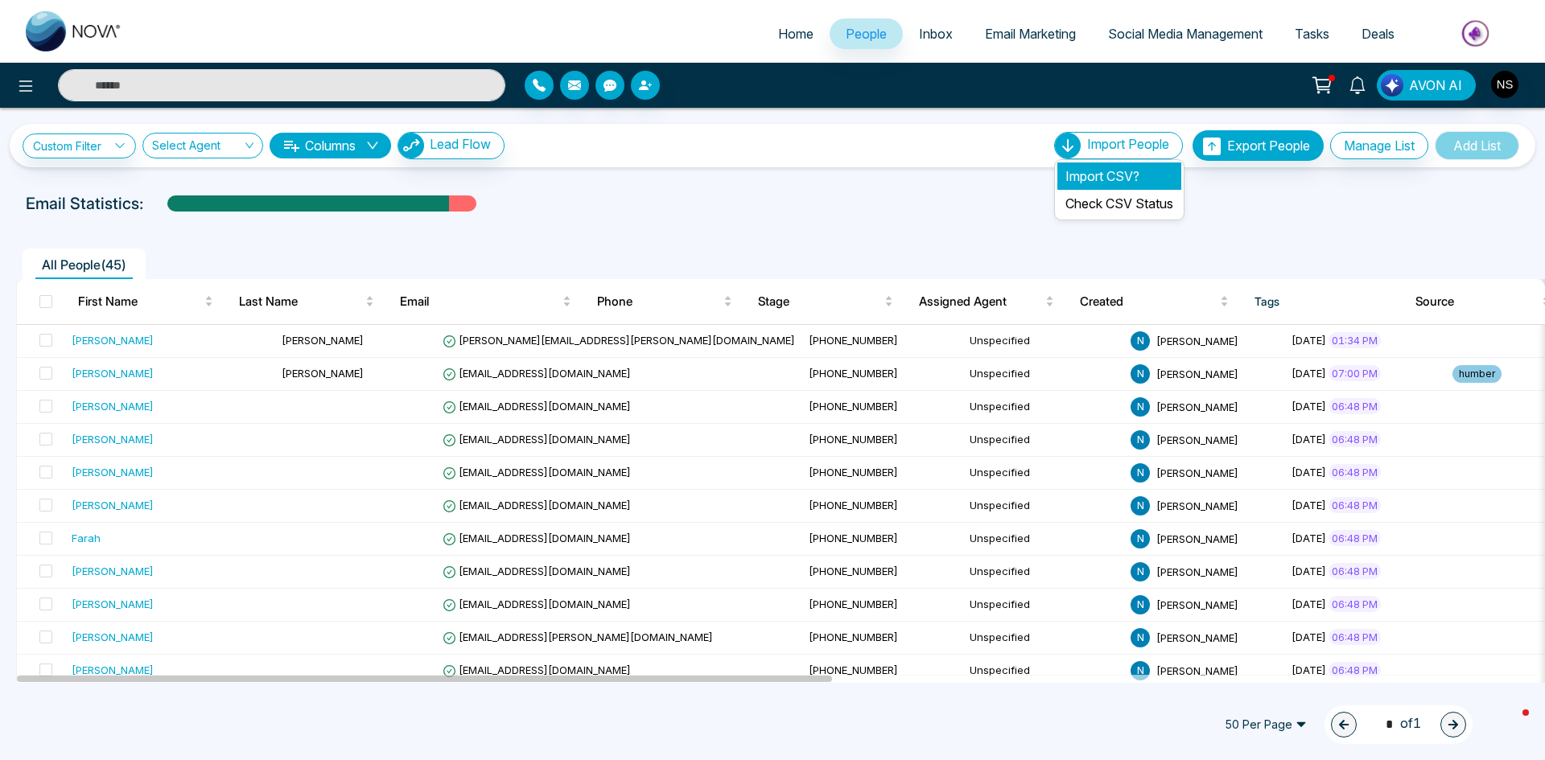
click at [1108, 175] on li "Import CSV?" at bounding box center [1119, 176] width 124 height 27
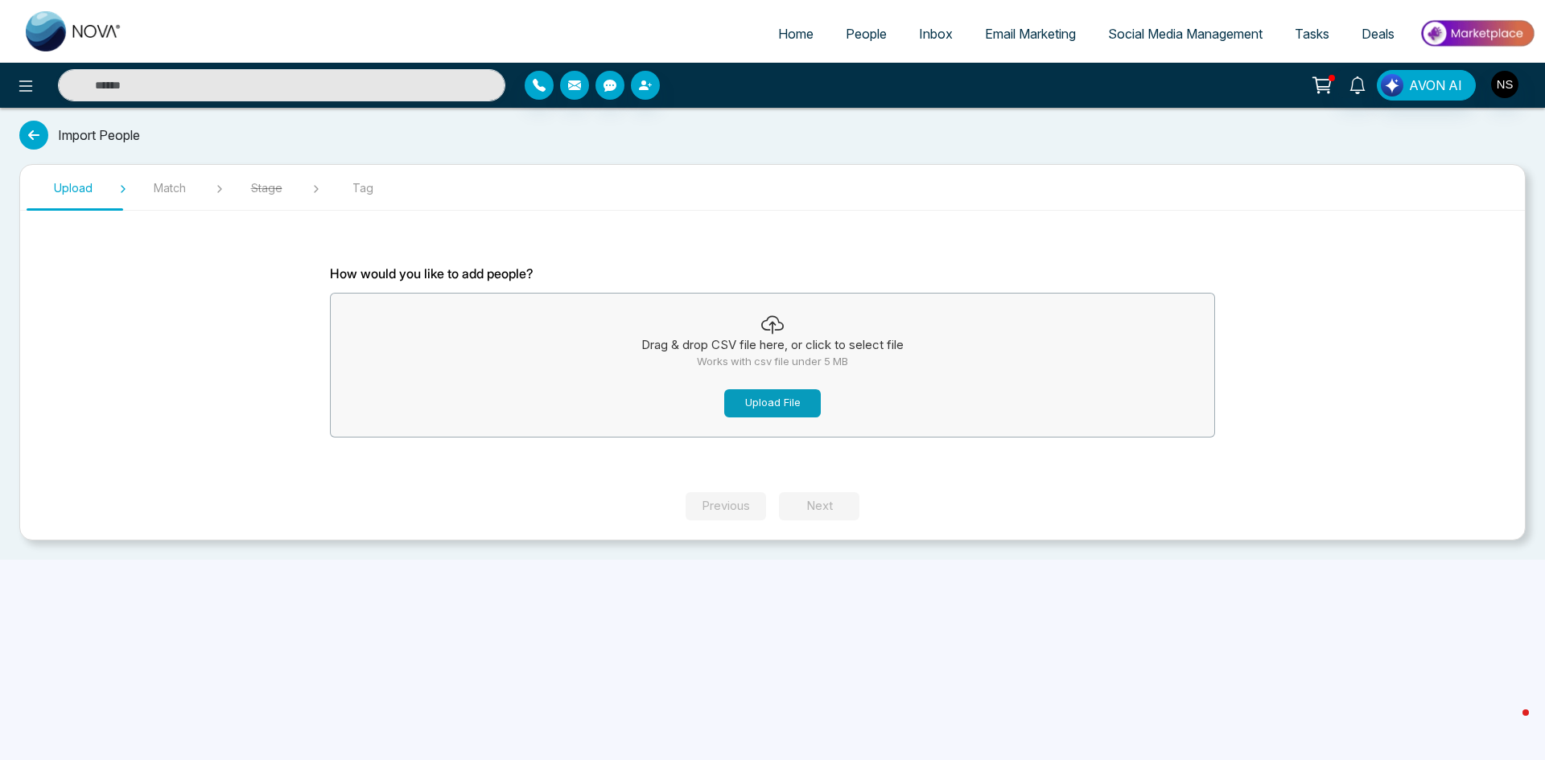
click at [781, 397] on button "Upload File" at bounding box center [772, 403] width 97 height 28
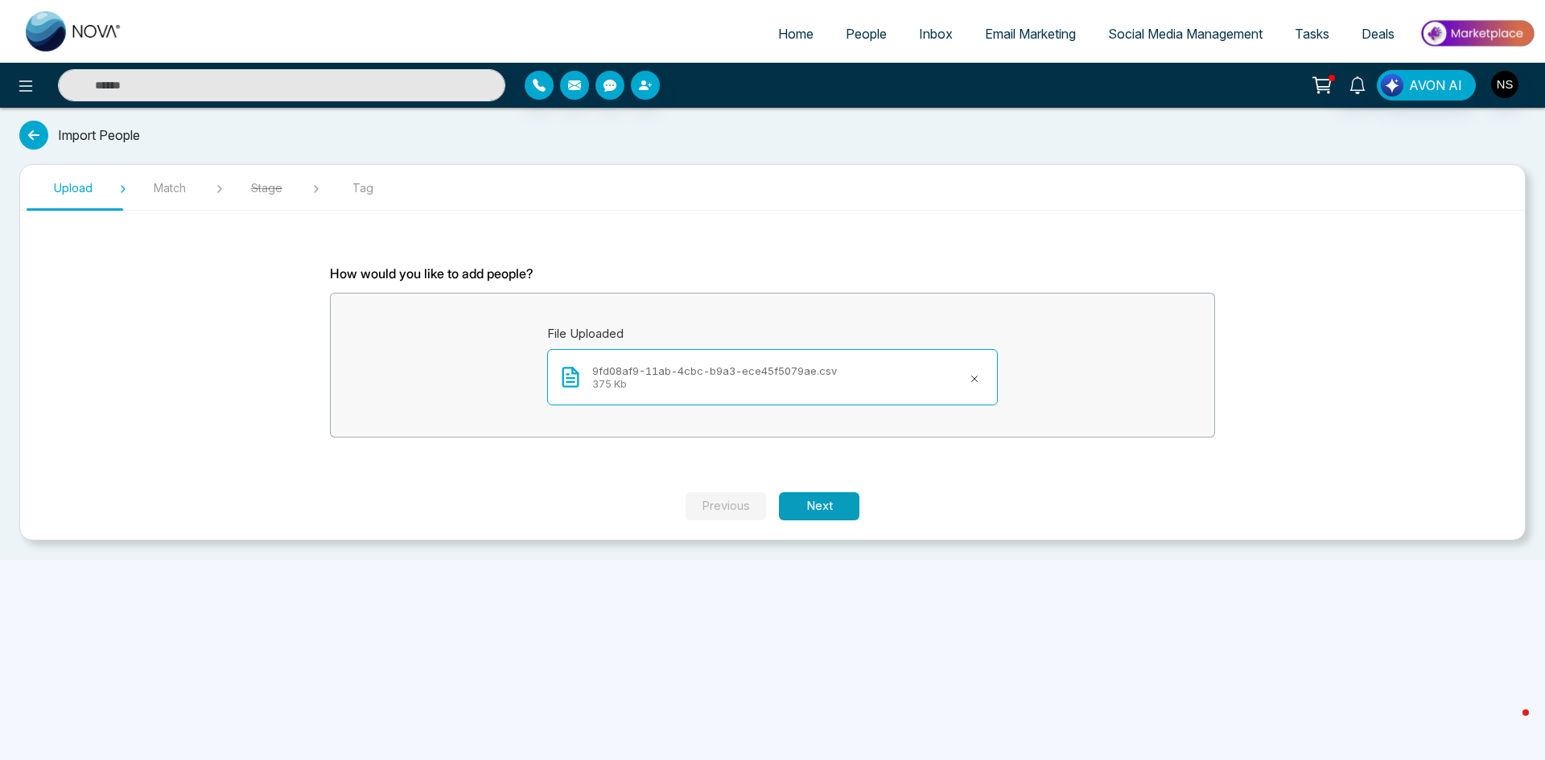
click at [854, 512] on button "Next" at bounding box center [819, 506] width 80 height 28
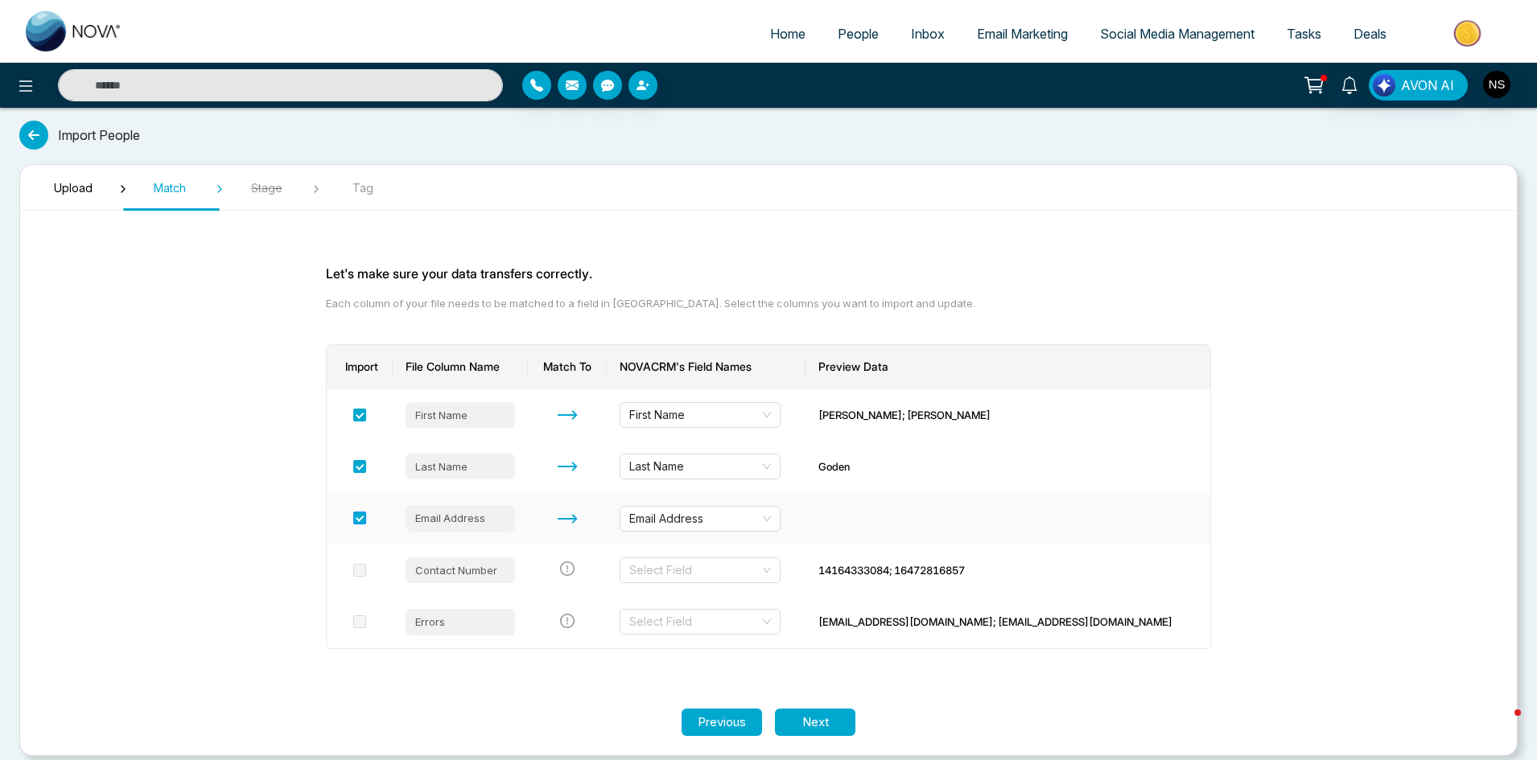
click at [366, 518] on span at bounding box center [359, 518] width 13 height 13
click at [705, 577] on input "search" at bounding box center [694, 570] width 130 height 24
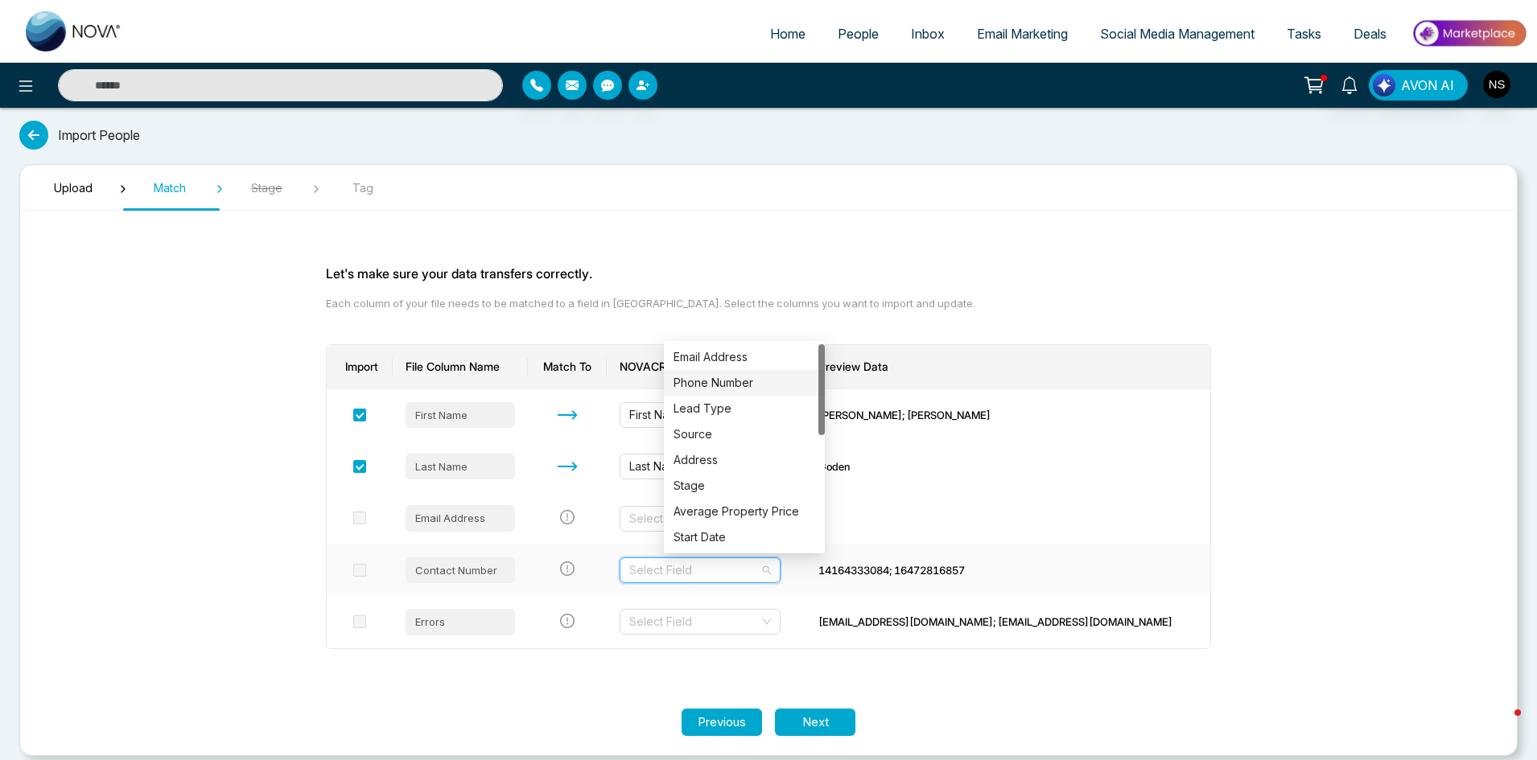
click at [740, 381] on div "Phone Number" at bounding box center [744, 383] width 142 height 18
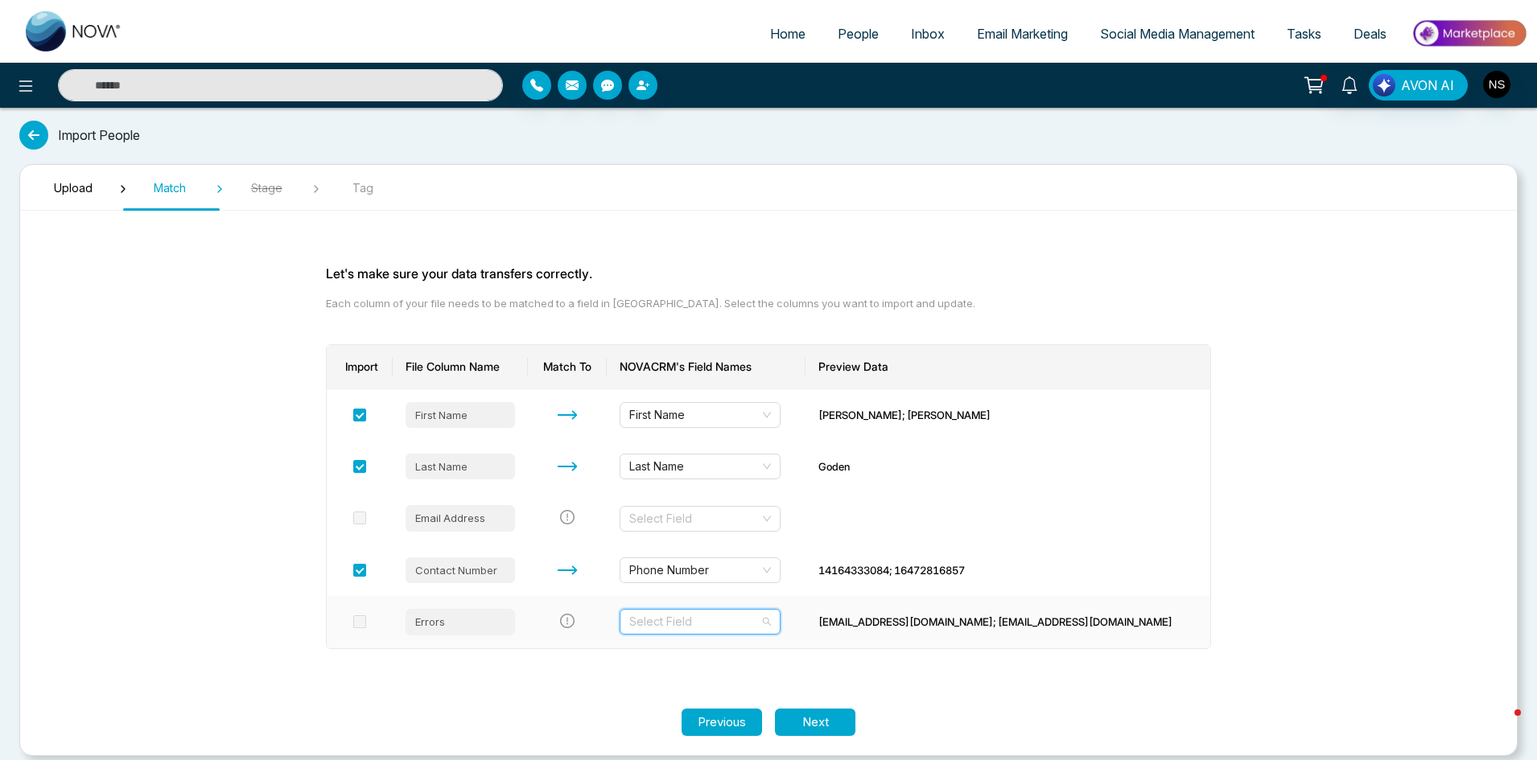
click at [705, 624] on input "search" at bounding box center [694, 622] width 130 height 24
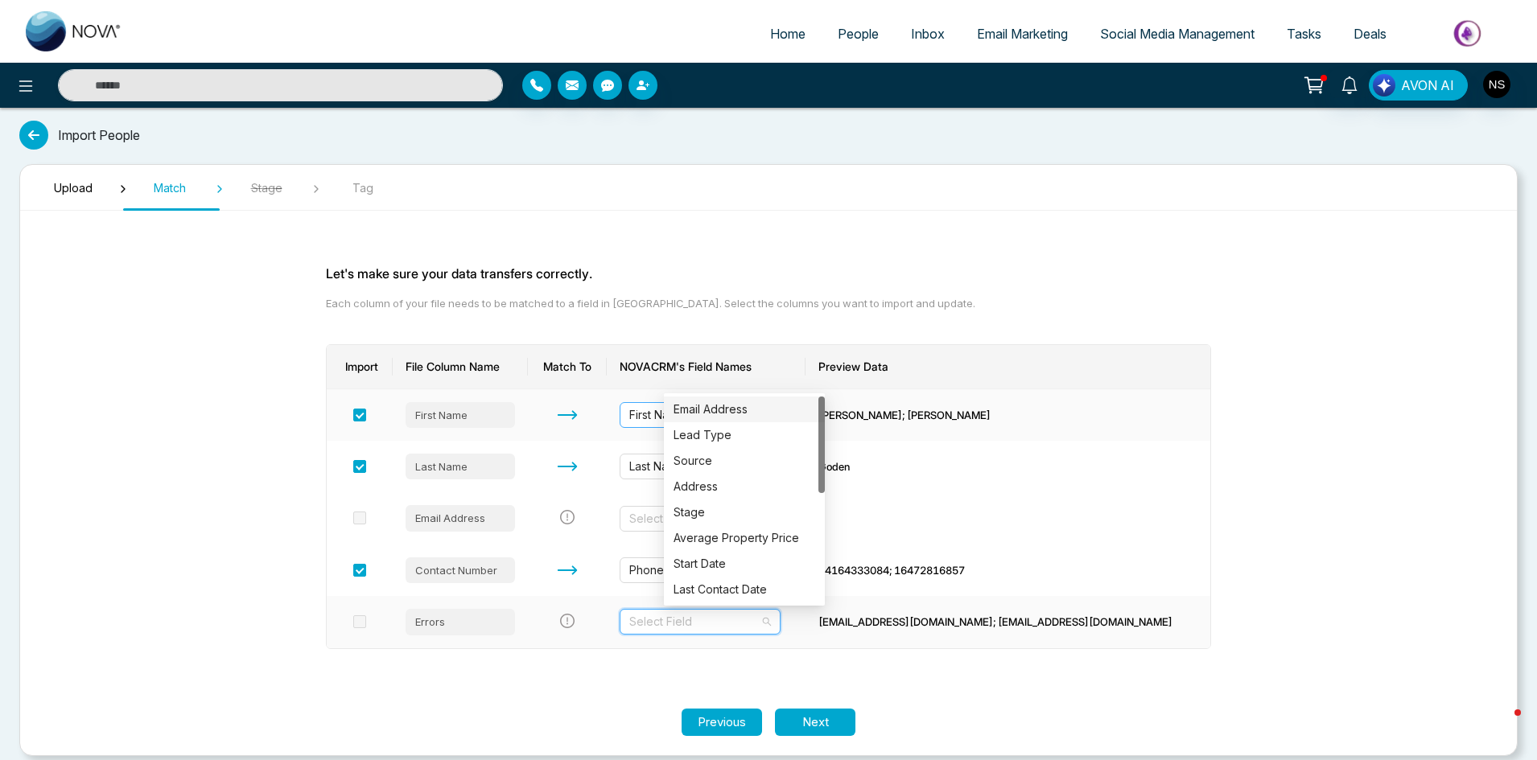
click at [721, 413] on div "Email Address" at bounding box center [744, 410] width 142 height 18
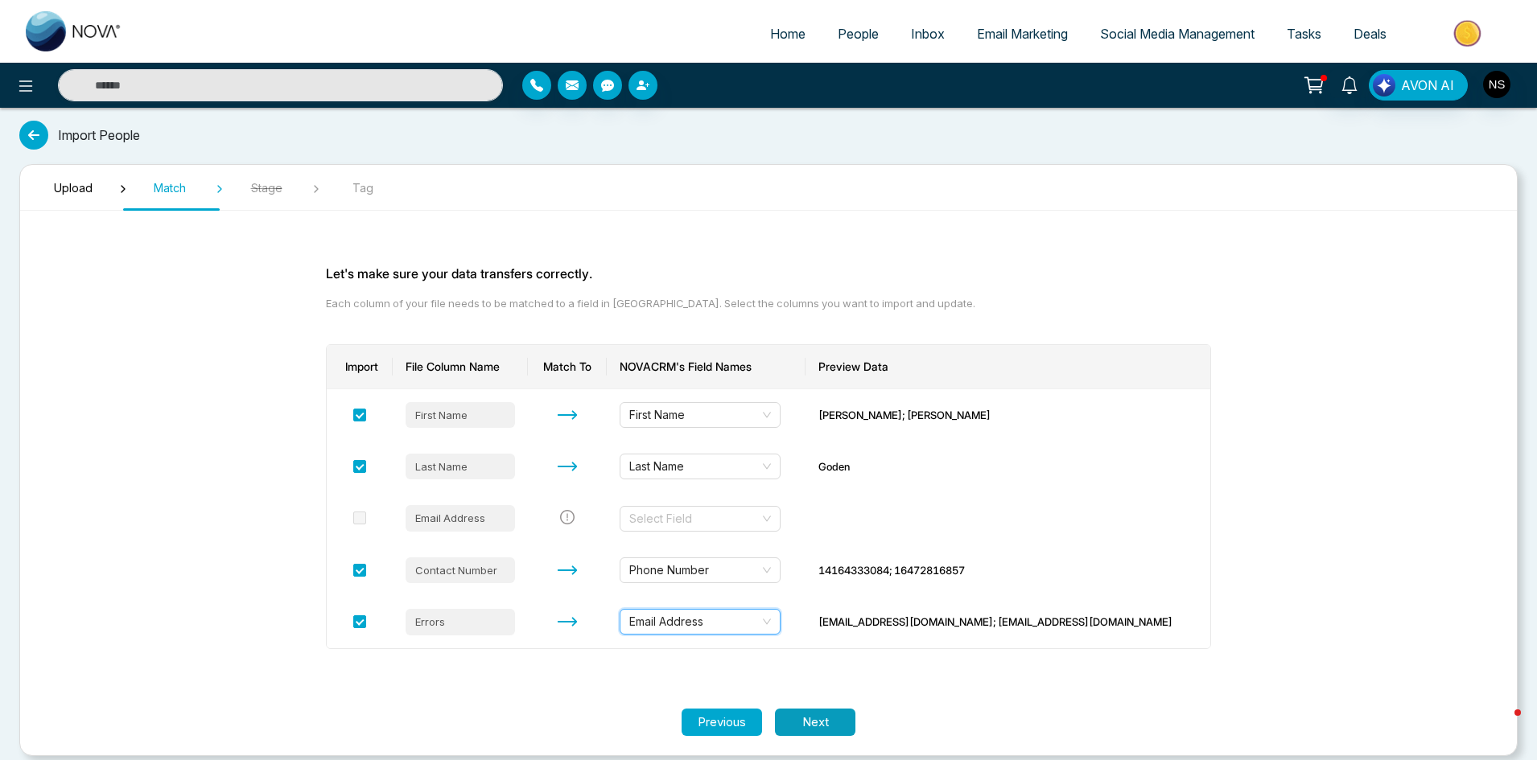
click at [829, 733] on button "Next" at bounding box center [815, 723] width 80 height 28
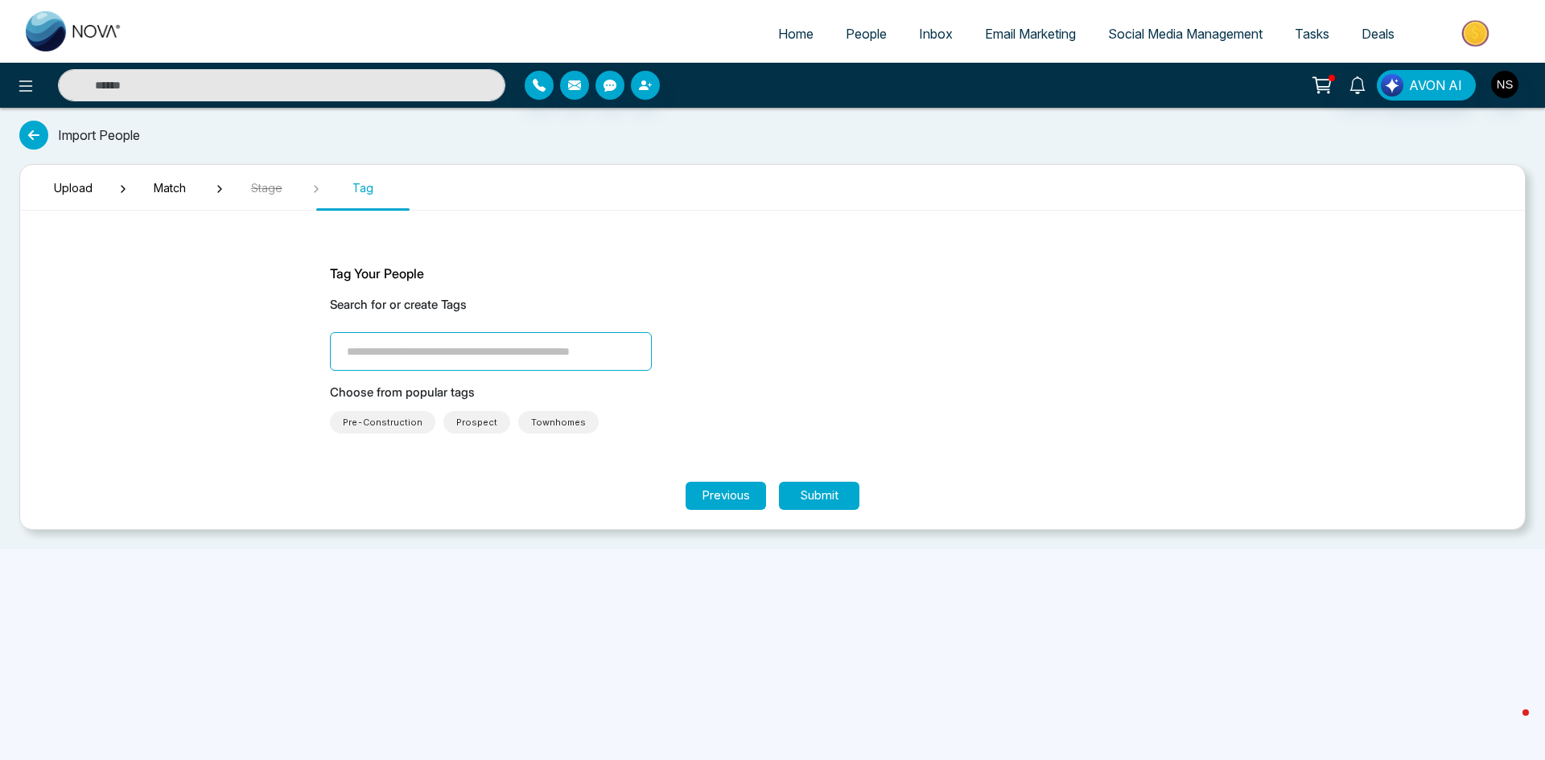
click at [571, 348] on input "search" at bounding box center [491, 351] width 322 height 39
type input "**********"
click at [813, 500] on button "Submit" at bounding box center [819, 496] width 80 height 28
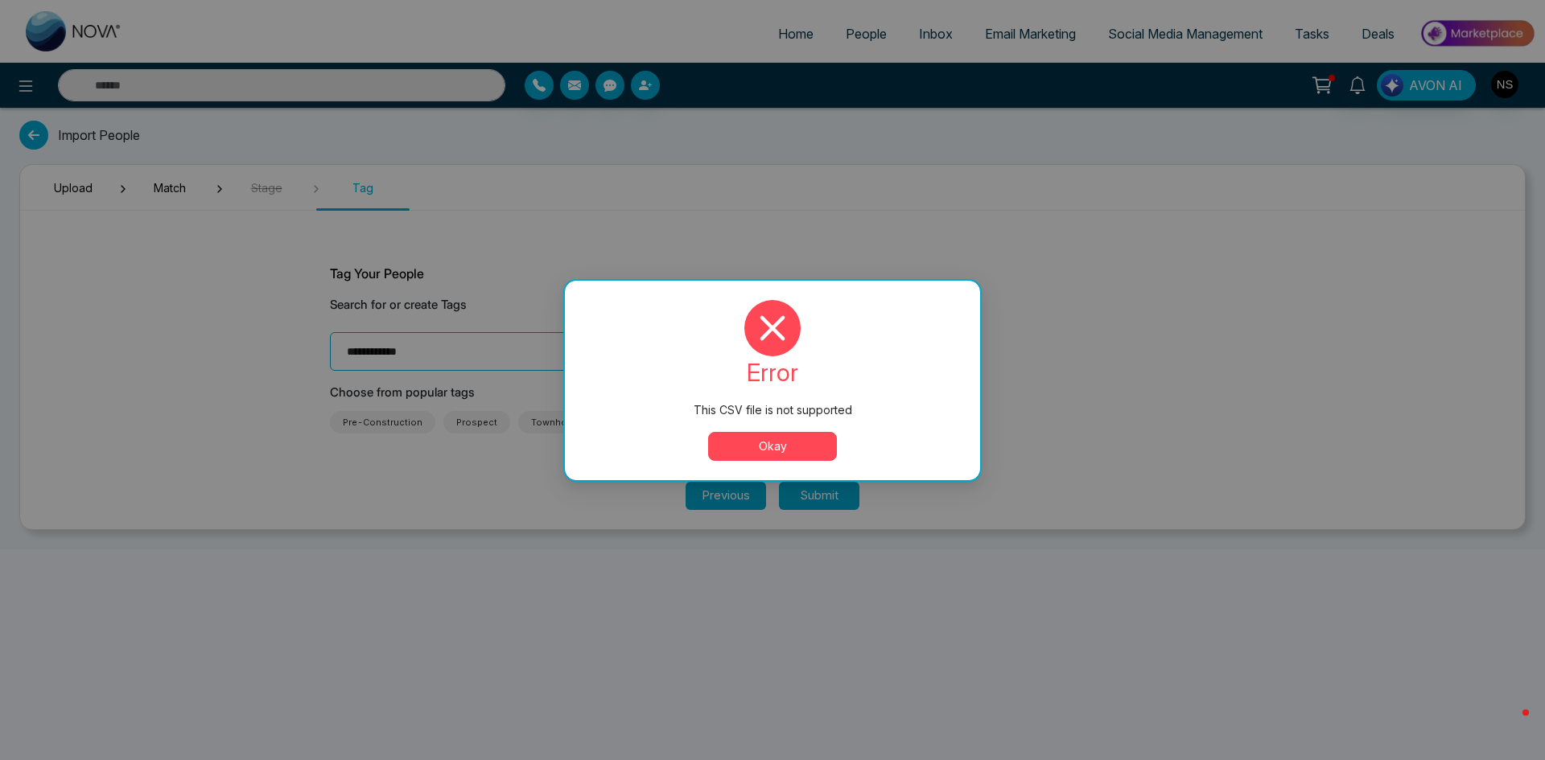
click at [798, 440] on button "Okay" at bounding box center [772, 446] width 129 height 29
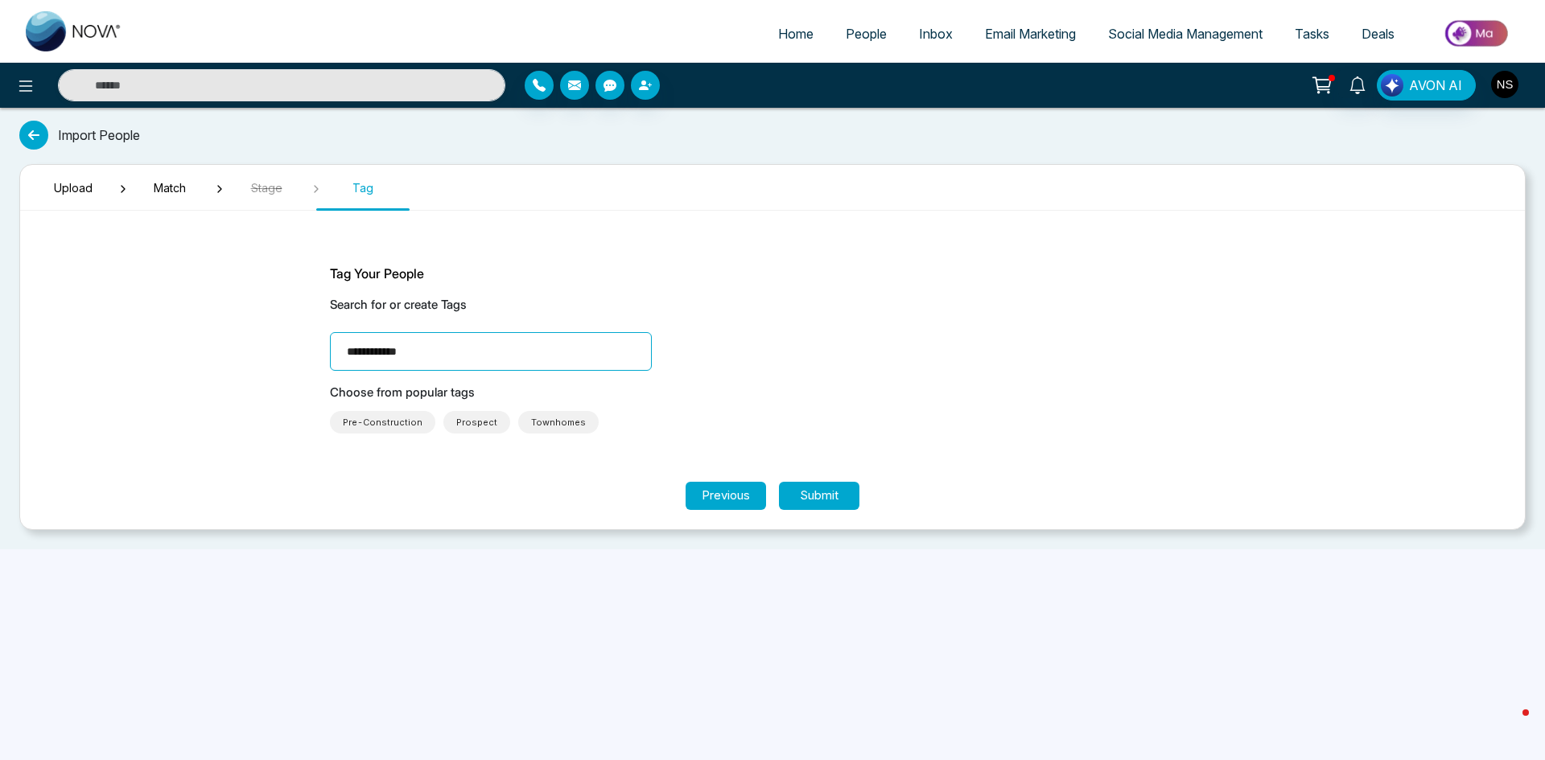
click at [1510, 76] on img "button" at bounding box center [1504, 84] width 27 height 27
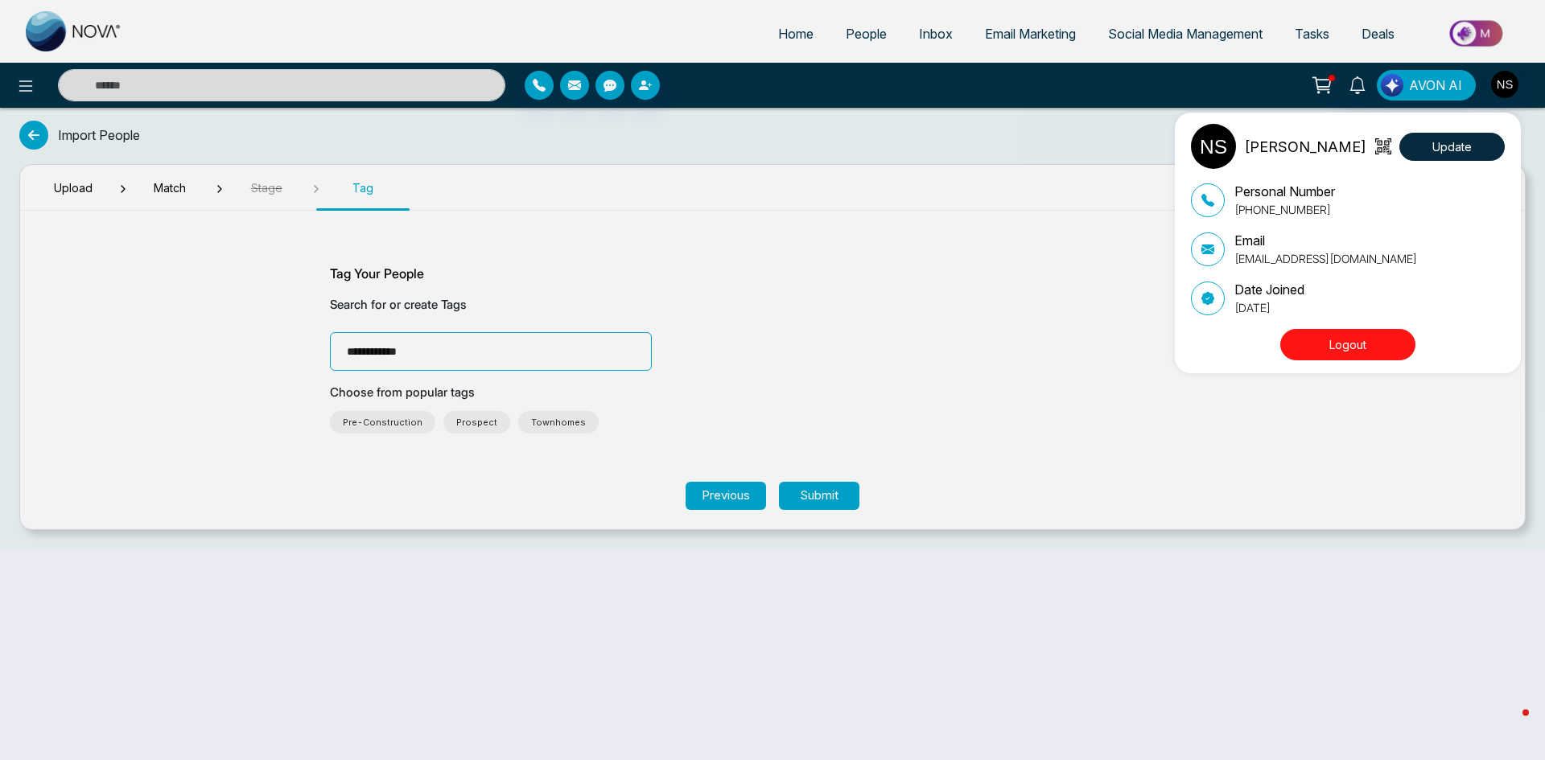
click at [1361, 345] on button "Logout" at bounding box center [1347, 344] width 135 height 31
